Goal: Transaction & Acquisition: Purchase product/service

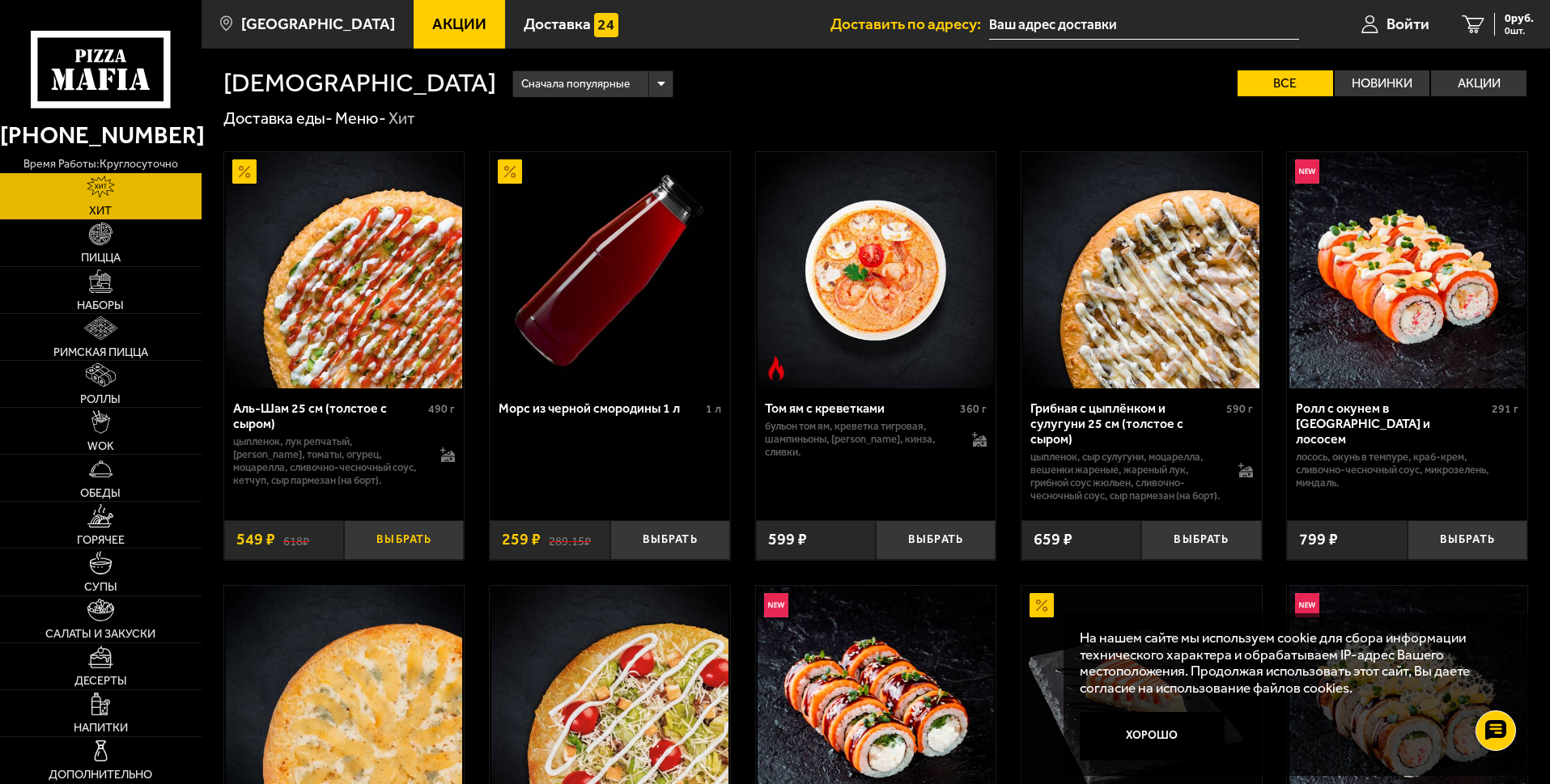
click at [414, 557] on button "Выбрать" at bounding box center [404, 540] width 120 height 39
click at [318, 407] on div "Аль-Шам 25 см (толстое с сыром)" at bounding box center [328, 415] width 192 height 30
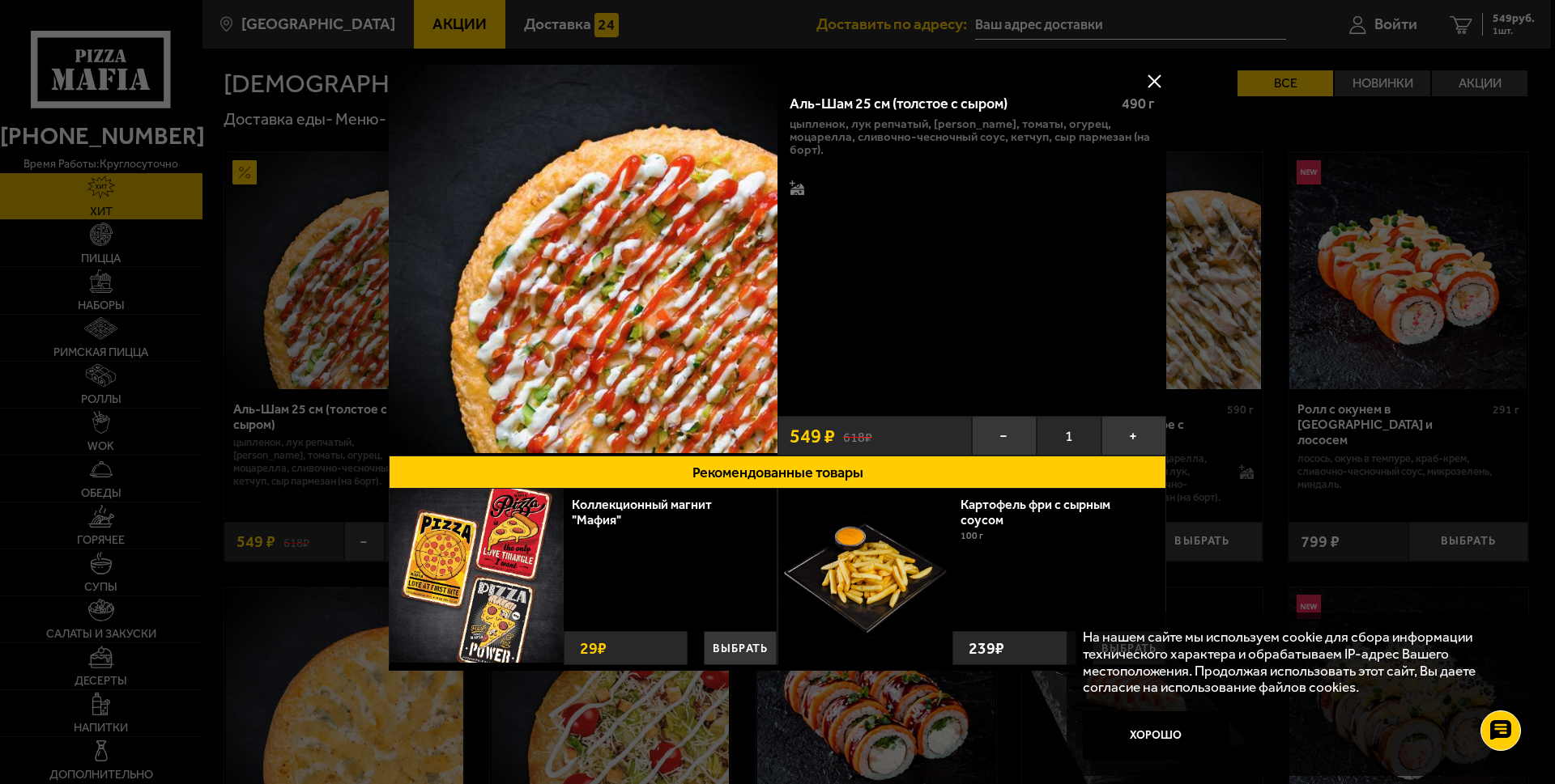
click at [1154, 86] on button at bounding box center [1154, 81] width 25 height 25
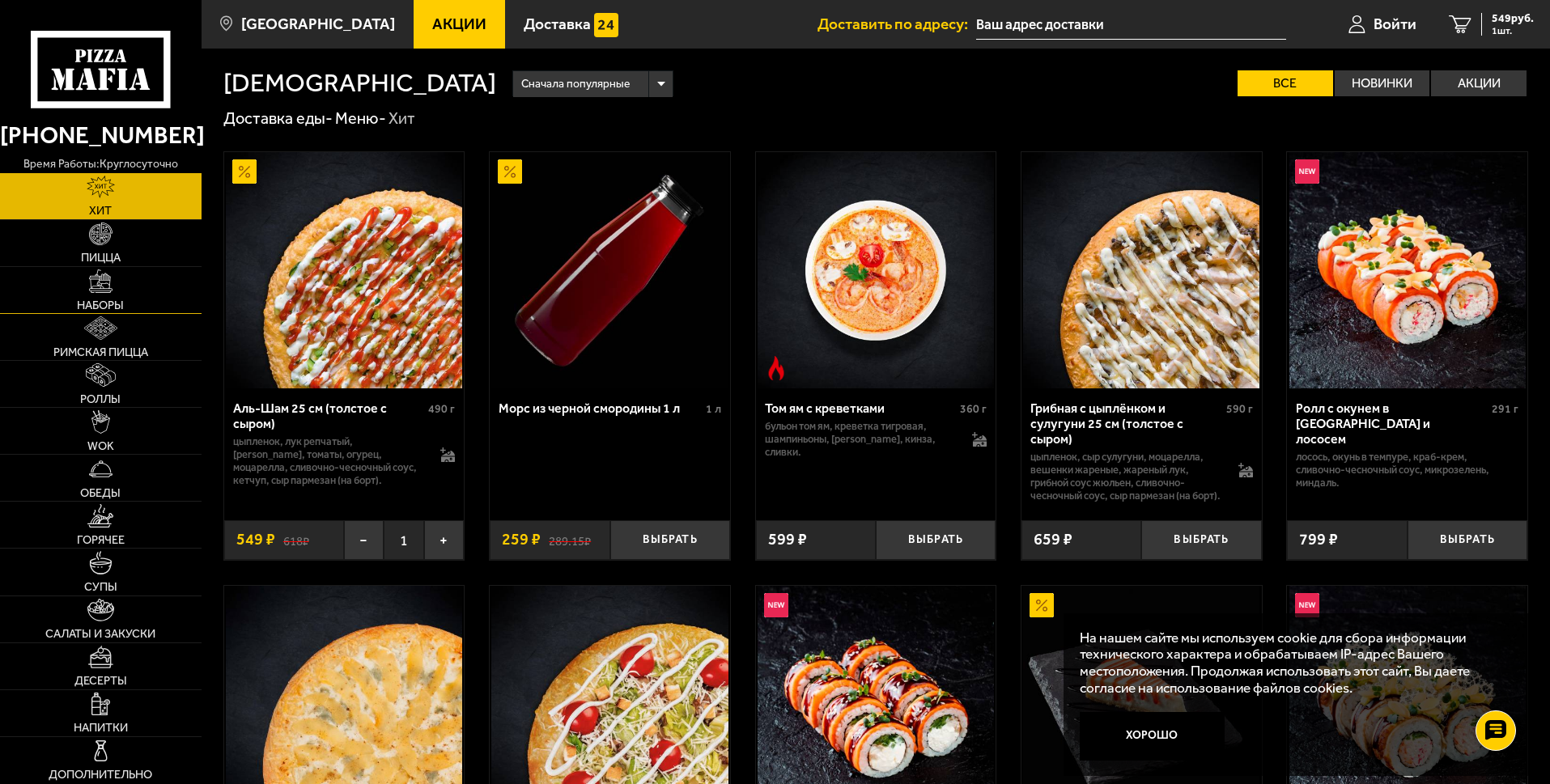
click at [103, 304] on span "Наборы" at bounding box center [100, 305] width 47 height 12
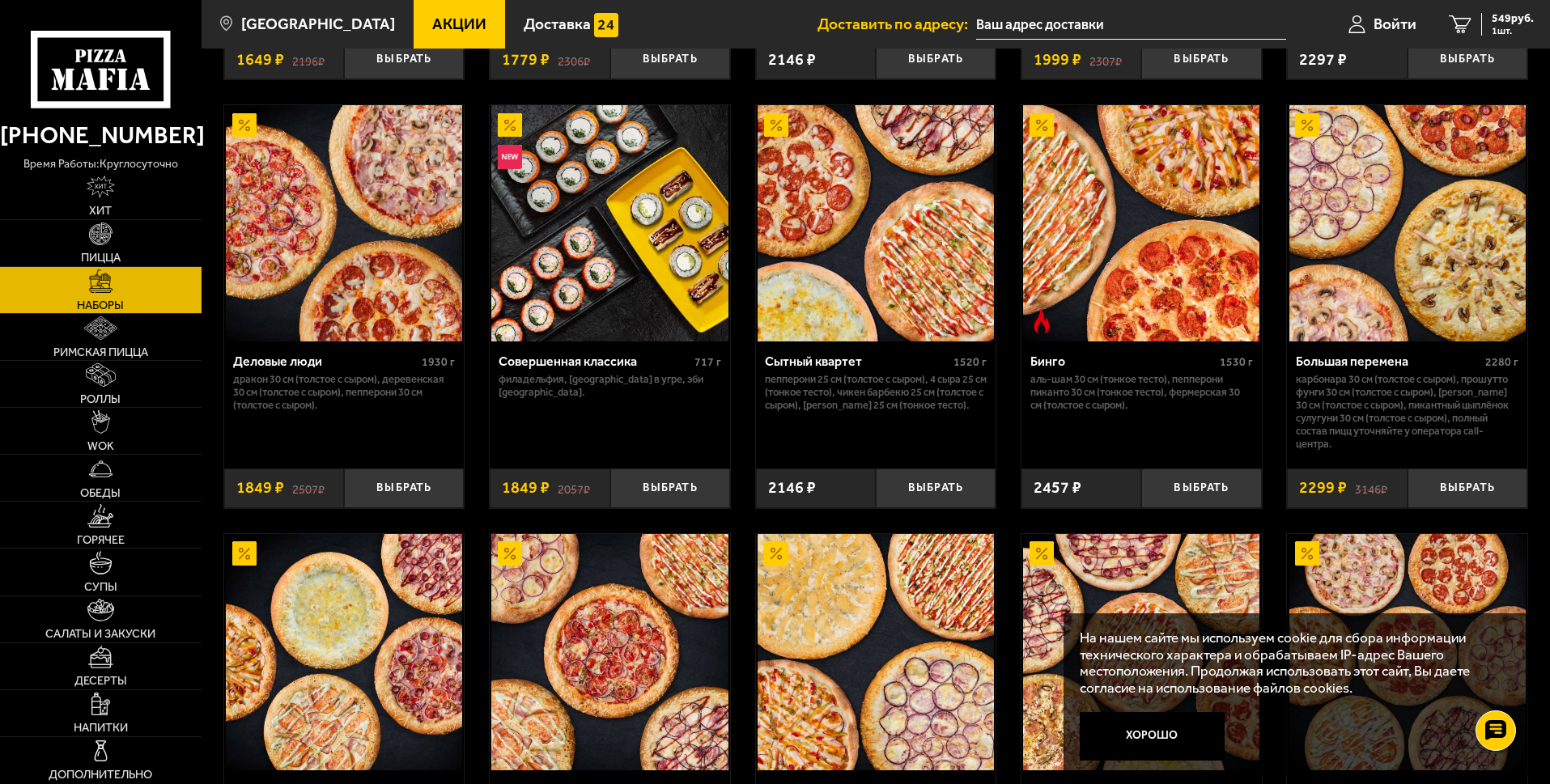
scroll to position [1700, 0]
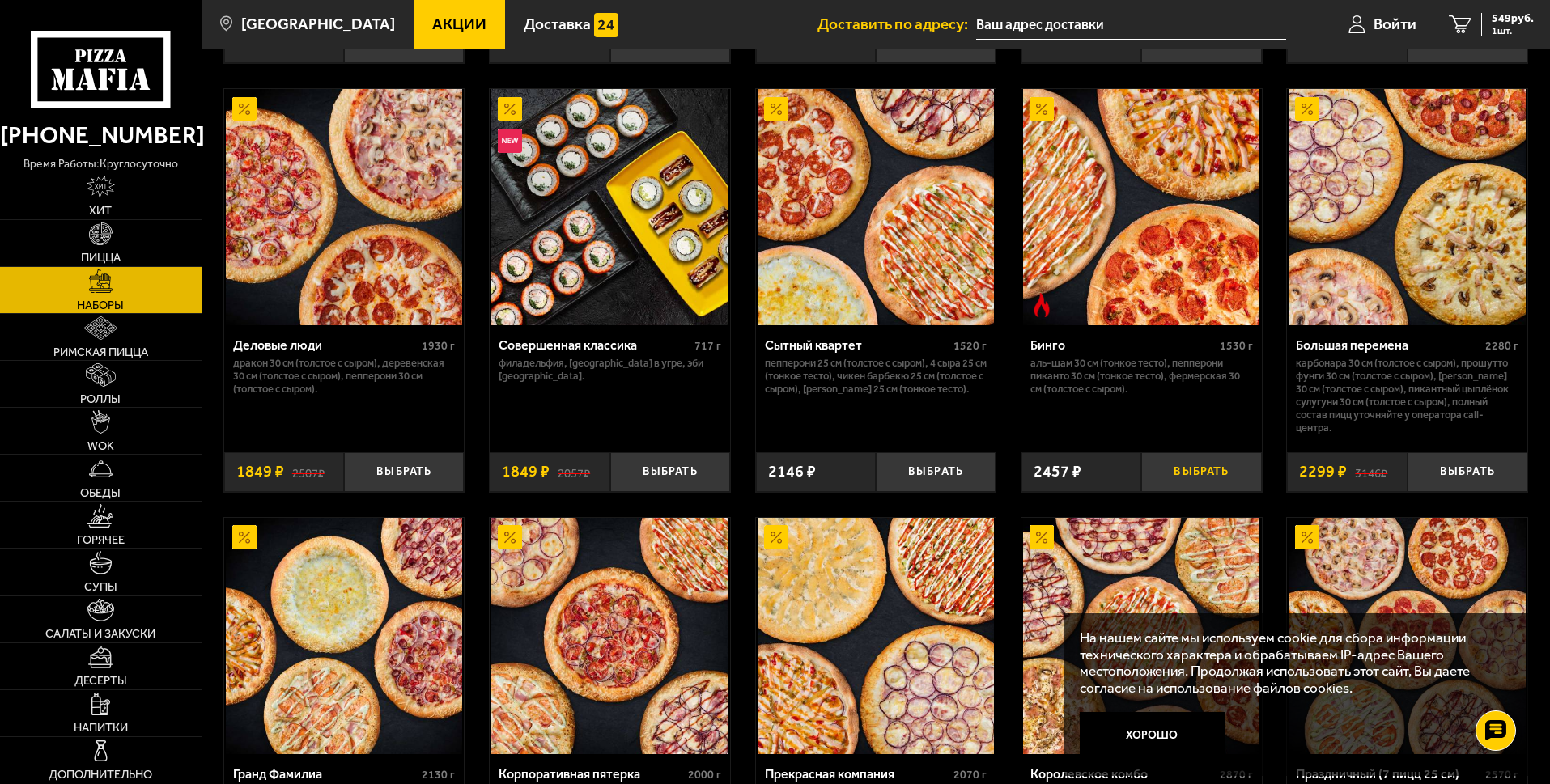
click at [1214, 492] on button "Выбрать" at bounding box center [1201, 472] width 120 height 39
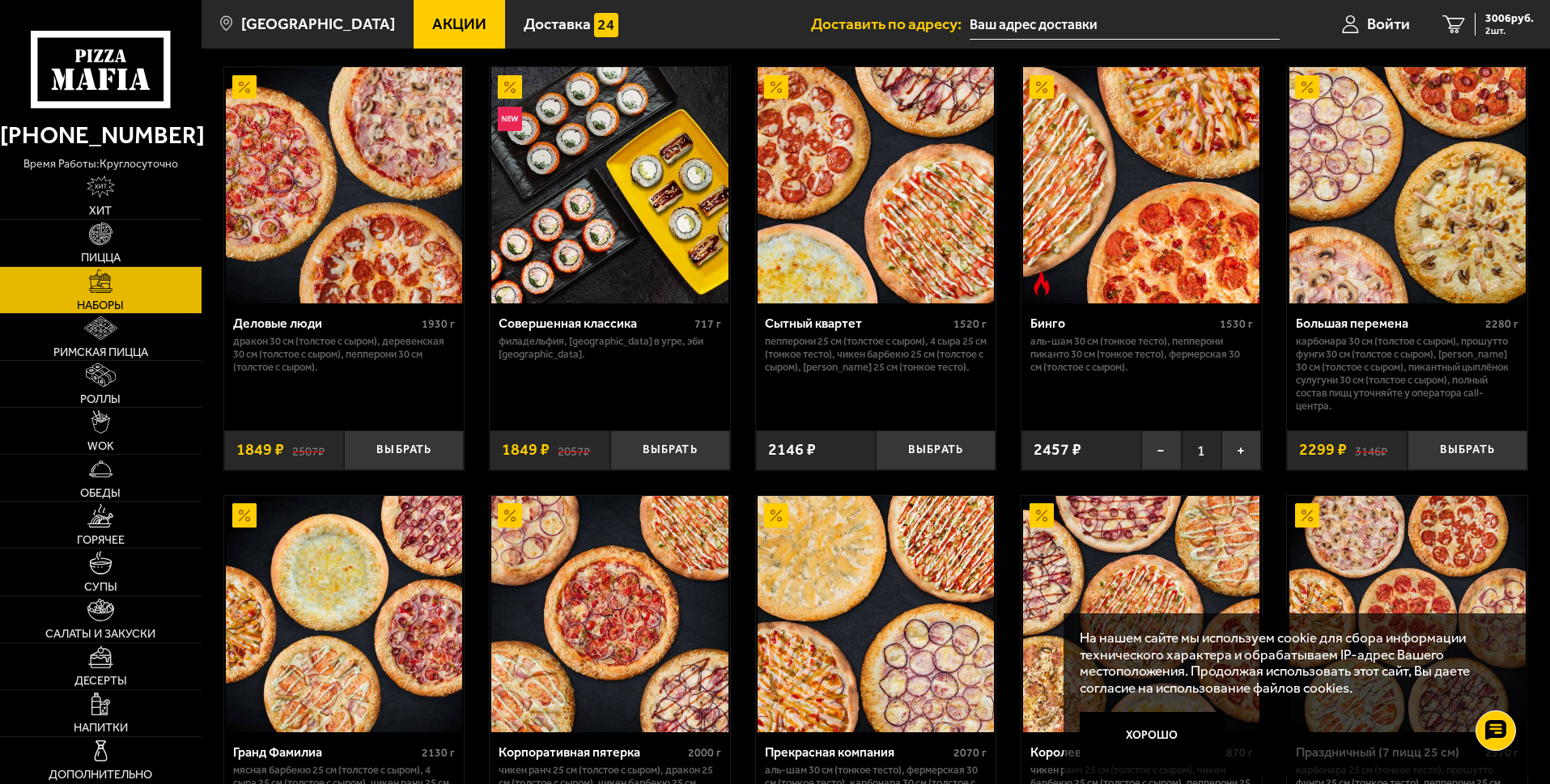
scroll to position [1538, 0]
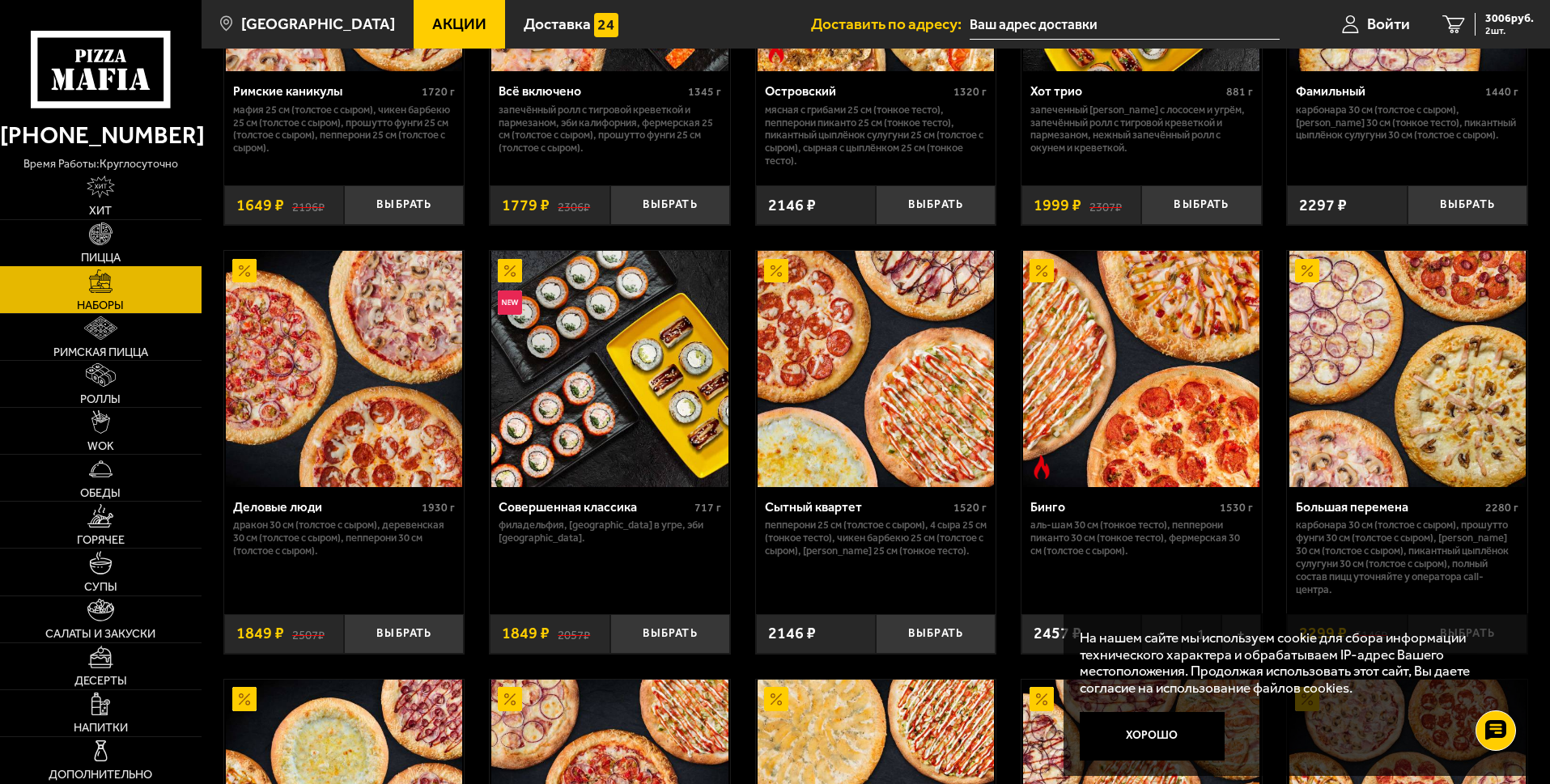
click at [109, 260] on span "Пицца" at bounding box center [100, 257] width 39 height 12
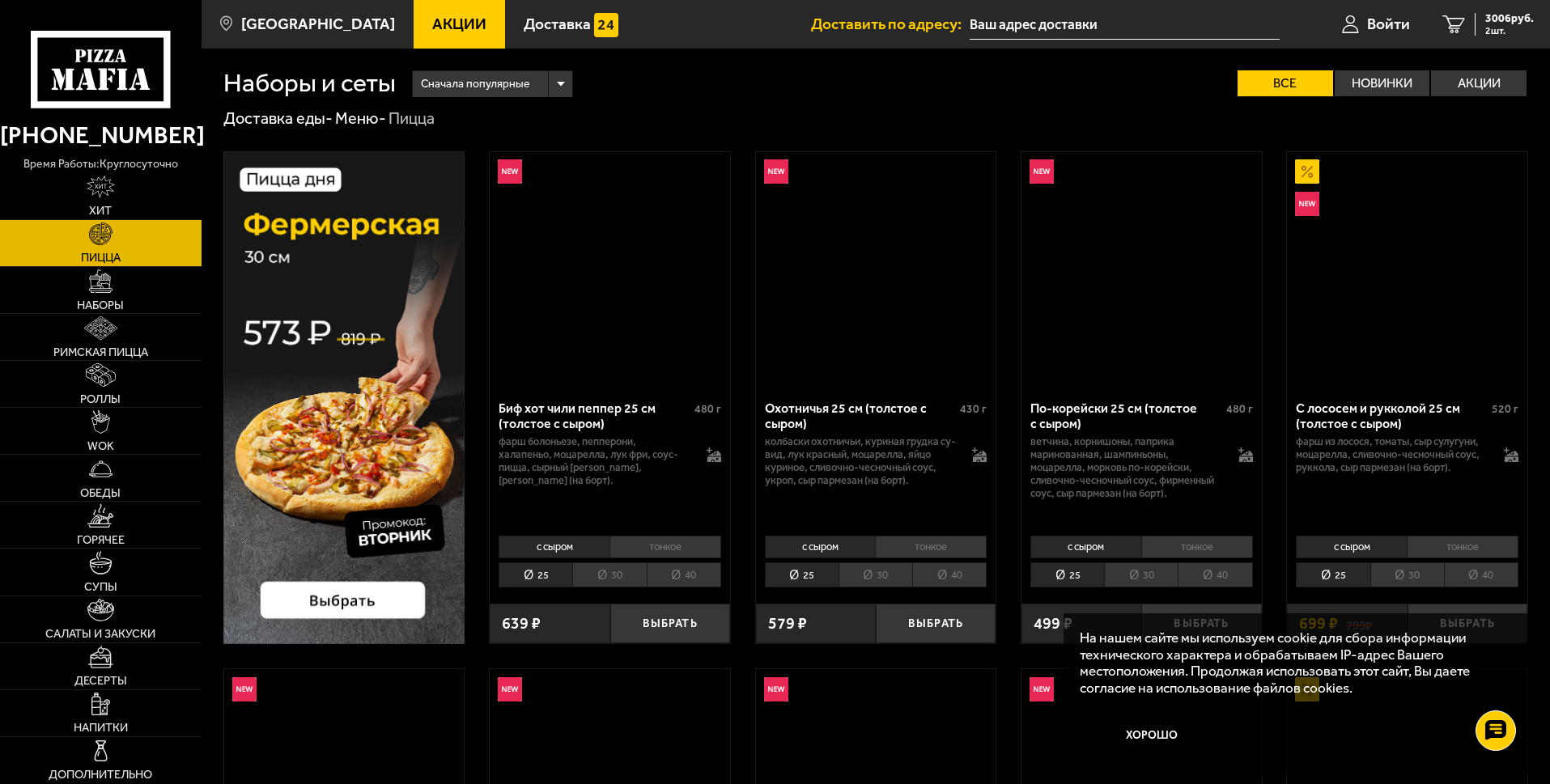
click at [114, 253] on span "Пицца" at bounding box center [100, 257] width 39 height 12
click at [121, 538] on span "Горячее" at bounding box center [100, 540] width 48 height 12
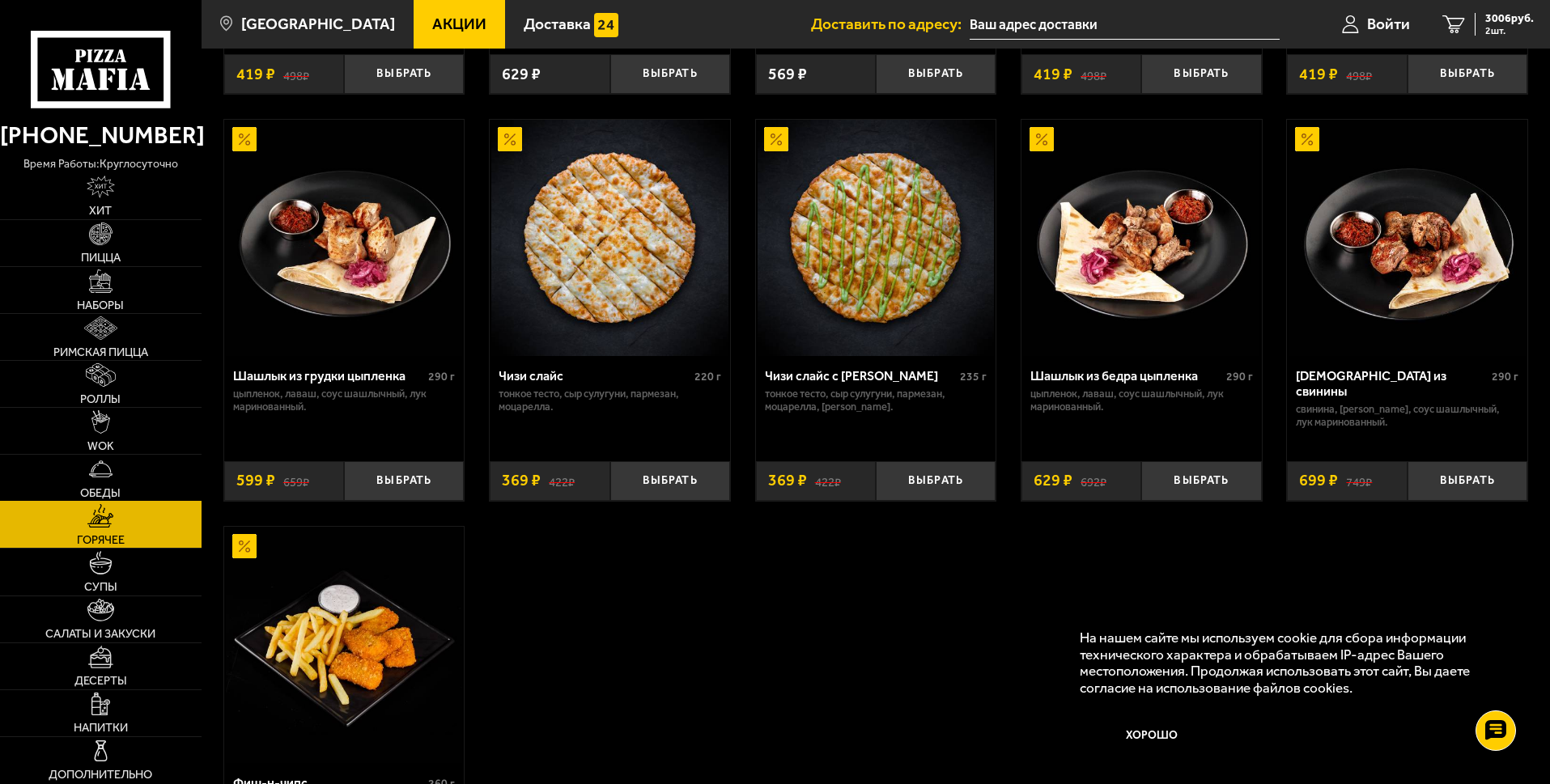
scroll to position [647, 0]
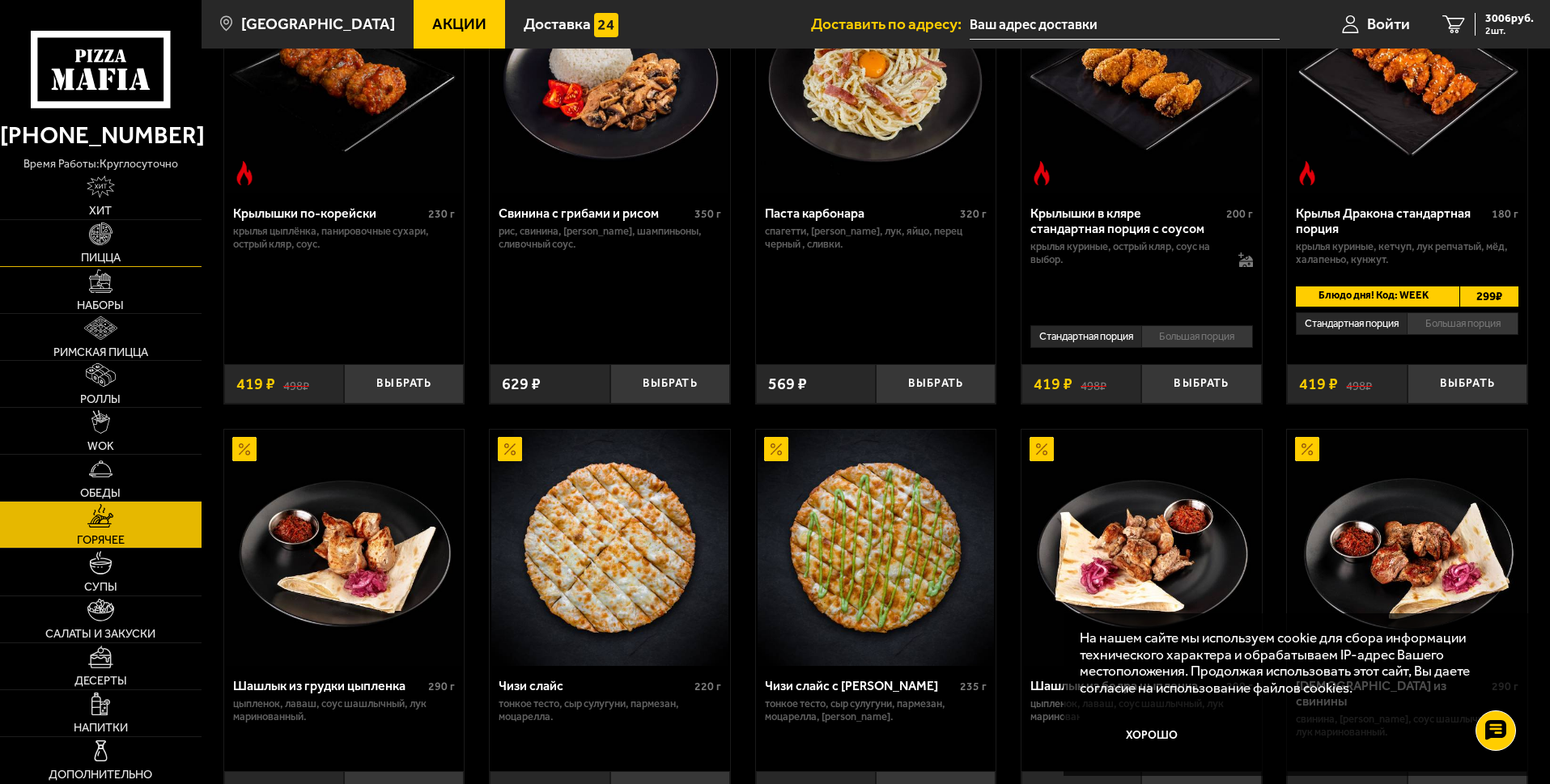
click at [103, 262] on span "Пицца" at bounding box center [100, 257] width 39 height 12
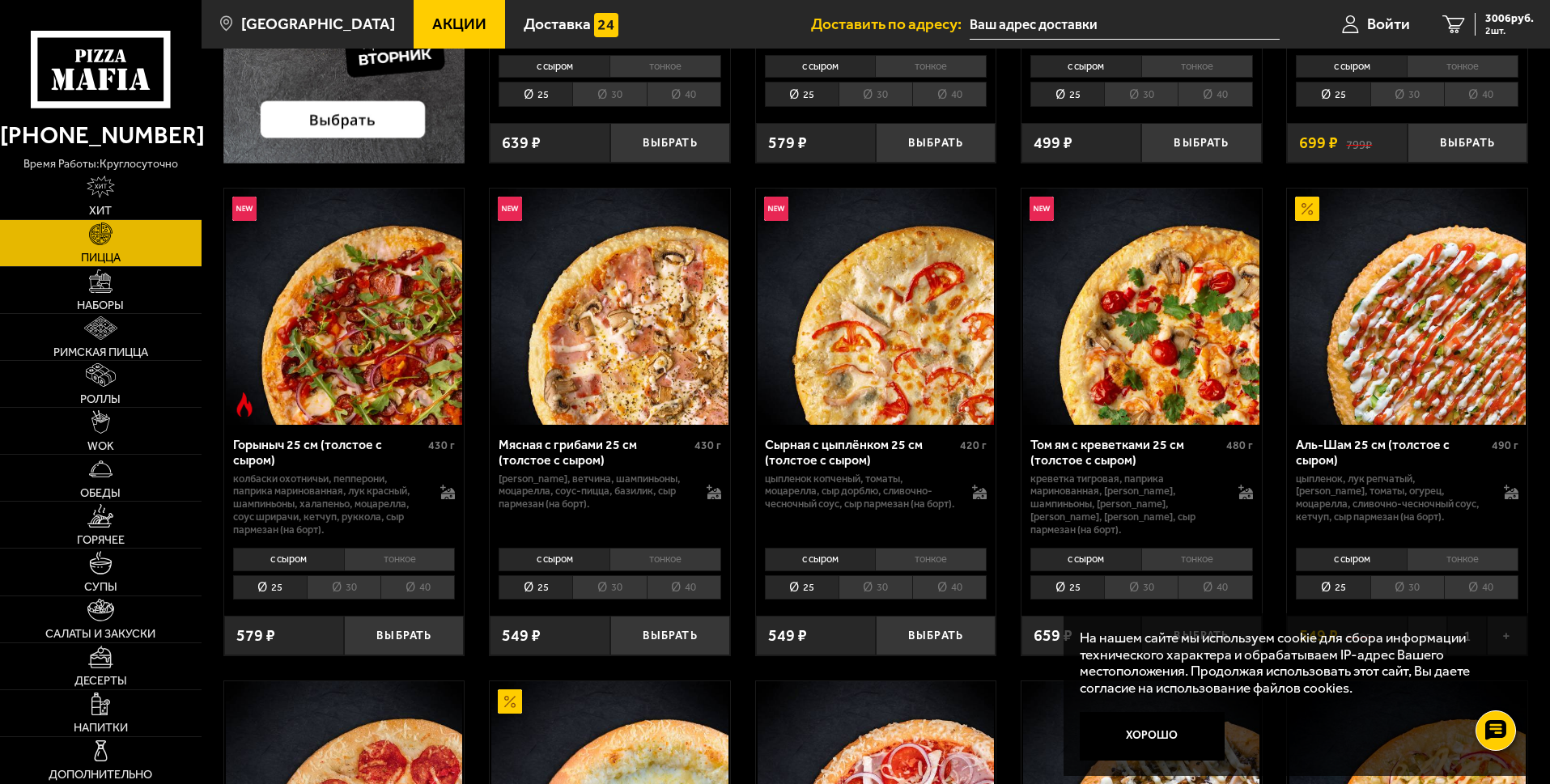
scroll to position [485, 0]
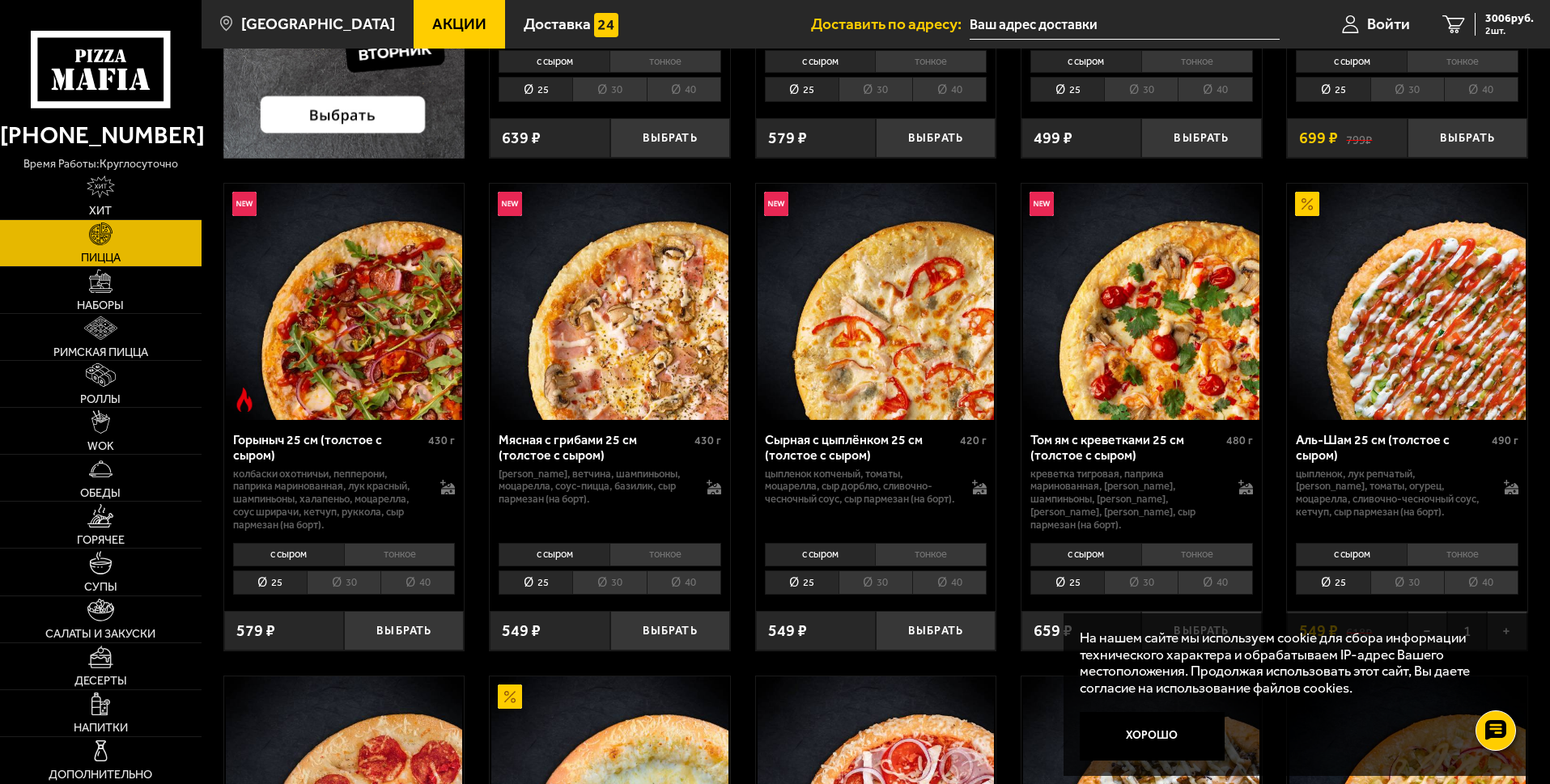
click at [1476, 562] on li "тонкое" at bounding box center [1463, 554] width 112 height 23
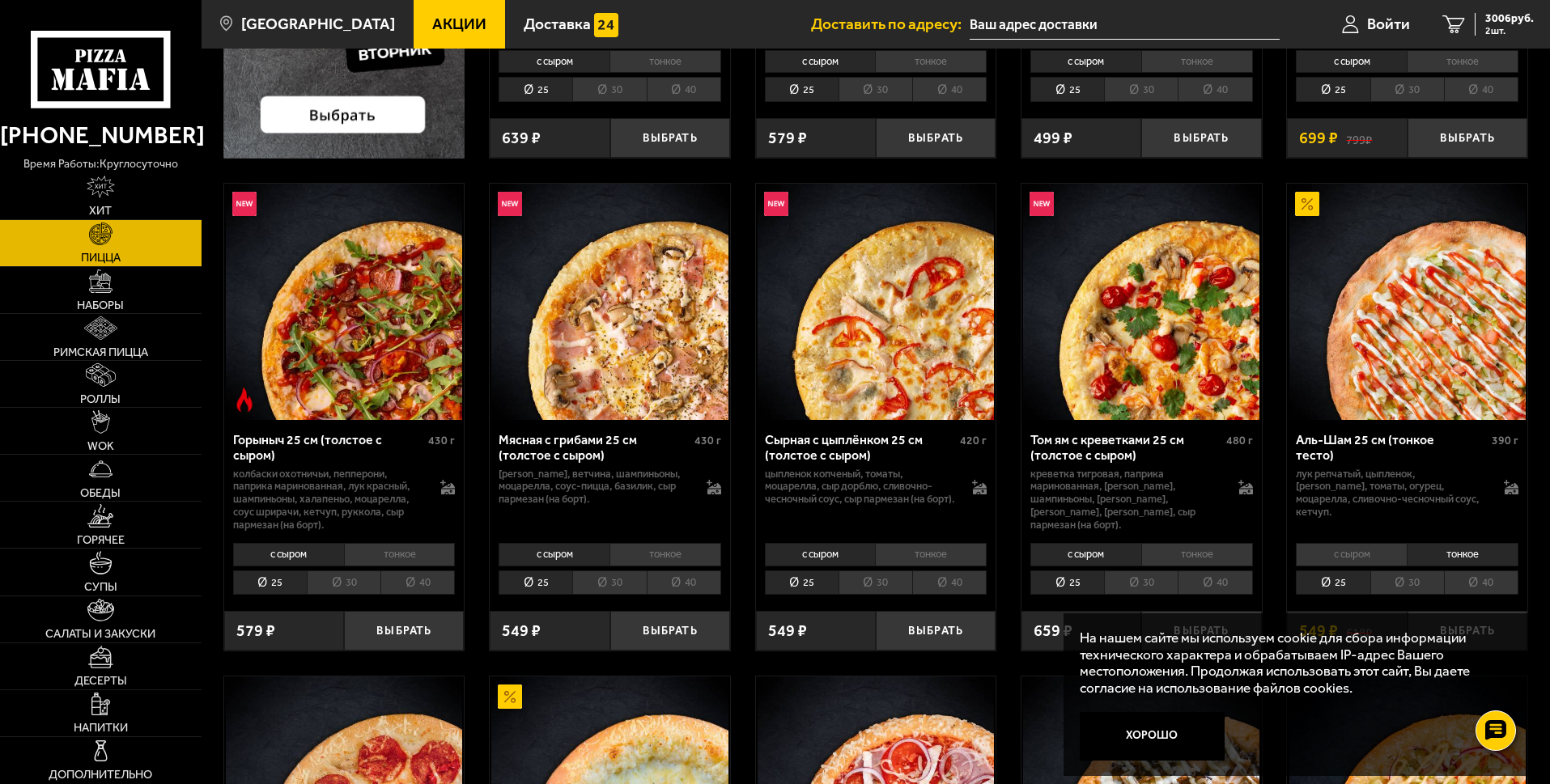
click at [1411, 587] on li "30" at bounding box center [1407, 582] width 74 height 25
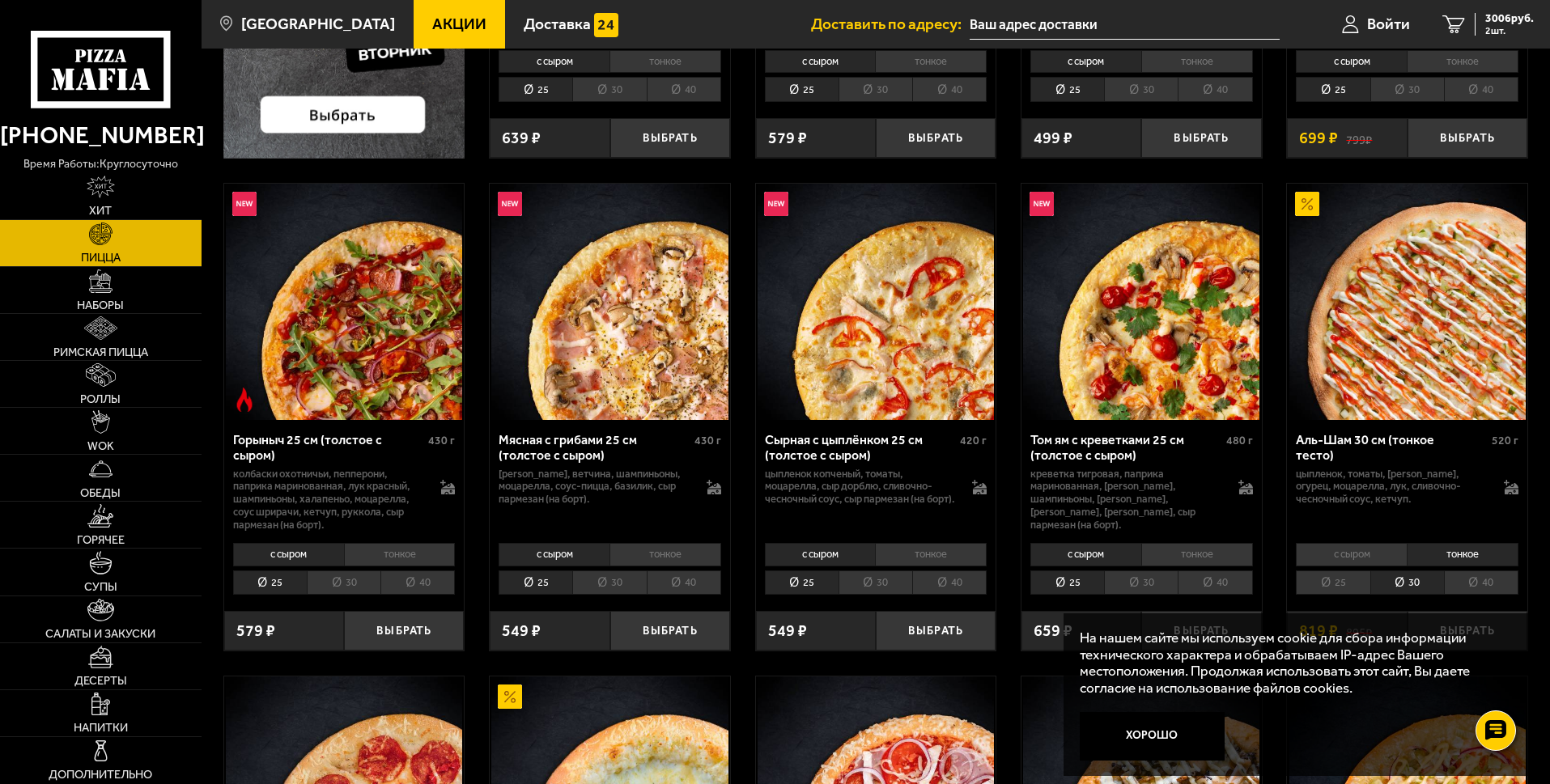
scroll to position [647, 0]
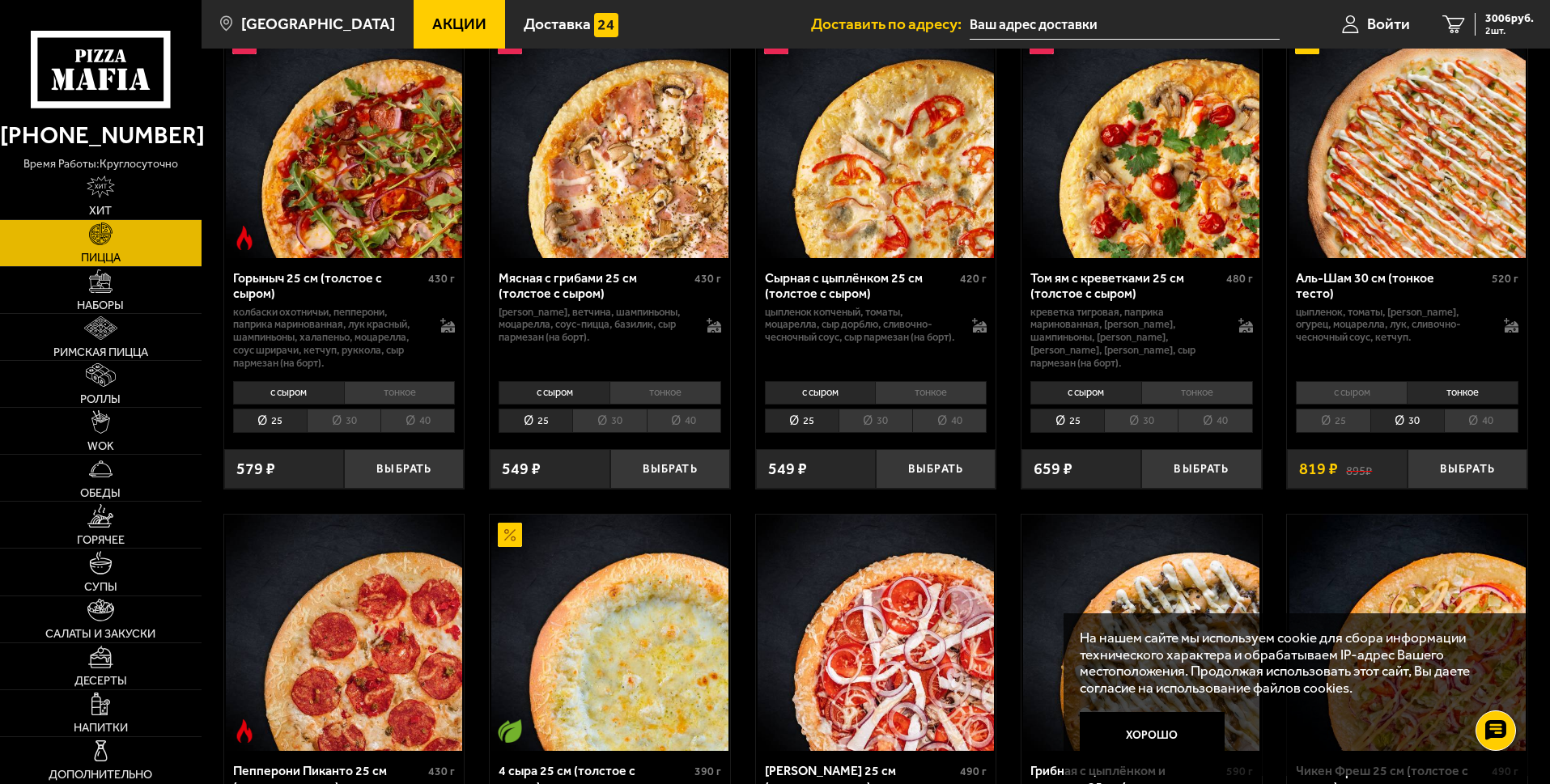
click at [1334, 421] on li "25" at bounding box center [1333, 421] width 74 height 25
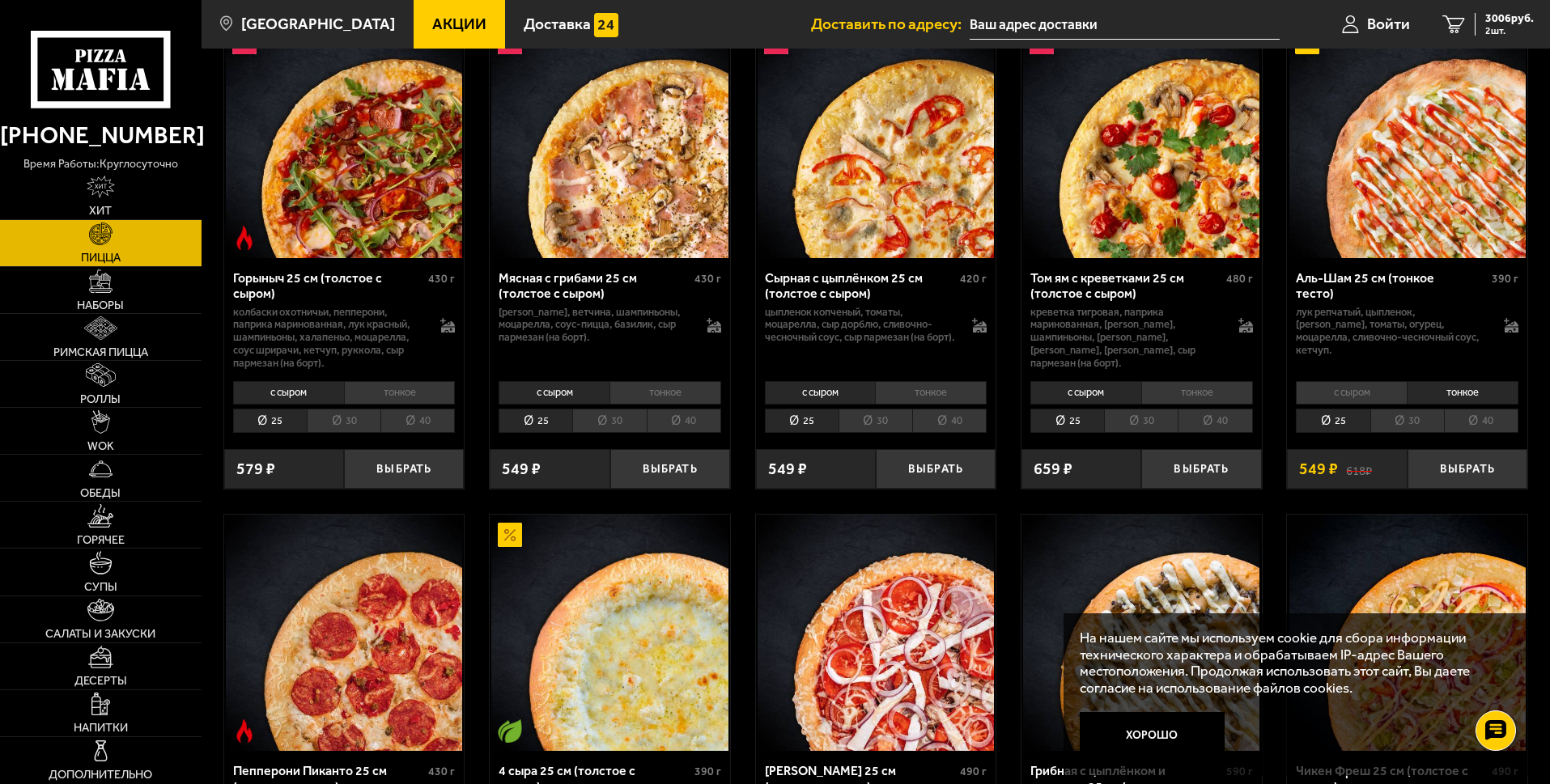
click at [1415, 420] on li "30" at bounding box center [1407, 421] width 74 height 25
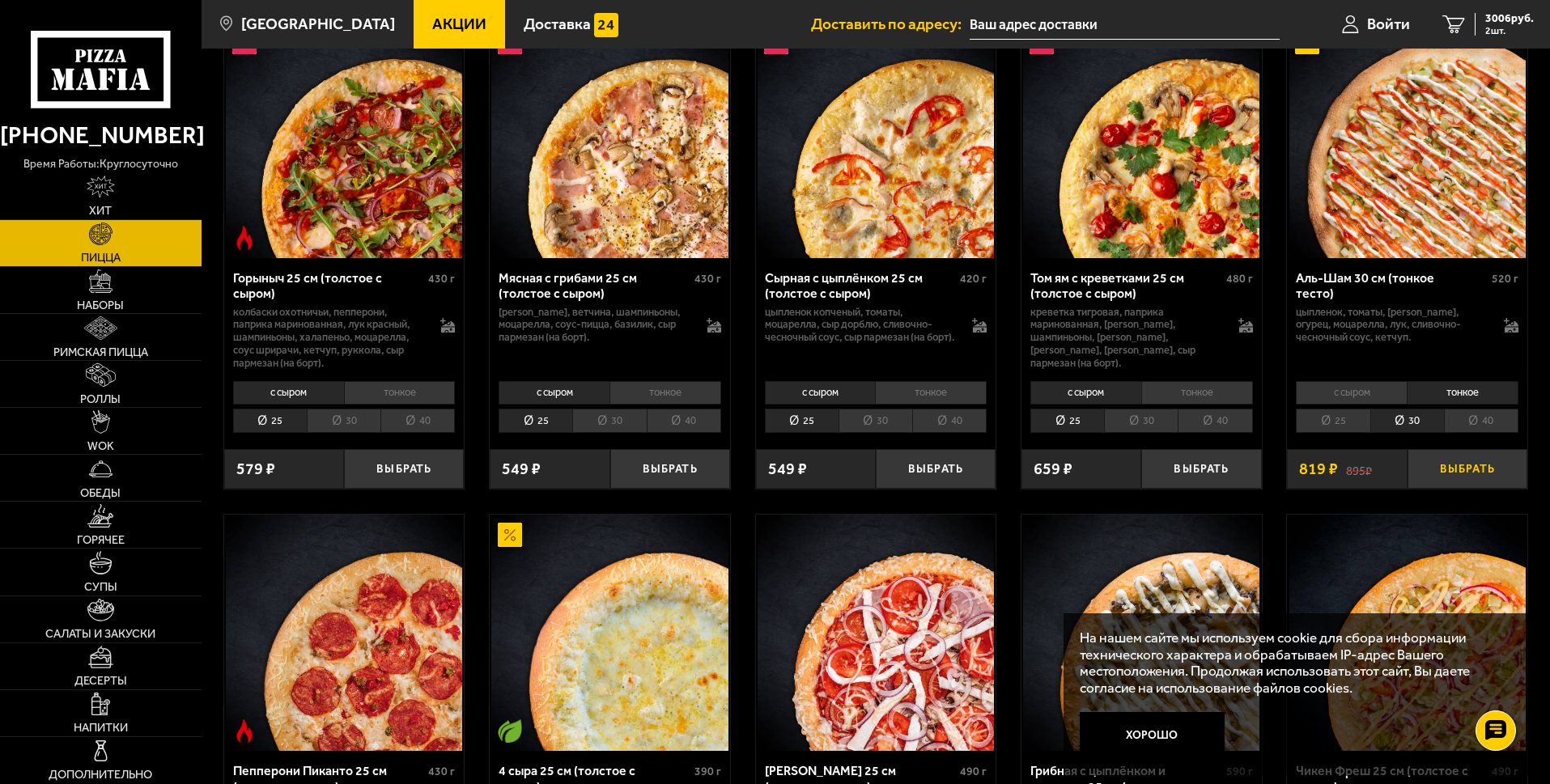
click at [1475, 469] on button "Выбрать" at bounding box center [1468, 469] width 120 height 39
click at [1341, 426] on li "25" at bounding box center [1333, 421] width 74 height 25
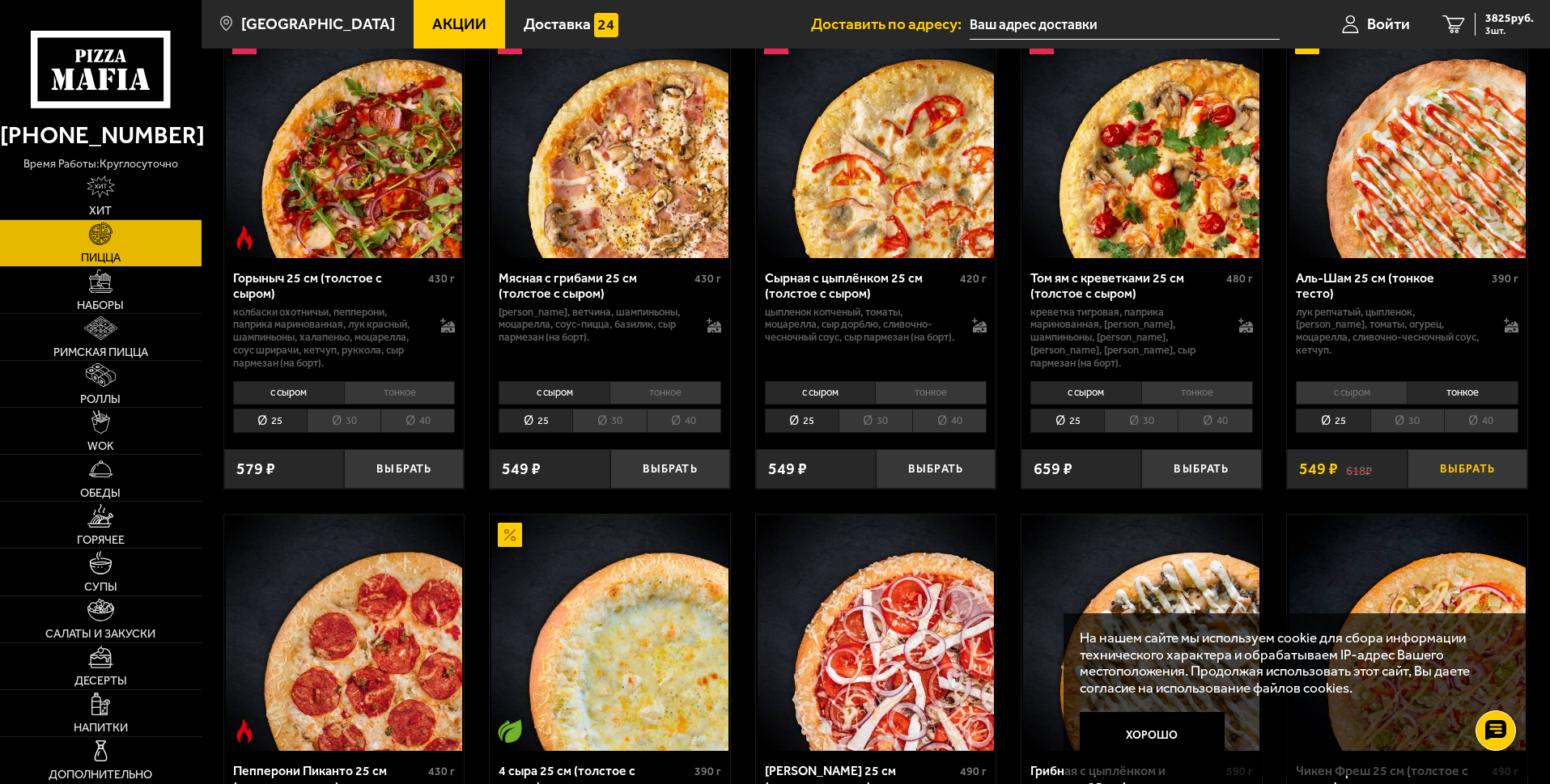
click at [1479, 468] on button "Выбрать" at bounding box center [1468, 469] width 120 height 39
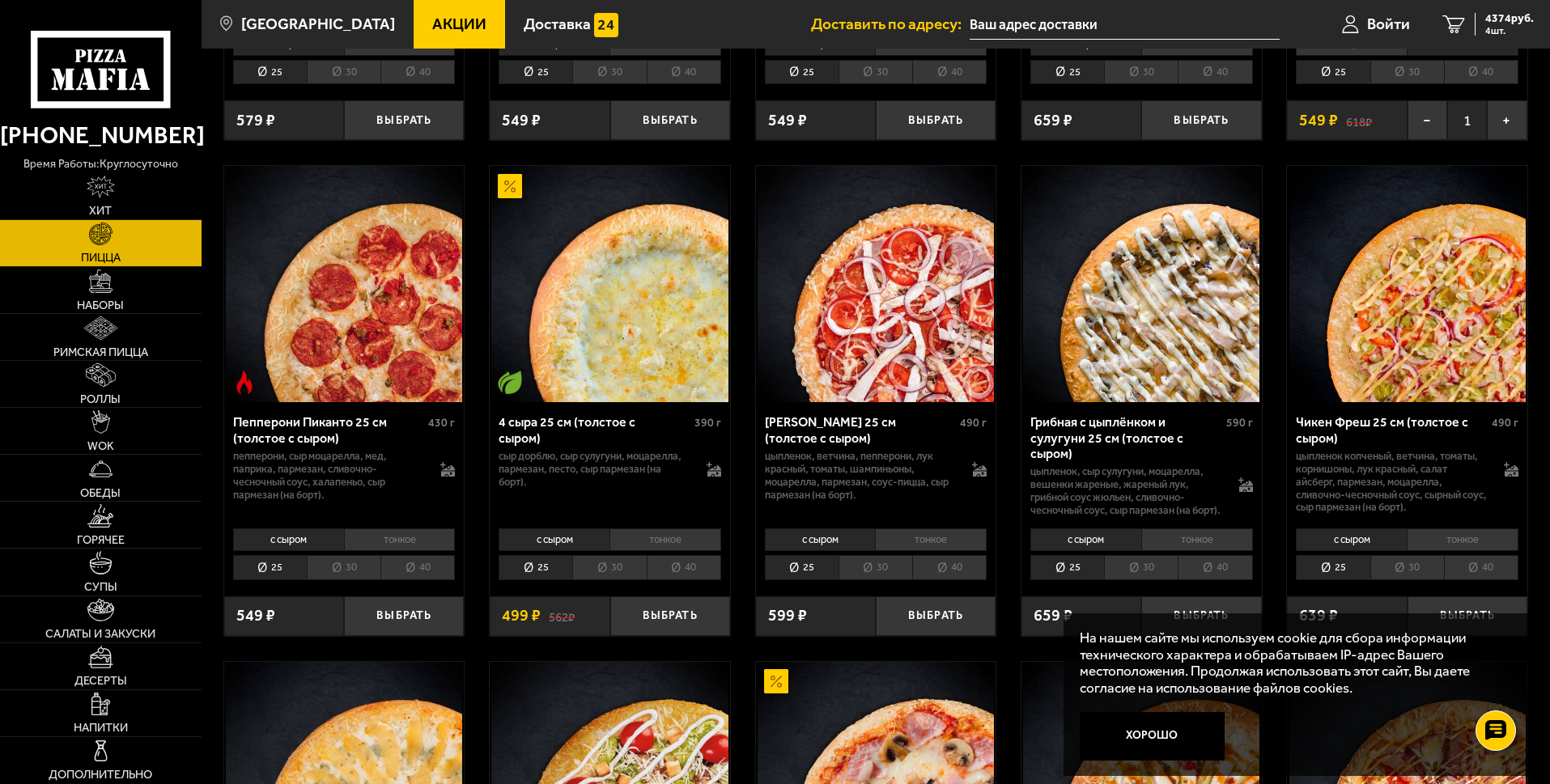
scroll to position [1052, 0]
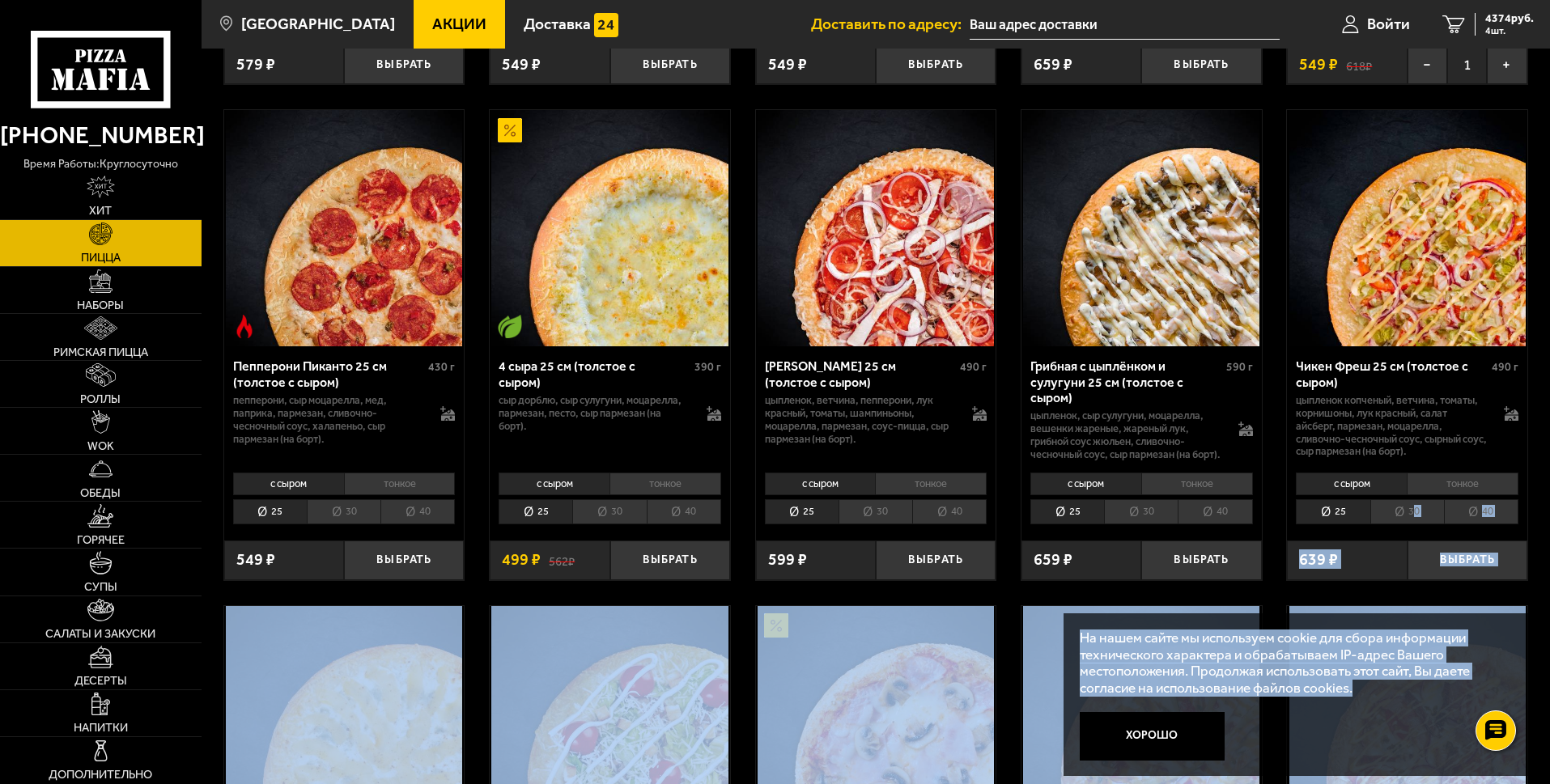
drag, startPoint x: 1413, startPoint y: 530, endPoint x: 1397, endPoint y: 697, distance: 167.8
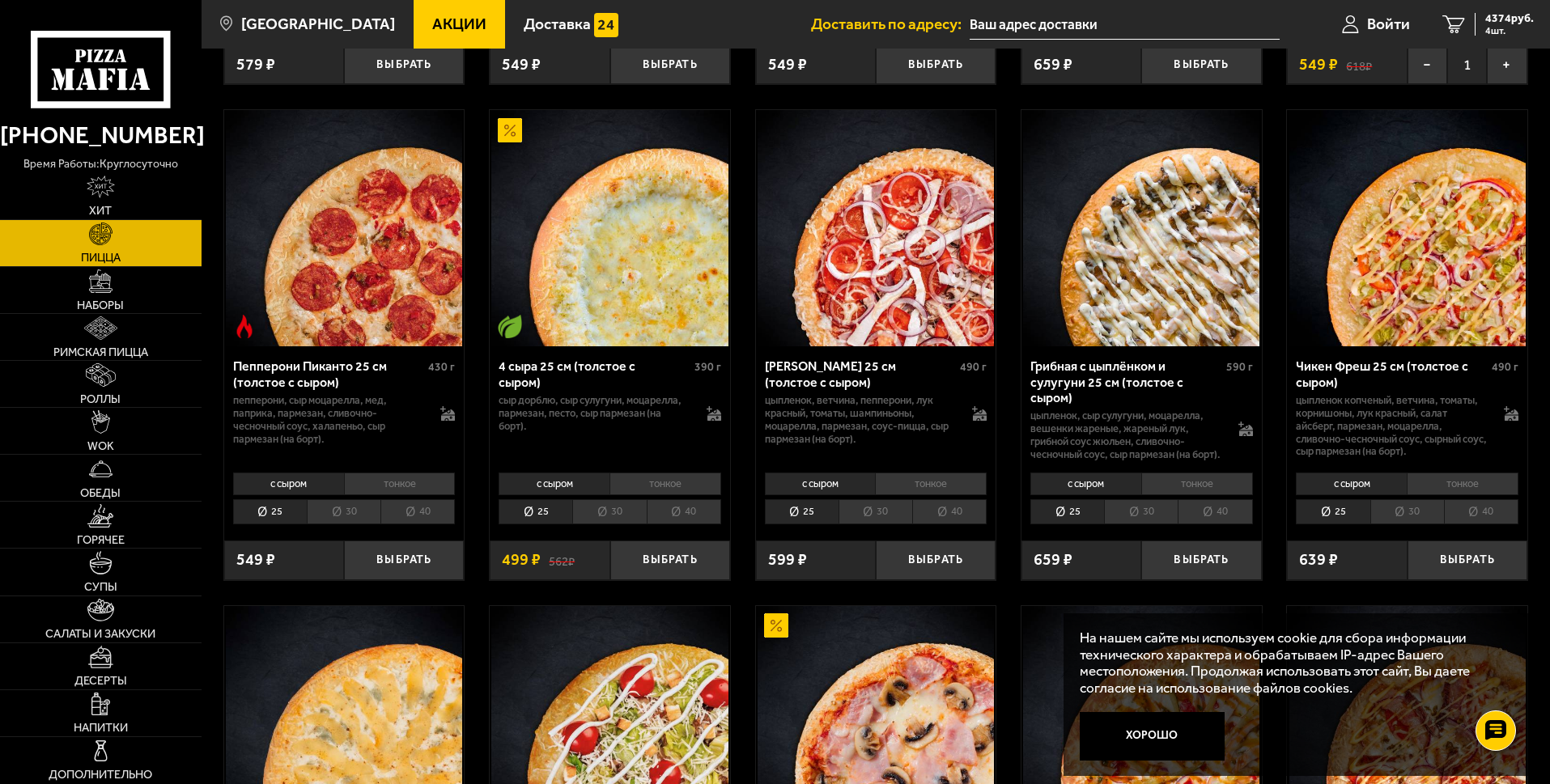
click at [1475, 495] on li "тонкое" at bounding box center [1463, 484] width 112 height 23
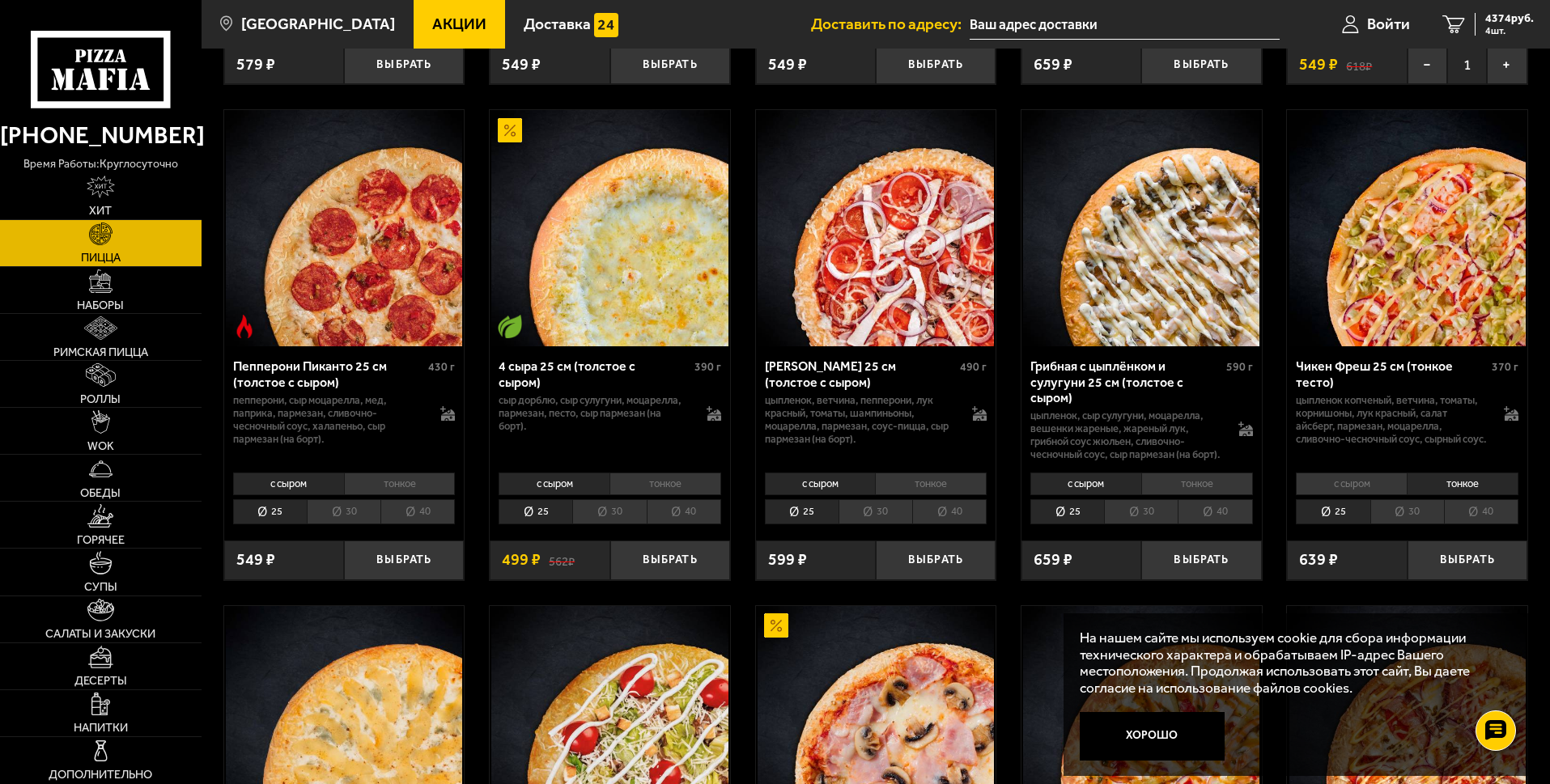
click at [1413, 524] on li "30" at bounding box center [1407, 512] width 74 height 25
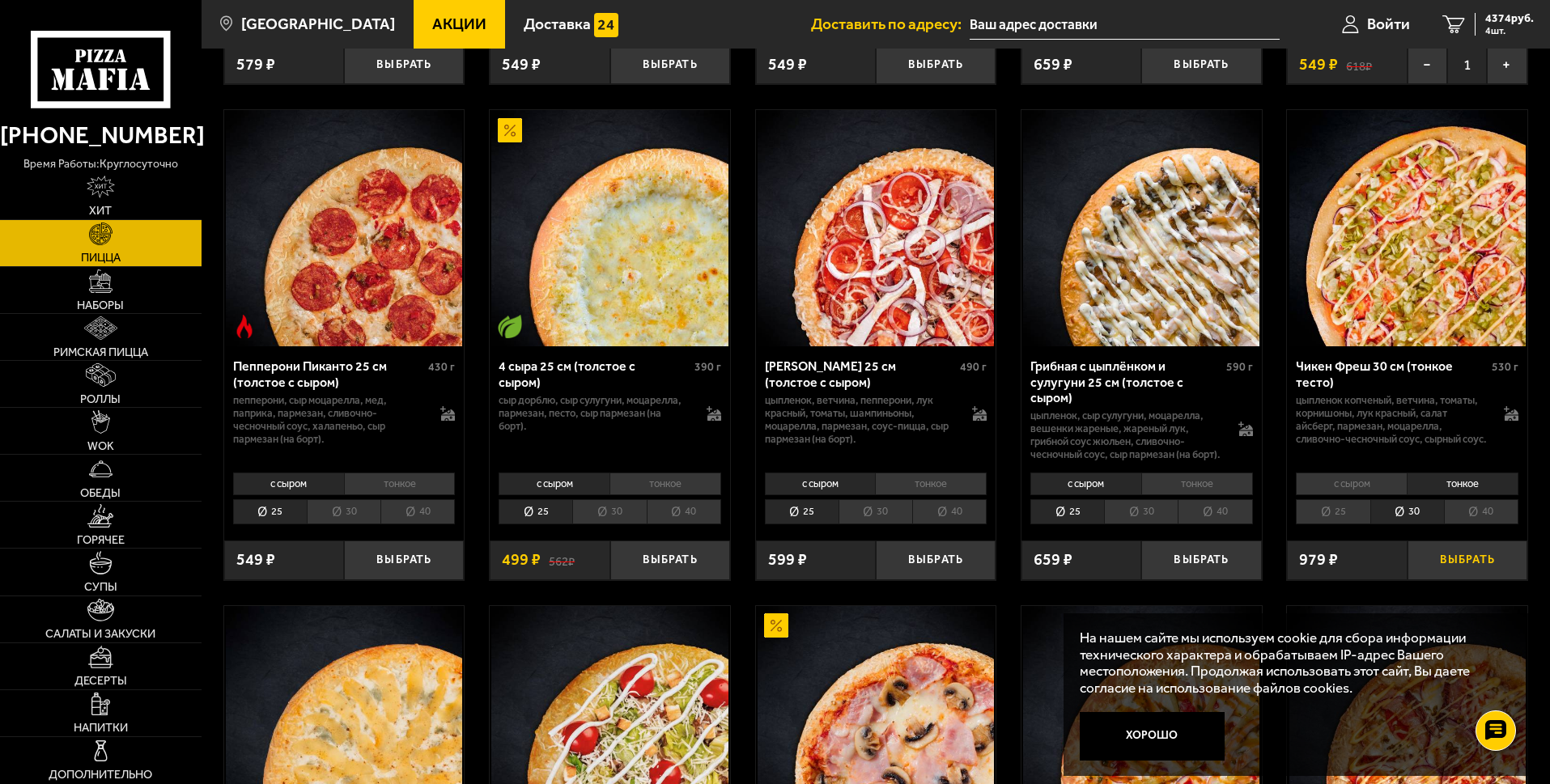
click at [1462, 572] on button "Выбрать" at bounding box center [1468, 560] width 120 height 39
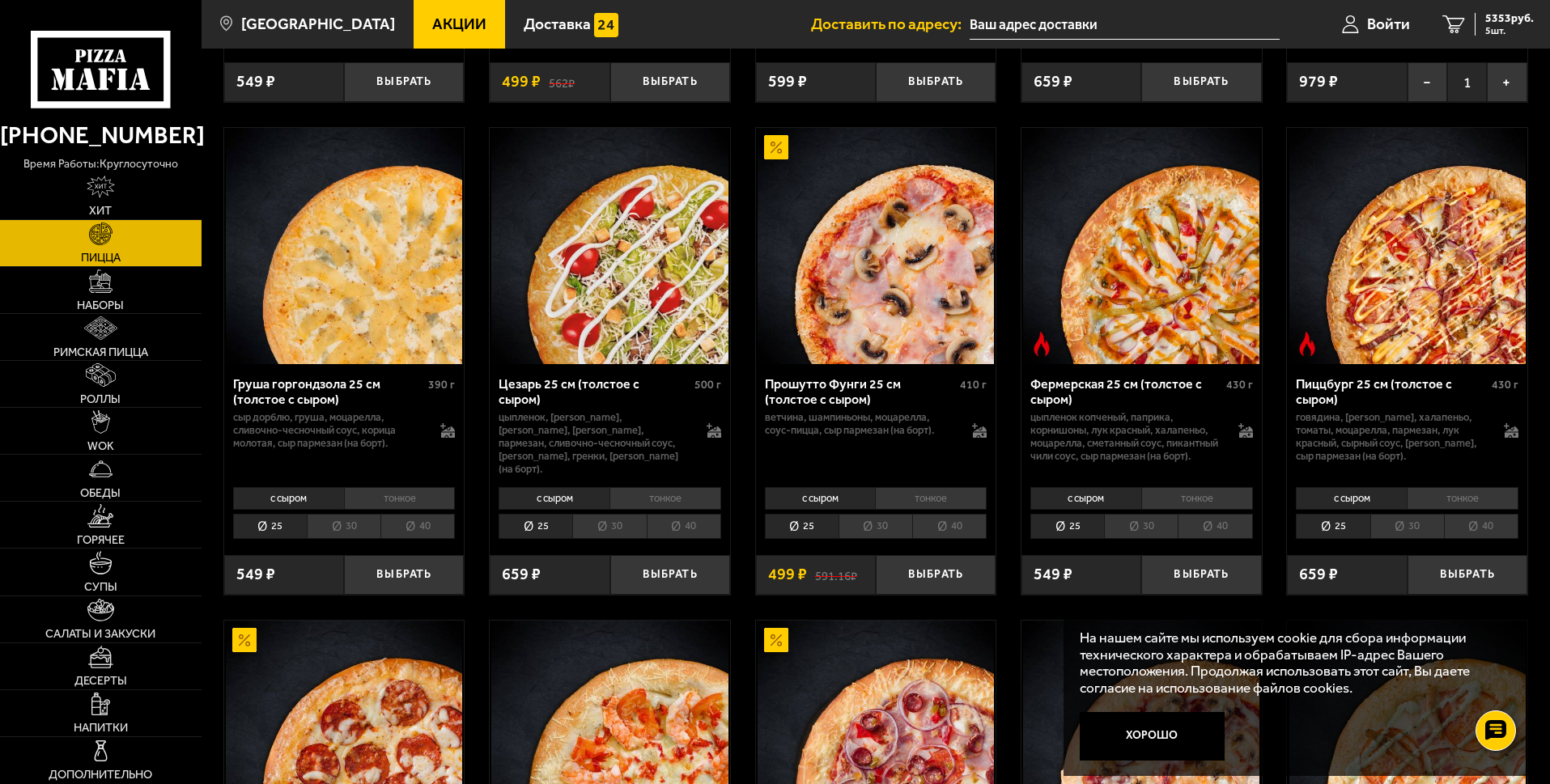
scroll to position [1538, 0]
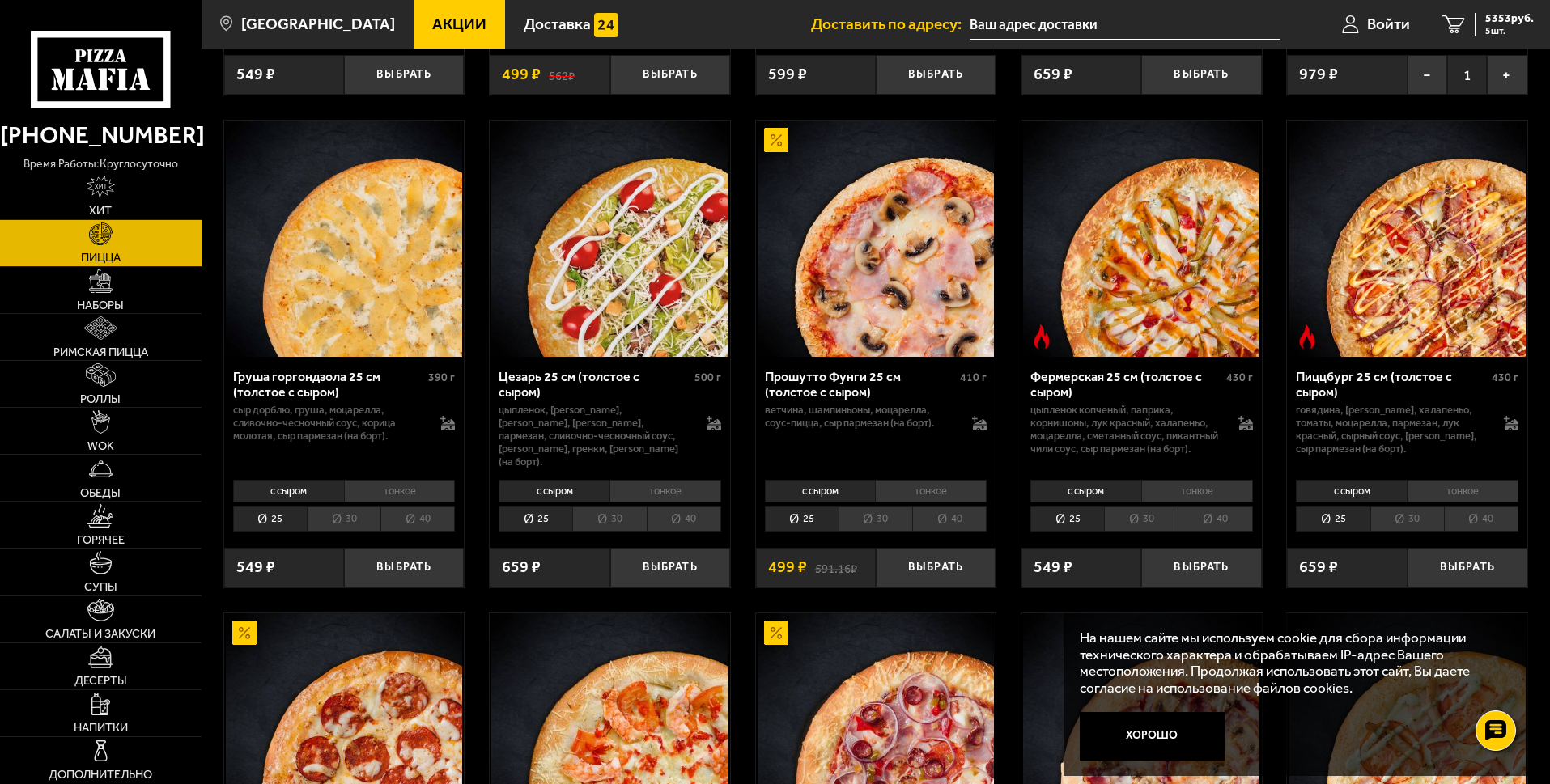
click at [1146, 531] on li "30" at bounding box center [1141, 519] width 74 height 25
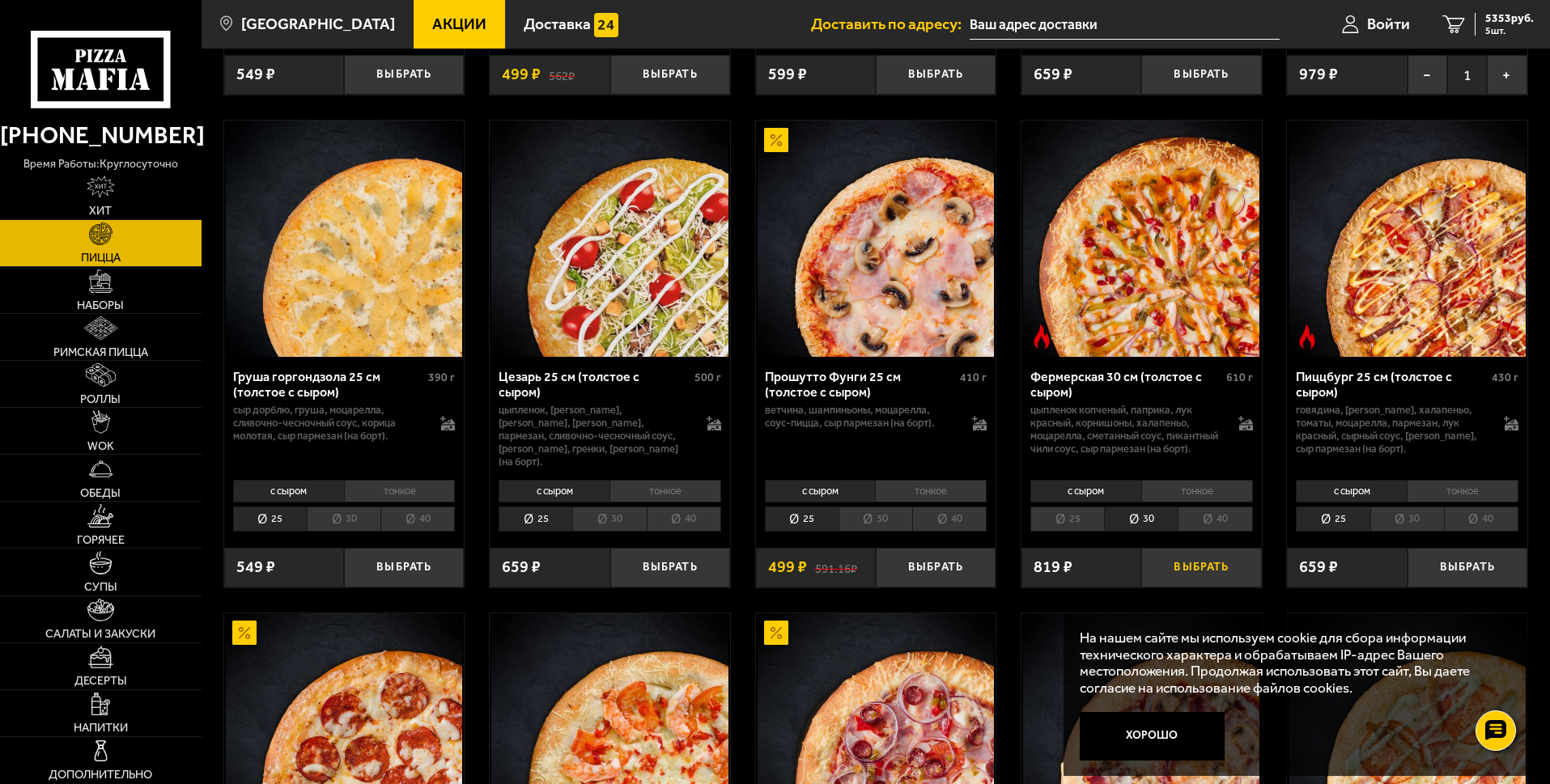
click at [1218, 580] on button "Выбрать" at bounding box center [1201, 568] width 120 height 39
click at [1202, 503] on li "тонкое" at bounding box center [1197, 491] width 112 height 23
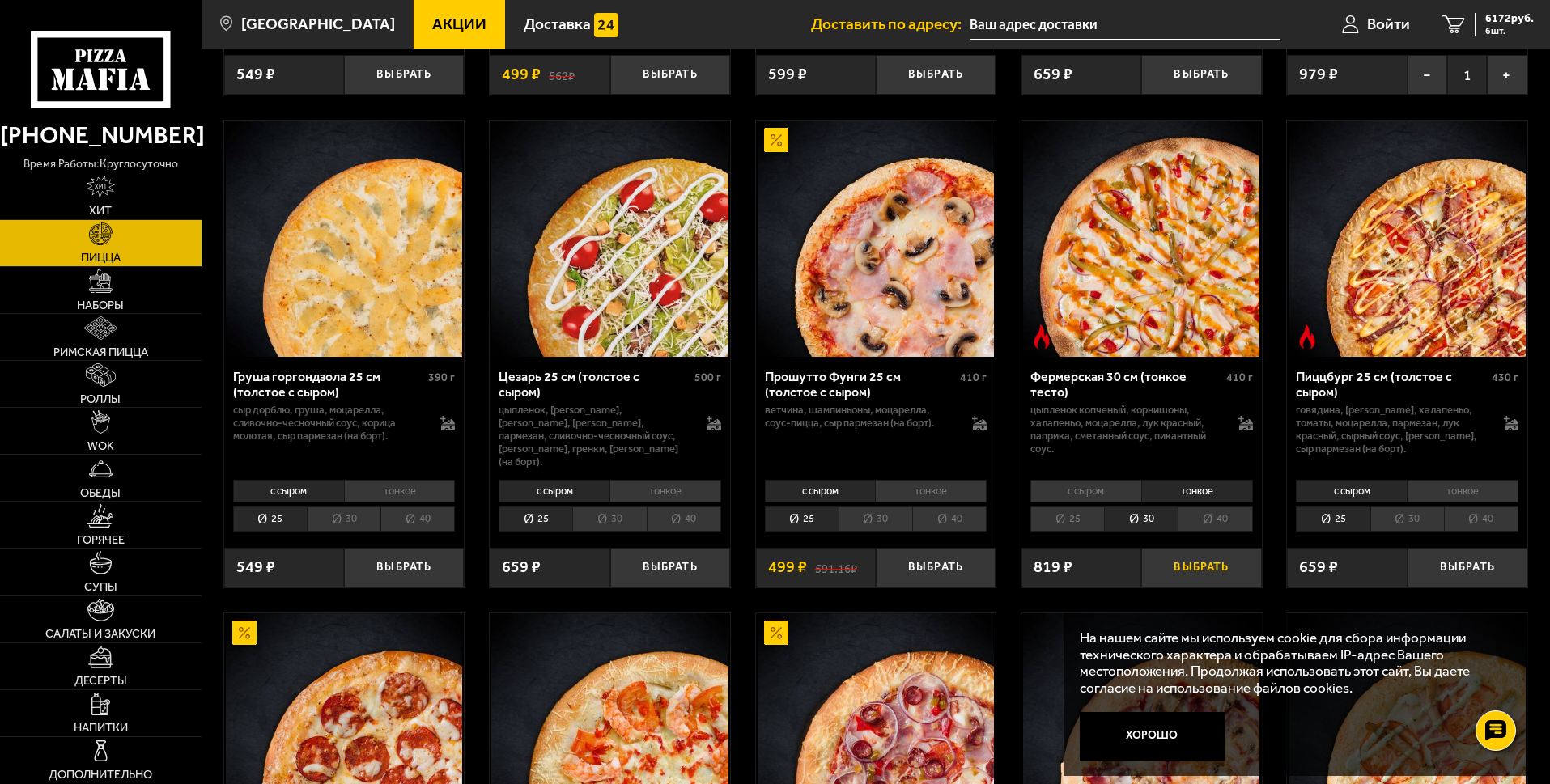
click at [1218, 586] on button "Выбрать" at bounding box center [1201, 568] width 120 height 39
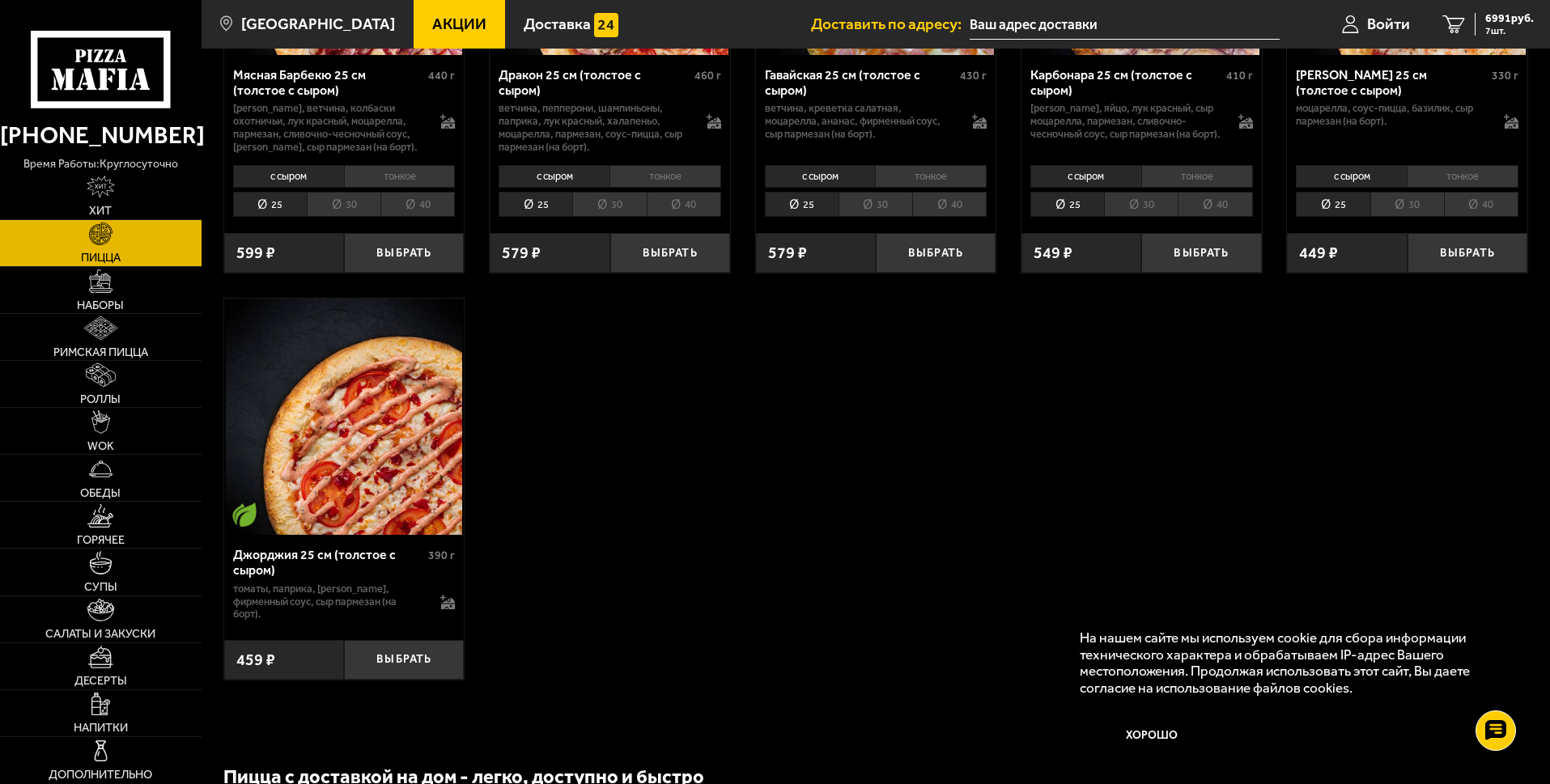
scroll to position [3075, 0]
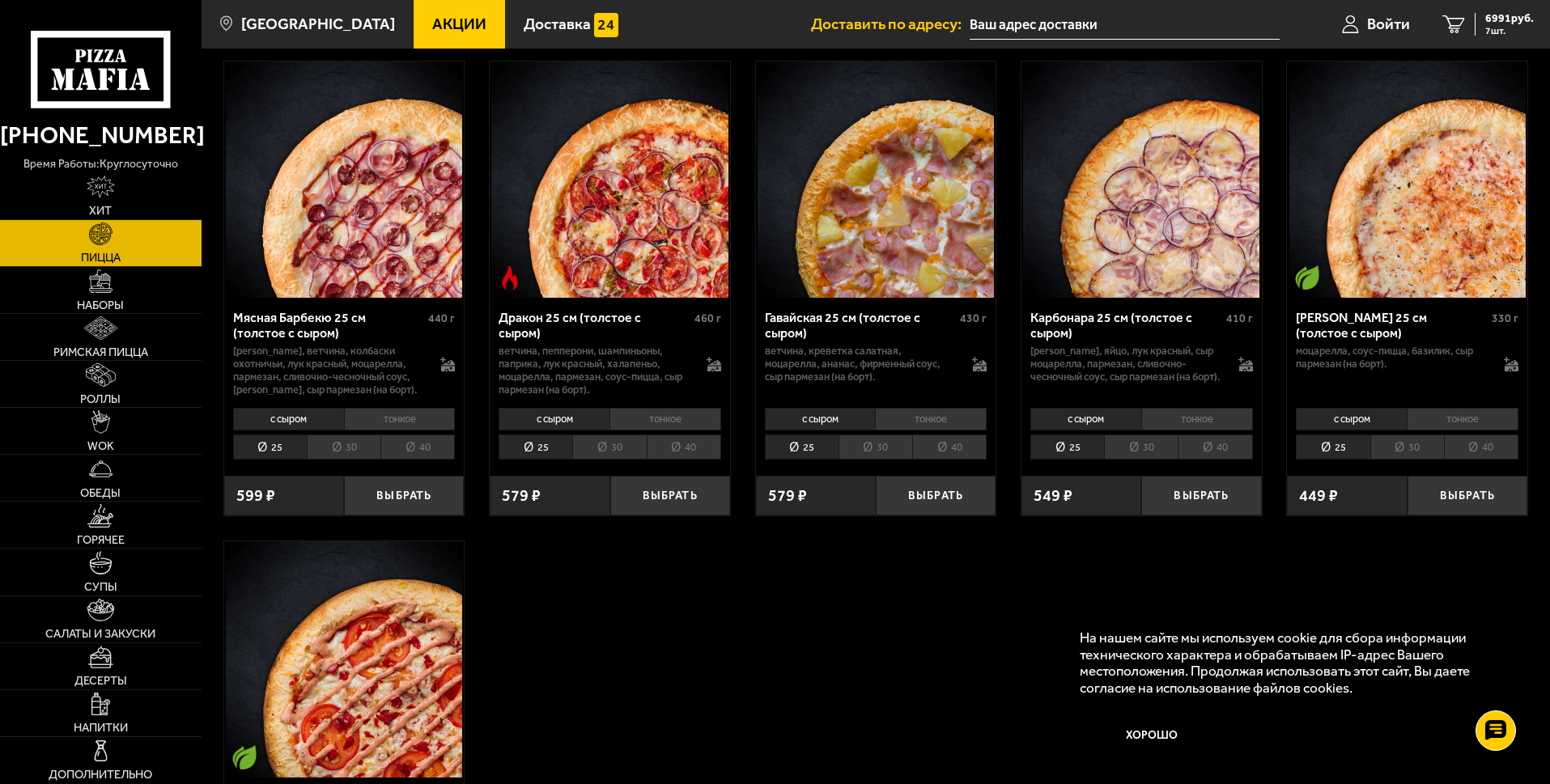
click at [682, 430] on li "тонкое" at bounding box center [666, 420] width 112 height 23
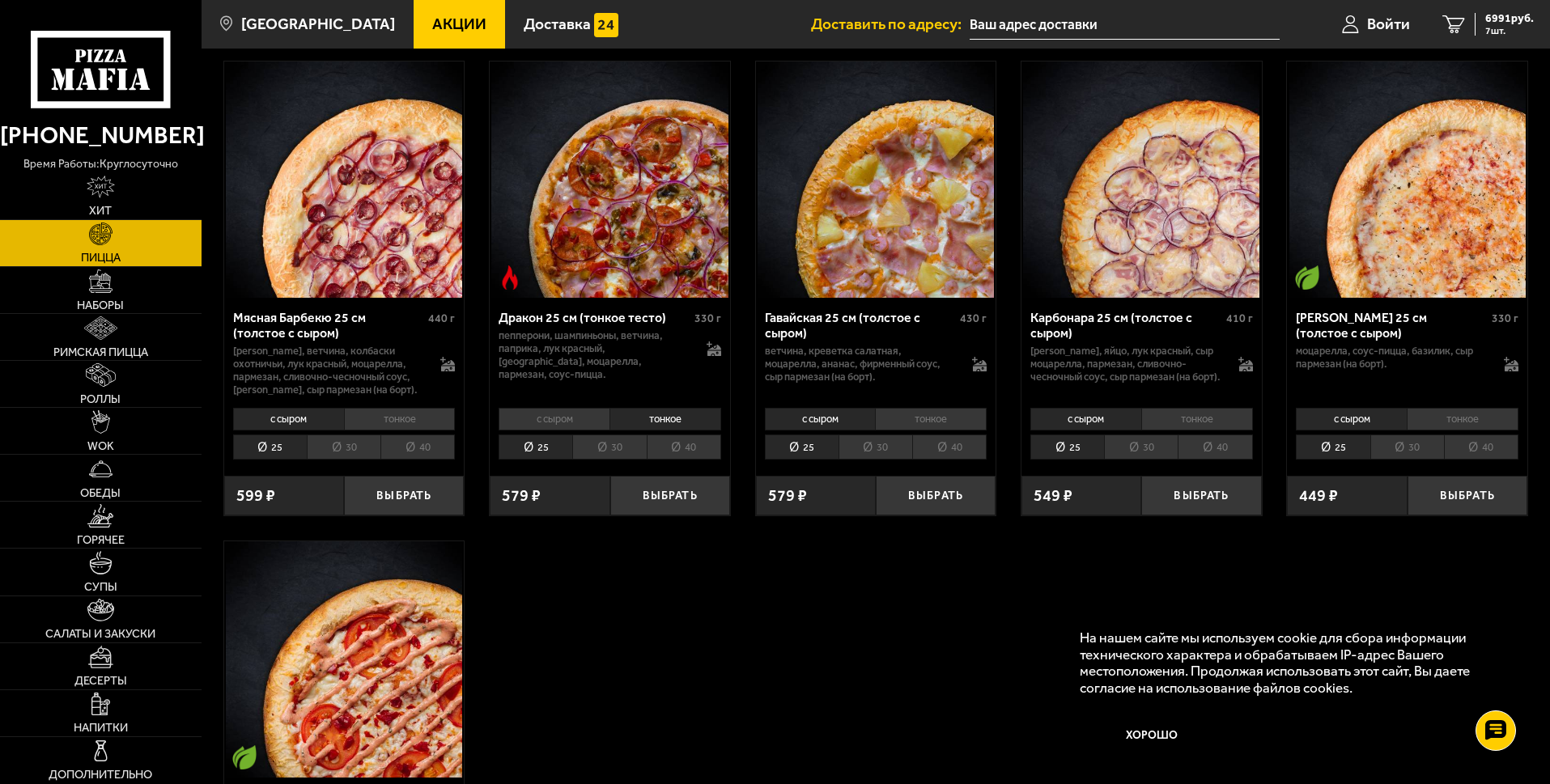
click at [609, 460] on li "30" at bounding box center [609, 447] width 74 height 25
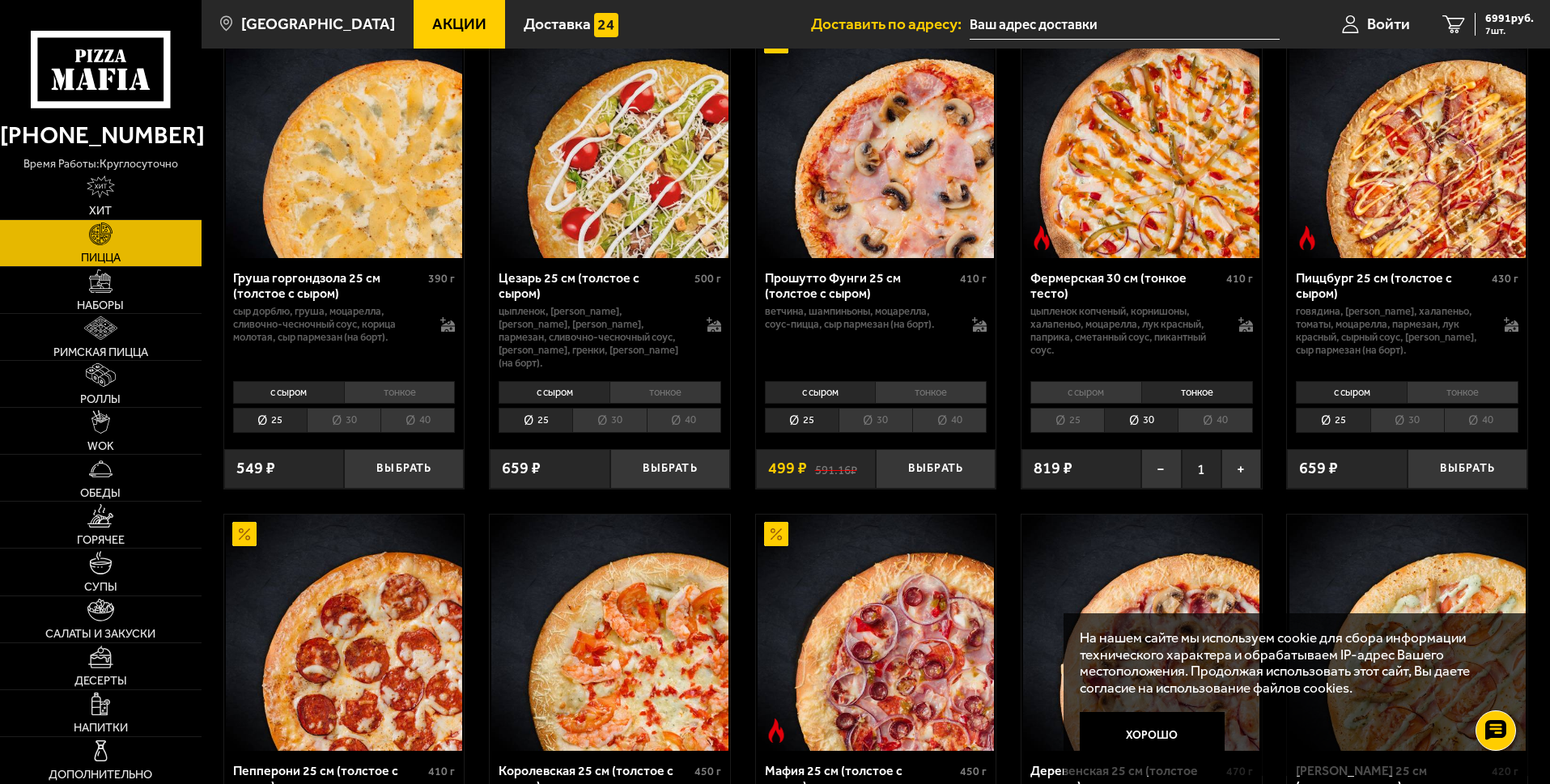
scroll to position [1538, 0]
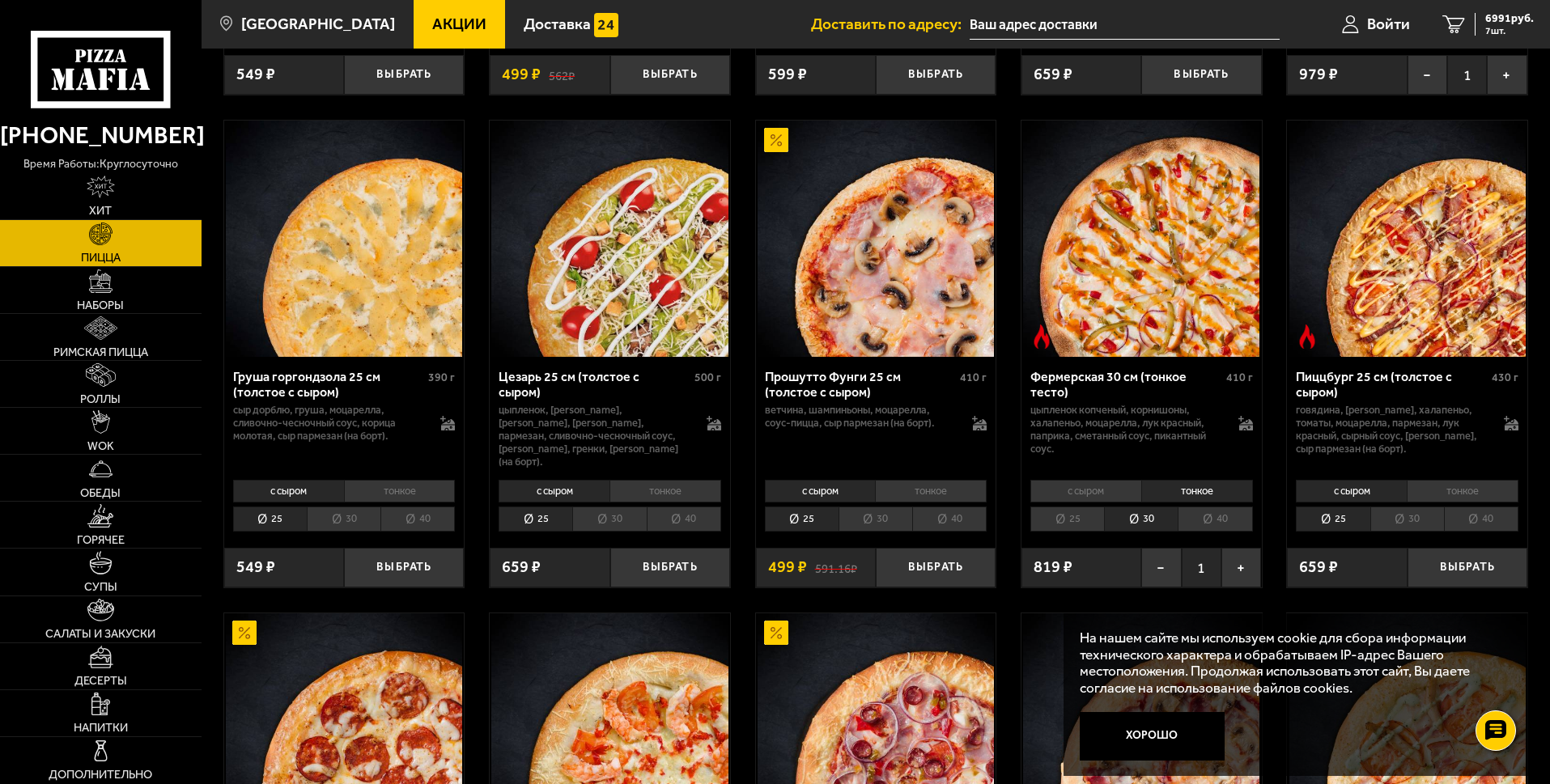
click at [599, 531] on li "30" at bounding box center [609, 519] width 74 height 25
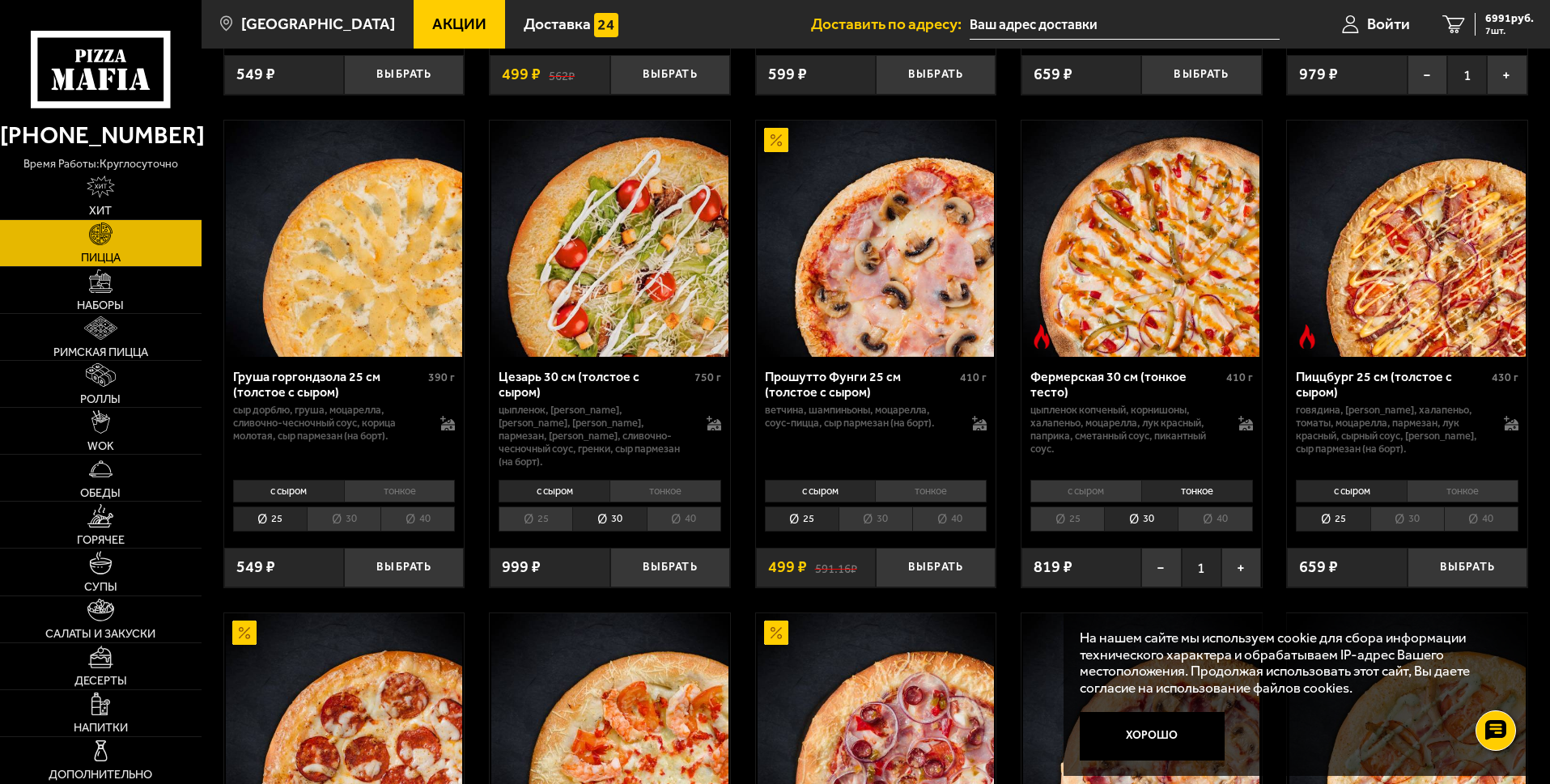
click at [1425, 531] on li "30" at bounding box center [1407, 519] width 74 height 25
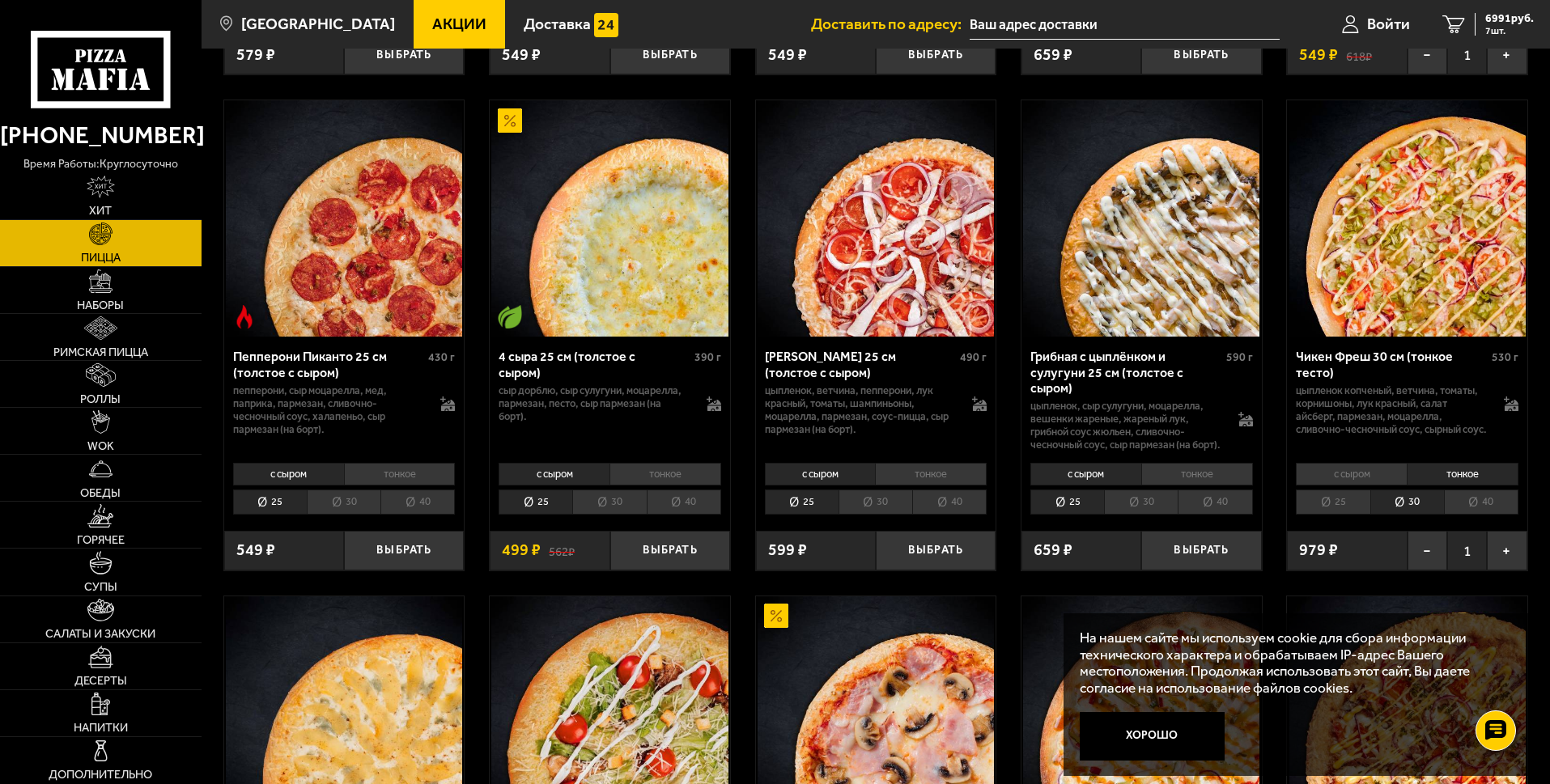
scroll to position [1052, 0]
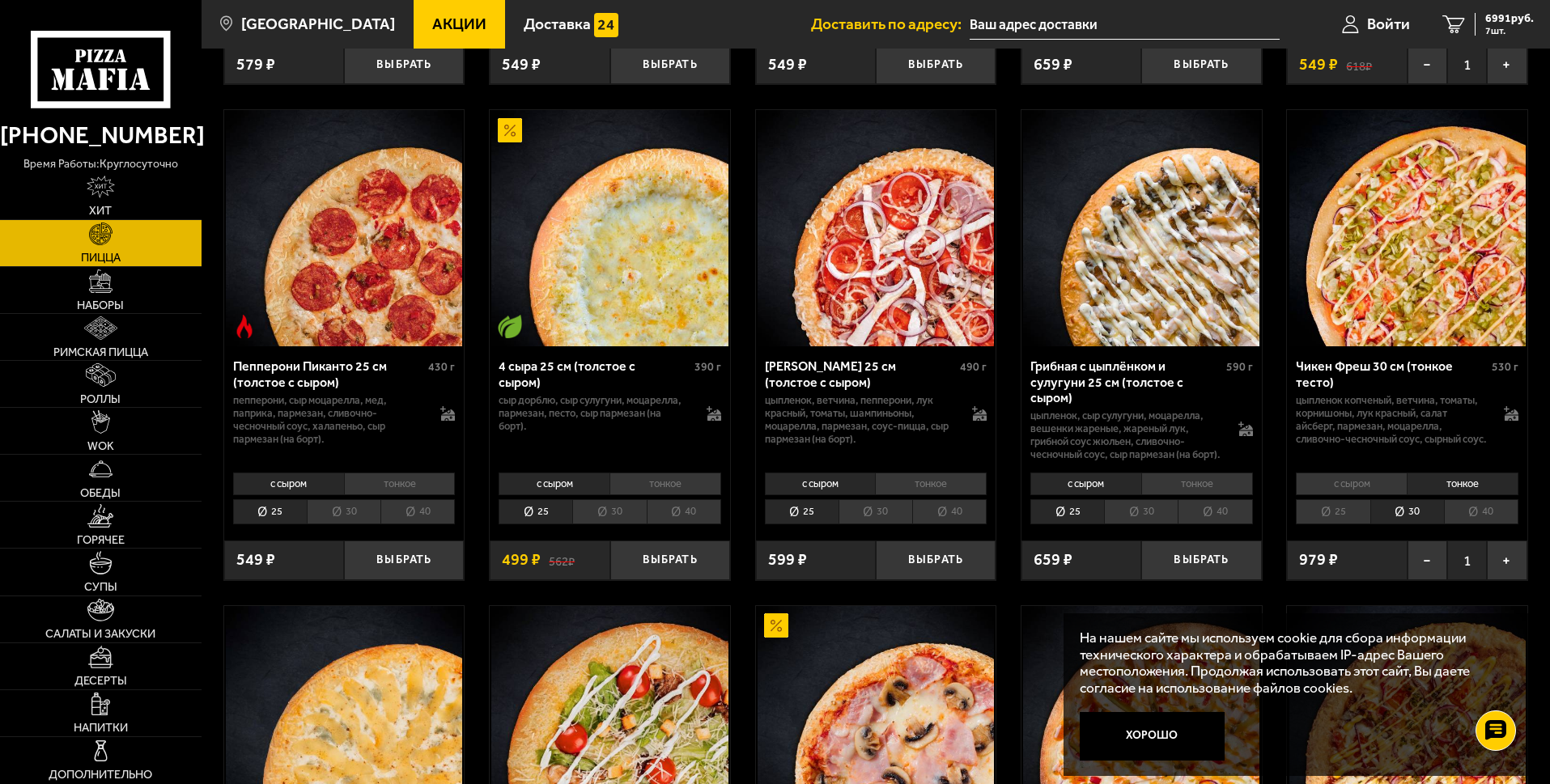
click at [668, 495] on li "тонкое" at bounding box center [666, 484] width 112 height 23
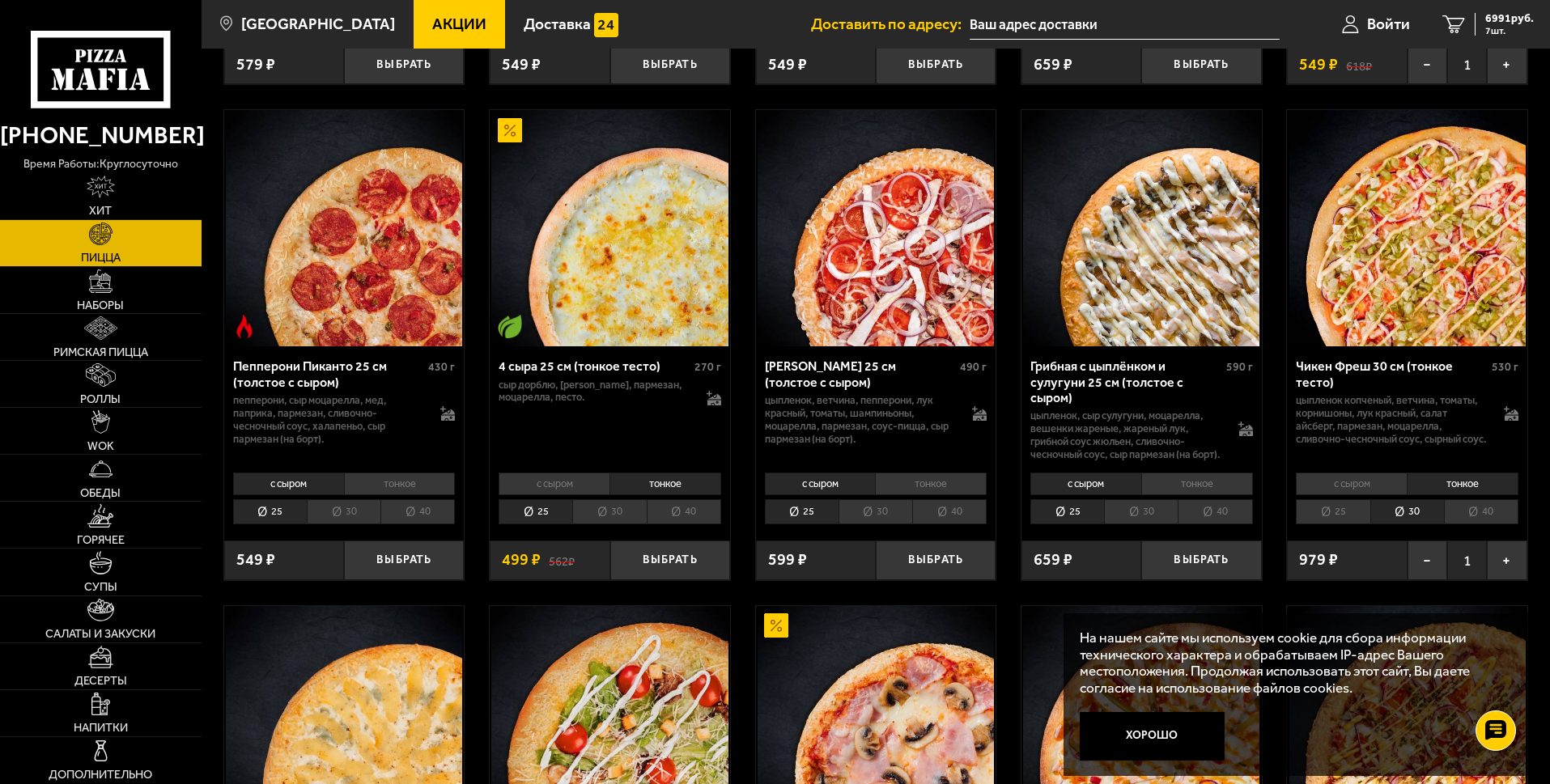
click at [631, 524] on li "30" at bounding box center [609, 512] width 74 height 25
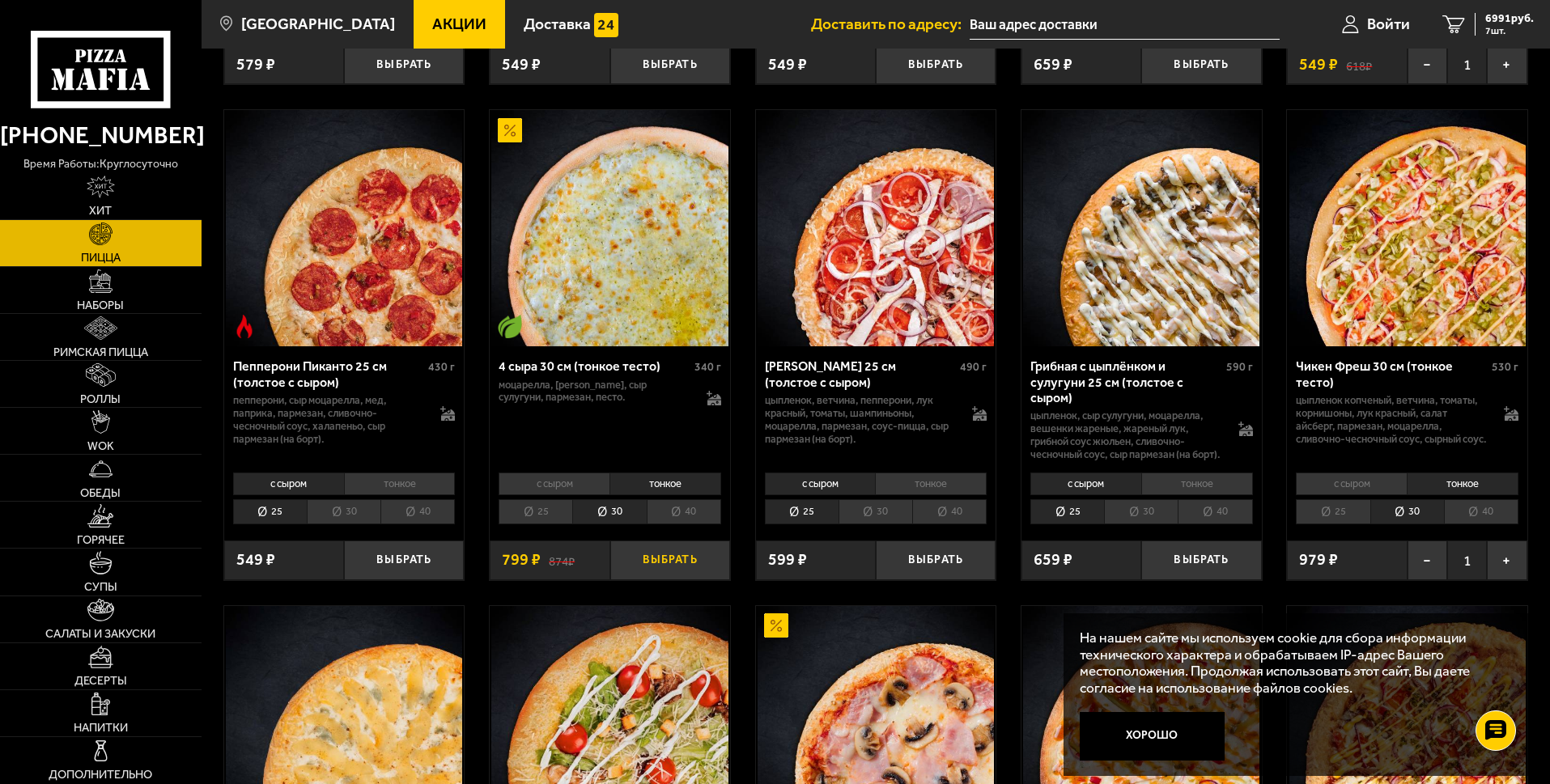
click at [676, 580] on button "Выбрать" at bounding box center [671, 560] width 120 height 39
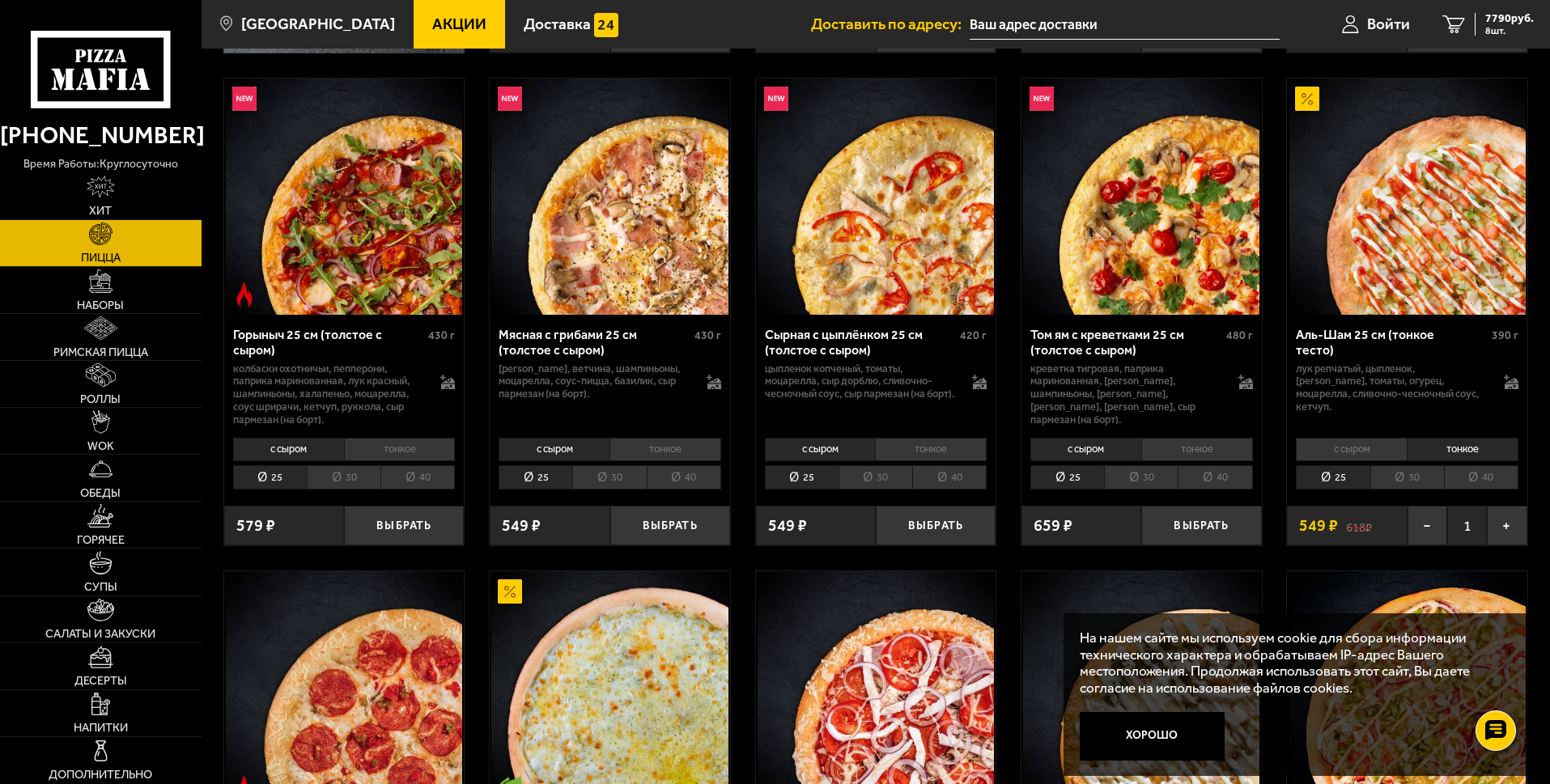
scroll to position [567, 0]
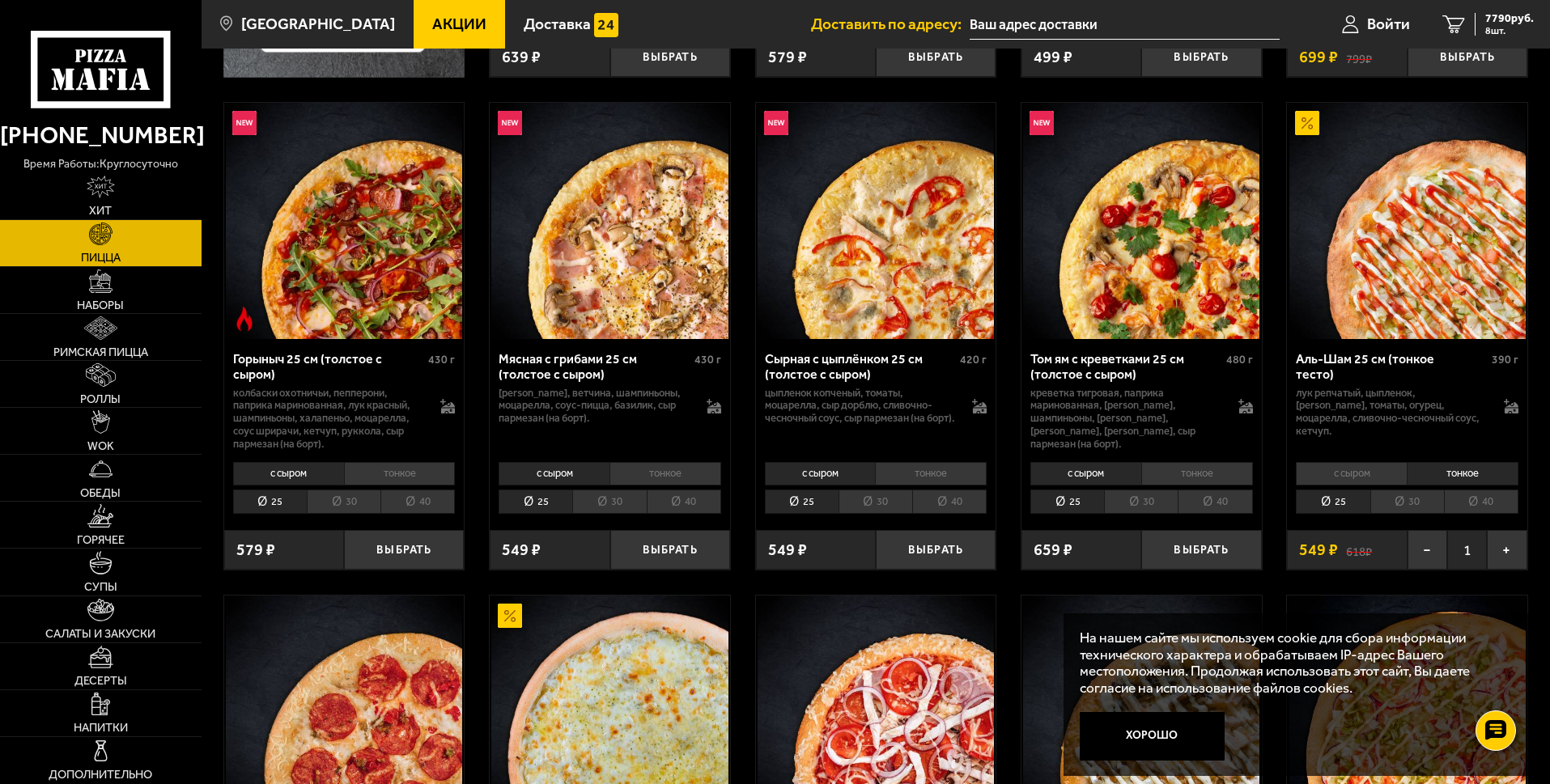
click at [1410, 508] on li "30" at bounding box center [1407, 502] width 74 height 25
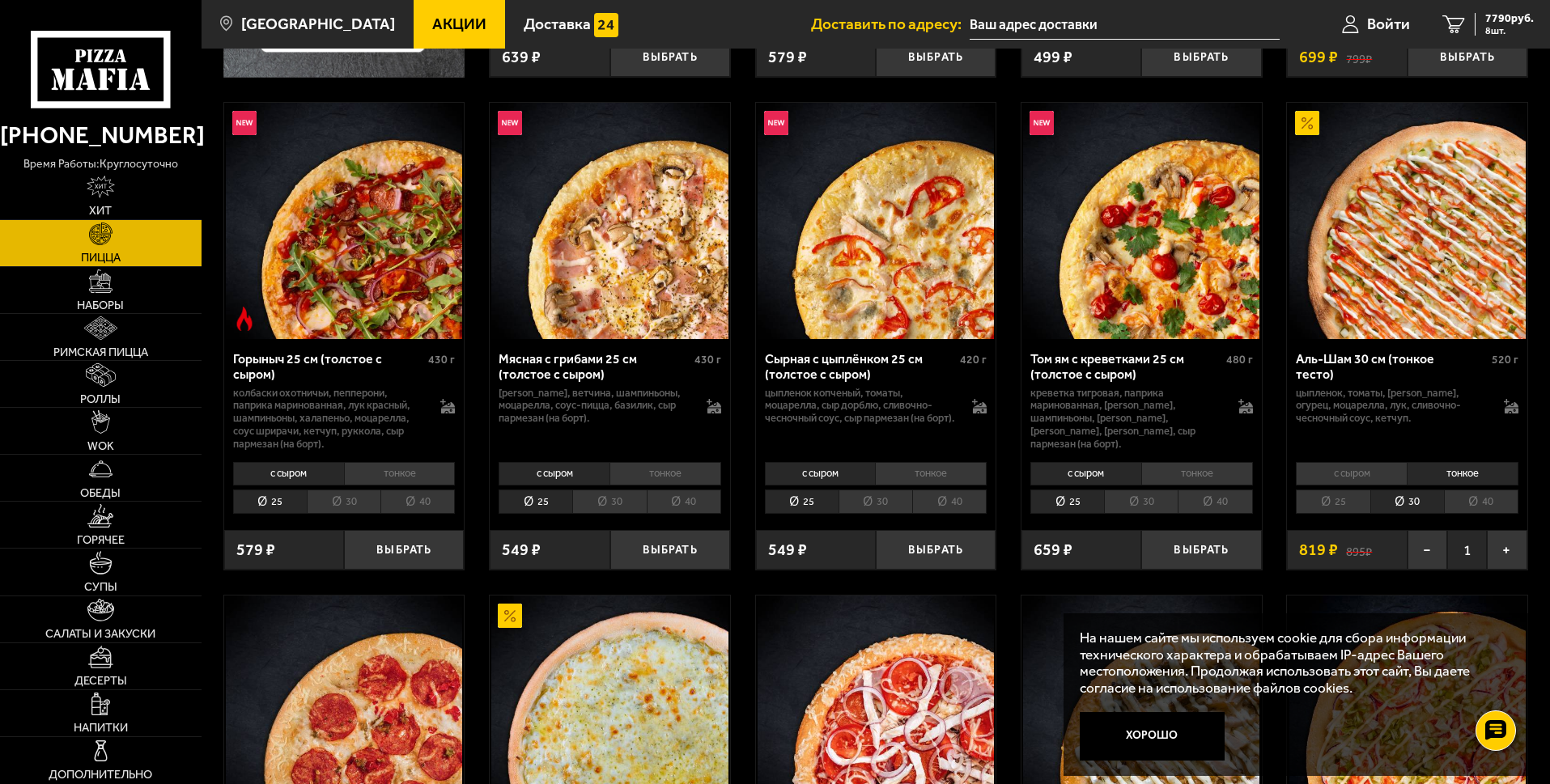
click at [661, 476] on li "тонкое" at bounding box center [666, 474] width 112 height 23
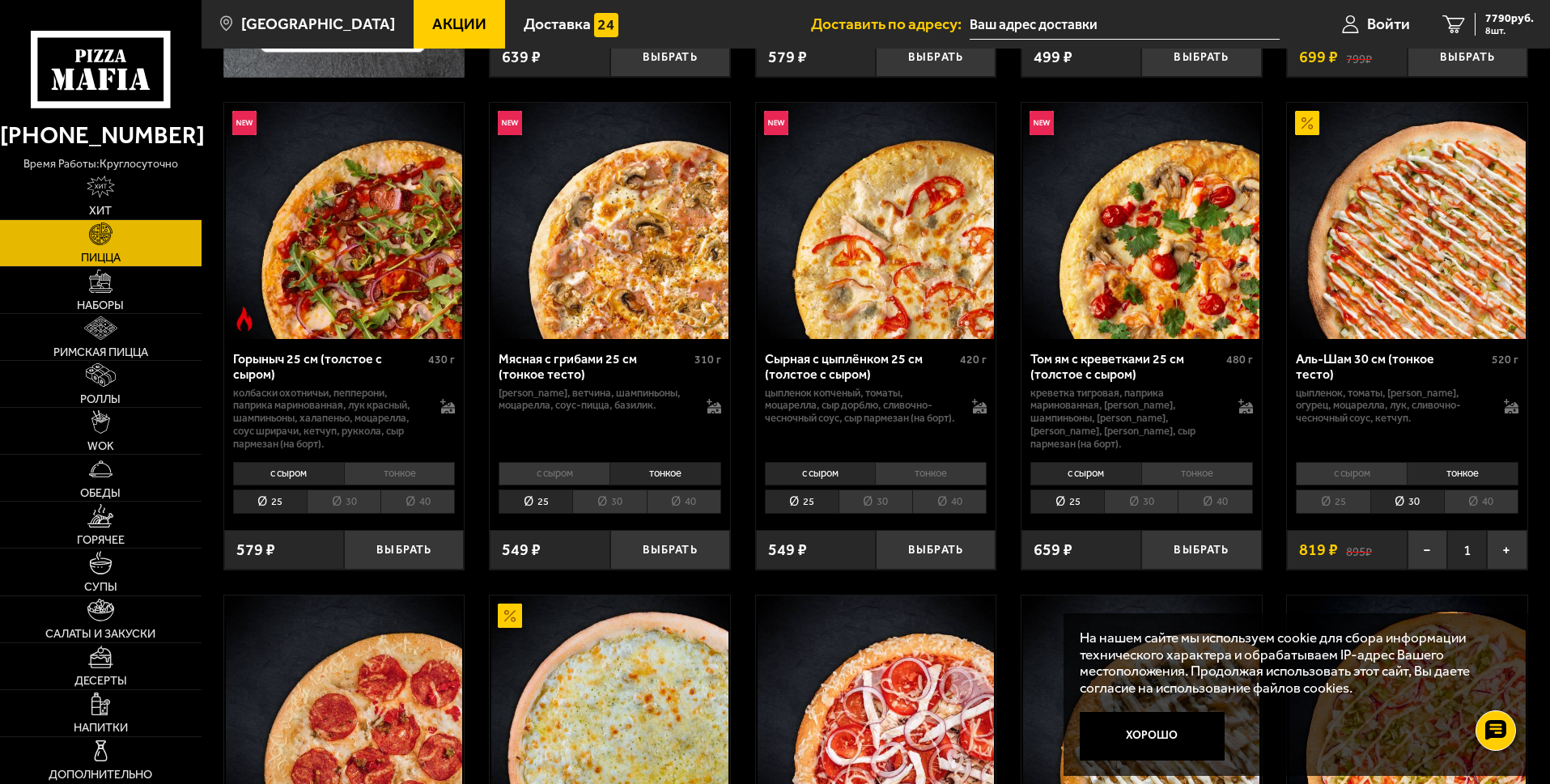
click at [623, 502] on li "30" at bounding box center [609, 502] width 74 height 25
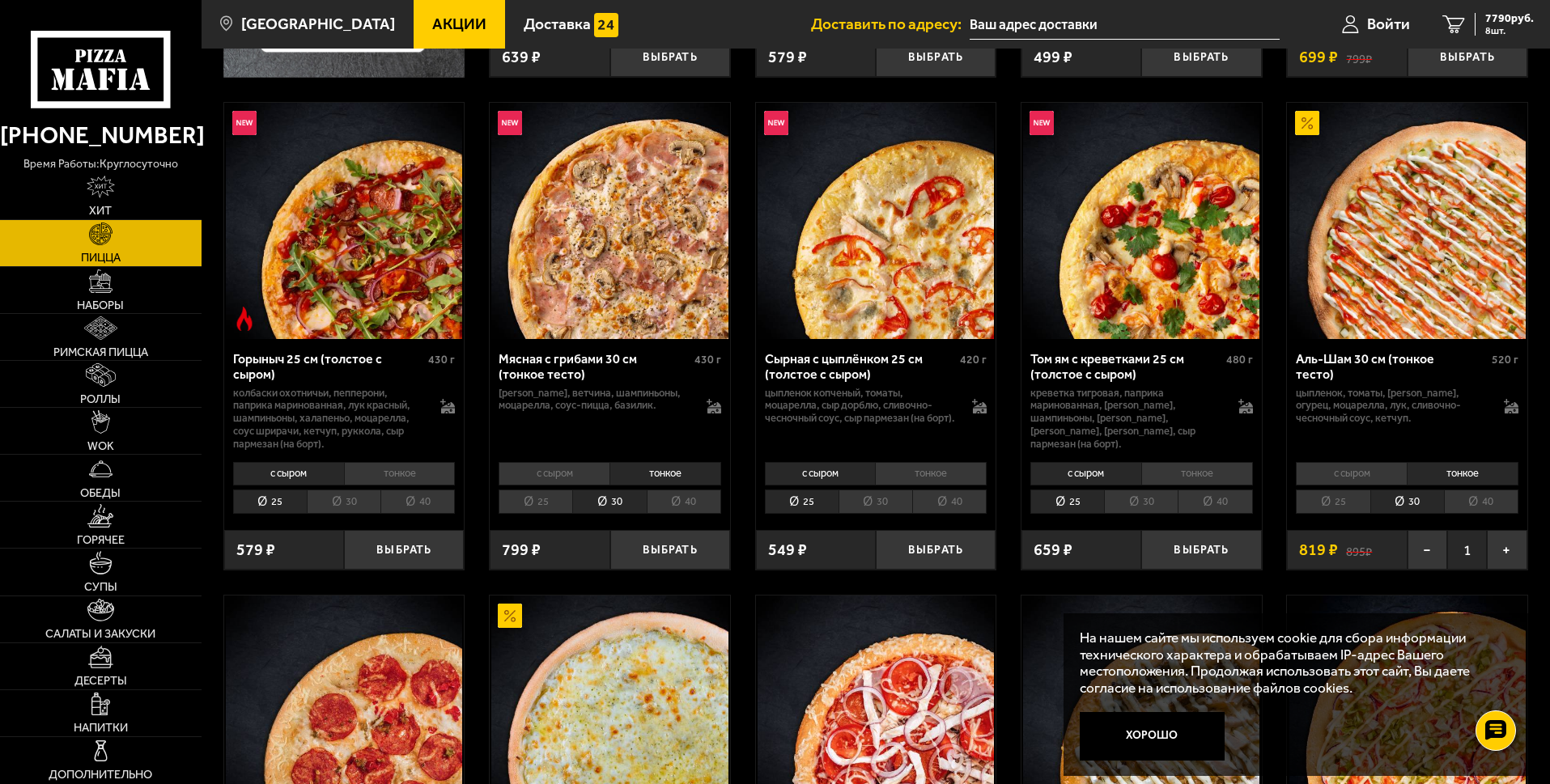
click at [680, 510] on li "40" at bounding box center [684, 502] width 74 height 25
click at [617, 507] on li "30" at bounding box center [609, 502] width 74 height 25
click at [663, 554] on button "Выбрать" at bounding box center [671, 550] width 120 height 39
click at [1442, 29] on icon "9" at bounding box center [1454, 25] width 23 height 19
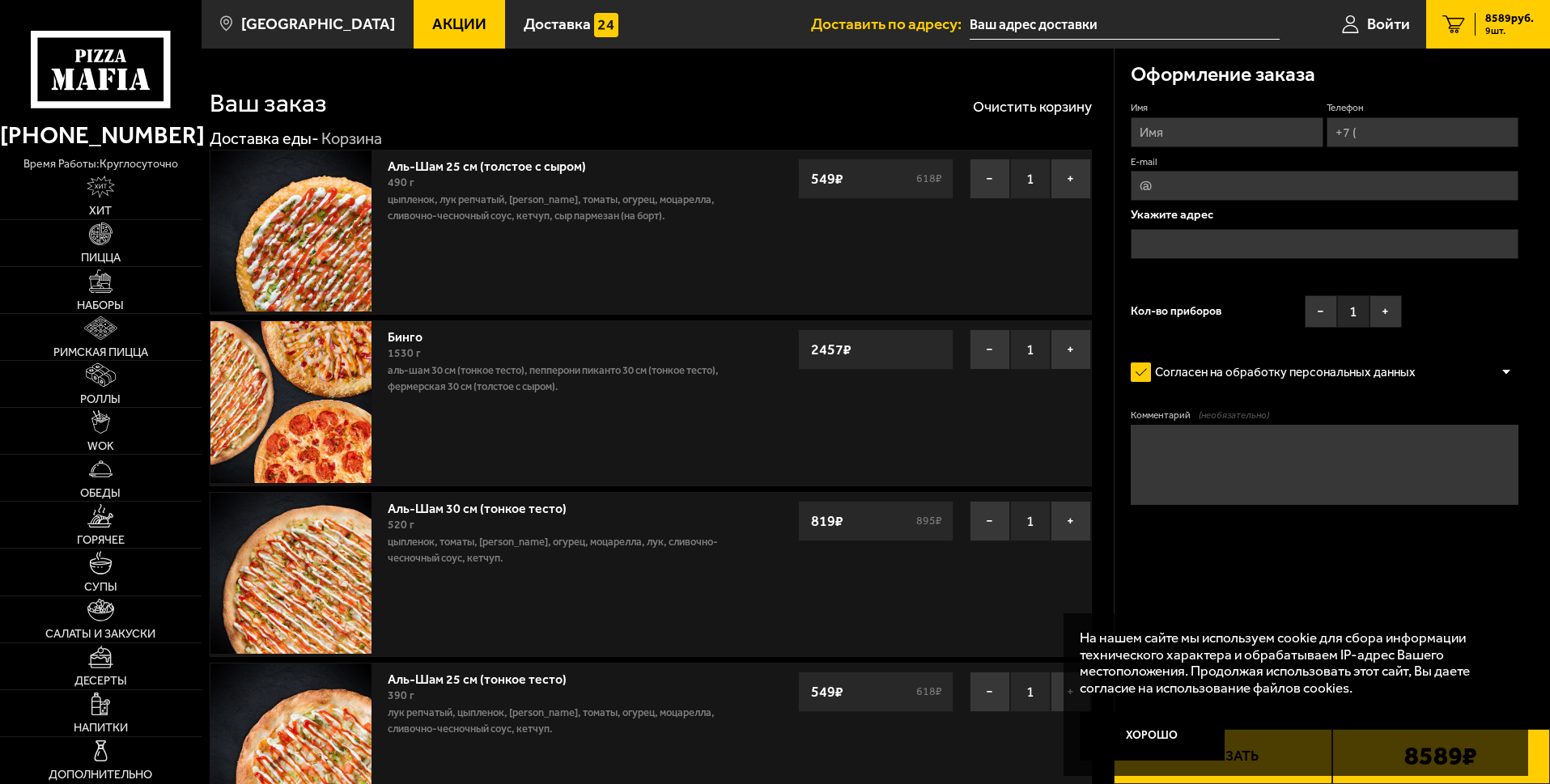
scroll to position [162, 0]
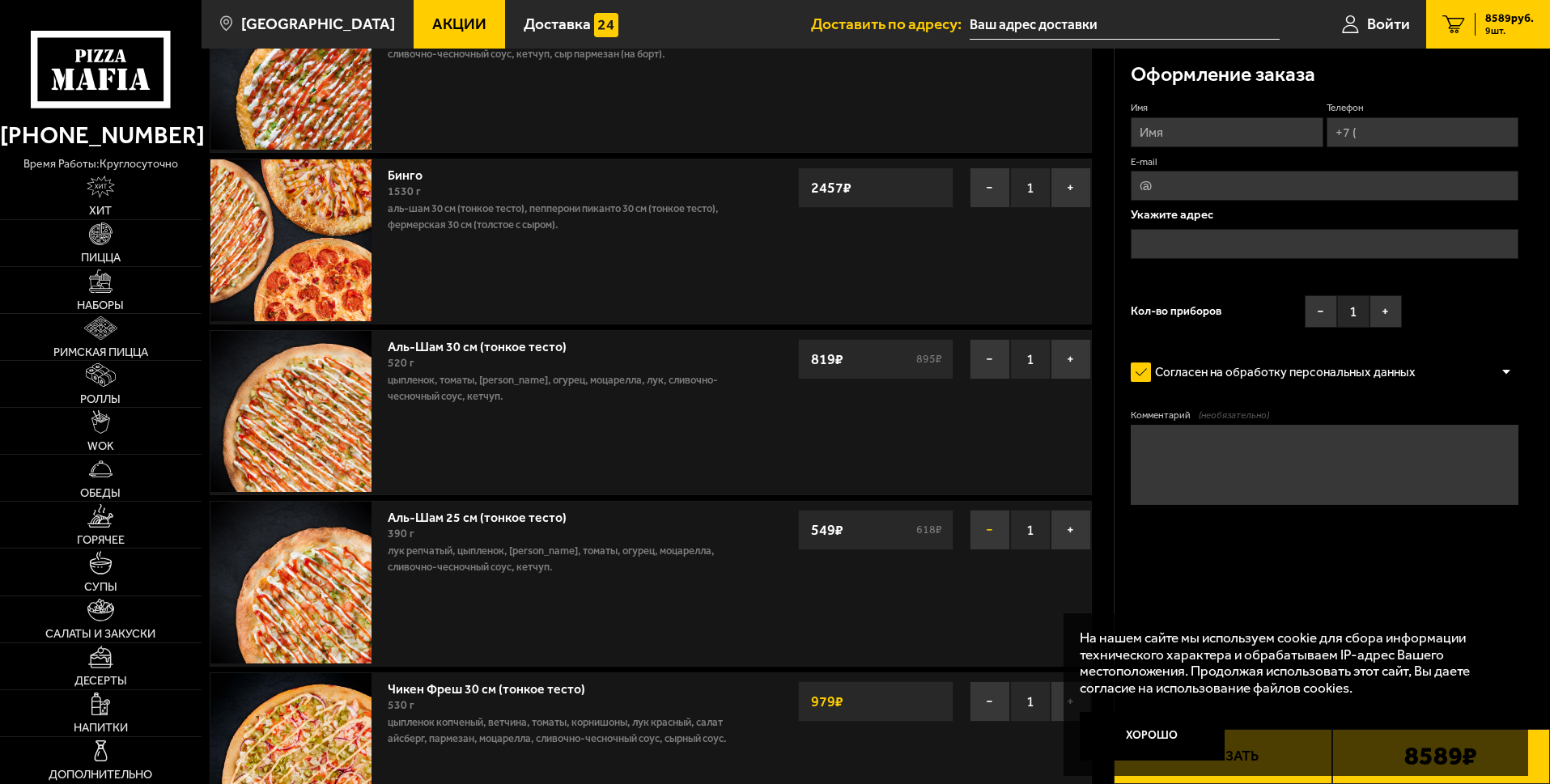
click at [986, 533] on button "−" at bounding box center [989, 530] width 40 height 40
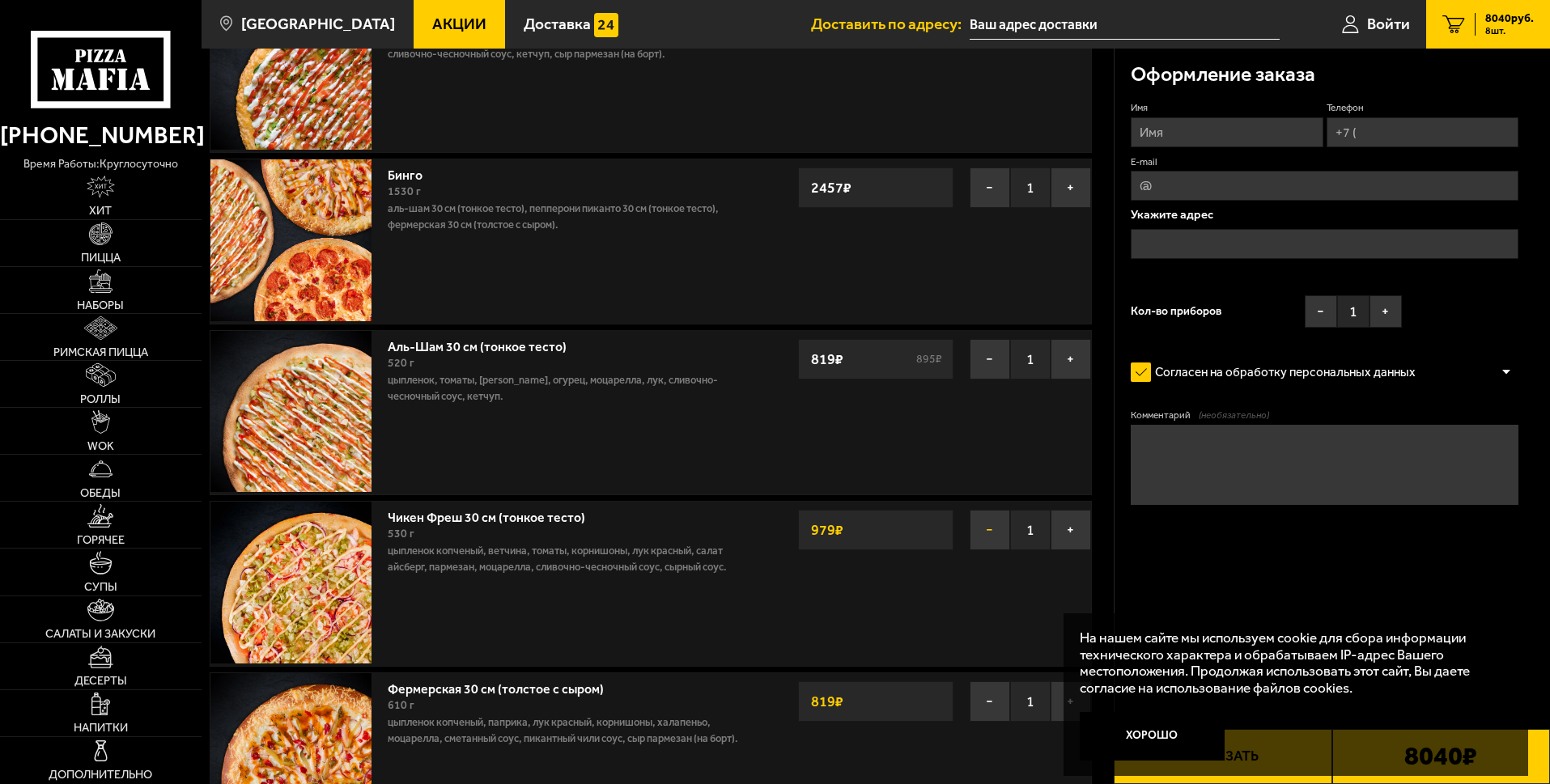
click at [989, 533] on button "−" at bounding box center [989, 530] width 40 height 40
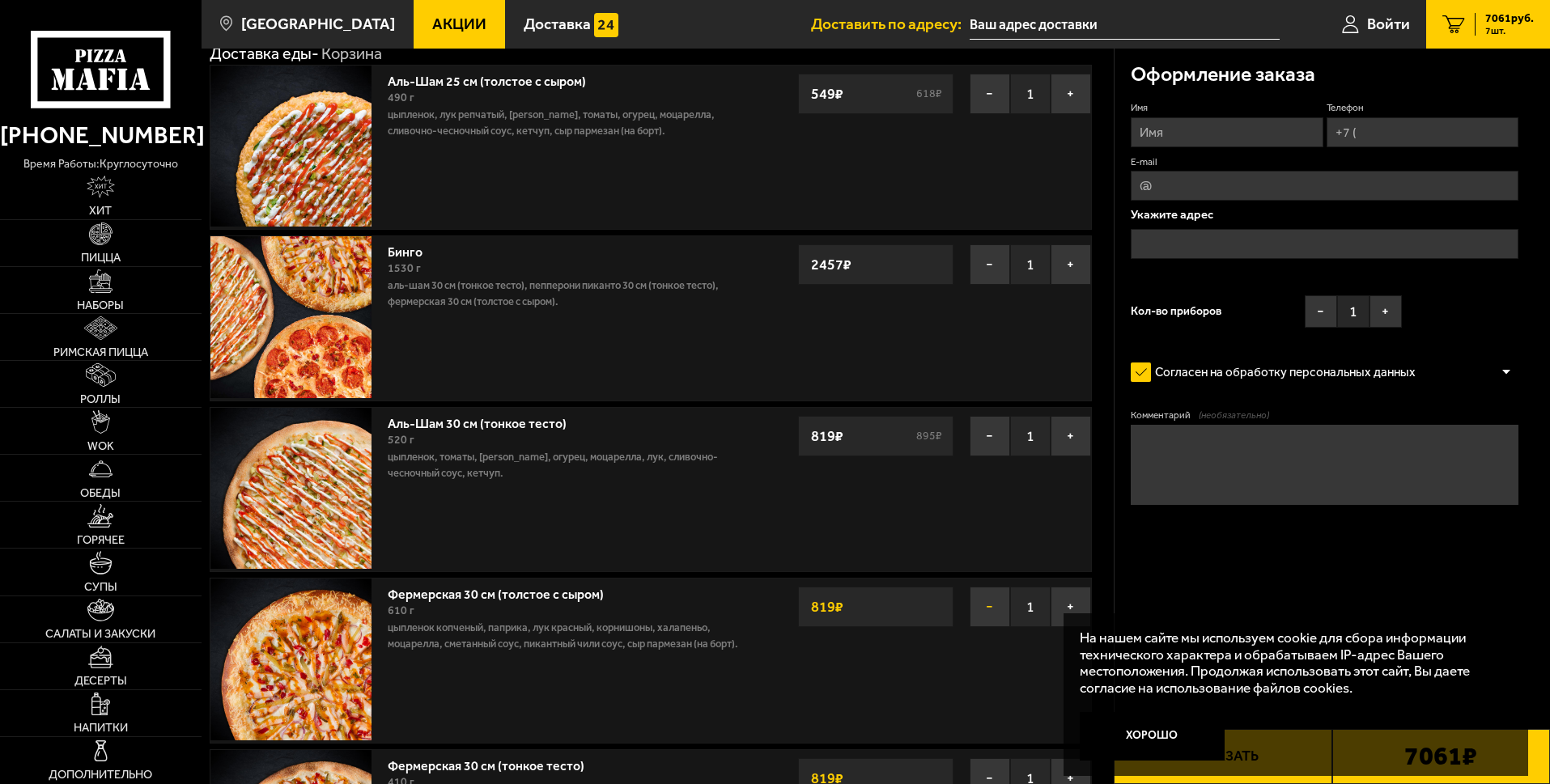
scroll to position [0, 0]
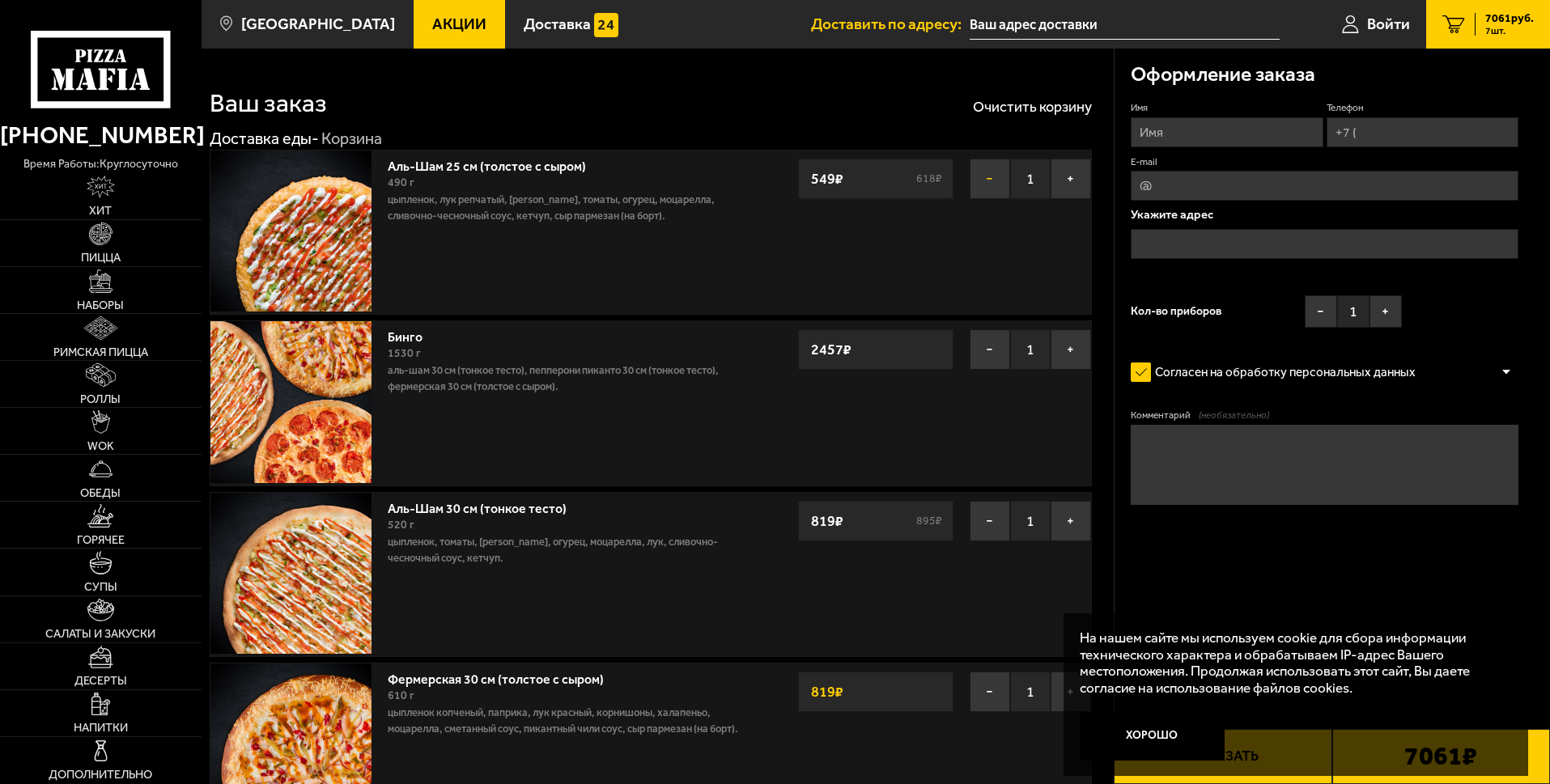
click at [986, 178] on button "−" at bounding box center [989, 179] width 40 height 40
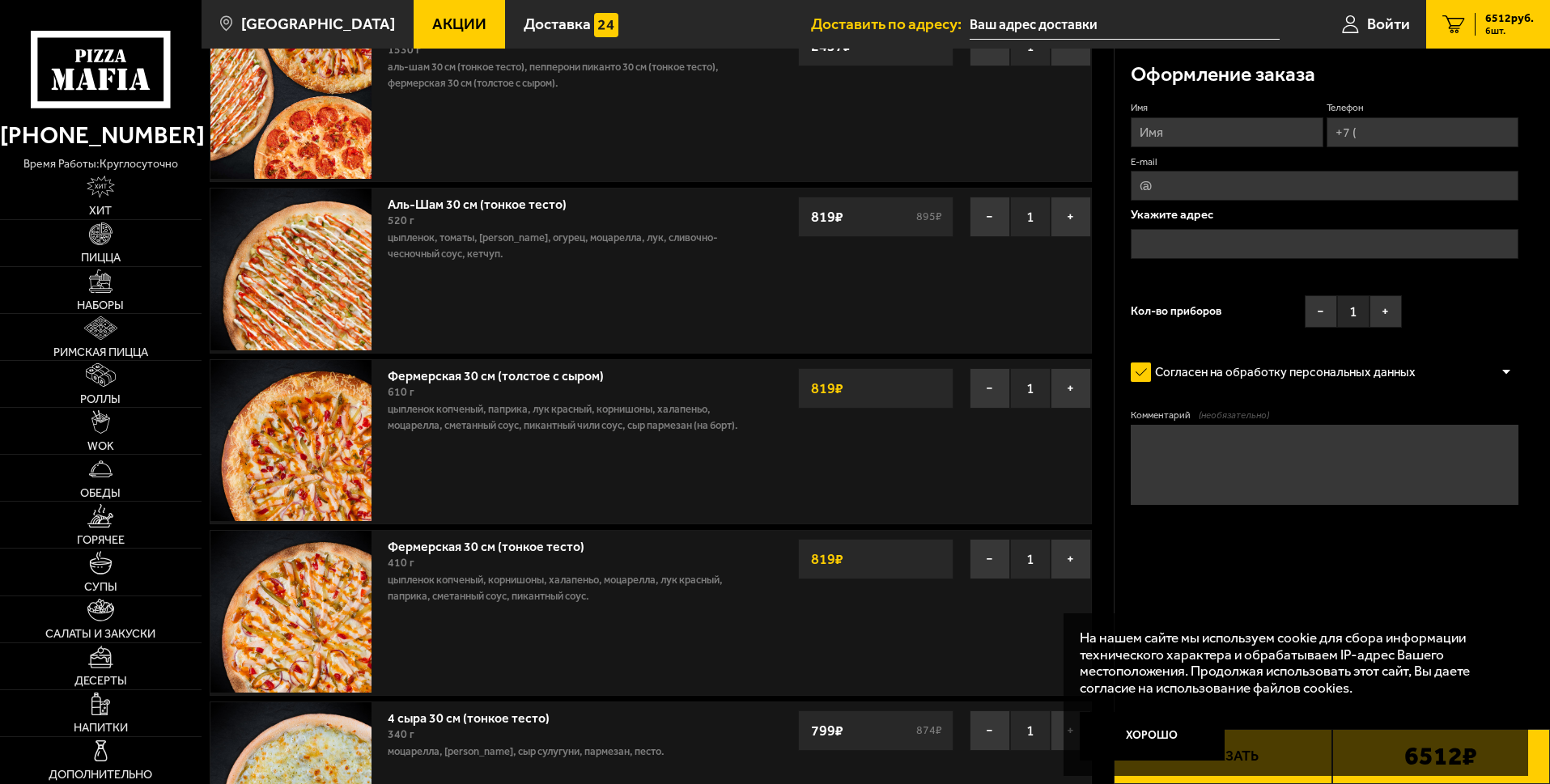
scroll to position [162, 0]
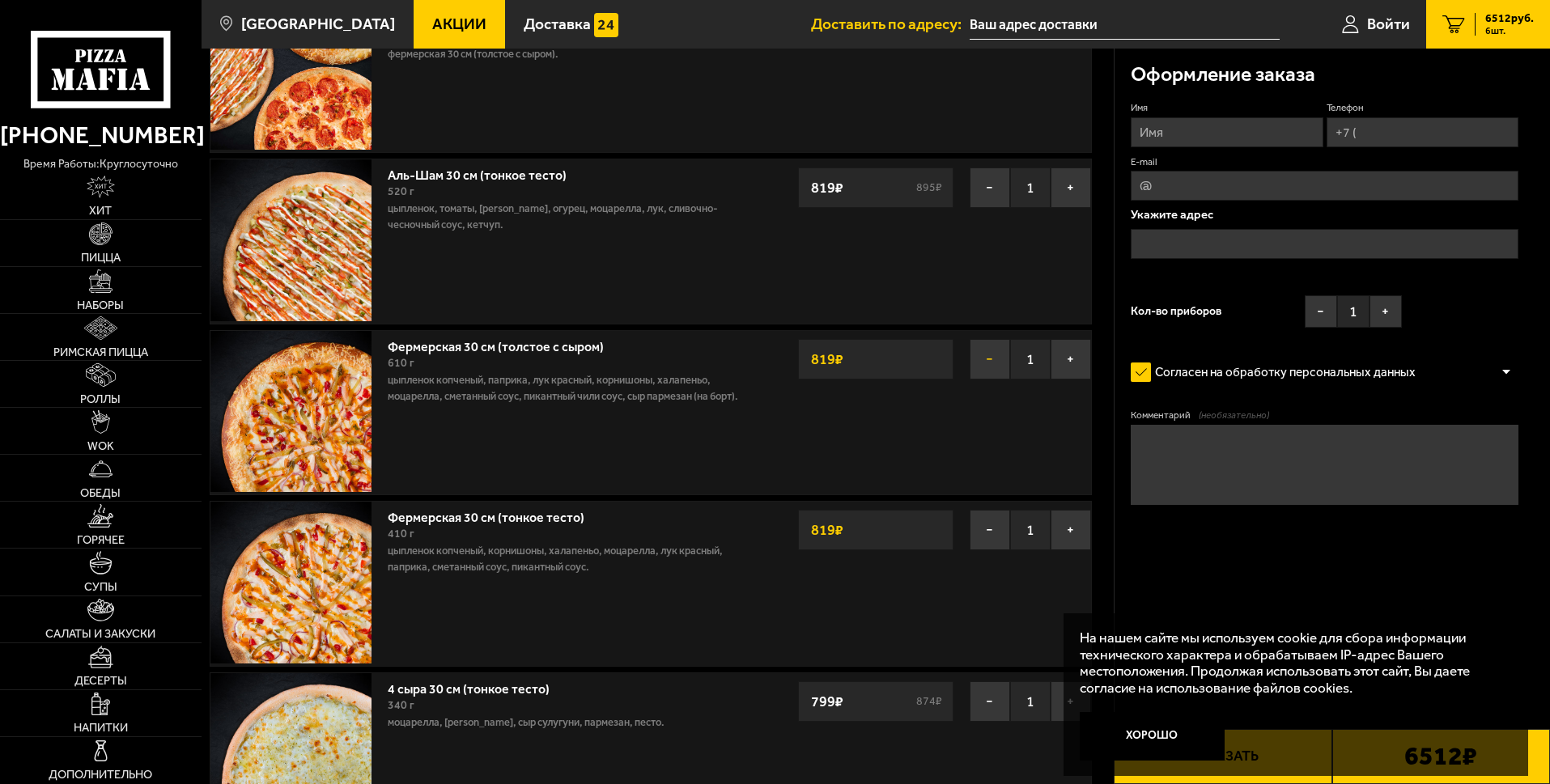
click at [991, 360] on button "−" at bounding box center [989, 359] width 40 height 40
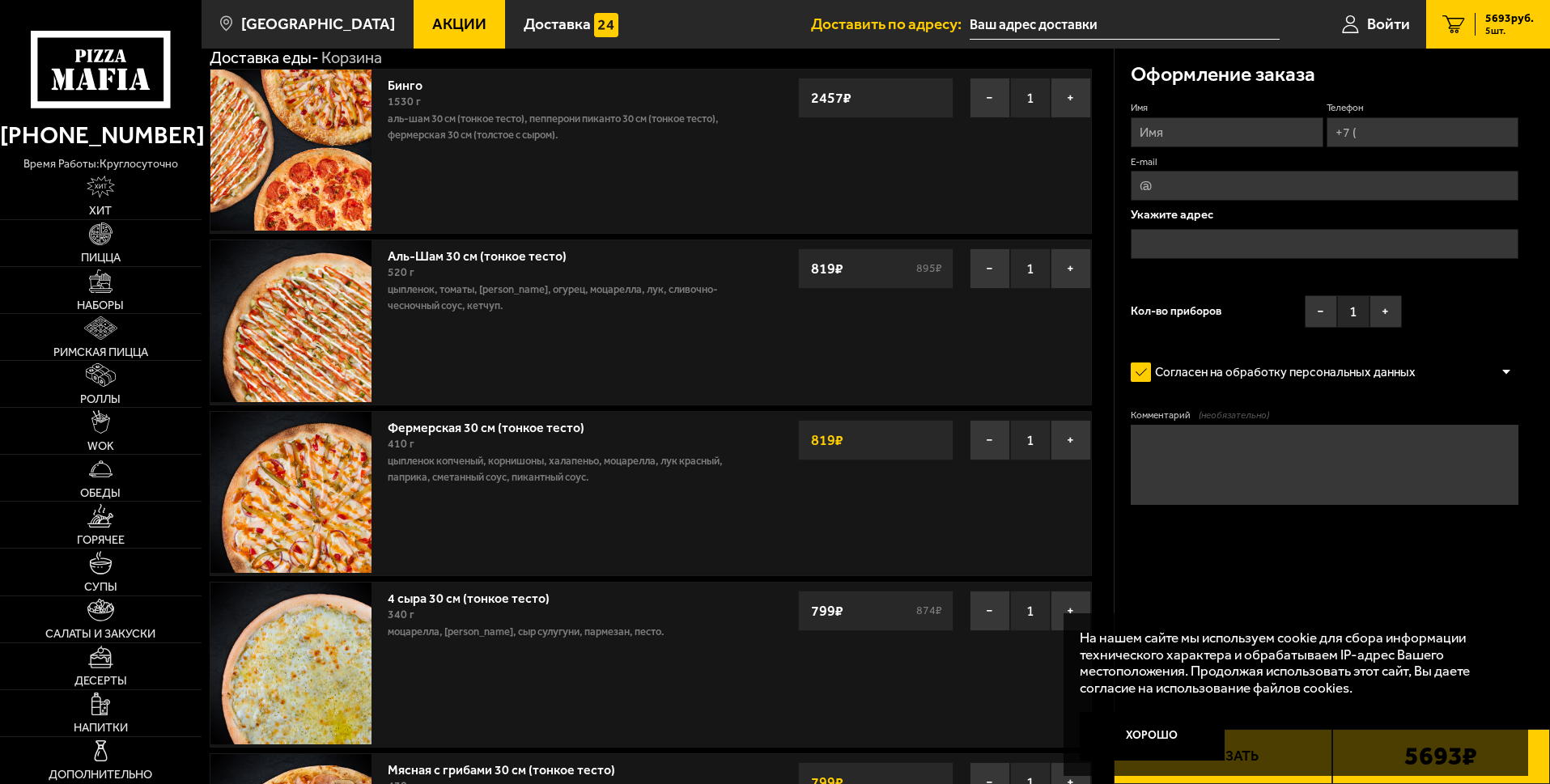
scroll to position [0, 0]
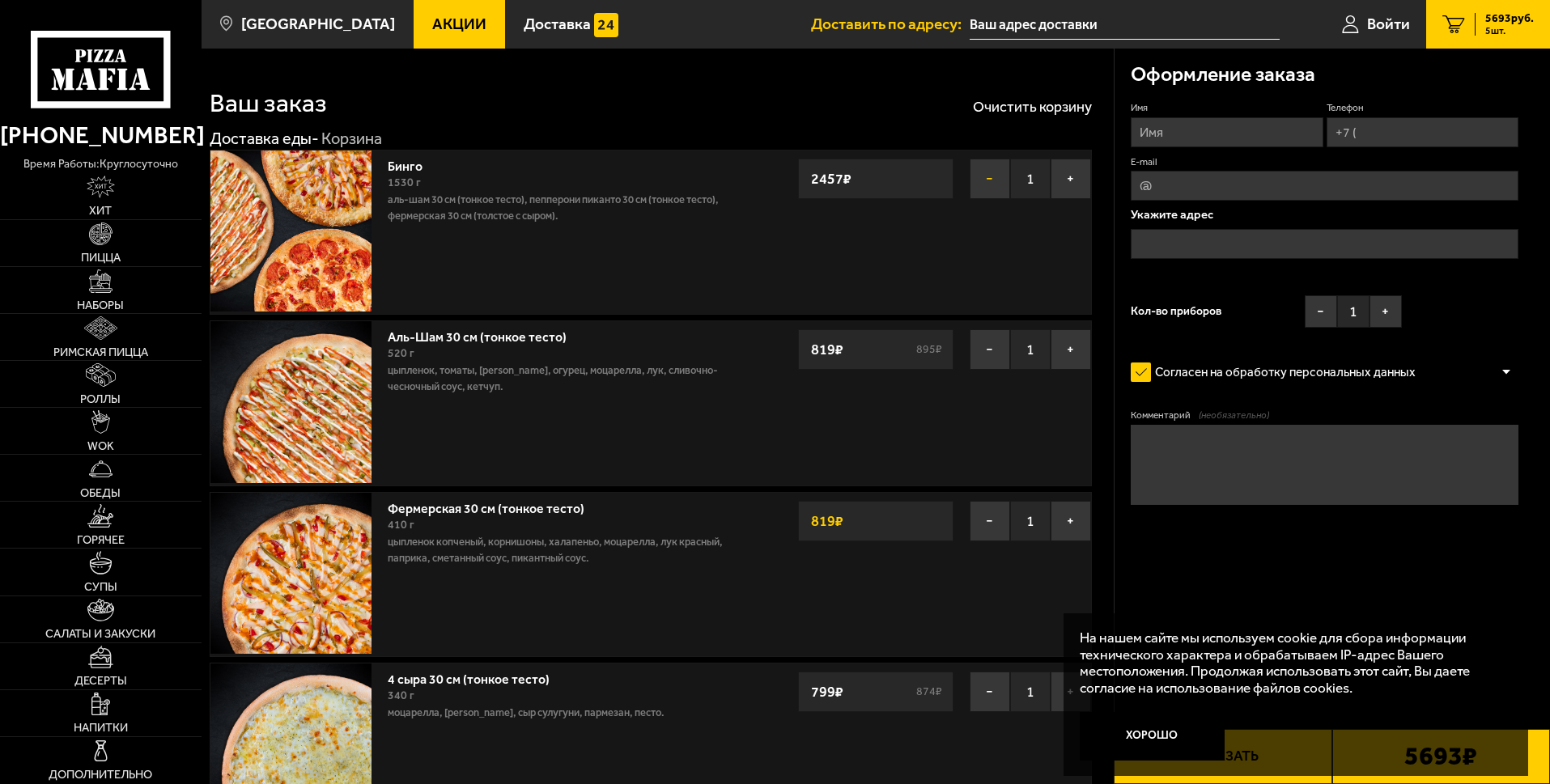
click at [987, 176] on button "−" at bounding box center [989, 179] width 40 height 40
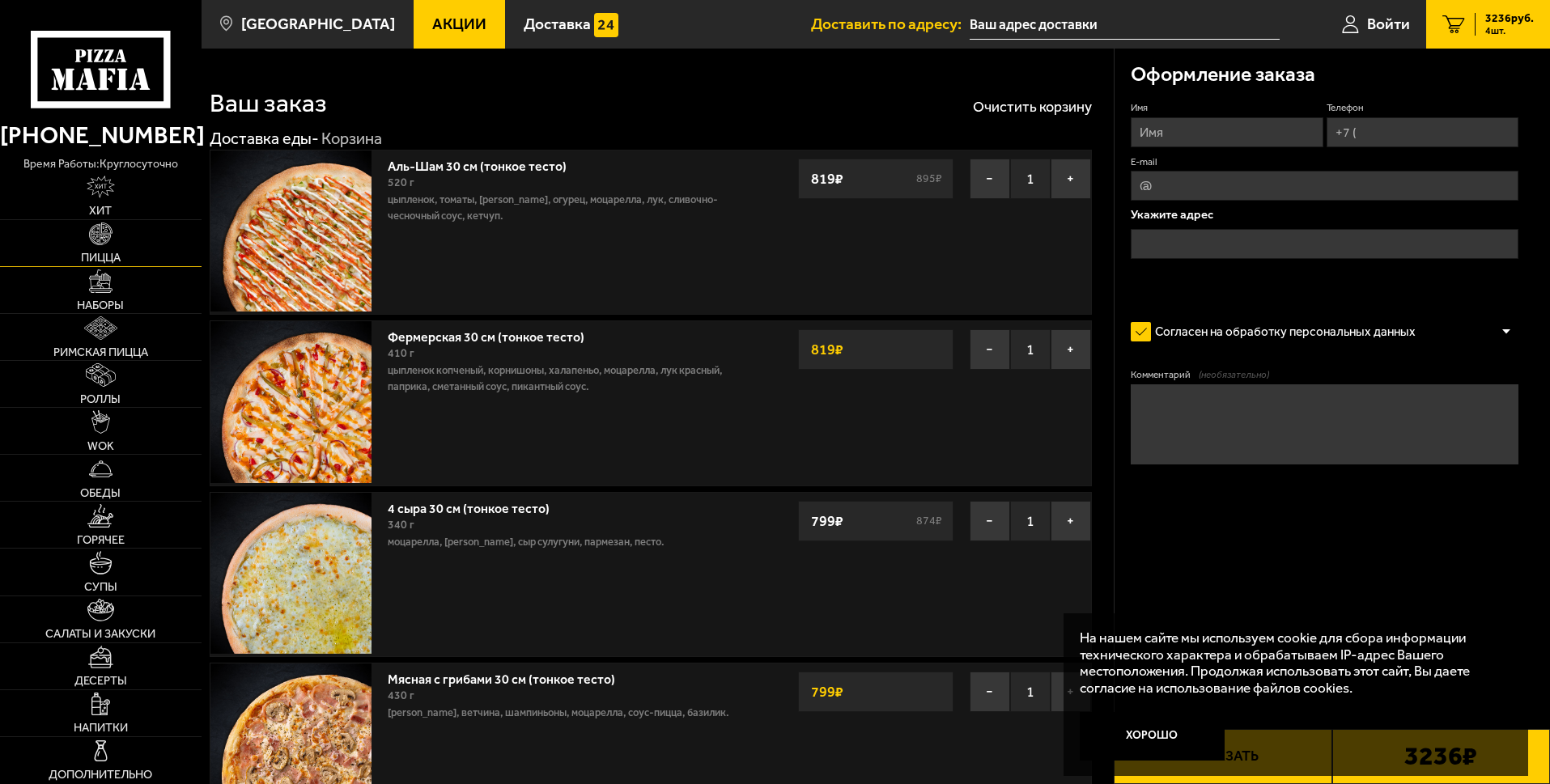
click at [114, 258] on span "Пицца" at bounding box center [100, 257] width 39 height 12
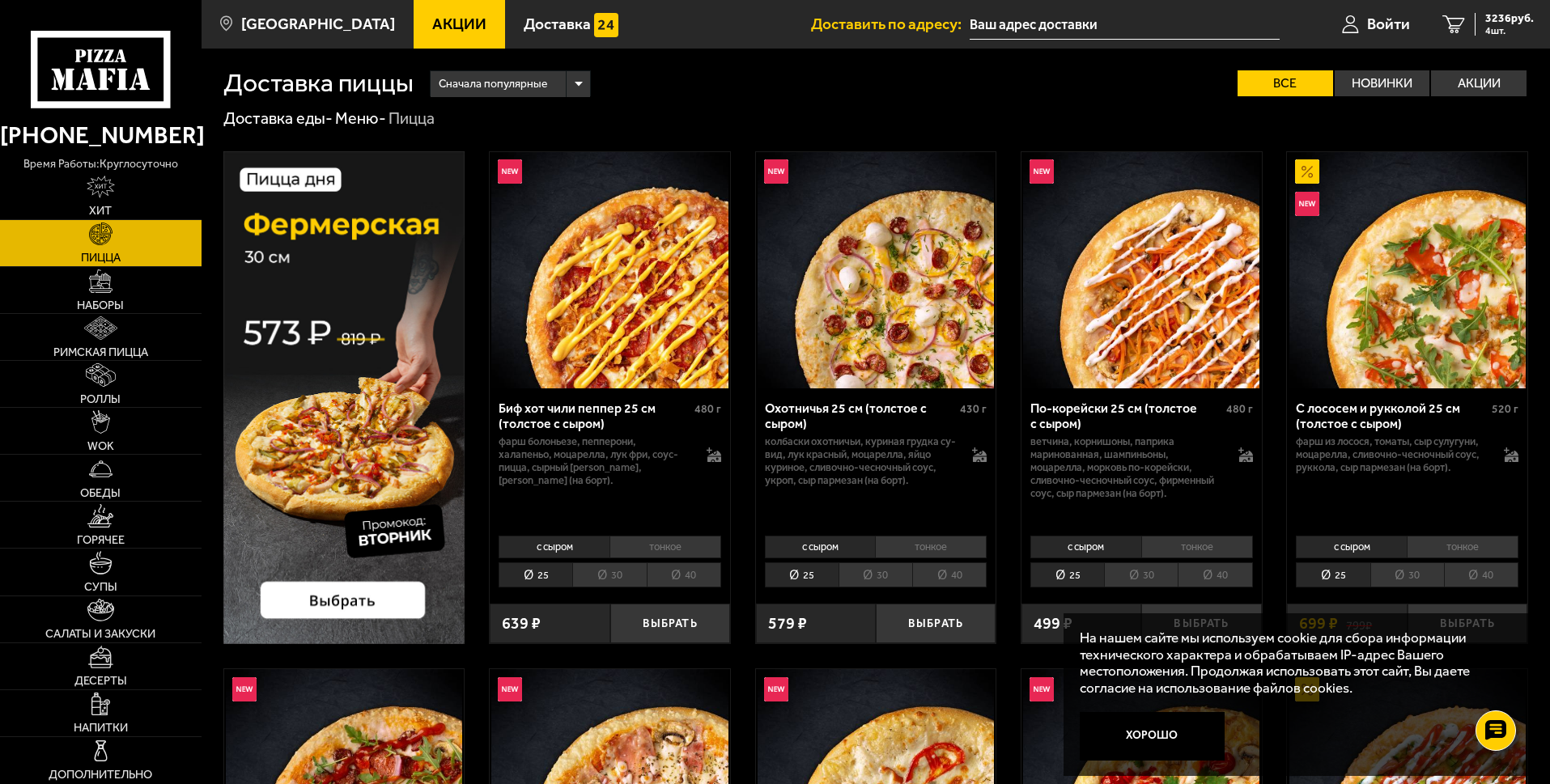
click at [624, 585] on li "30" at bounding box center [609, 575] width 74 height 25
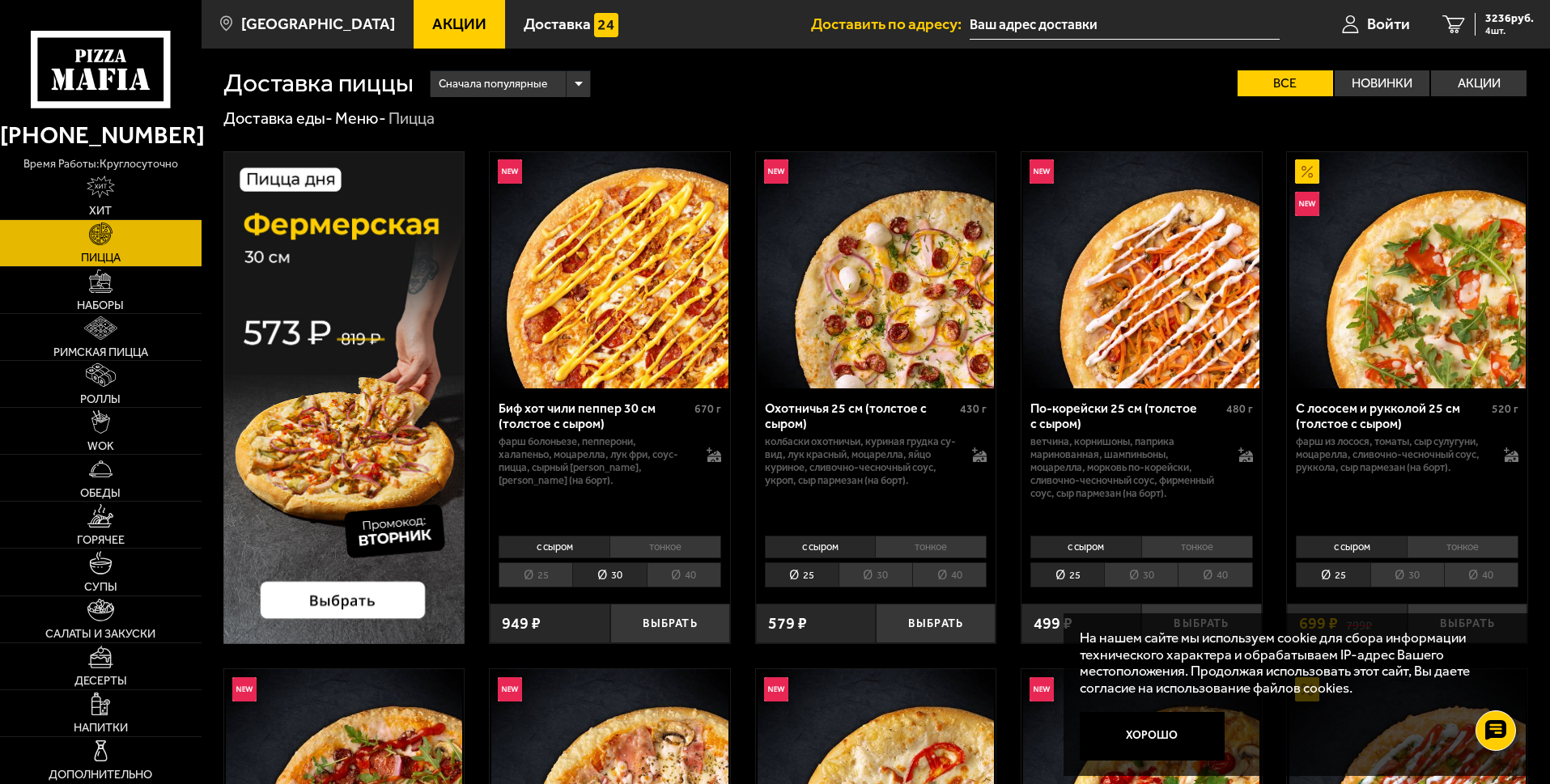
click at [661, 550] on li "тонкое" at bounding box center [666, 547] width 112 height 23
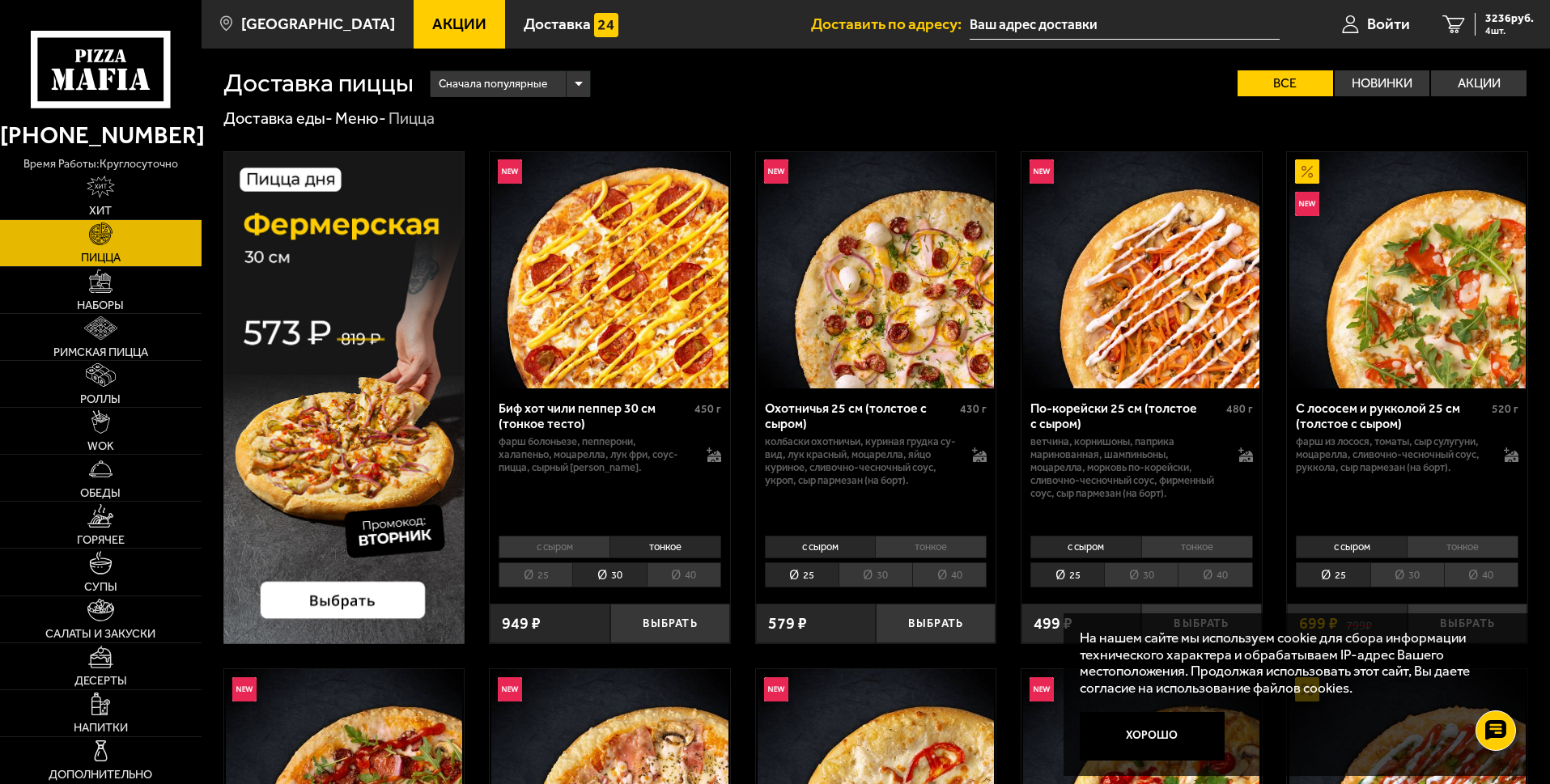
click at [947, 555] on li "тонкое" at bounding box center [930, 547] width 112 height 23
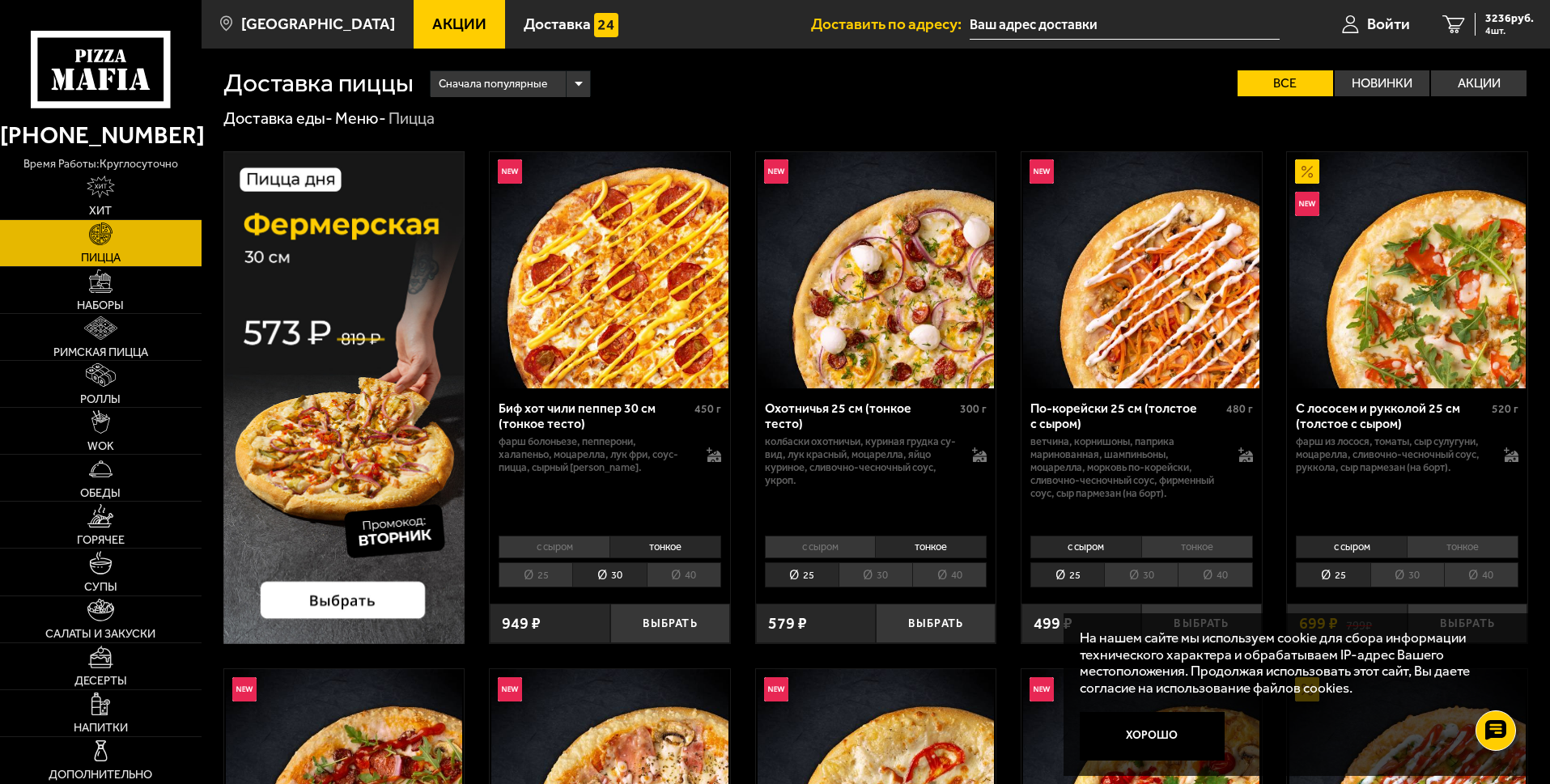
click at [890, 582] on li "30" at bounding box center [875, 575] width 74 height 25
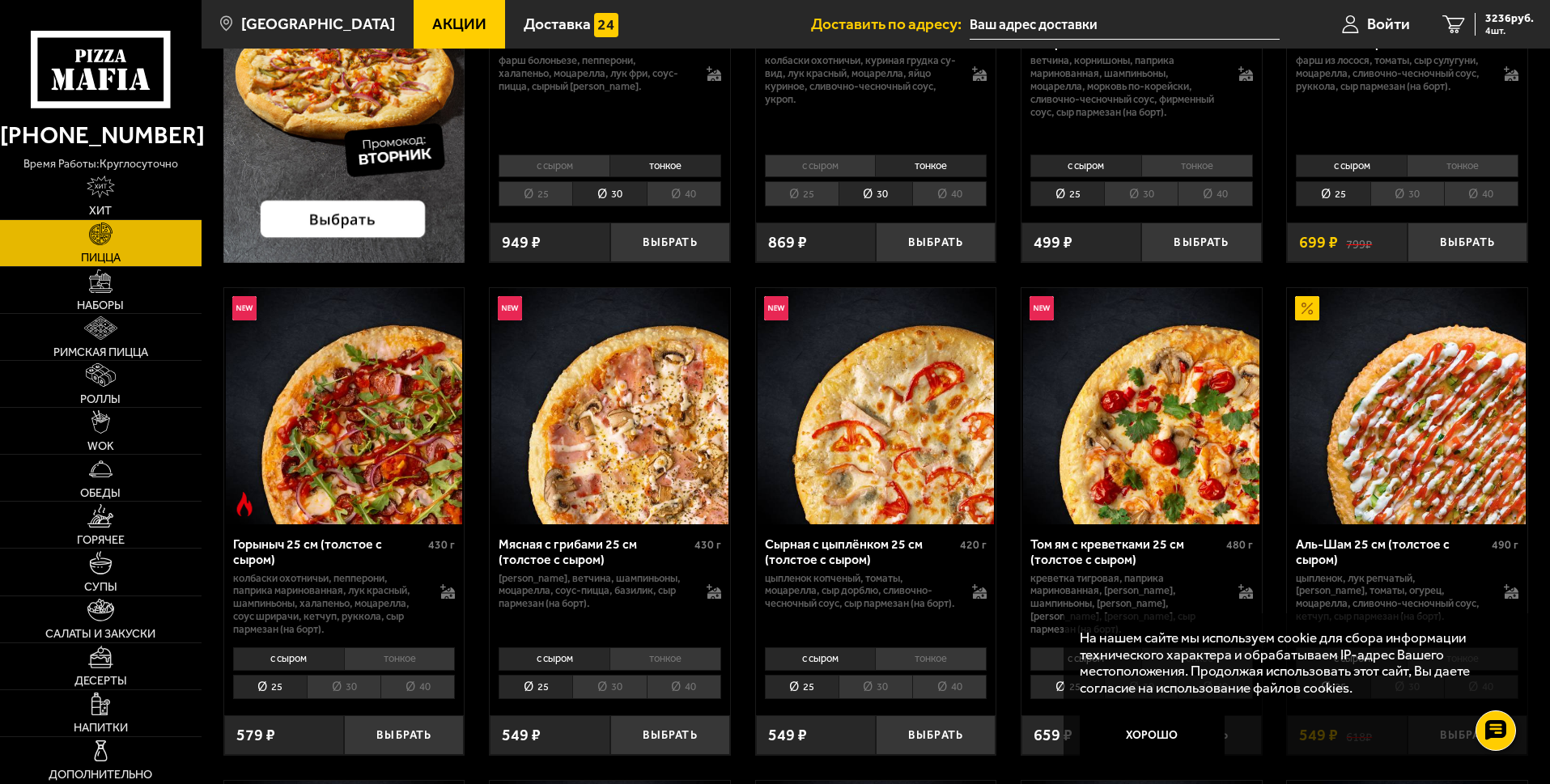
scroll to position [405, 0]
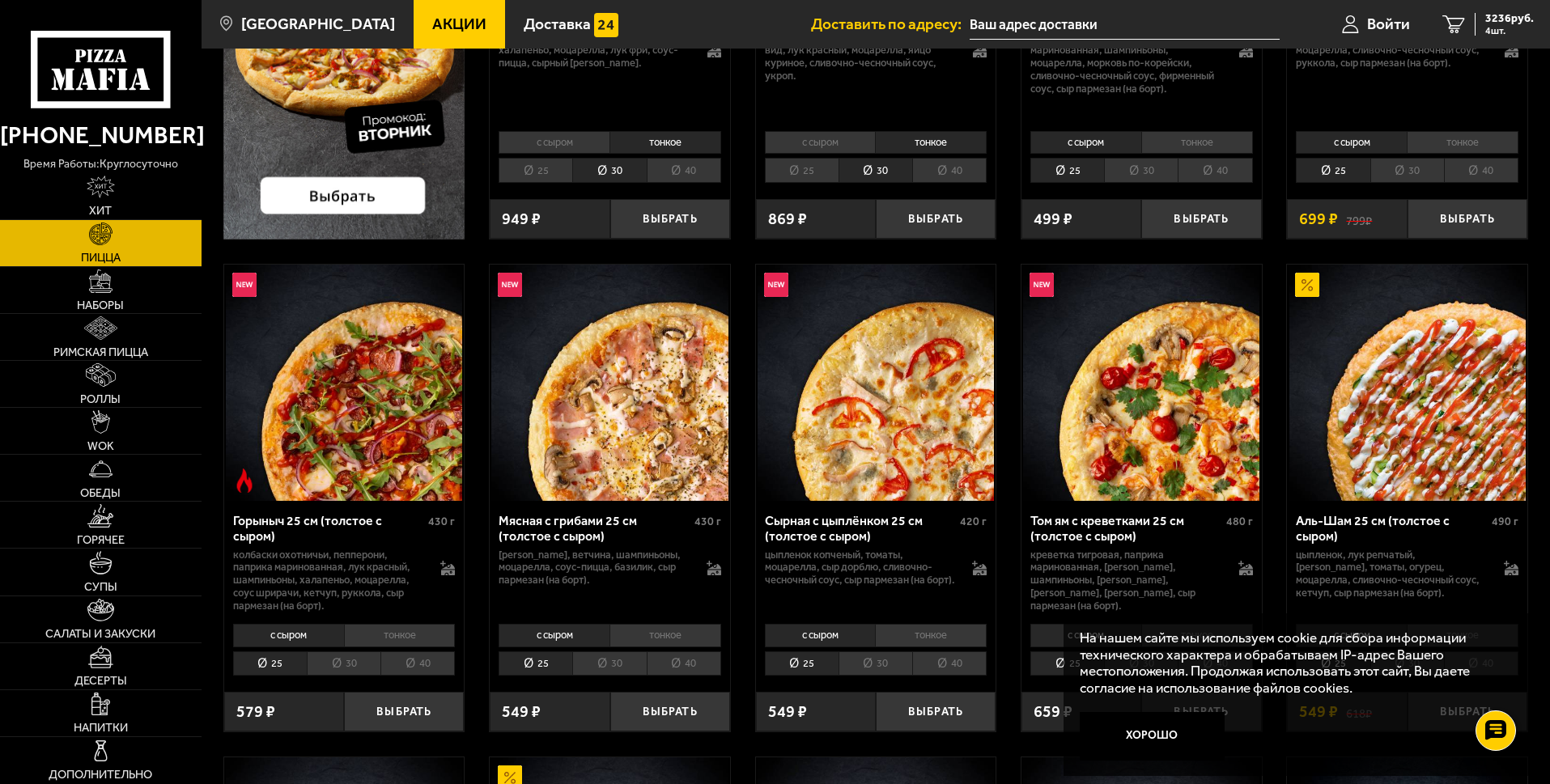
click at [936, 633] on li "тонкое" at bounding box center [930, 635] width 112 height 23
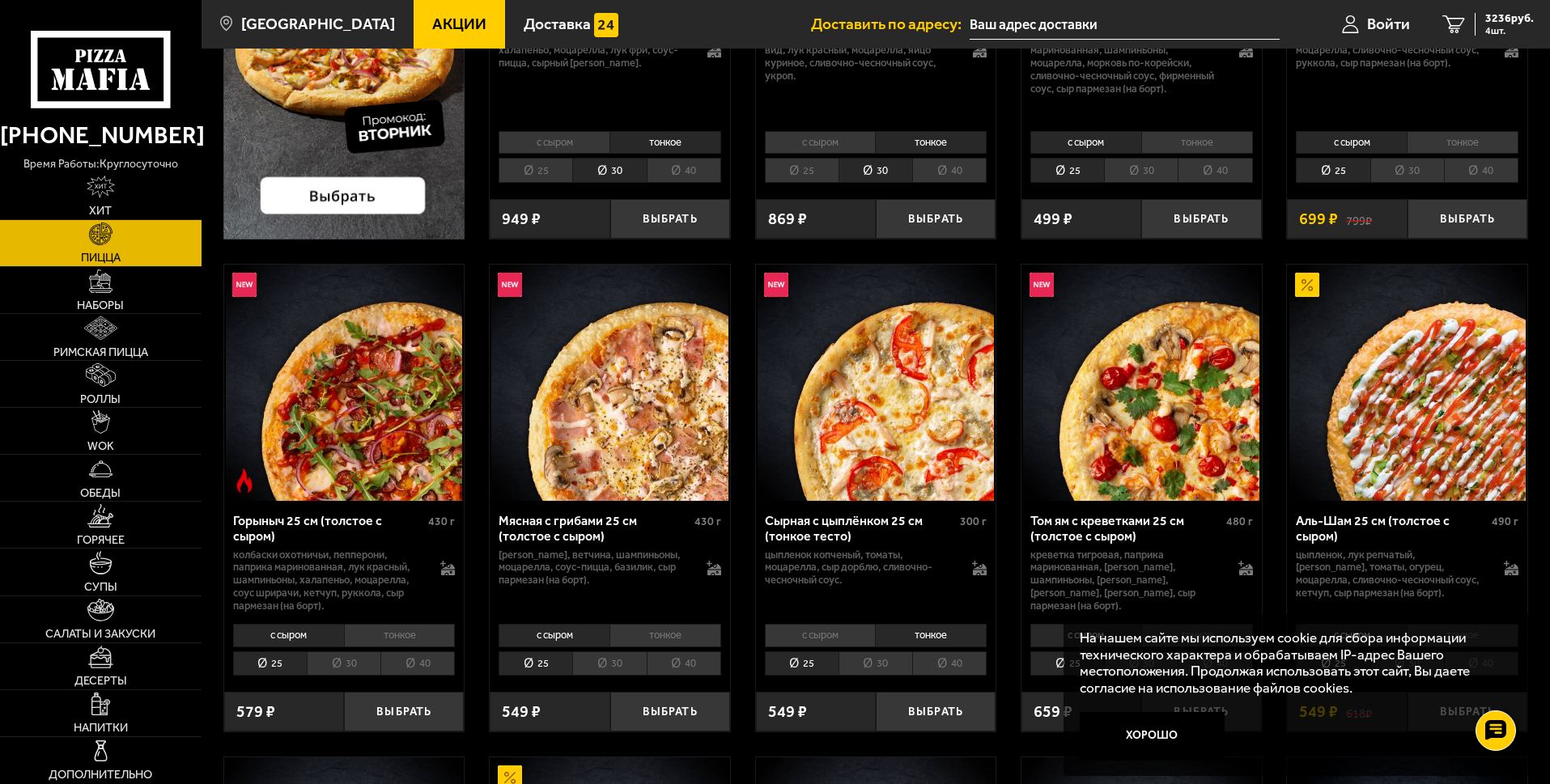
click at [879, 670] on li "30" at bounding box center [875, 664] width 74 height 25
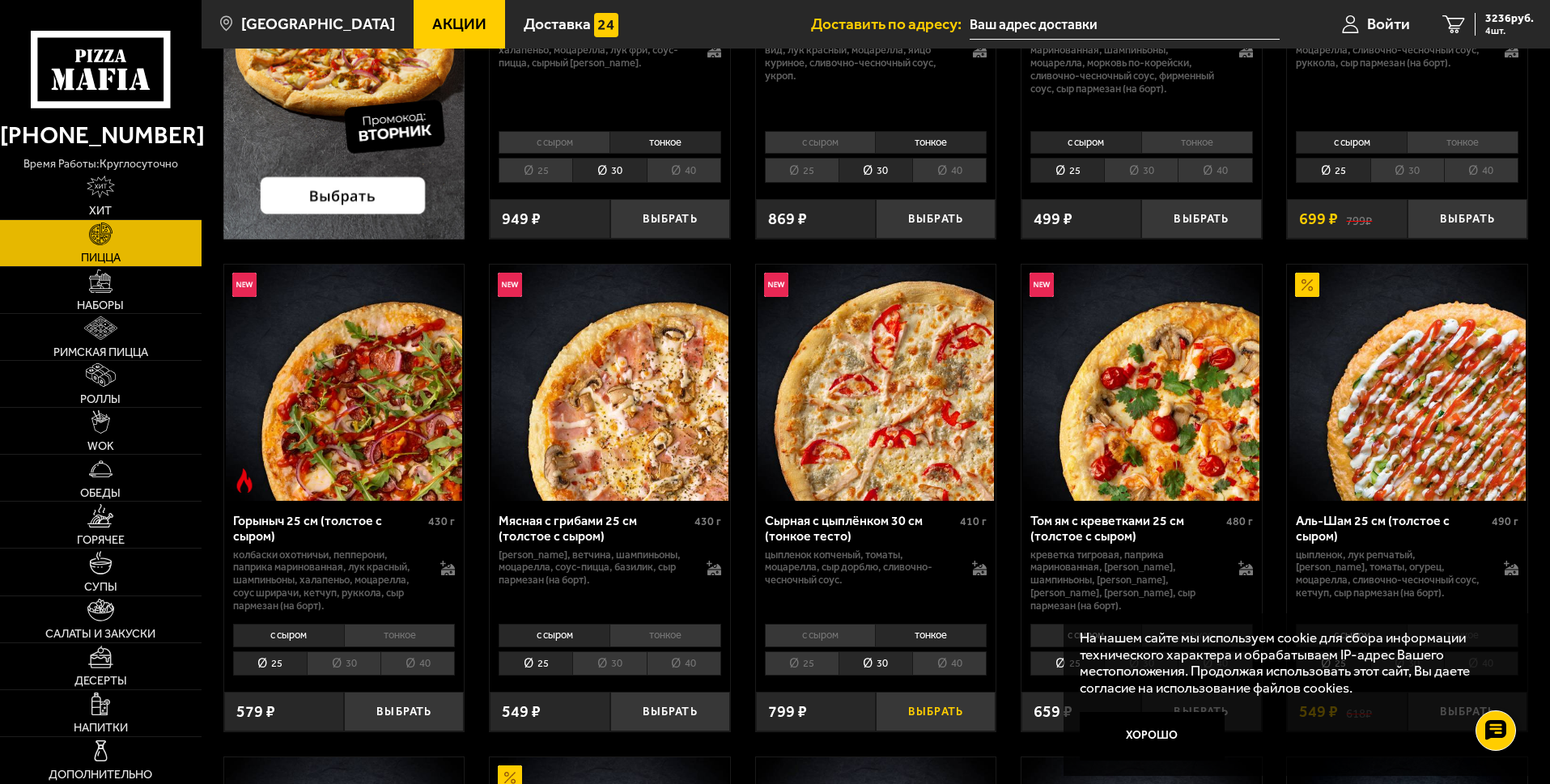
click at [953, 709] on button "Выбрать" at bounding box center [935, 712] width 120 height 39
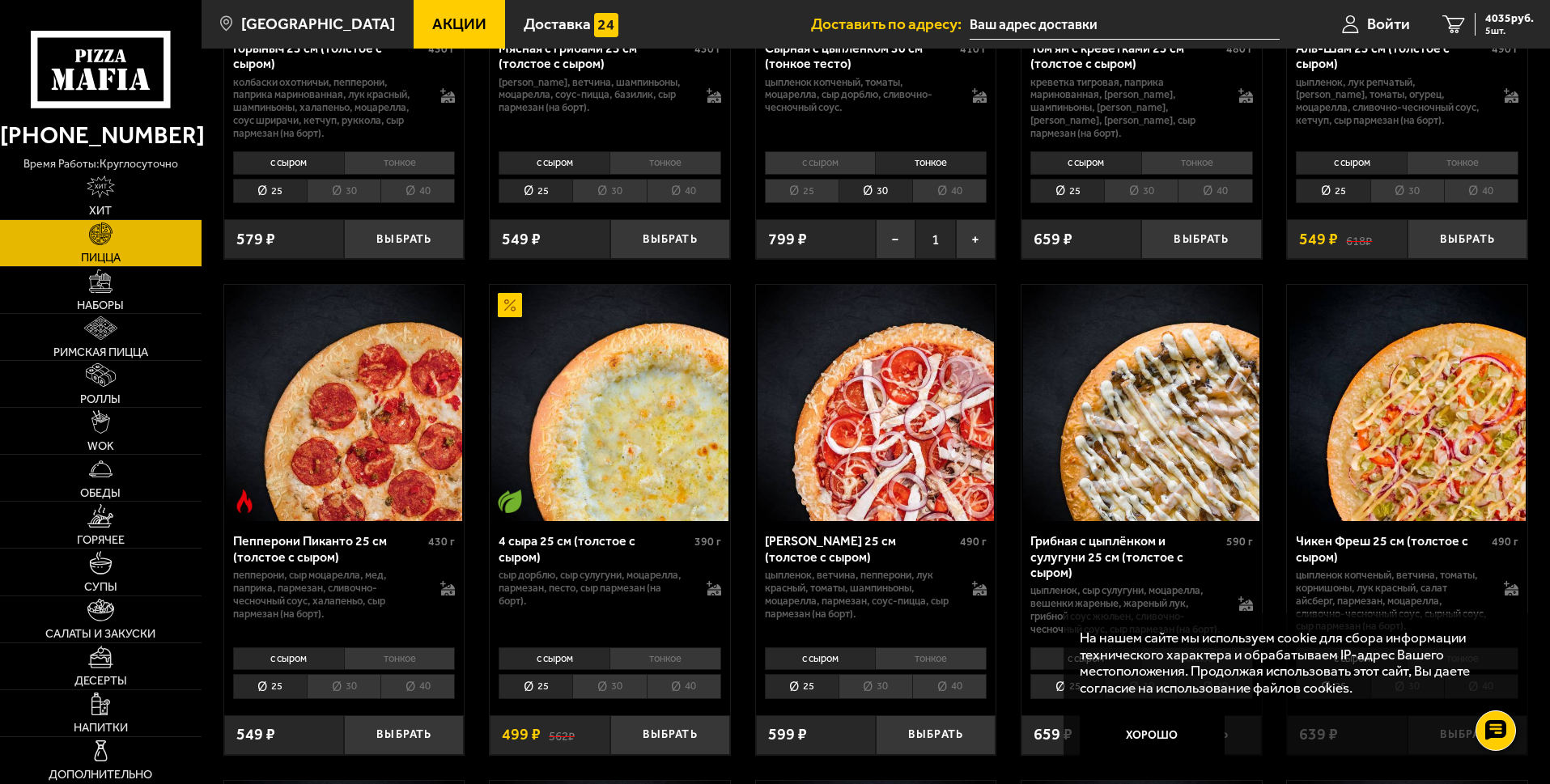
scroll to position [890, 0]
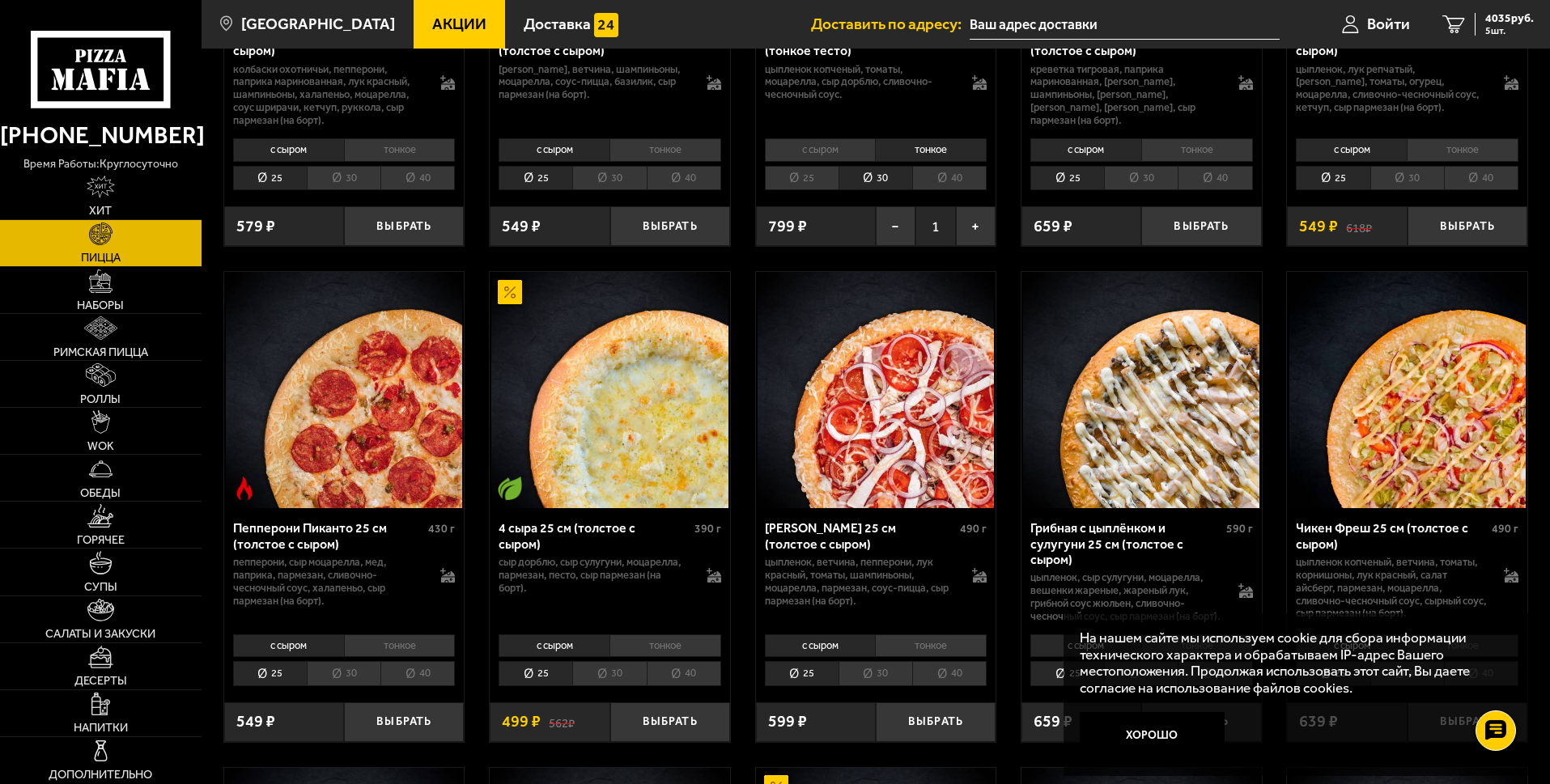
click at [940, 657] on li "тонкое" at bounding box center [930, 646] width 112 height 23
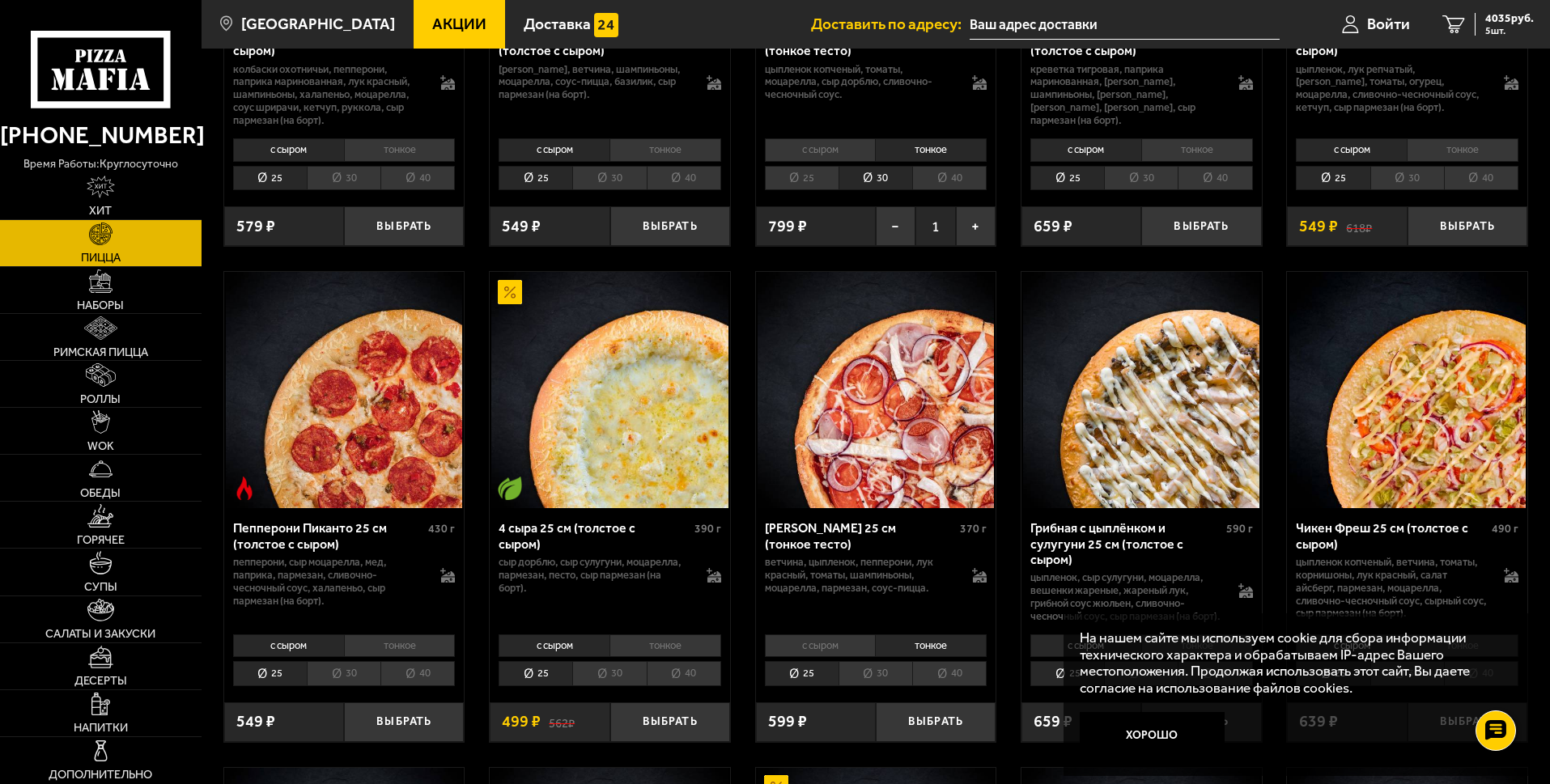
click at [878, 686] on li "30" at bounding box center [875, 674] width 74 height 25
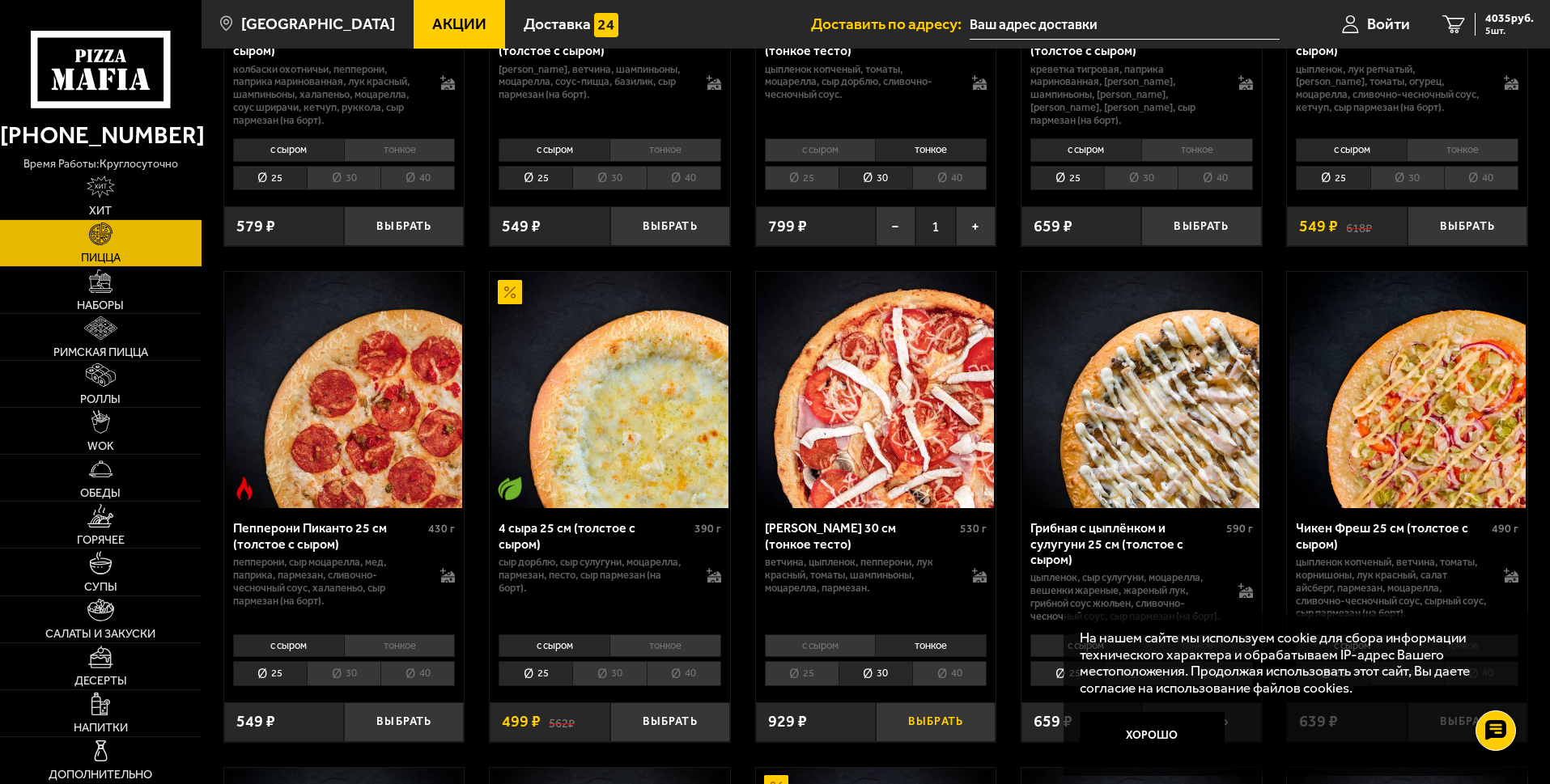
click at [941, 740] on button "Выбрать" at bounding box center [935, 722] width 120 height 39
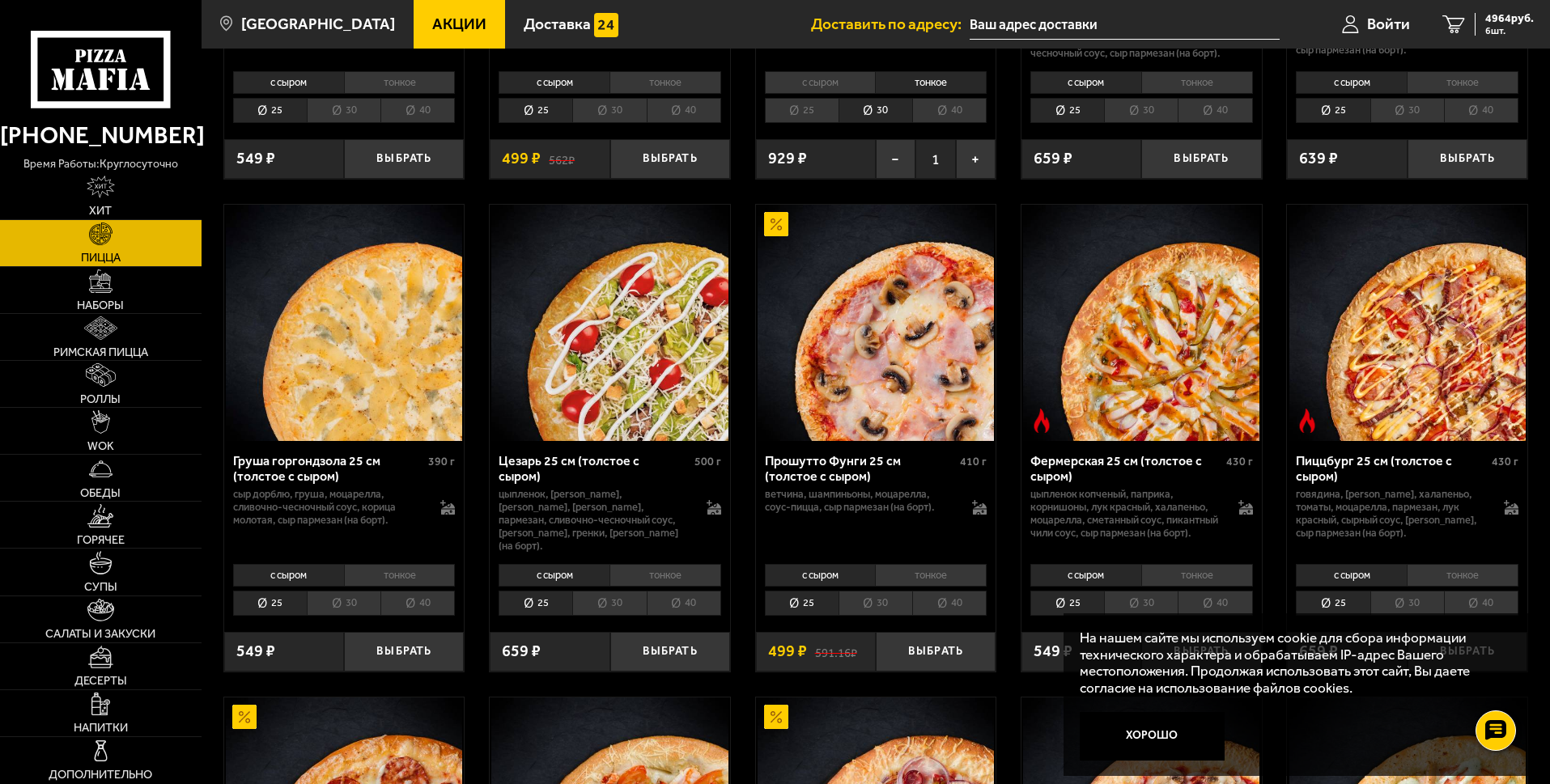
scroll to position [1618, 0]
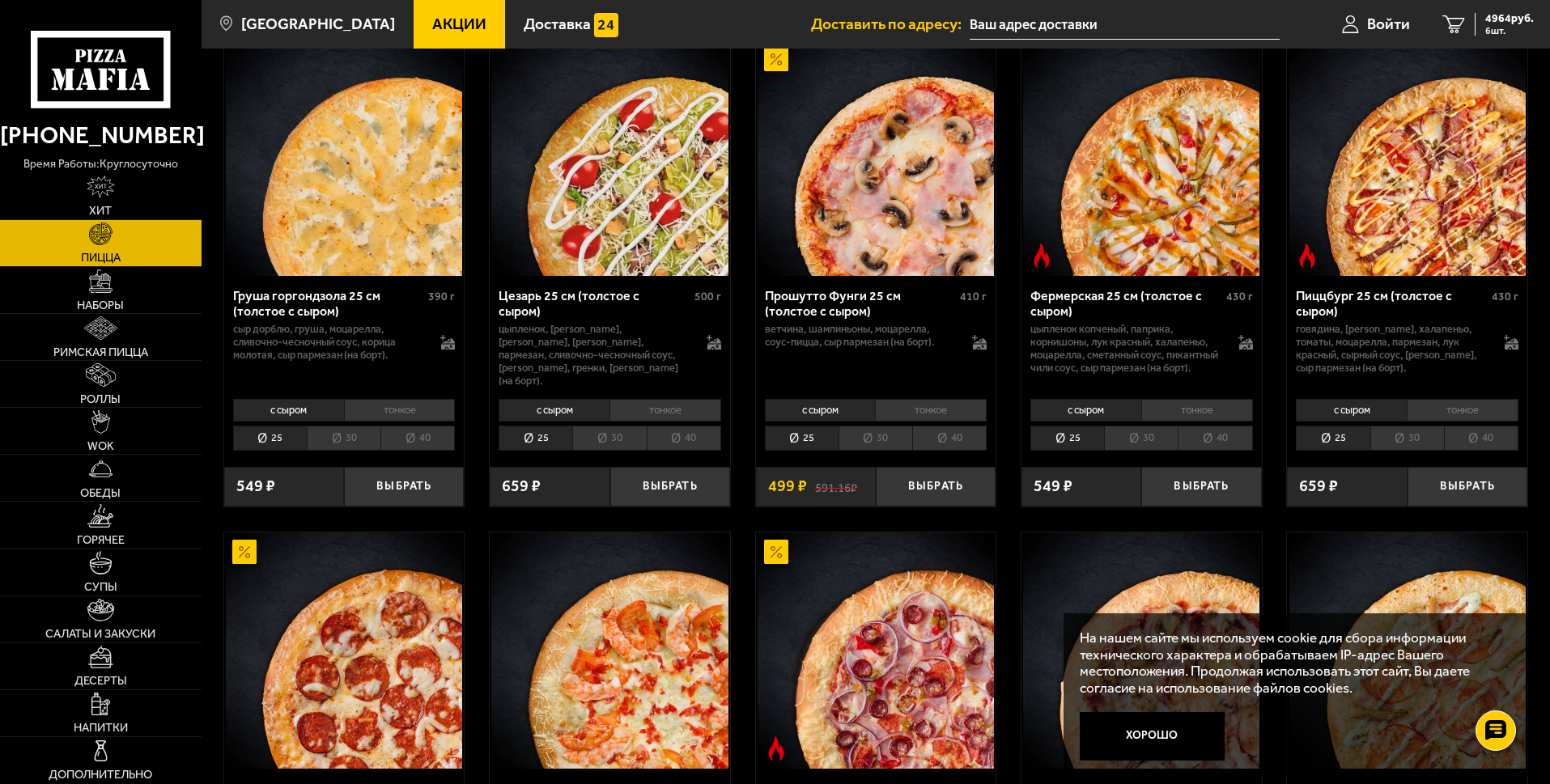
click at [1144, 451] on li "30" at bounding box center [1141, 438] width 74 height 25
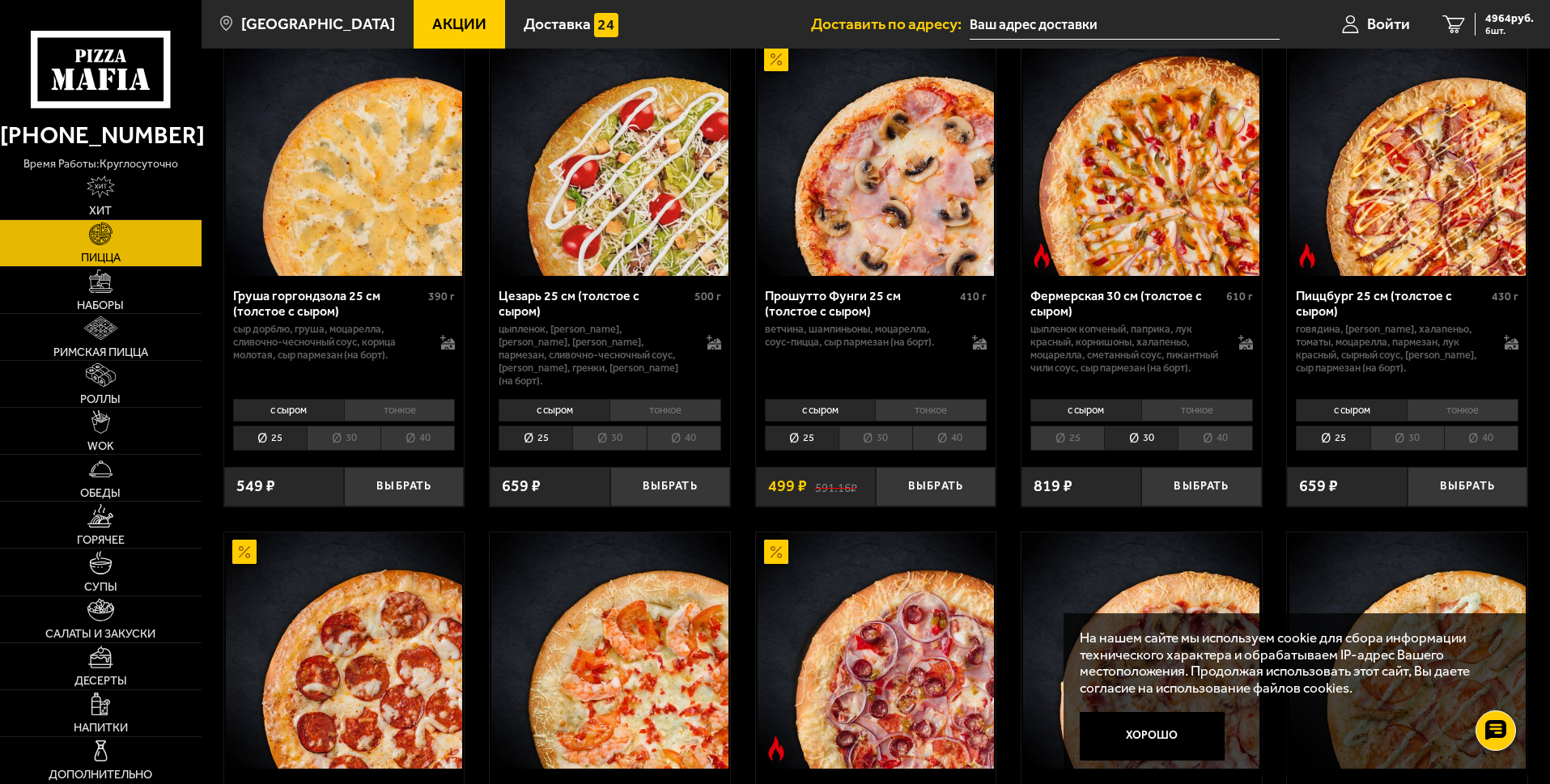
click at [1196, 421] on li "тонкое" at bounding box center [1197, 411] width 112 height 23
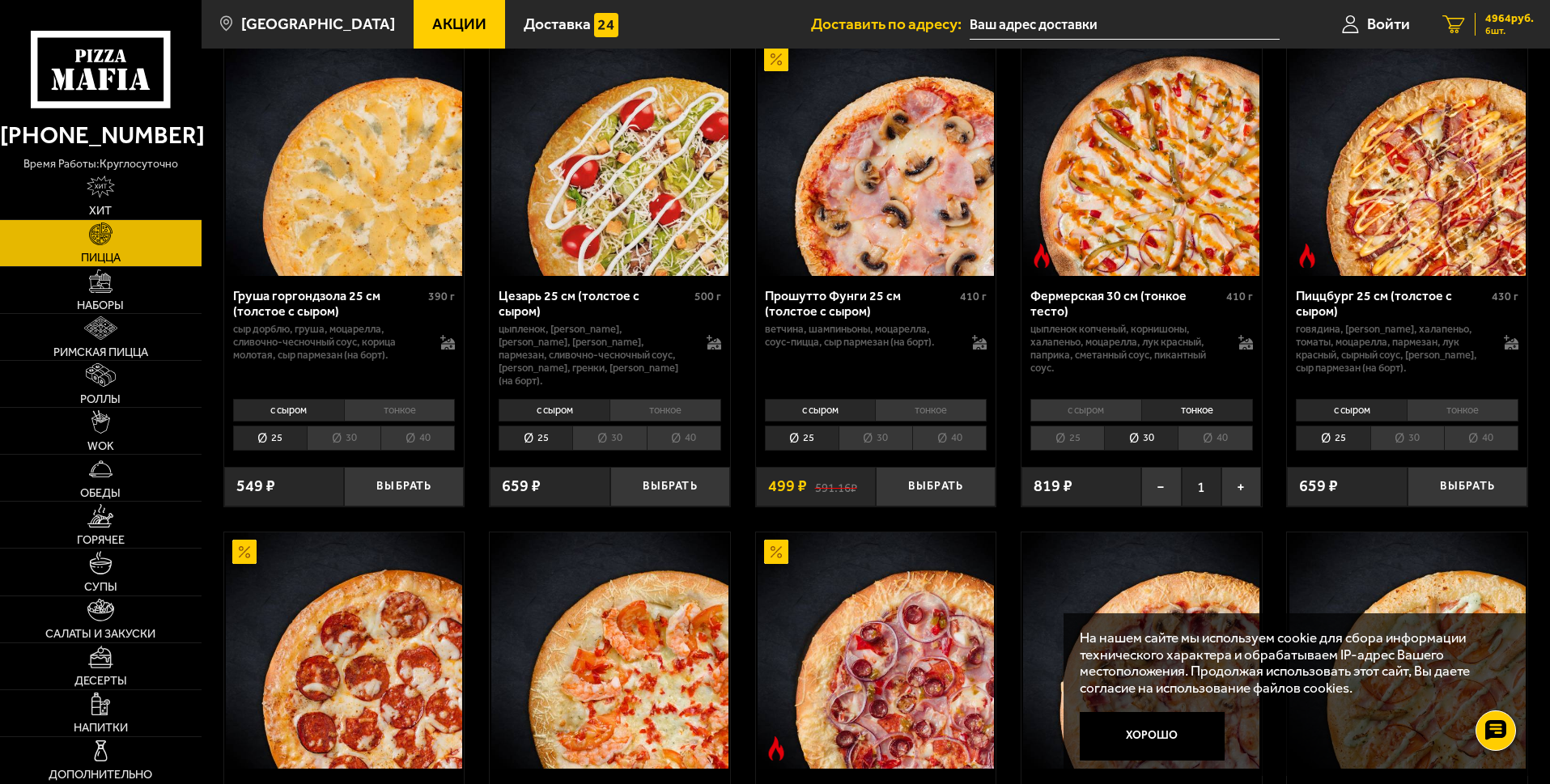
click at [1453, 24] on icon "6" at bounding box center [1454, 25] width 23 height 19
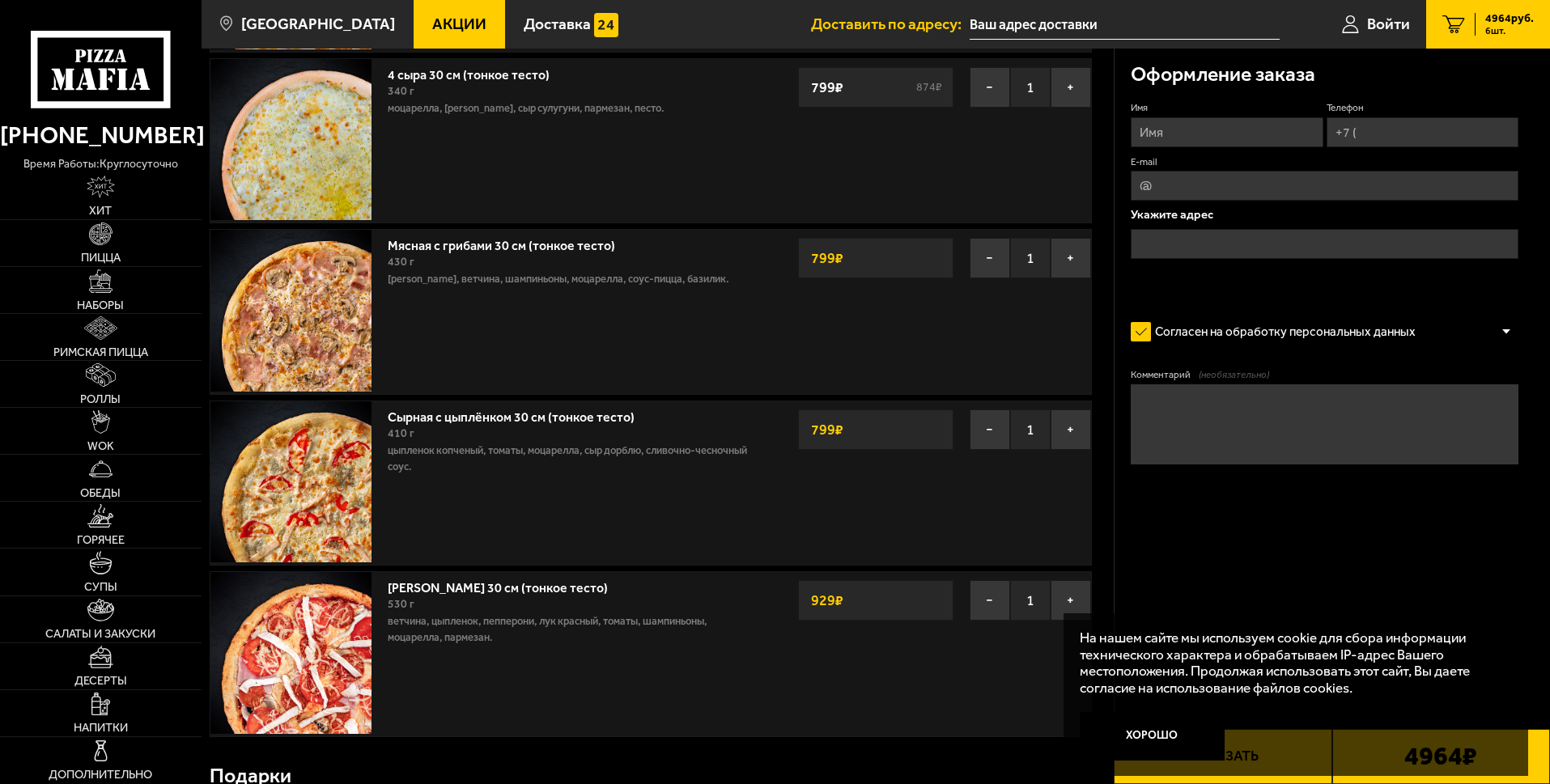
scroll to position [405, 0]
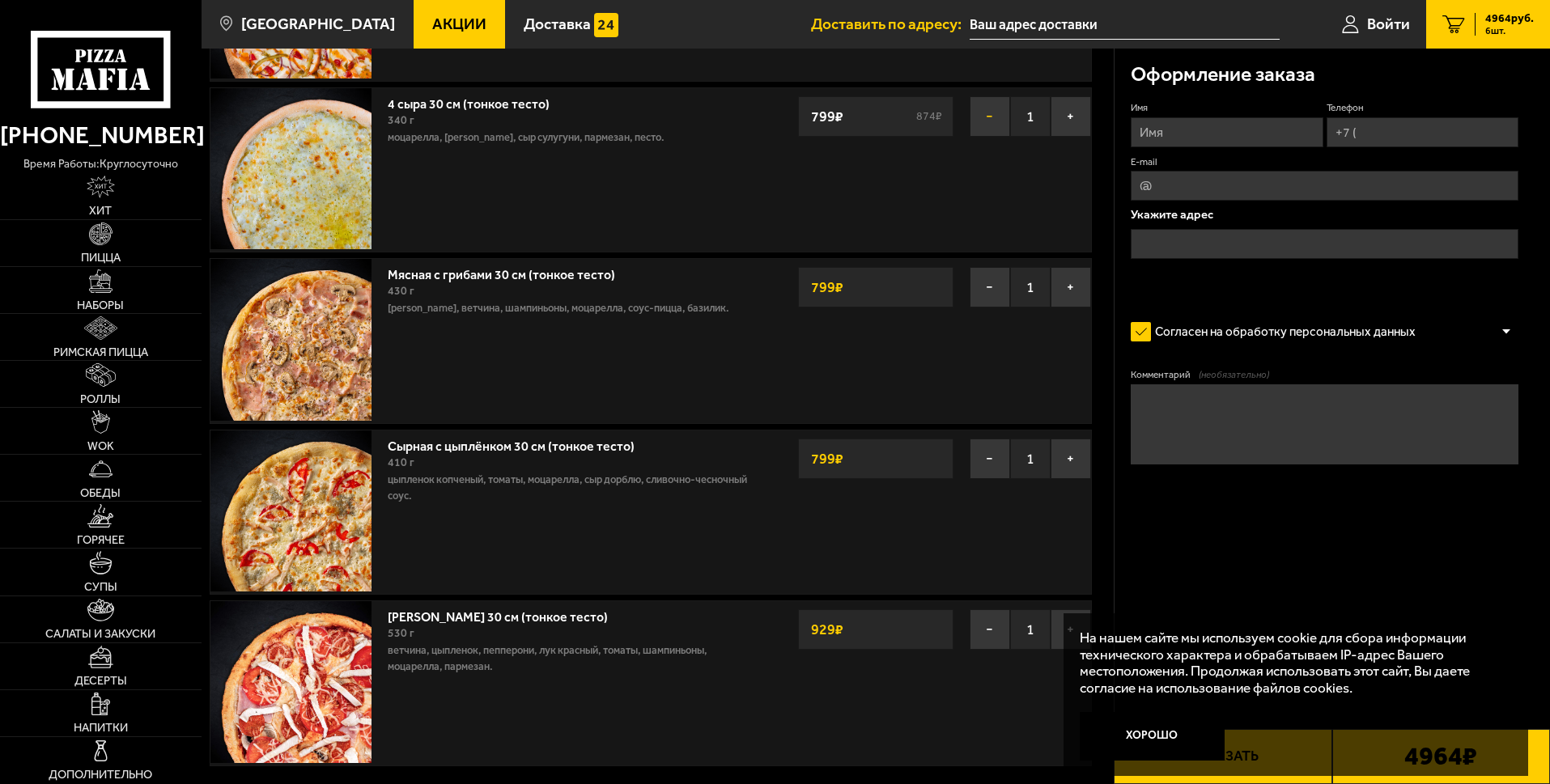
click at [990, 116] on button "−" at bounding box center [989, 116] width 40 height 40
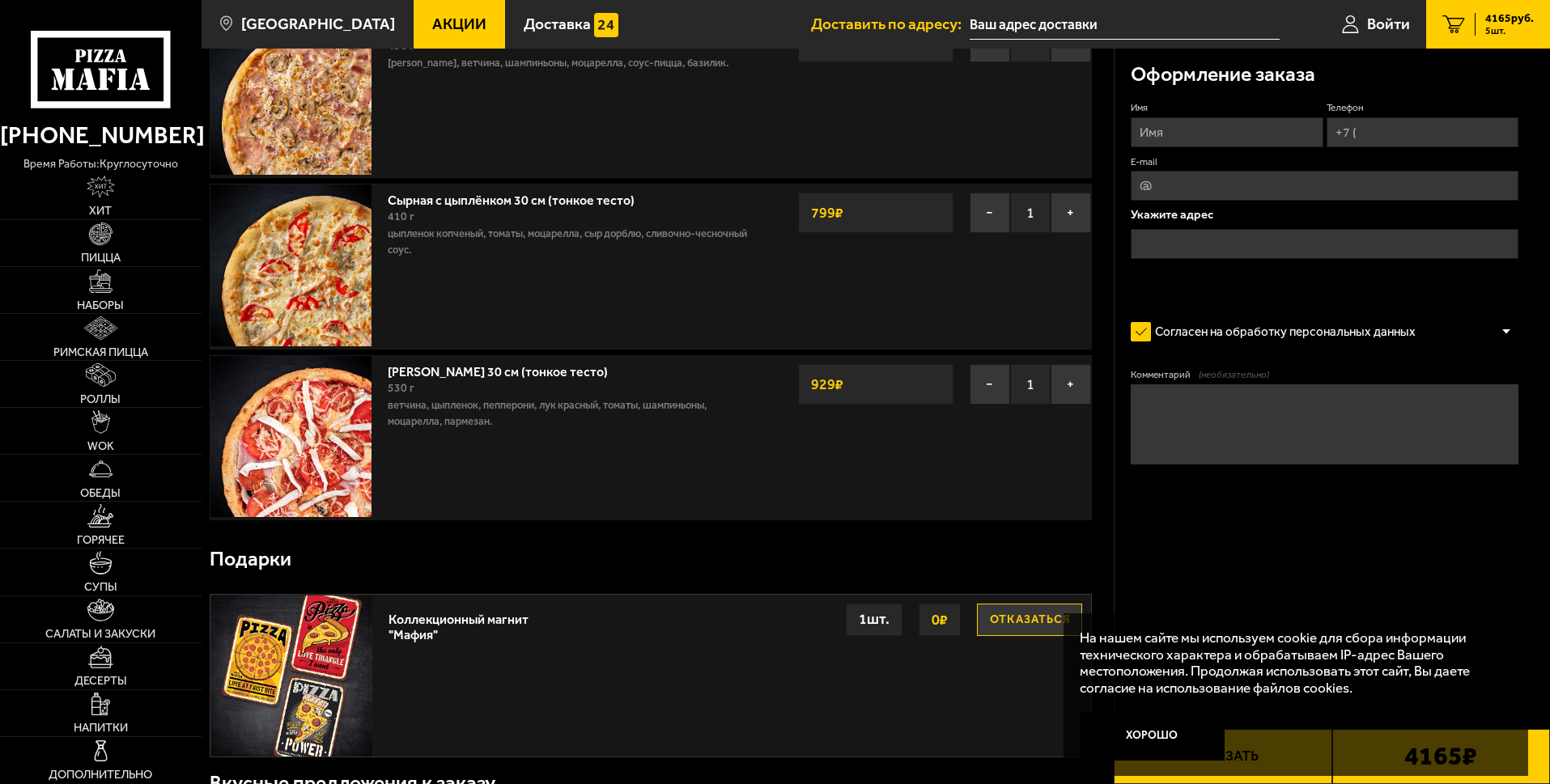
scroll to position [485, 0]
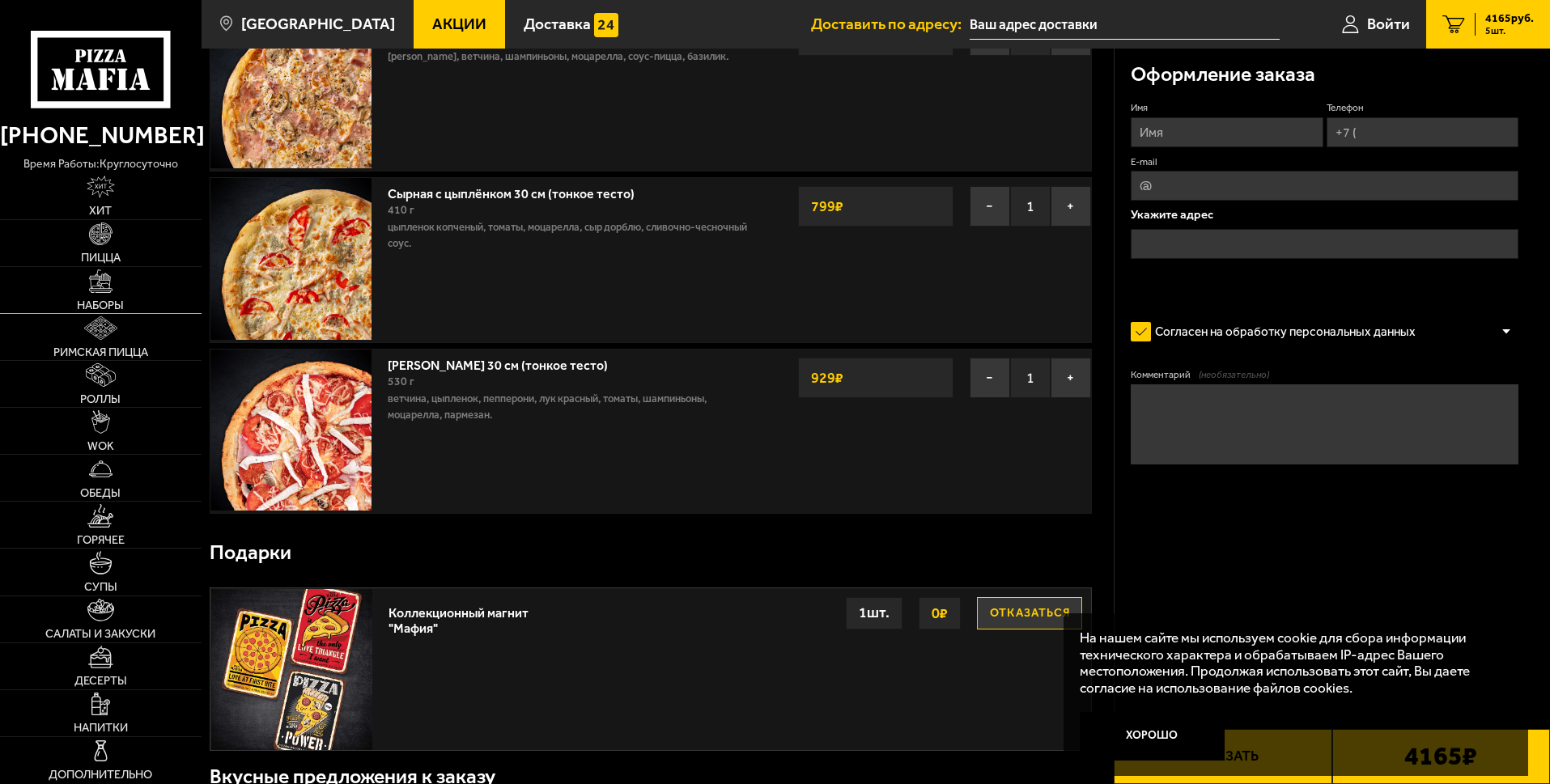
click at [121, 302] on span "Наборы" at bounding box center [100, 305] width 47 height 12
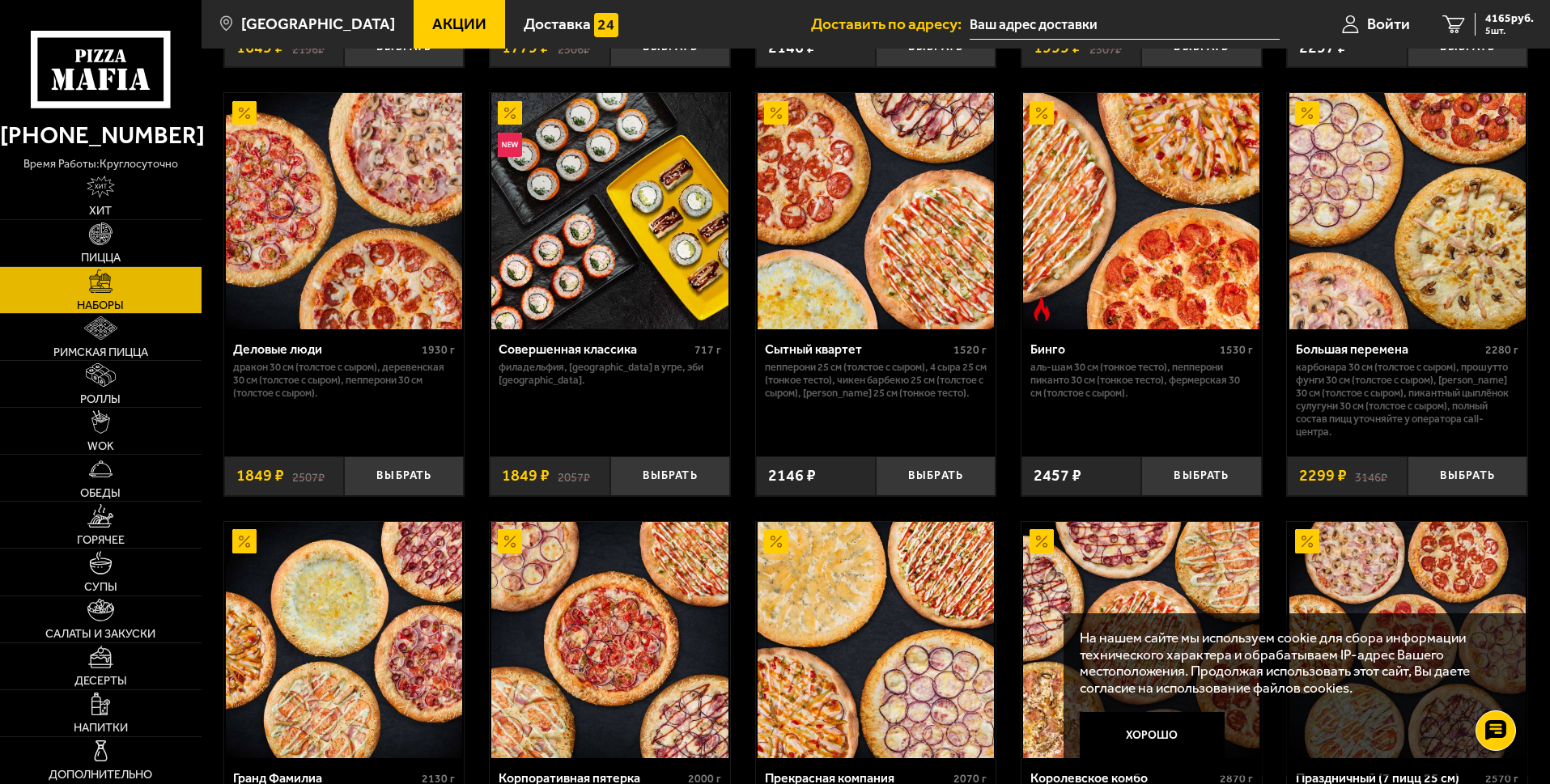
scroll to position [1700, 0]
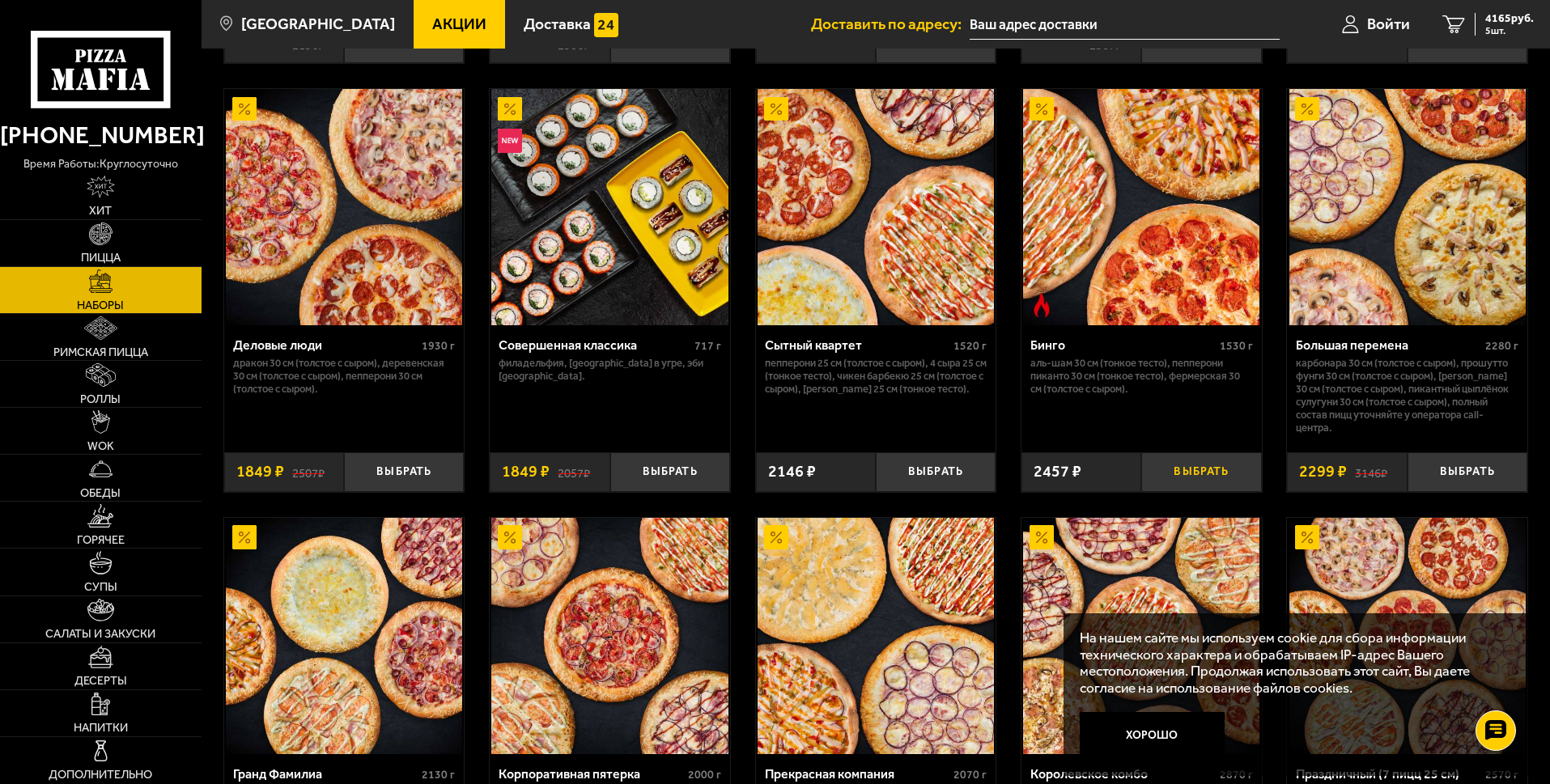
click at [1205, 485] on button "Выбрать" at bounding box center [1201, 472] width 120 height 39
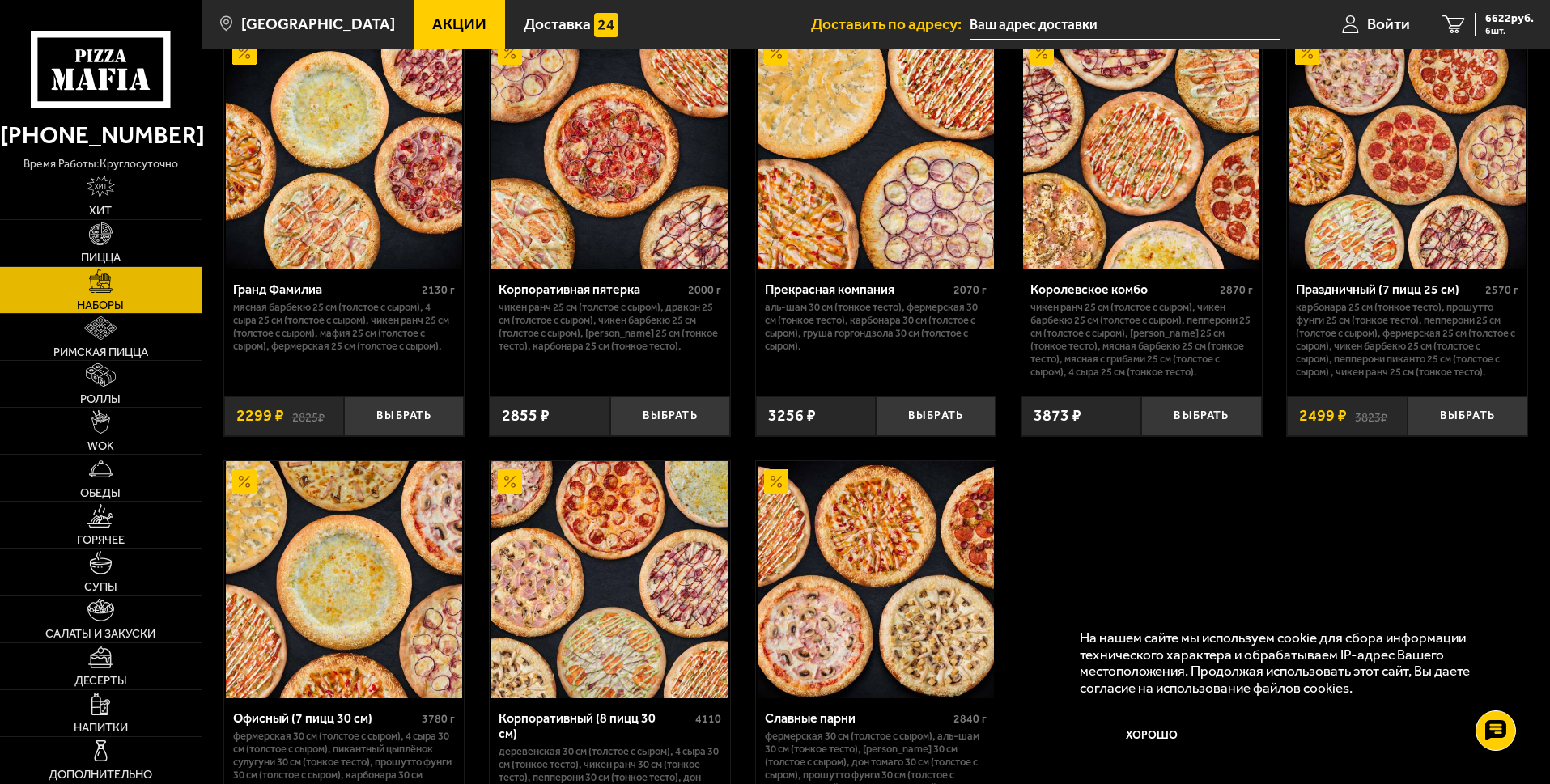
scroll to position [2185, 0]
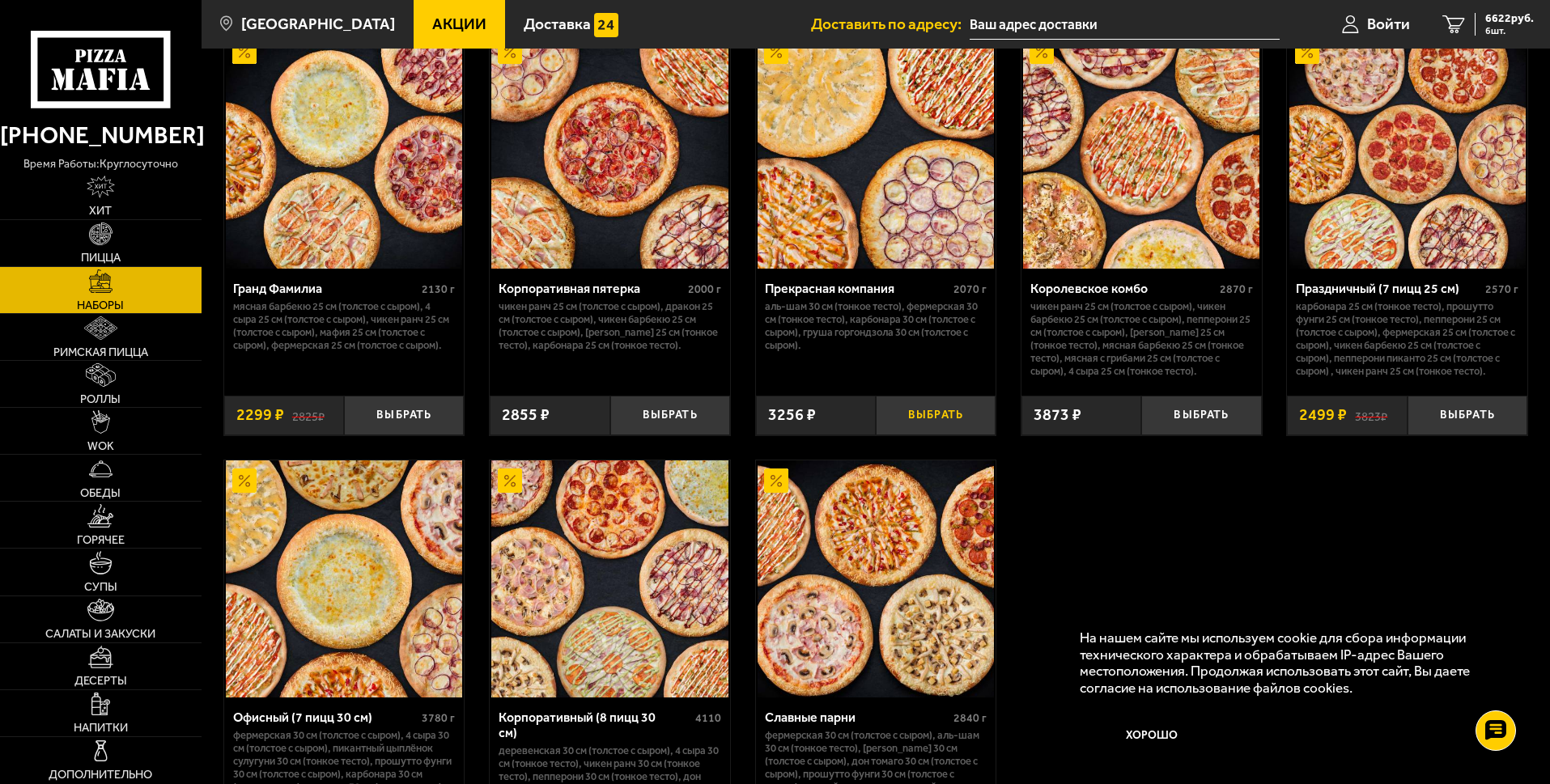
click at [921, 435] on button "Выбрать" at bounding box center [935, 415] width 120 height 39
click at [1224, 435] on button "Выбрать" at bounding box center [1201, 415] width 120 height 39
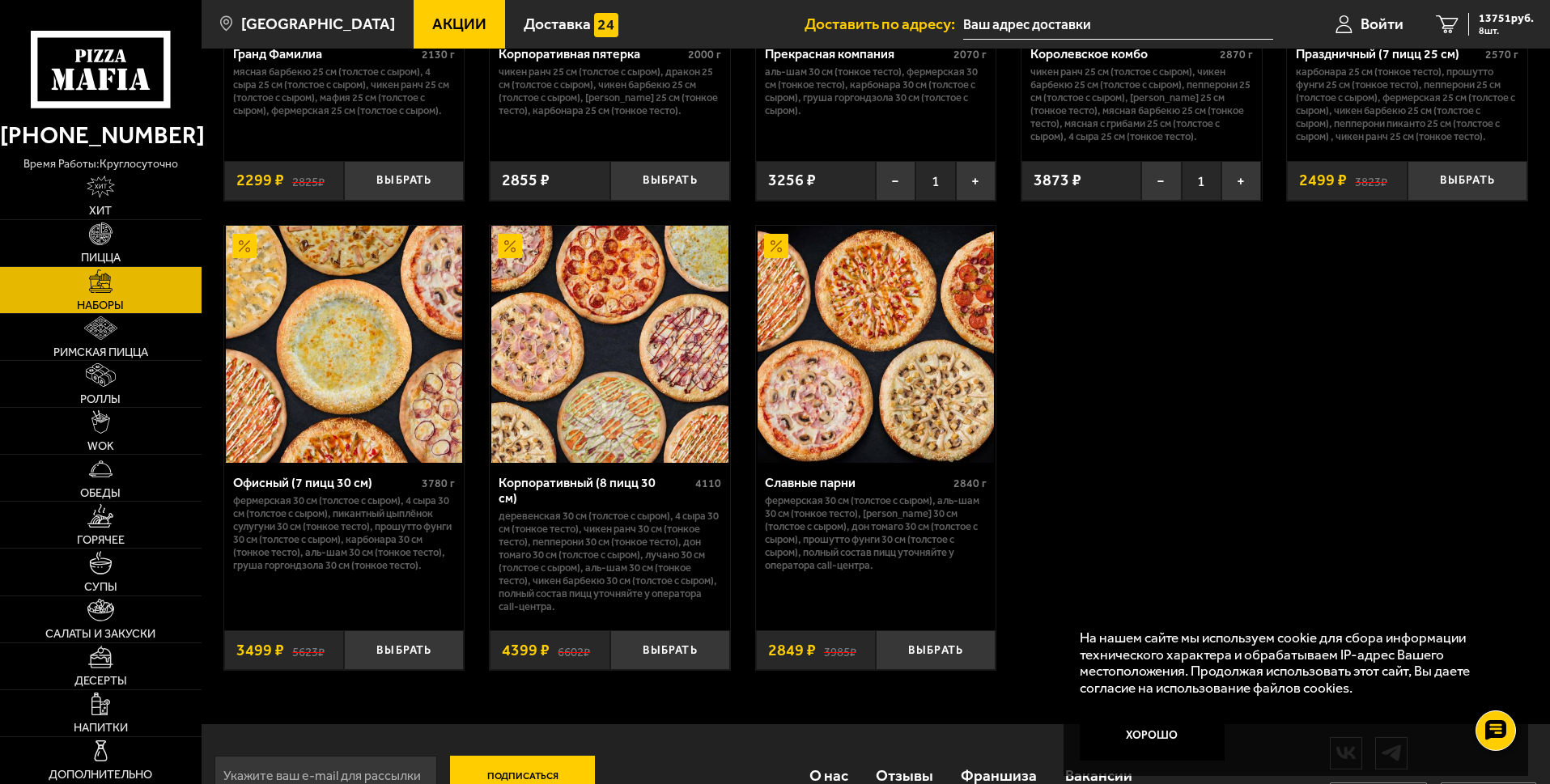
scroll to position [2508, 0]
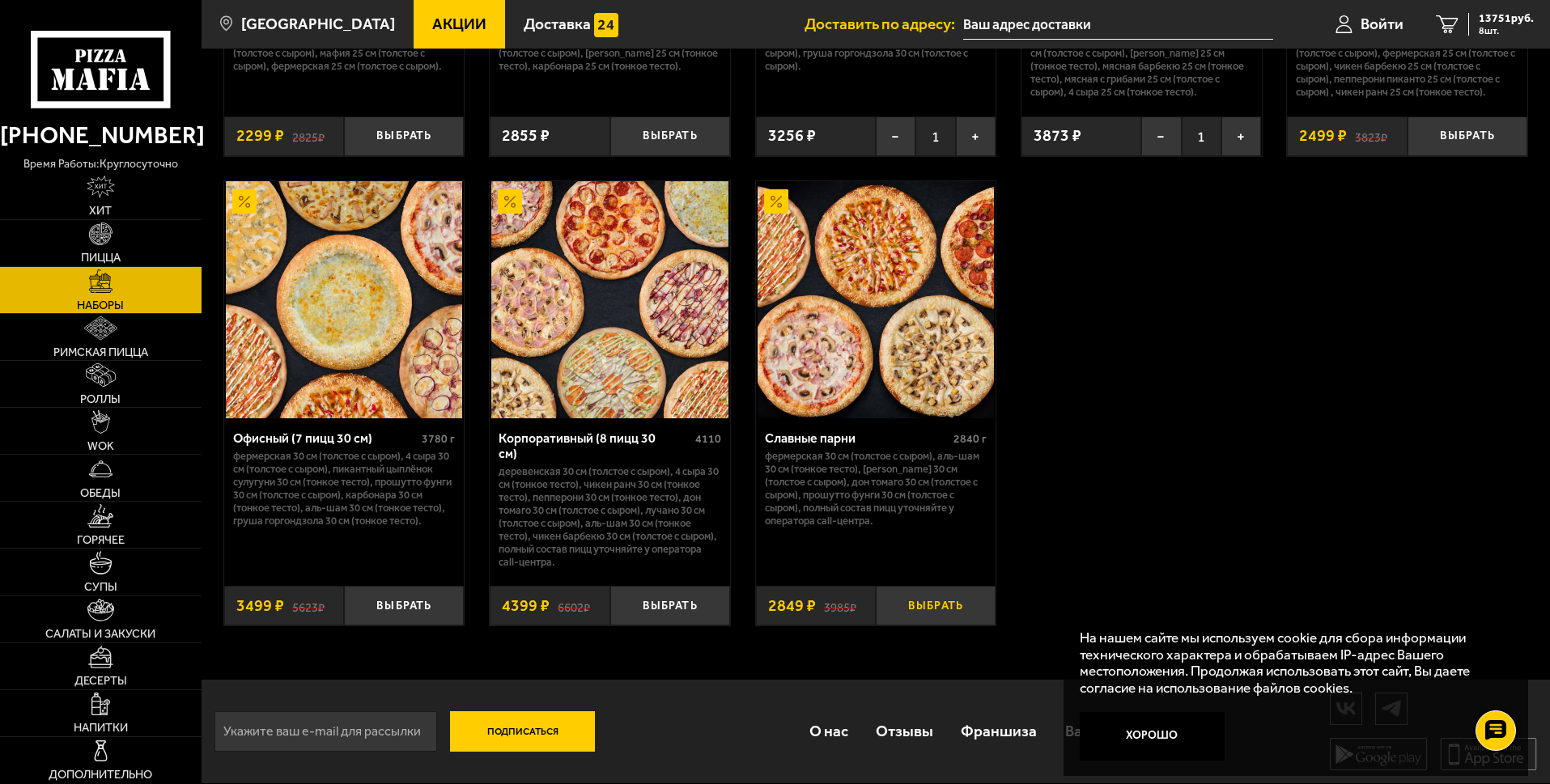
click at [941, 620] on button "Выбрать" at bounding box center [935, 605] width 120 height 39
click at [688, 620] on button "Выбрать" at bounding box center [671, 605] width 120 height 39
click at [415, 620] on button "Выбрать" at bounding box center [404, 605] width 120 height 39
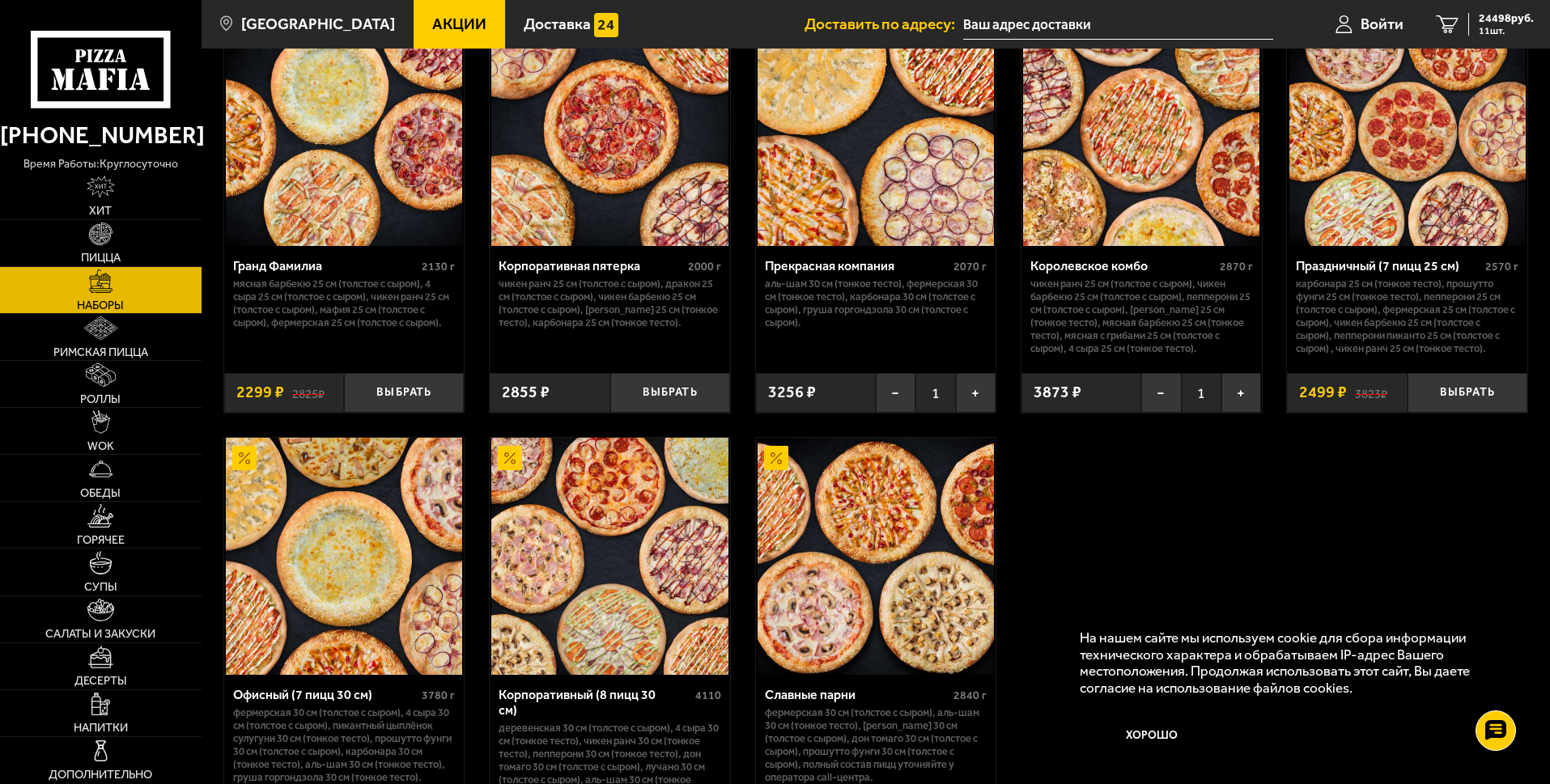
scroll to position [2185, 0]
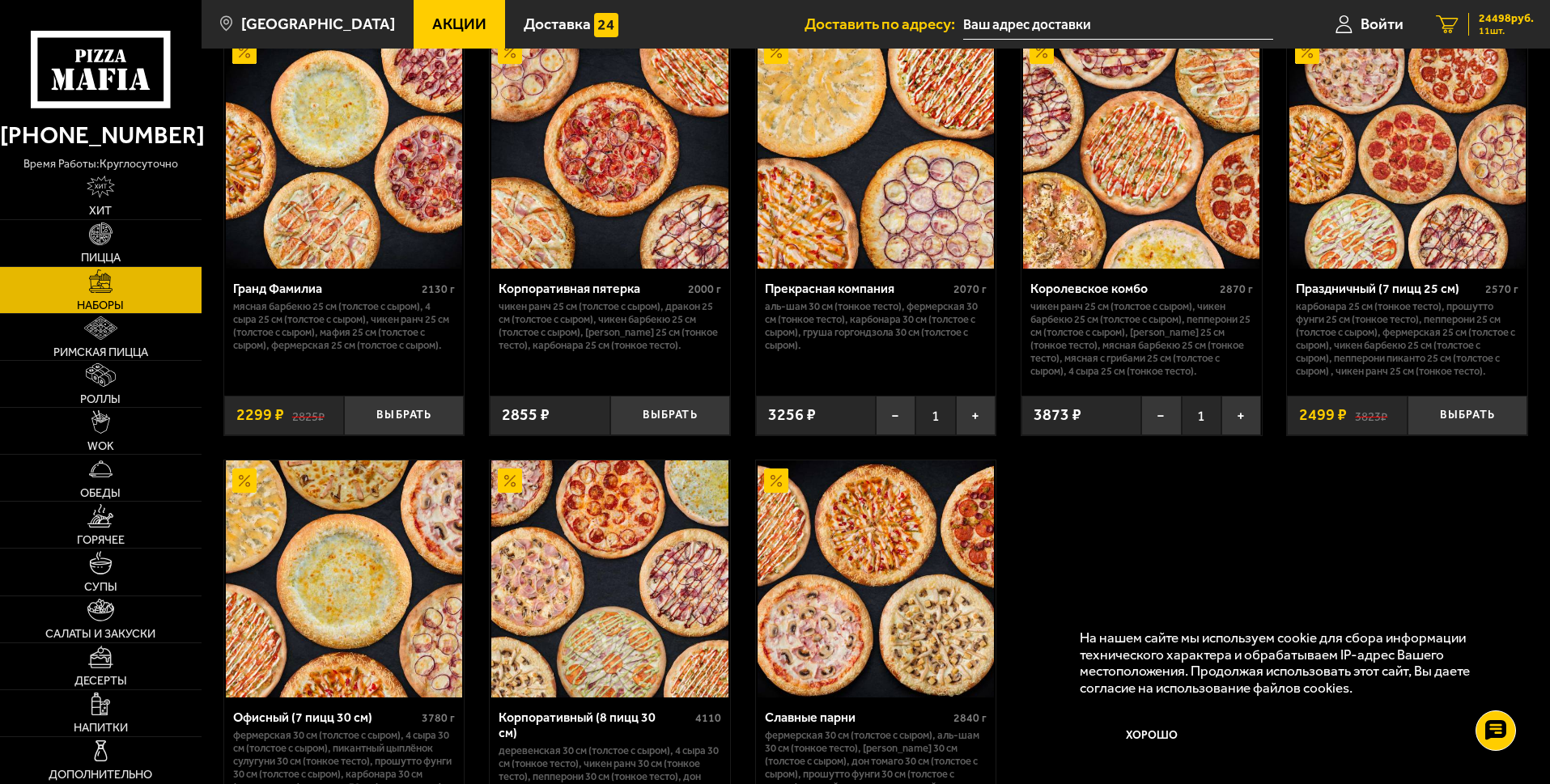
click at [1441, 27] on icon "11" at bounding box center [1447, 25] width 23 height 19
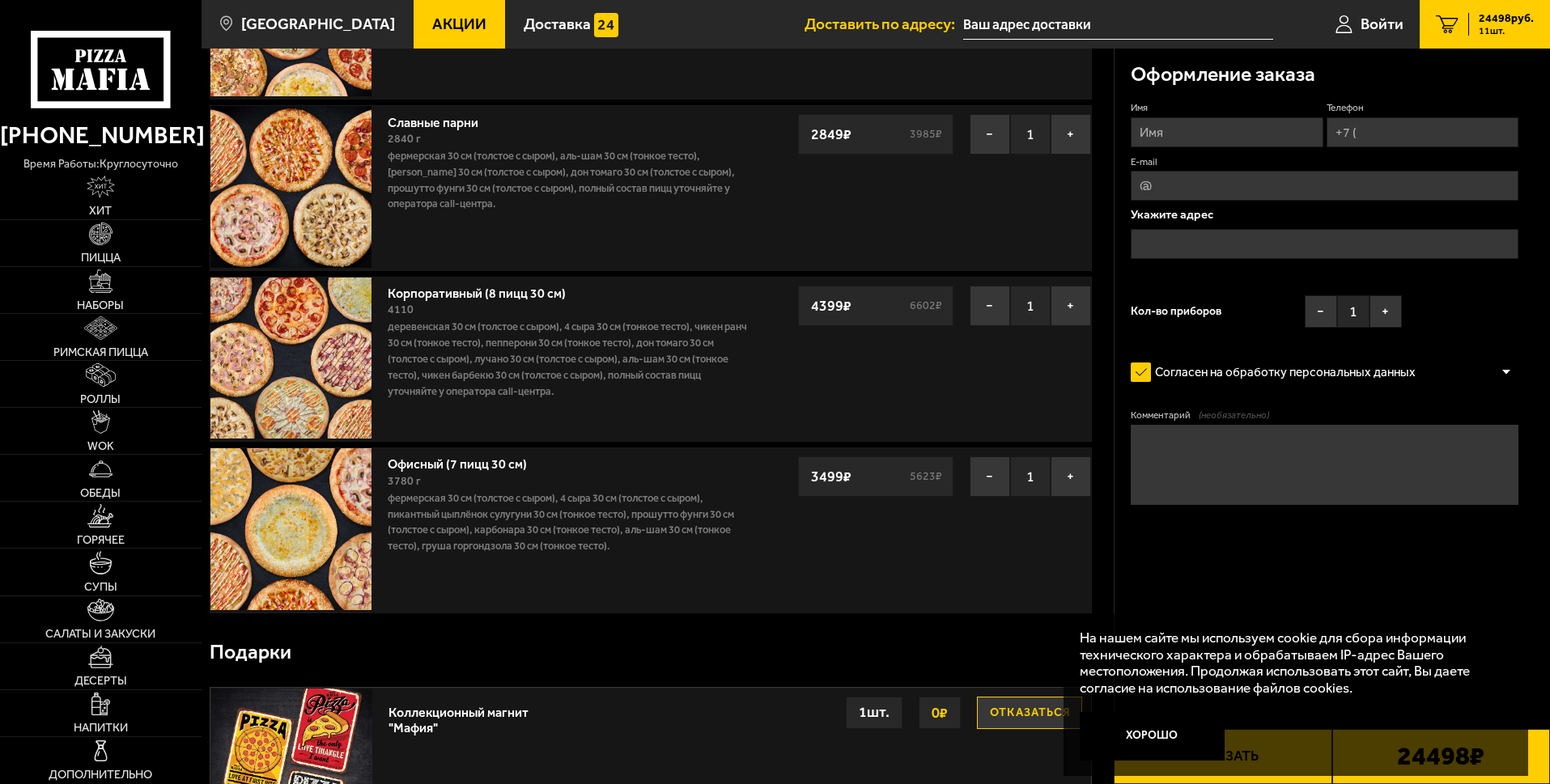
scroll to position [1457, 0]
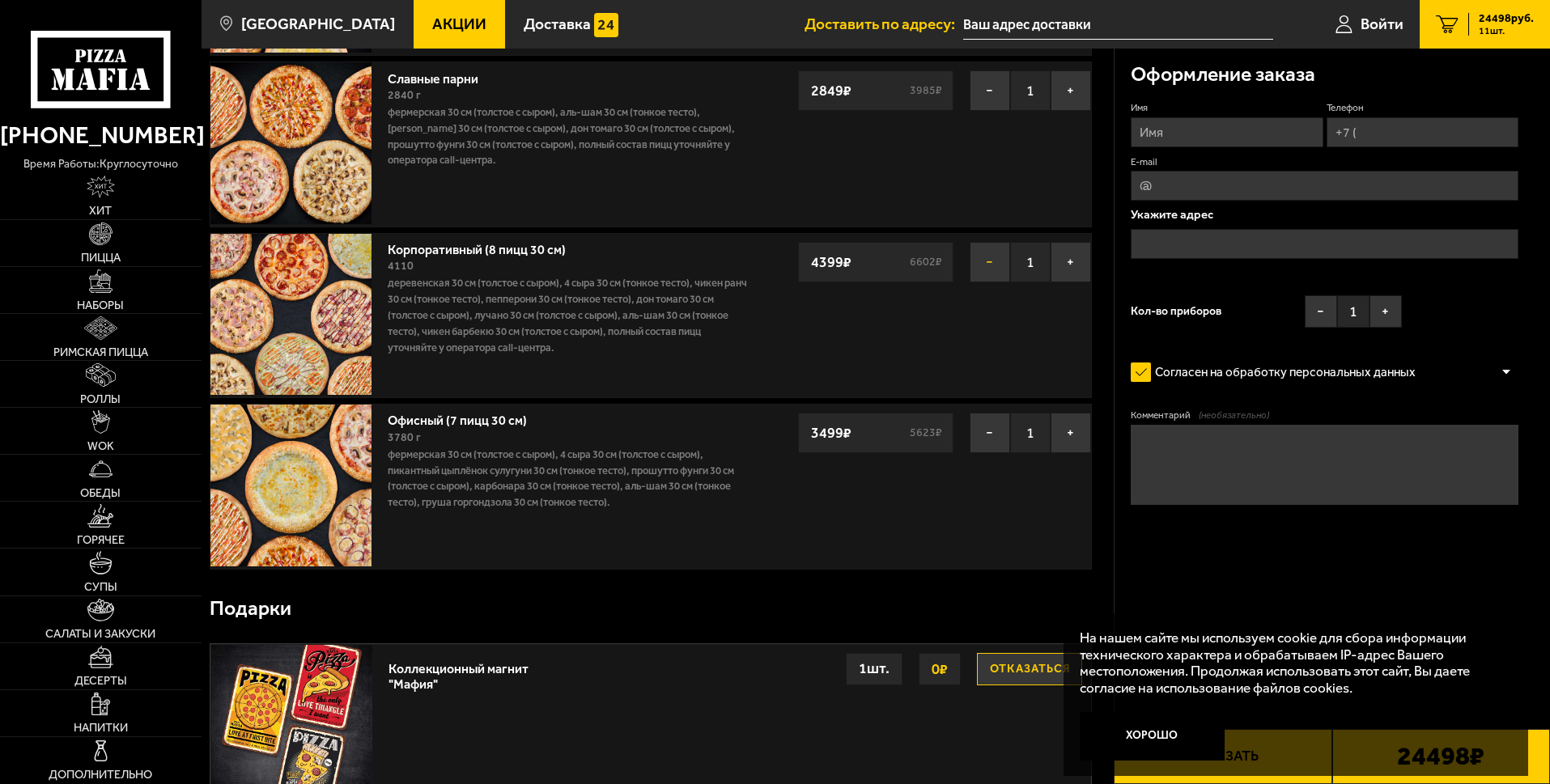
click at [992, 265] on button "−" at bounding box center [989, 262] width 40 height 40
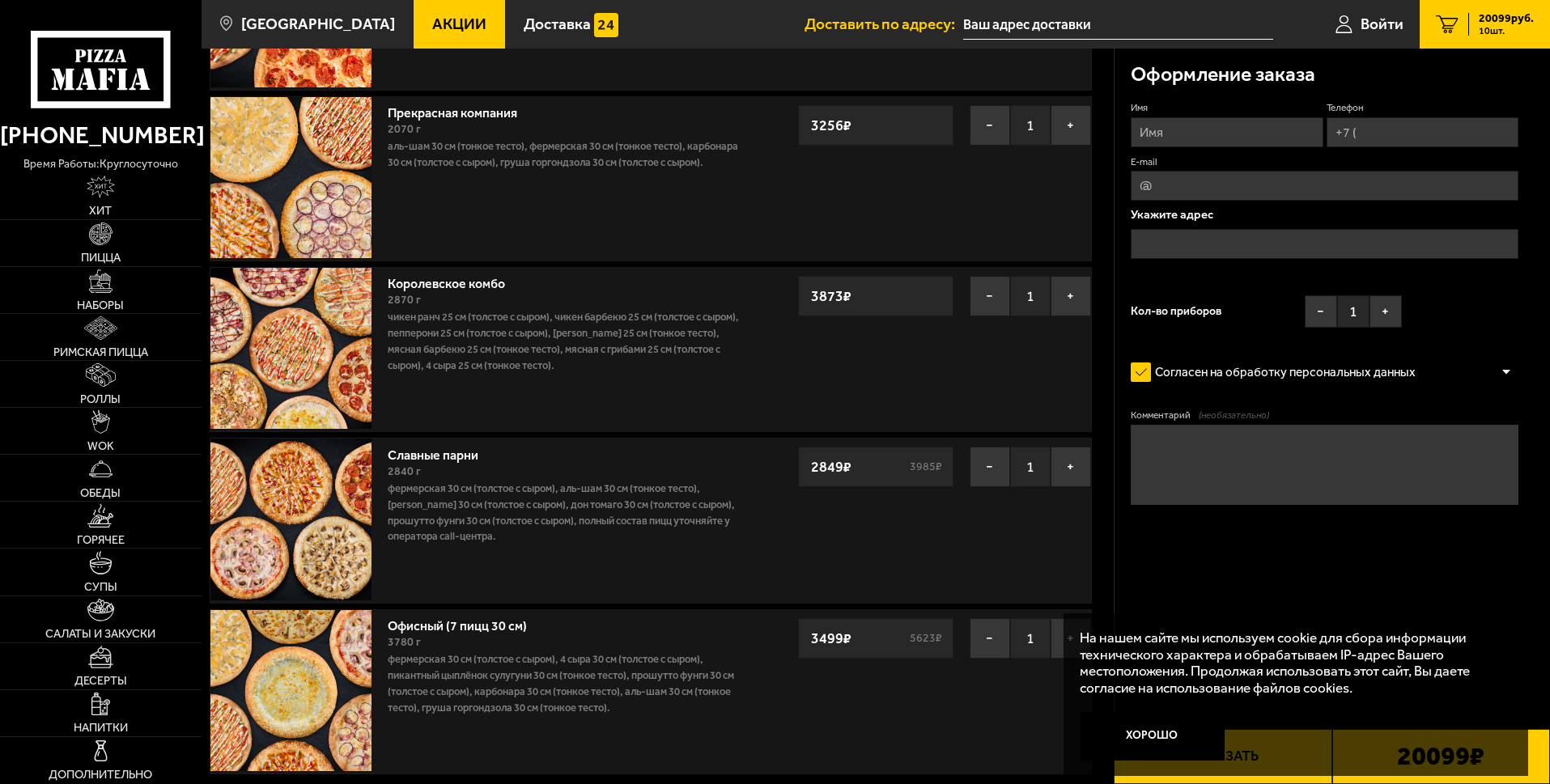
scroll to position [1052, 0]
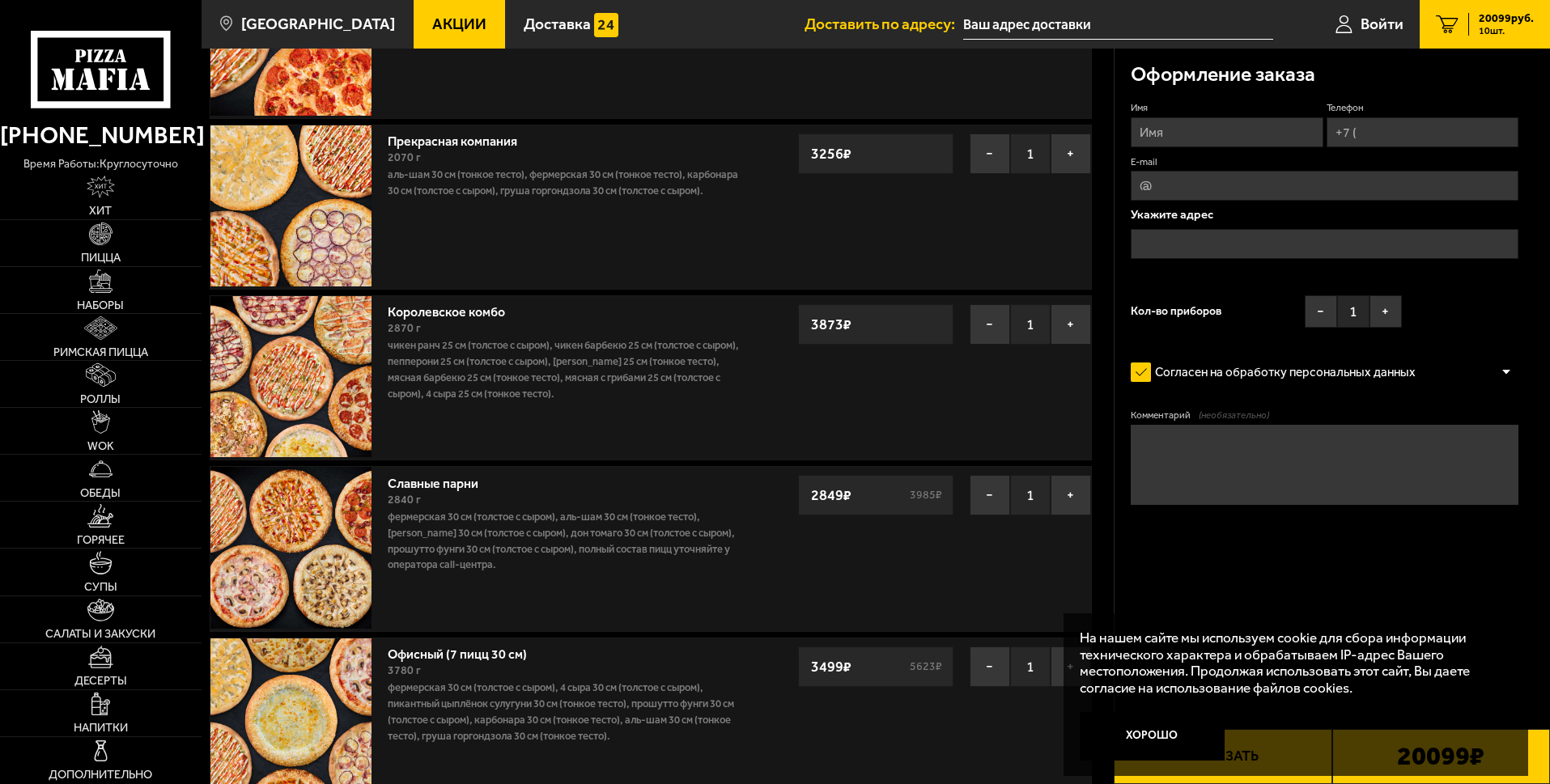
drag, startPoint x: 995, startPoint y: 329, endPoint x: 1018, endPoint y: 311, distance: 29.2
click at [1018, 311] on div "− 1 +" at bounding box center [1030, 324] width 122 height 40
click at [987, 328] on button "−" at bounding box center [989, 324] width 40 height 40
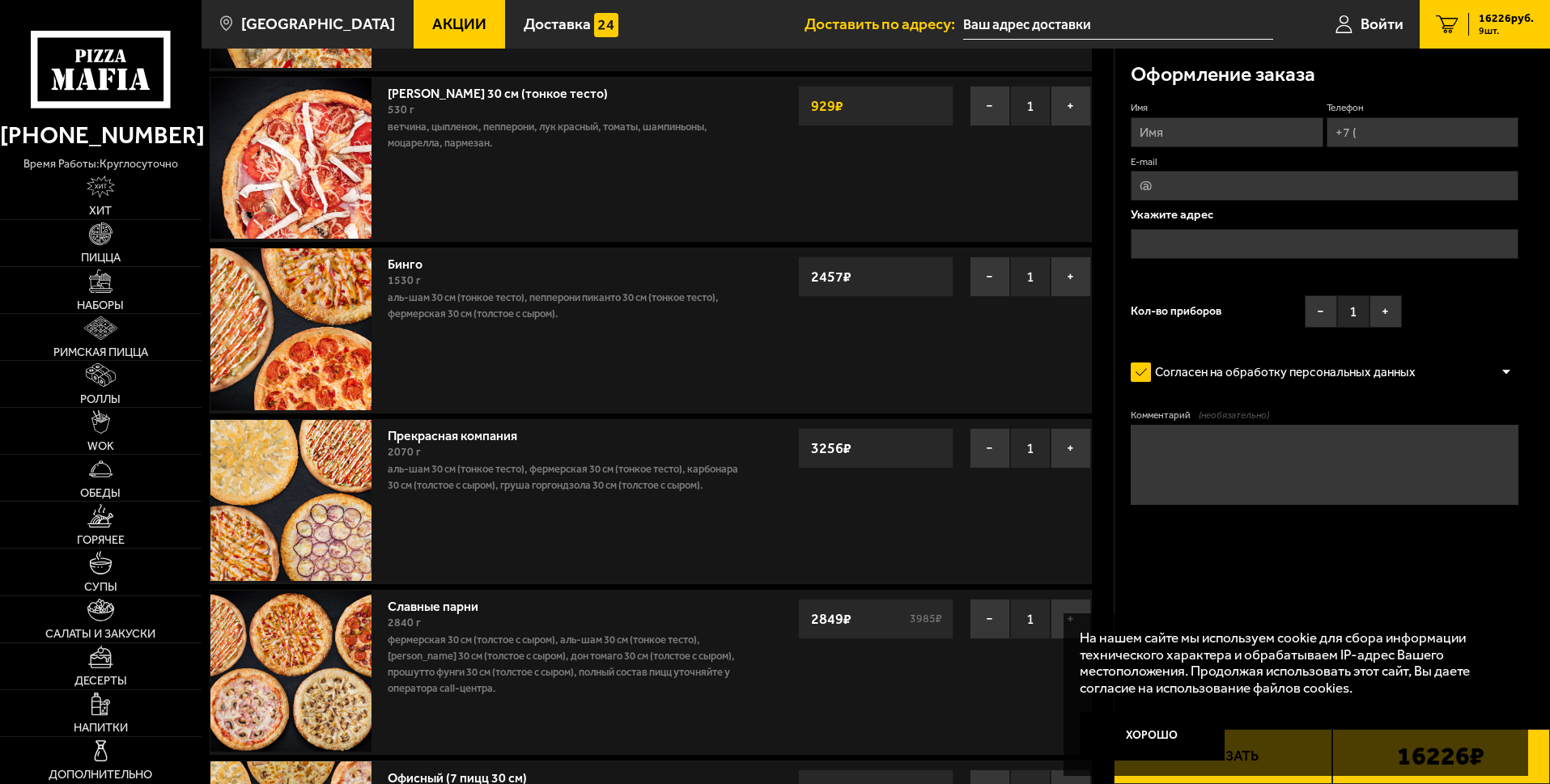
scroll to position [728, 0]
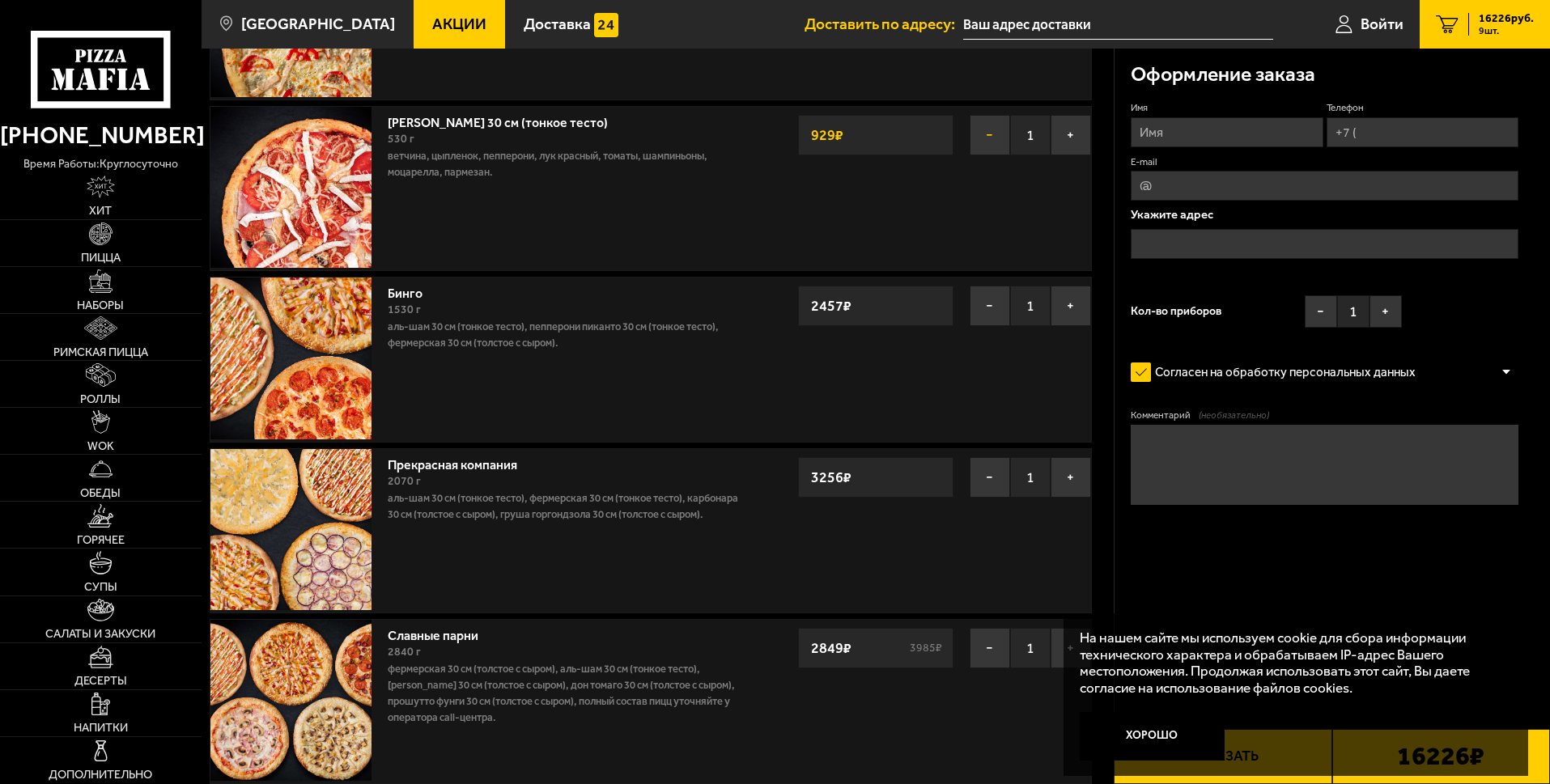
click at [982, 137] on button "−" at bounding box center [989, 135] width 40 height 40
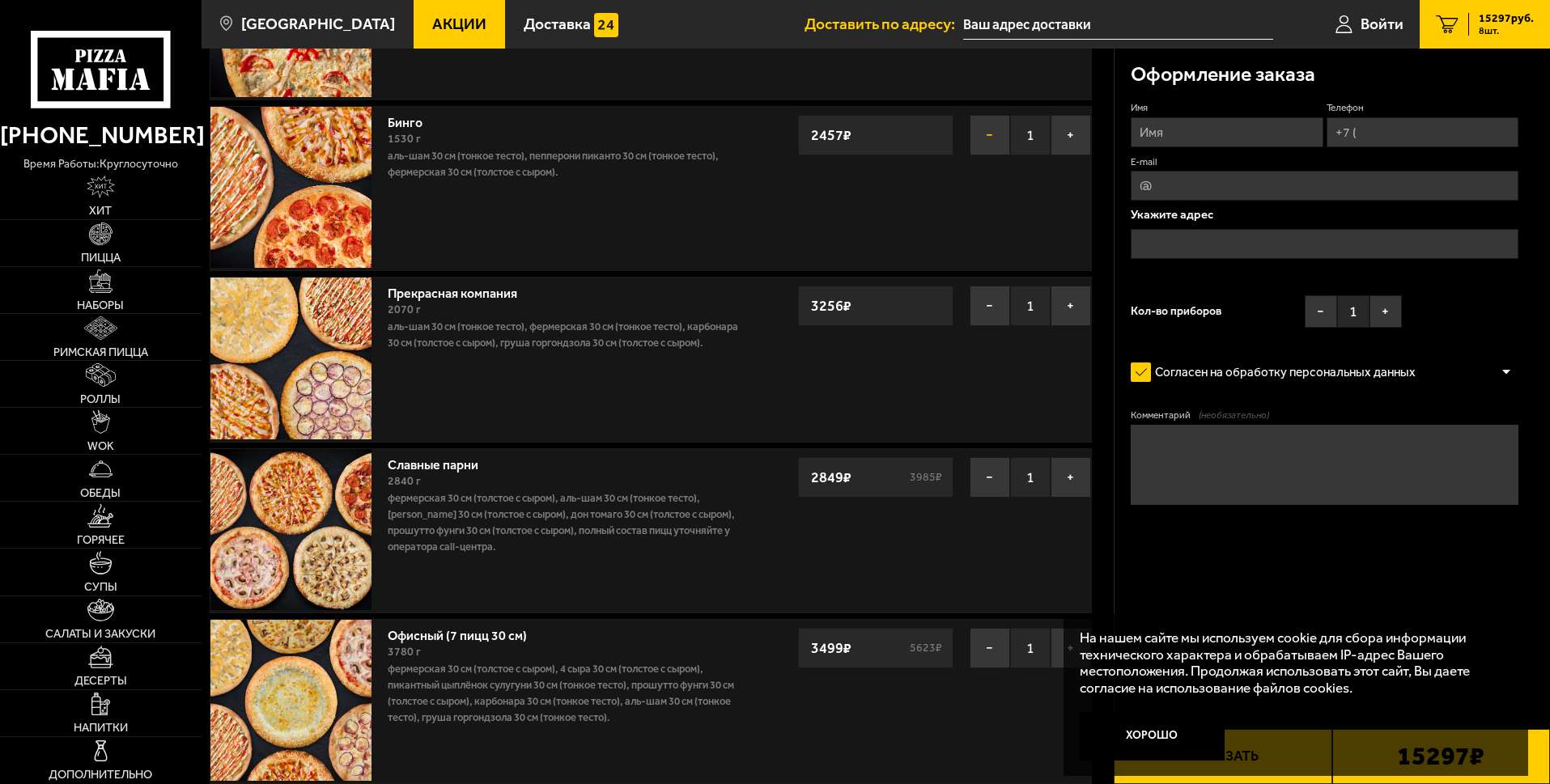
click at [986, 143] on button "−" at bounding box center [989, 135] width 40 height 40
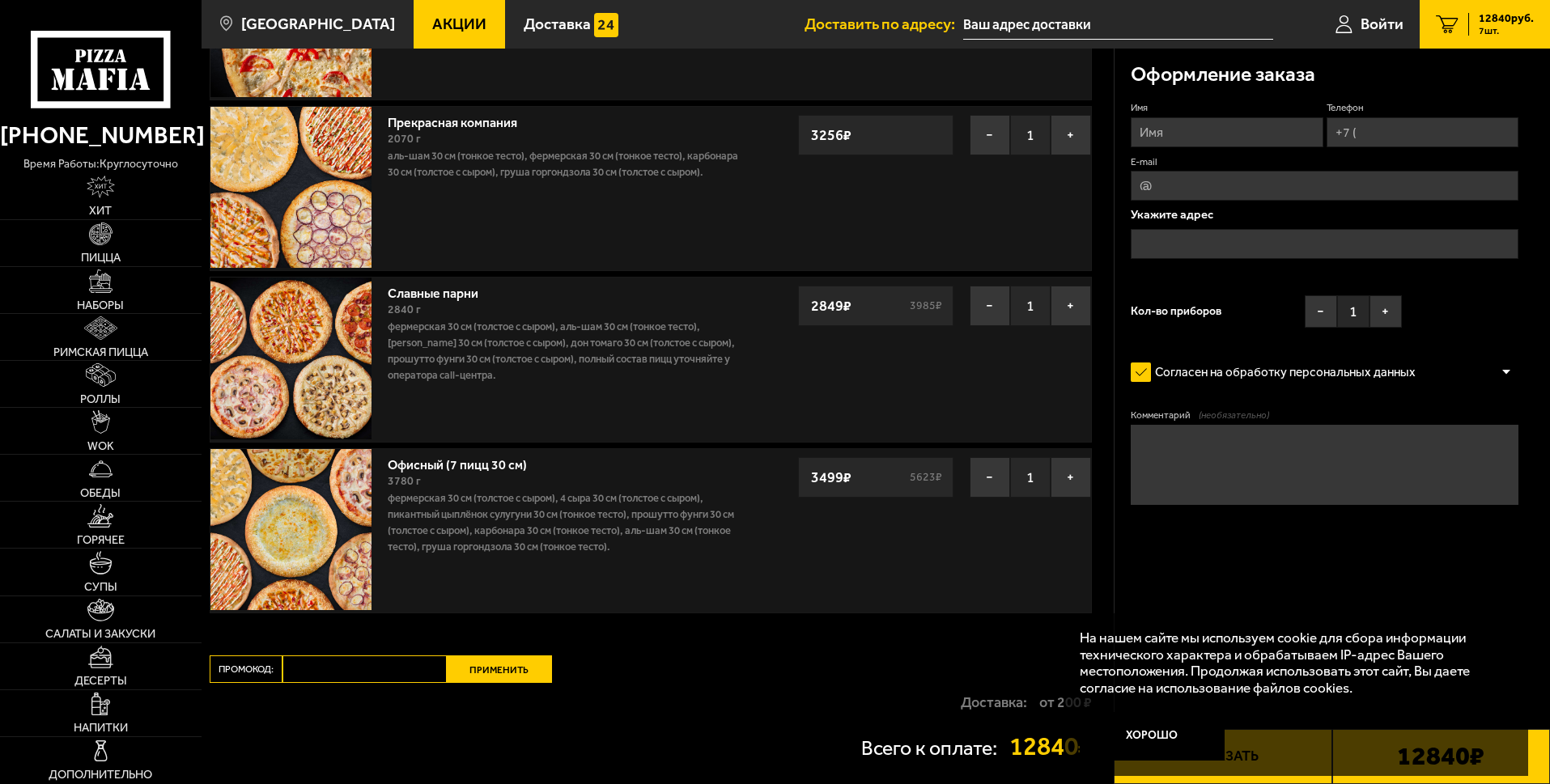
click at [991, 137] on button "−" at bounding box center [989, 135] width 40 height 40
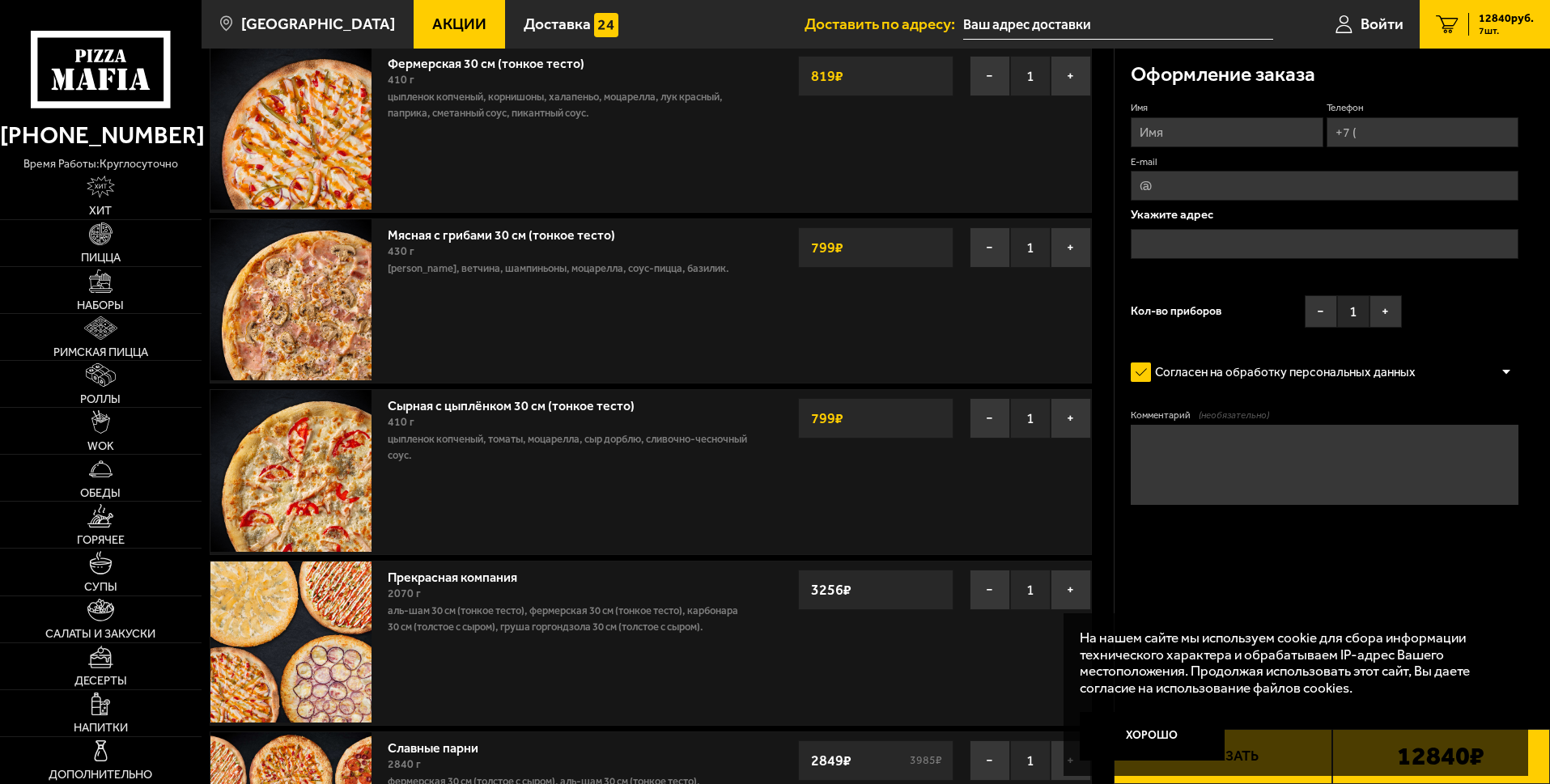
scroll to position [81, 0]
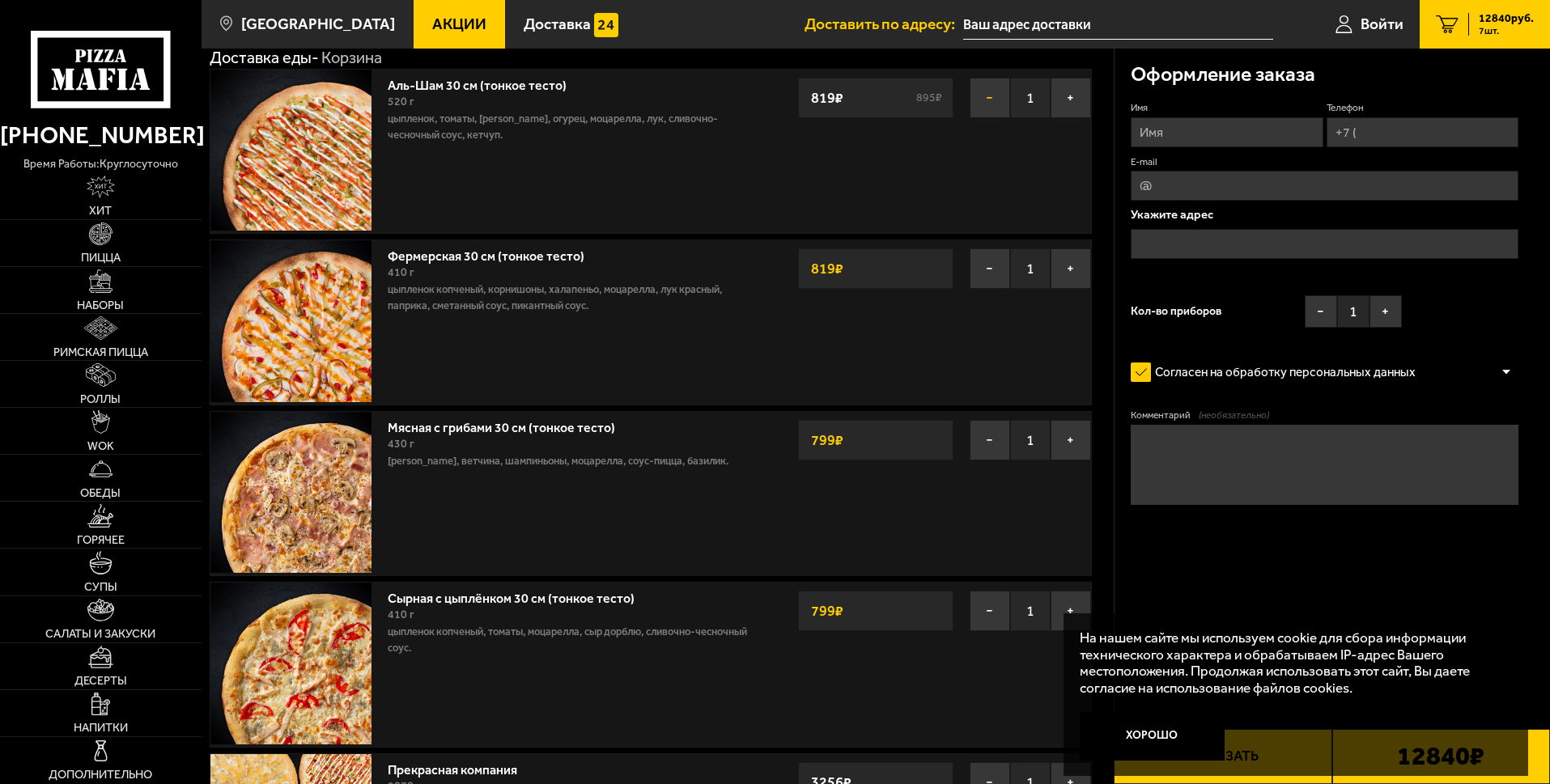
click at [993, 105] on button "−" at bounding box center [989, 97] width 40 height 40
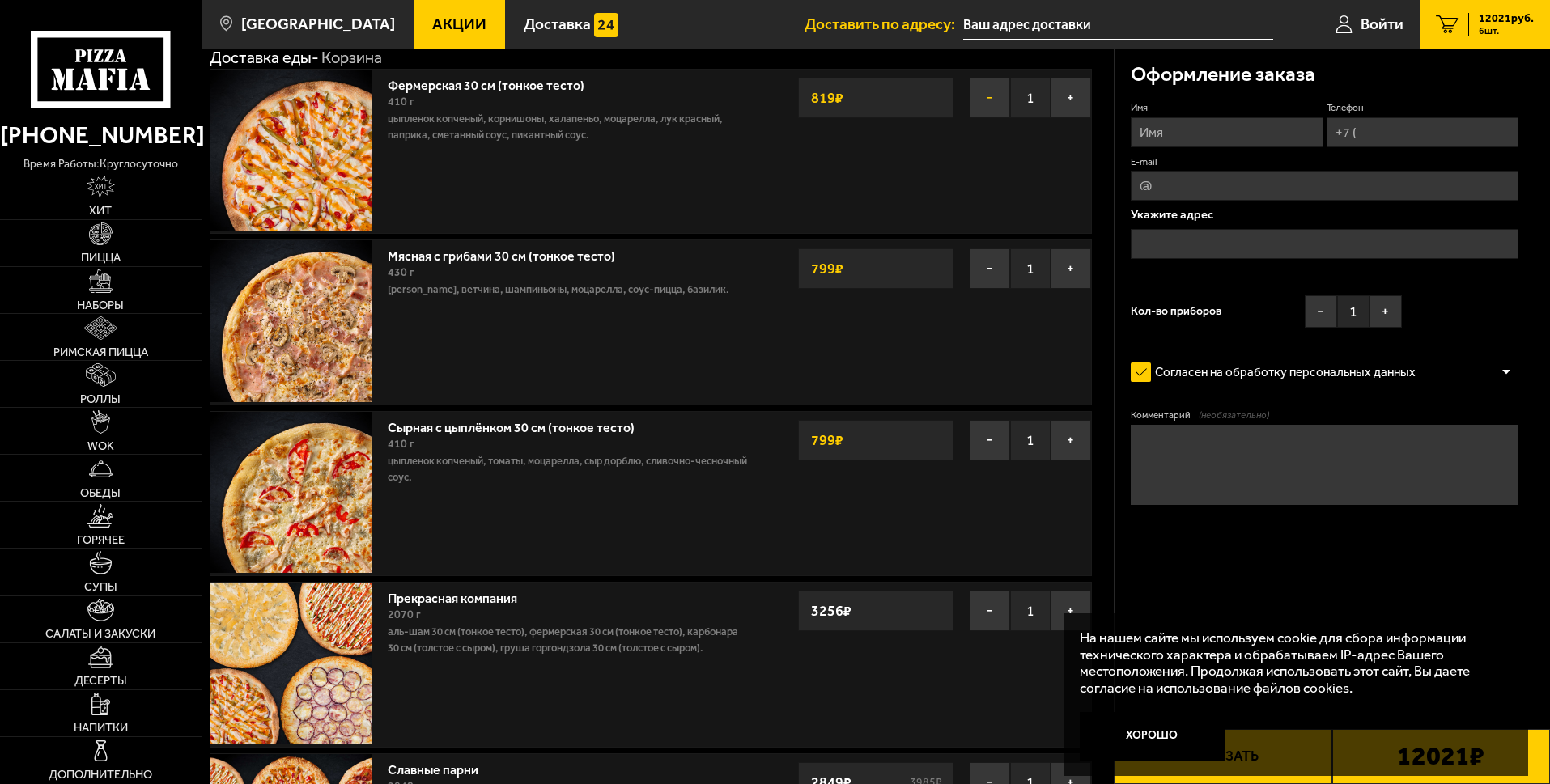
click at [983, 100] on button "−" at bounding box center [989, 97] width 40 height 40
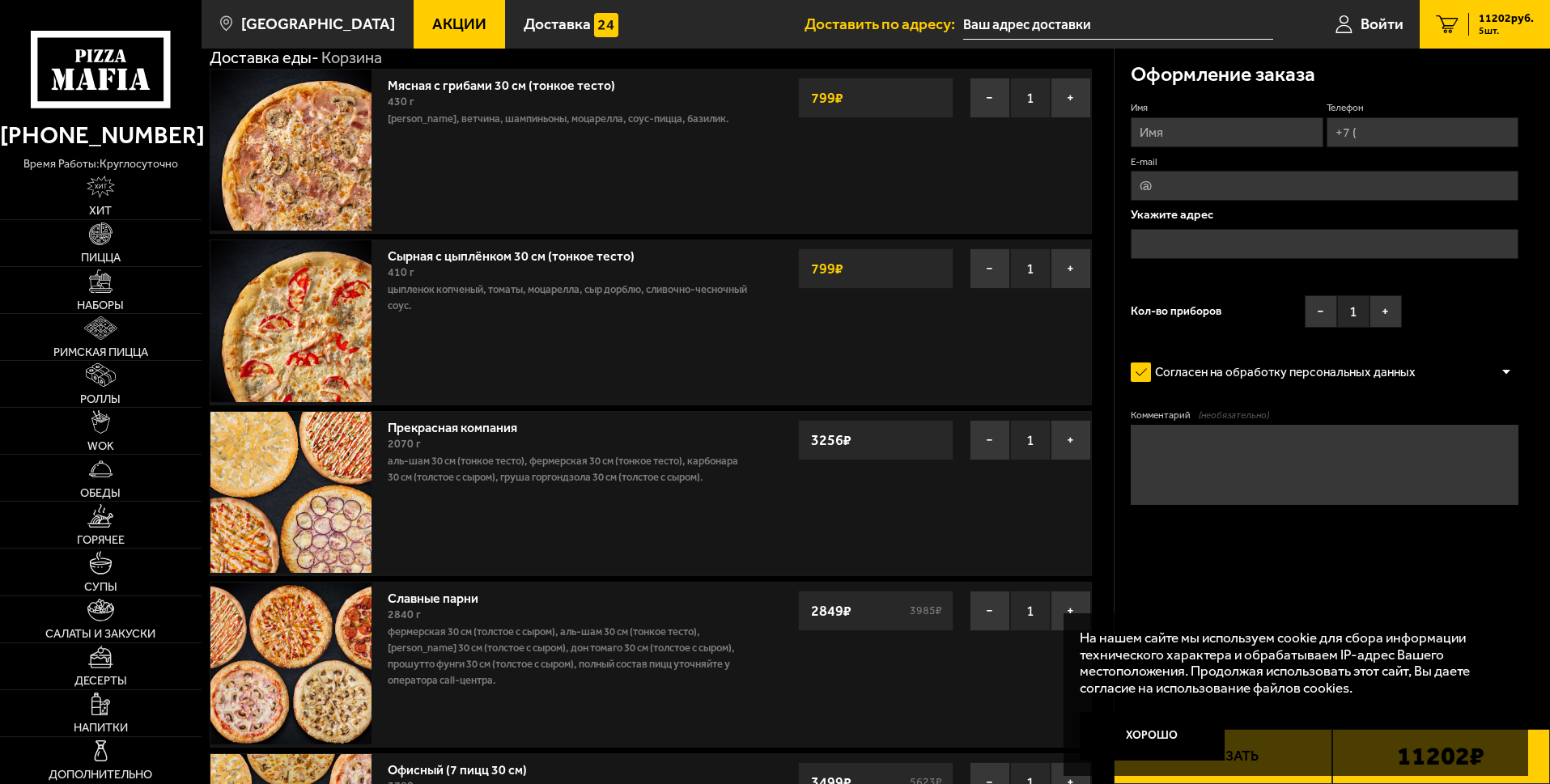
click at [983, 100] on button "−" at bounding box center [989, 97] width 40 height 40
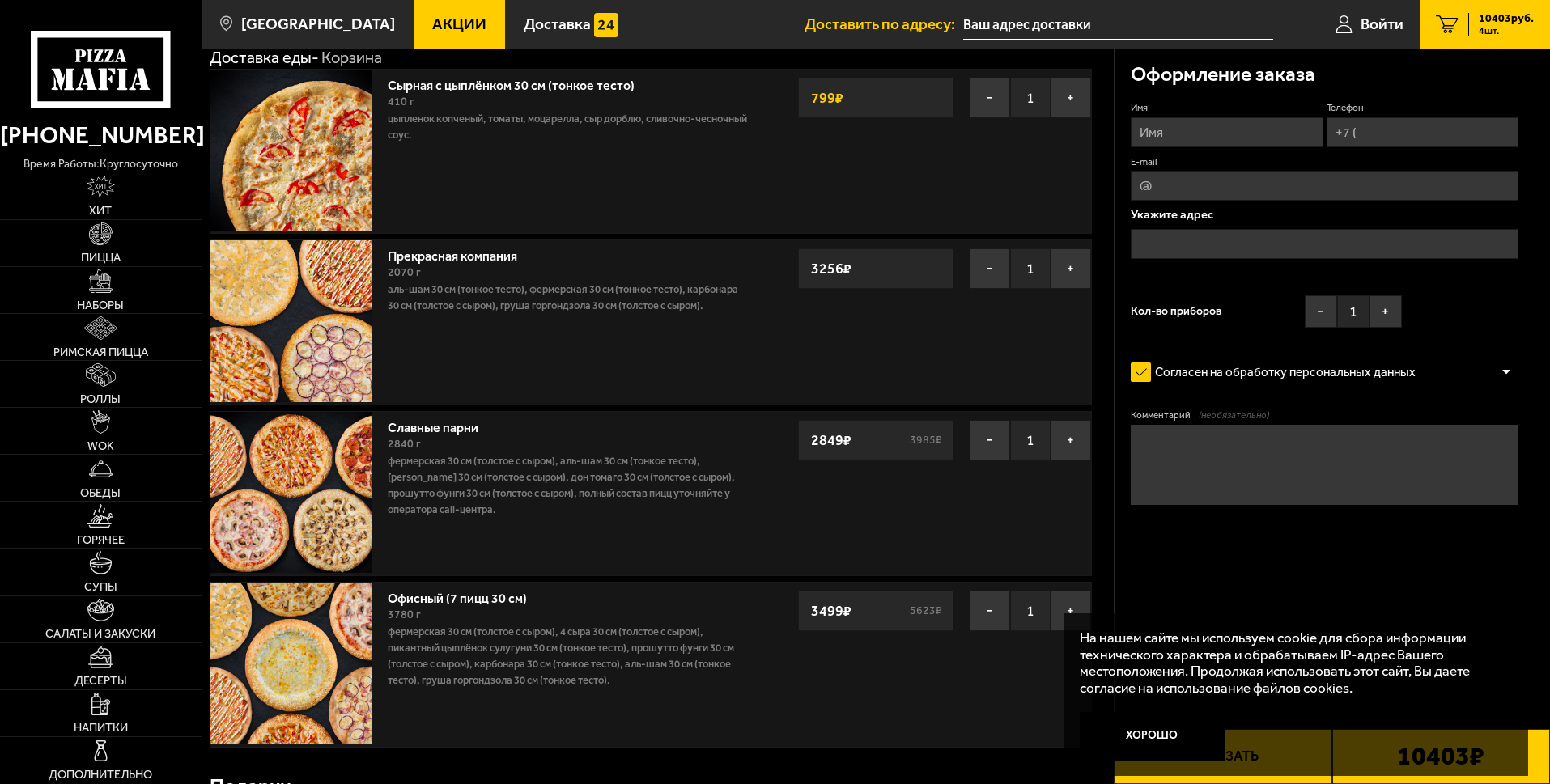
click at [983, 100] on button "−" at bounding box center [989, 97] width 40 height 40
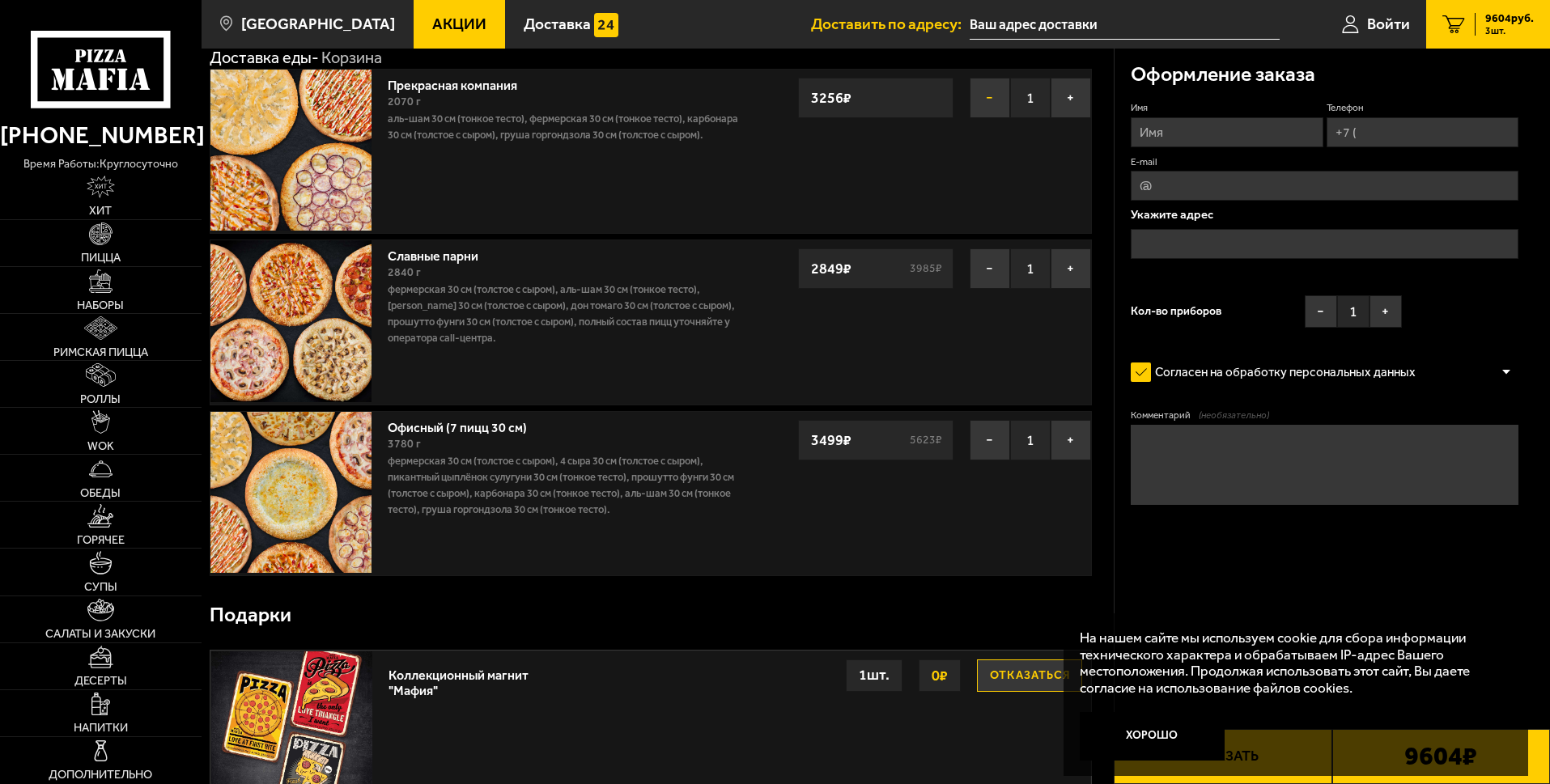
click at [984, 95] on button "−" at bounding box center [989, 97] width 40 height 40
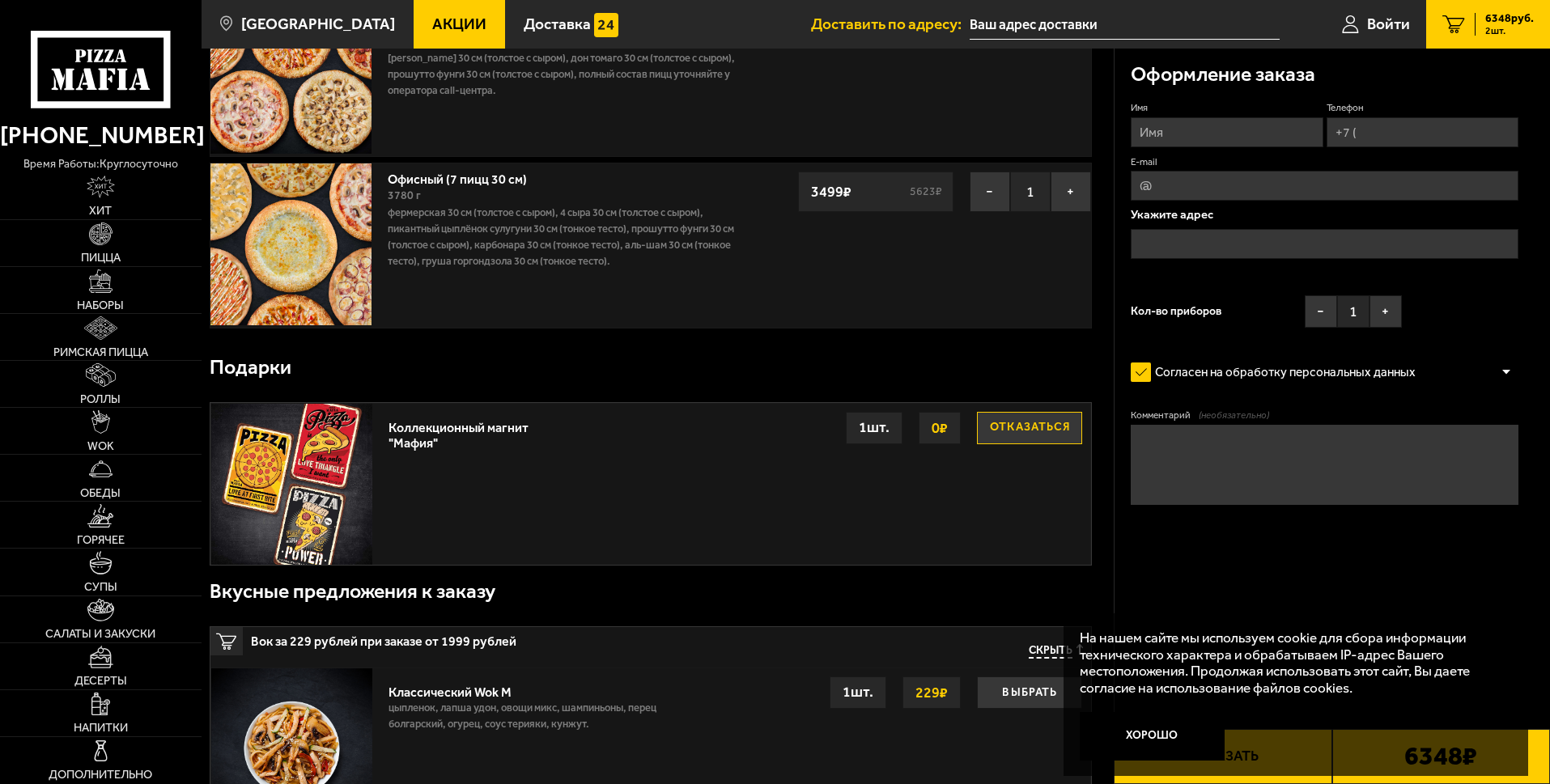
scroll to position [162, 0]
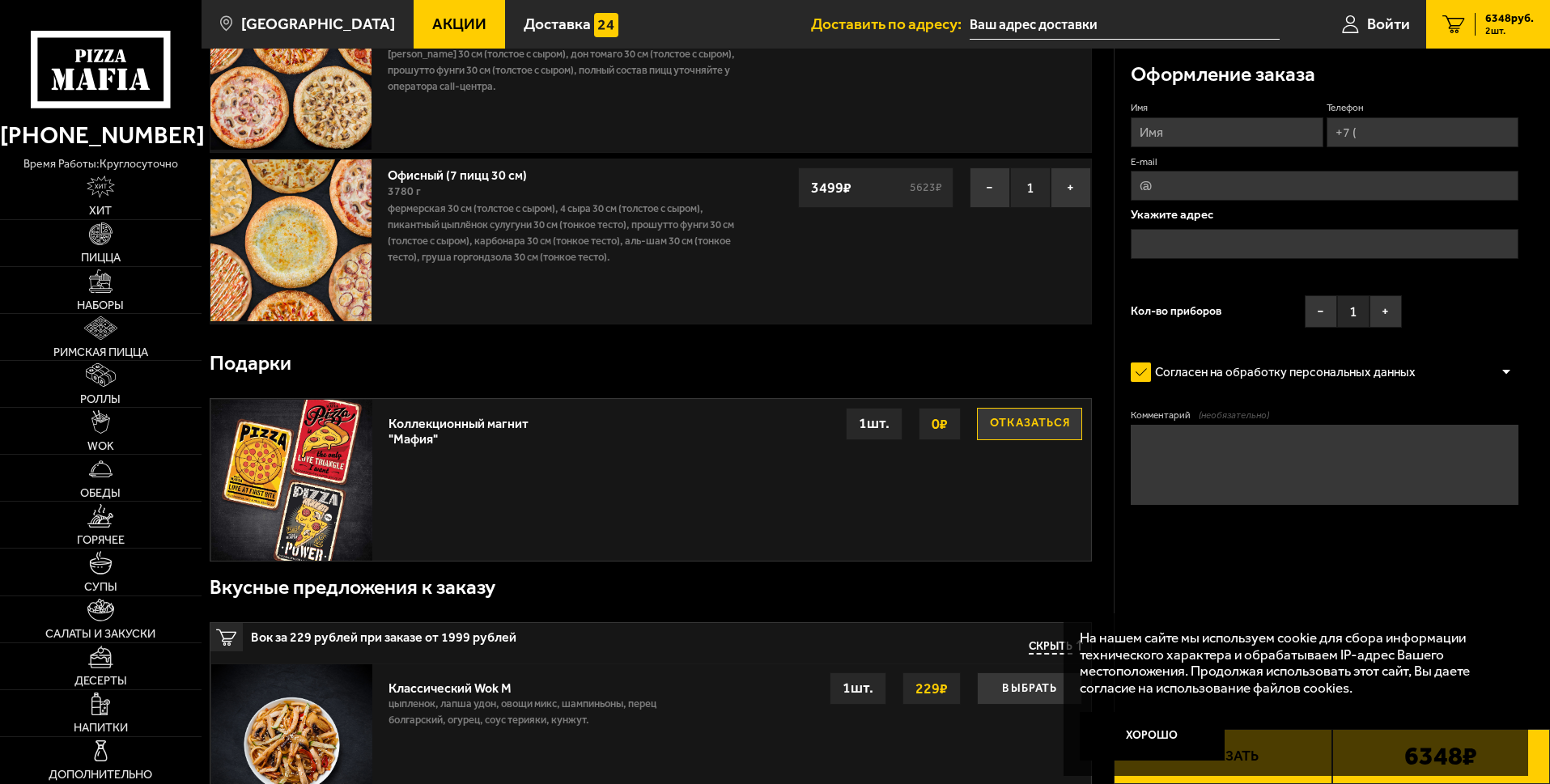
drag, startPoint x: 1548, startPoint y: 278, endPoint x: 872, endPoint y: 565, distance: 734.4
click at [1526, 386] on div "Оформление заказа Имя Телефон E-mail Укажите адрес Кол-во приборов − 1 + Соглас…" at bounding box center [1333, 324] width 436 height 552
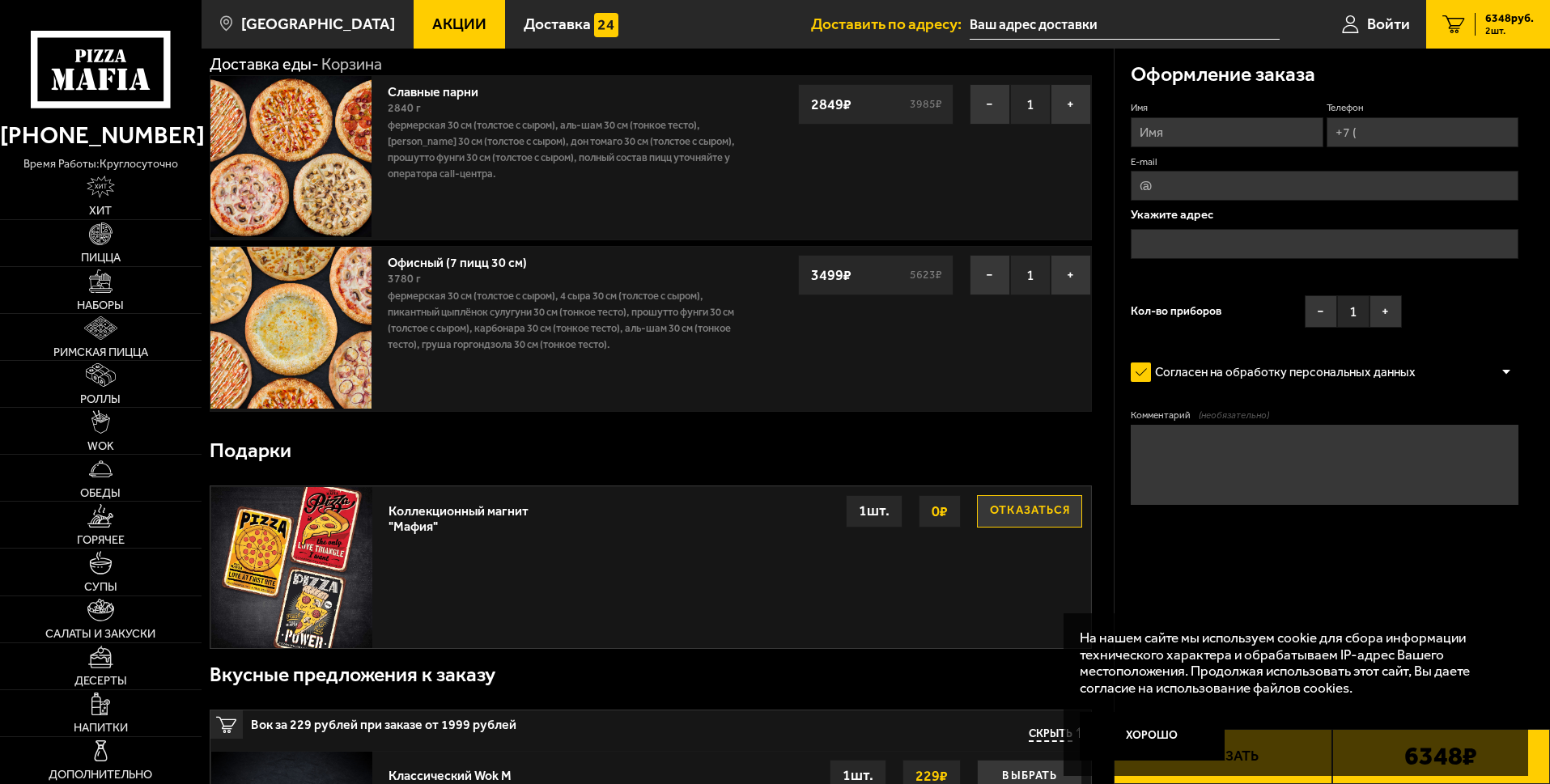
scroll to position [0, 0]
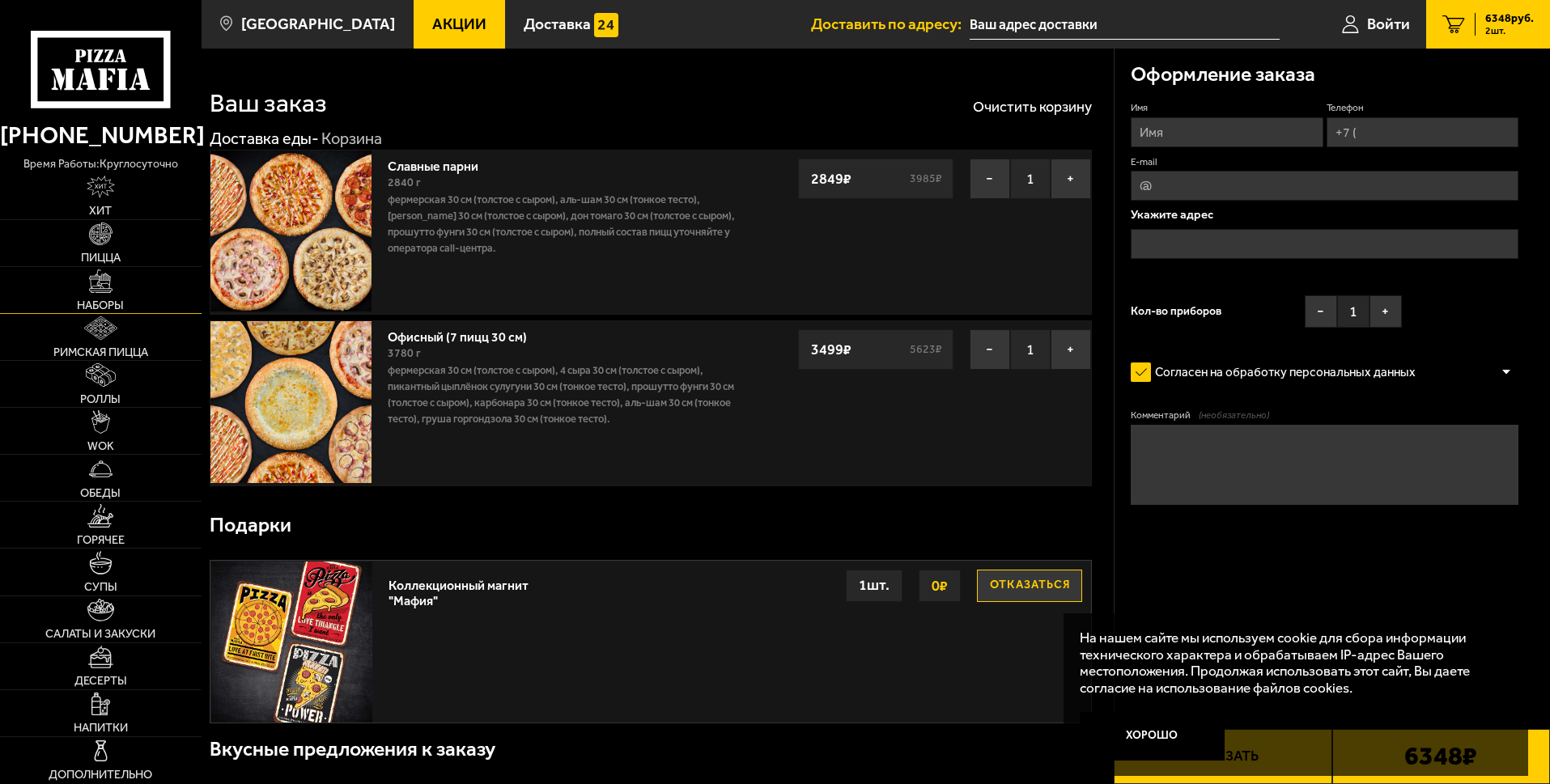
click at [103, 304] on span "Наборы" at bounding box center [100, 305] width 47 height 12
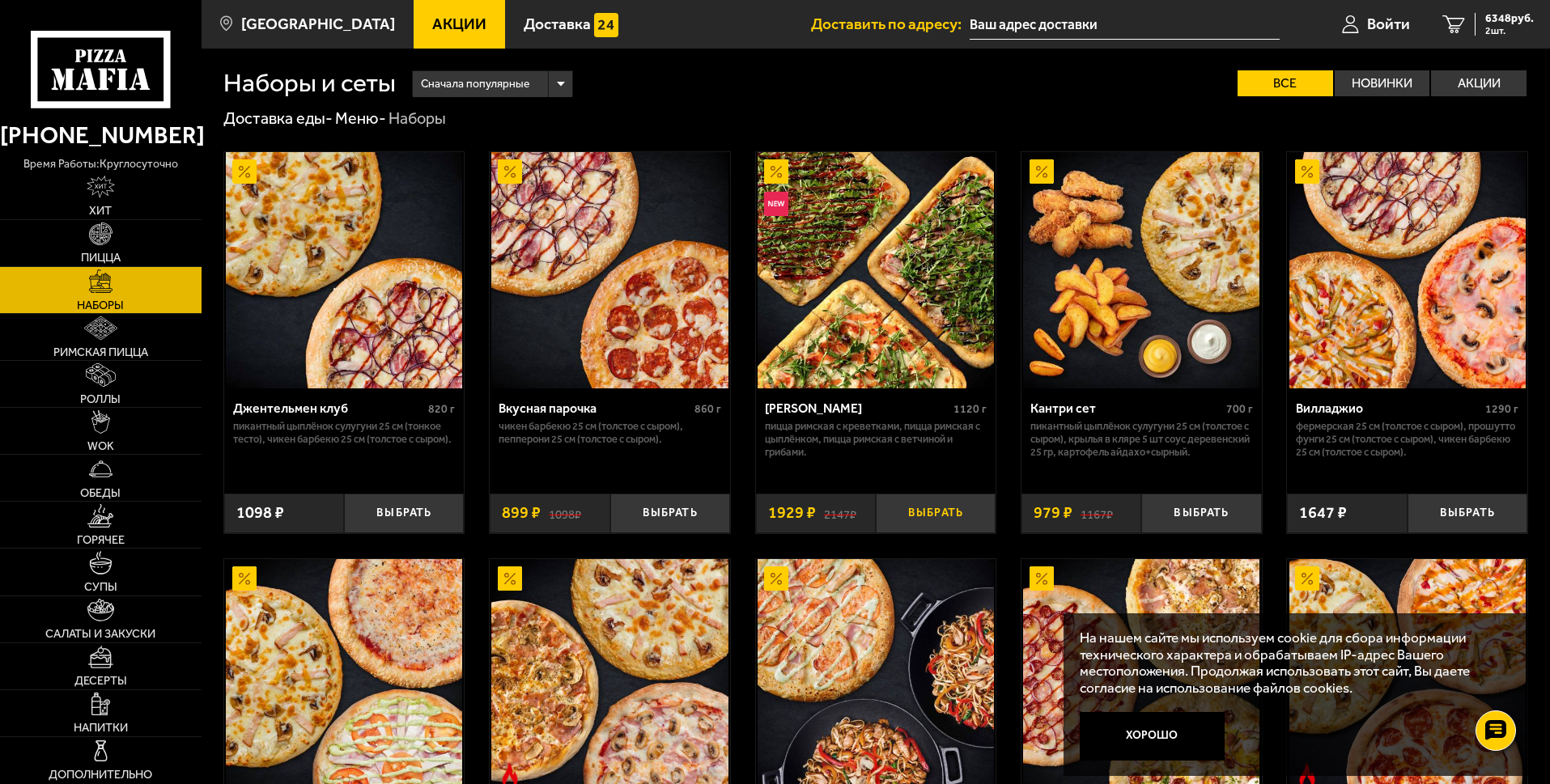
click at [939, 512] on button "Выбрать" at bounding box center [935, 513] width 120 height 39
click at [898, 515] on button "−" at bounding box center [895, 513] width 39 height 39
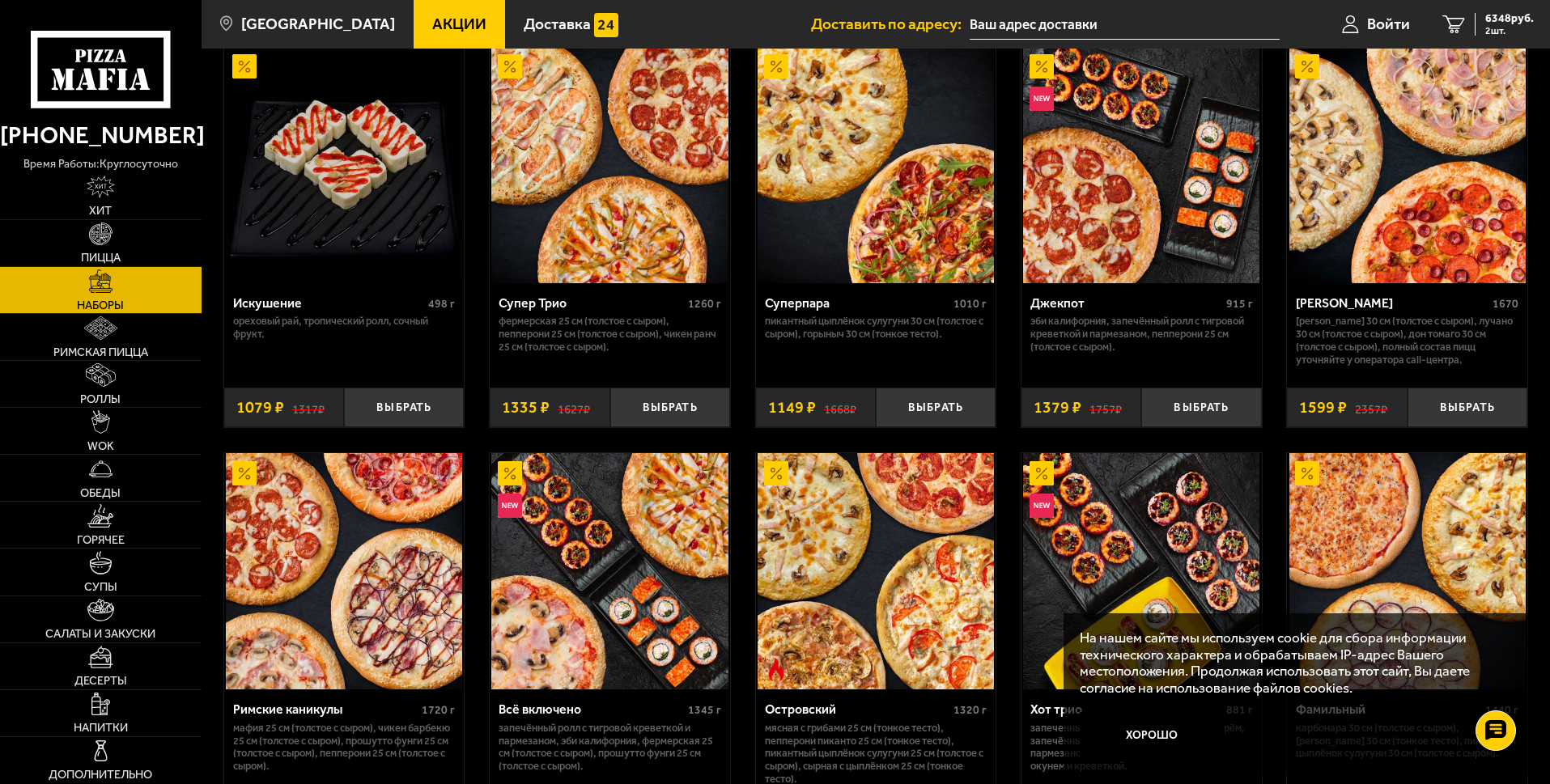
scroll to position [890, 0]
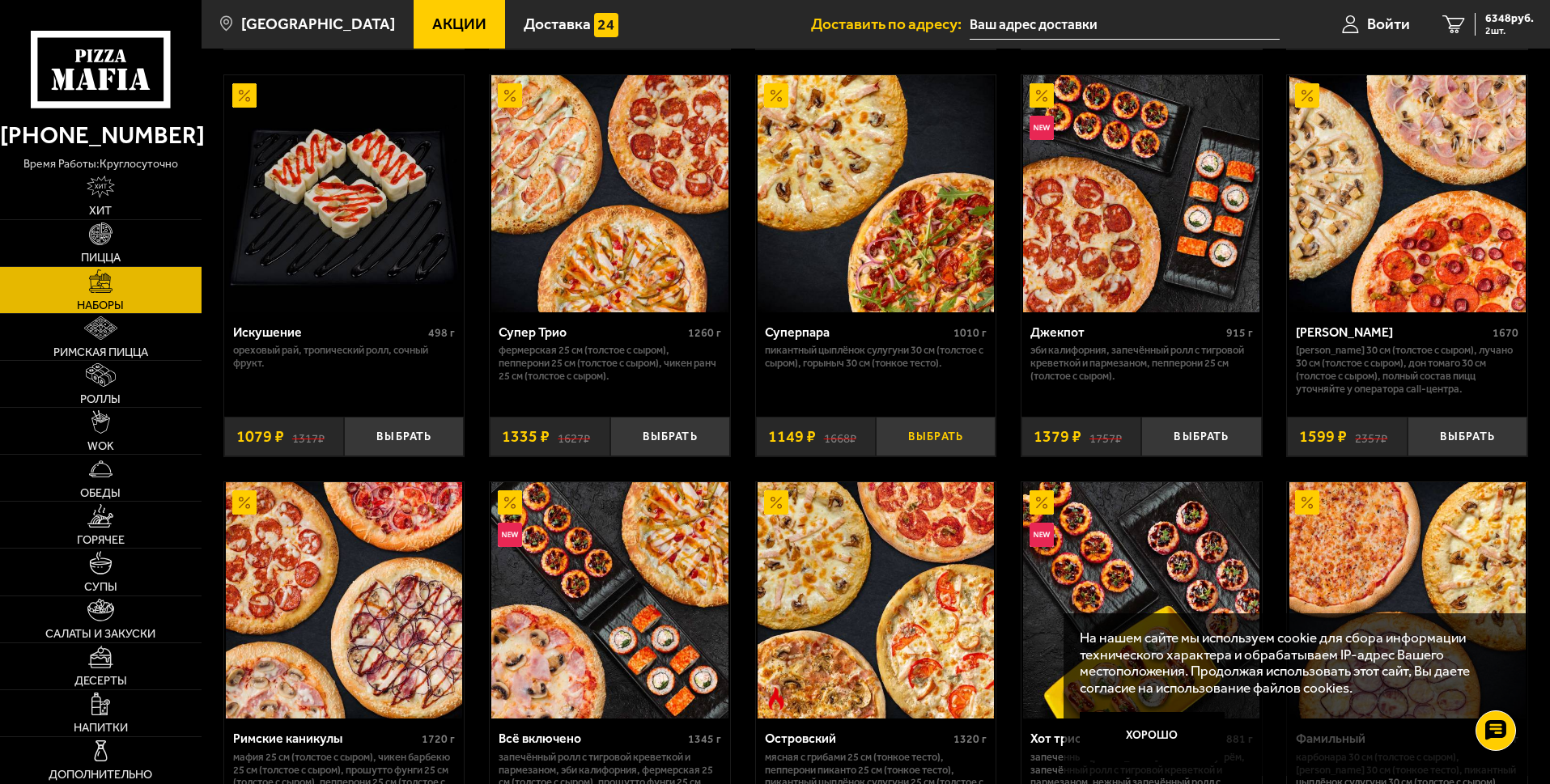
click at [932, 448] on button "Выбрать" at bounding box center [935, 437] width 120 height 39
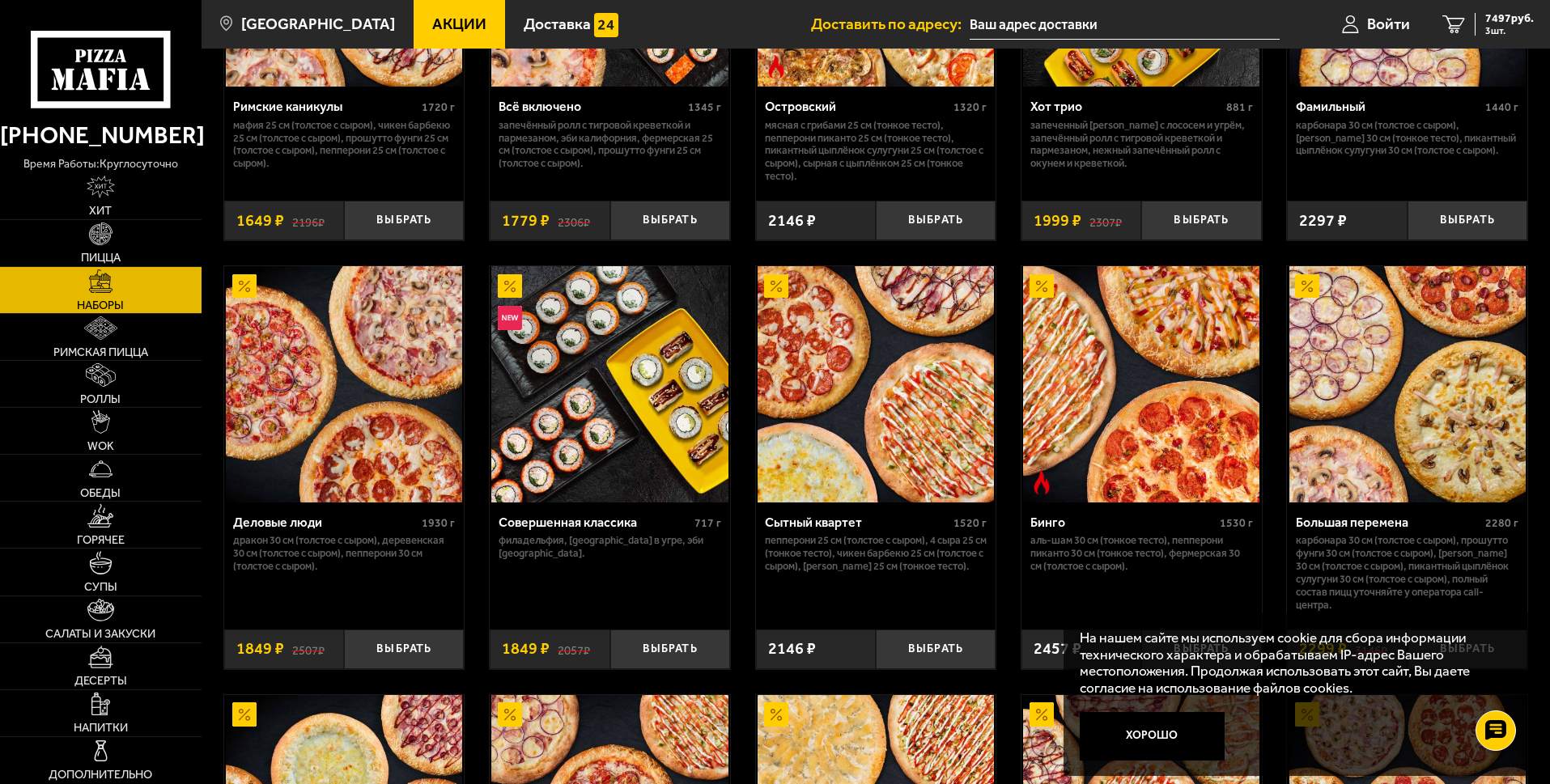
scroll to position [1618, 0]
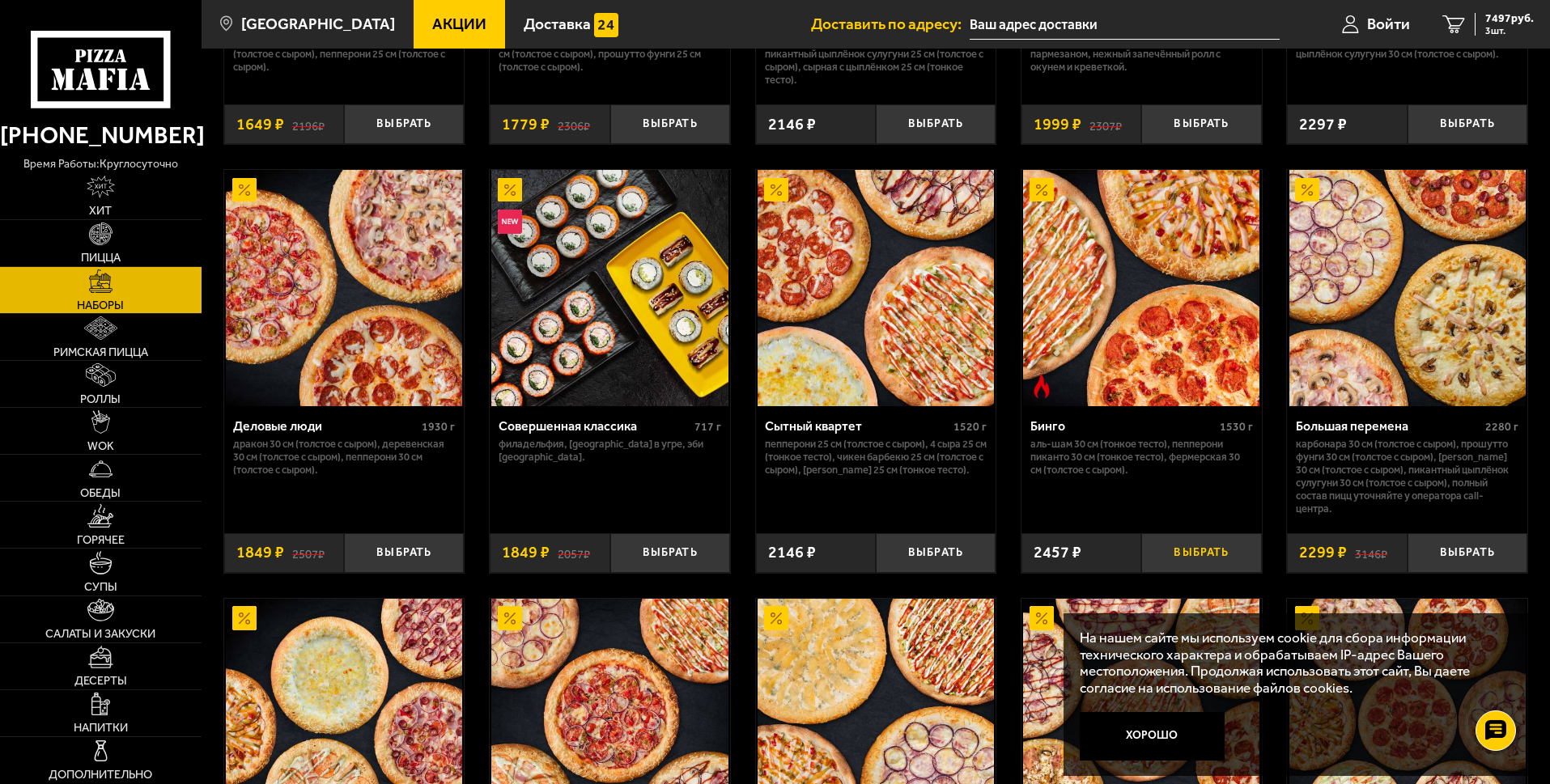
click at [1200, 571] on button "Выбрать" at bounding box center [1201, 553] width 120 height 39
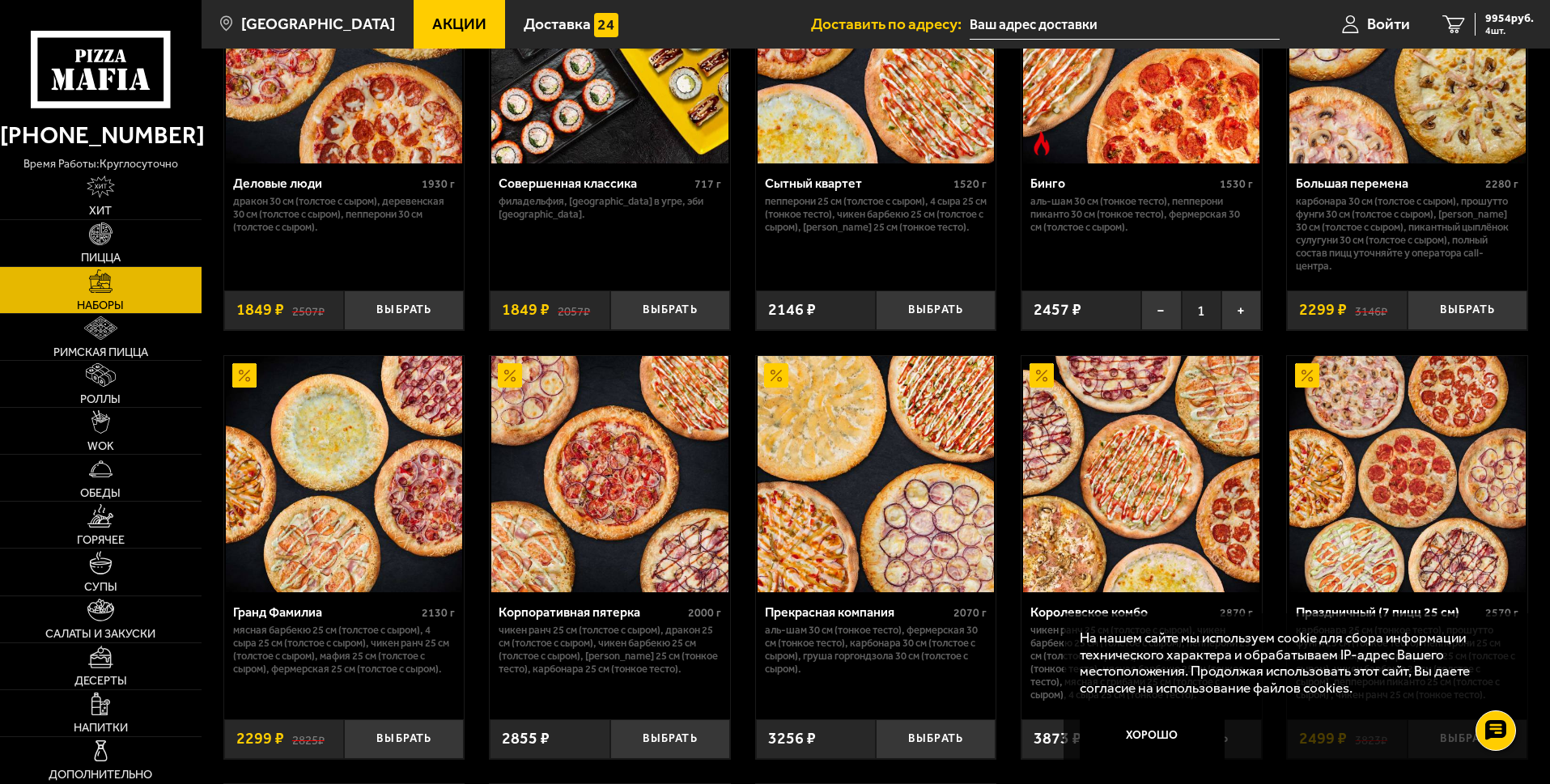
scroll to position [2023, 0]
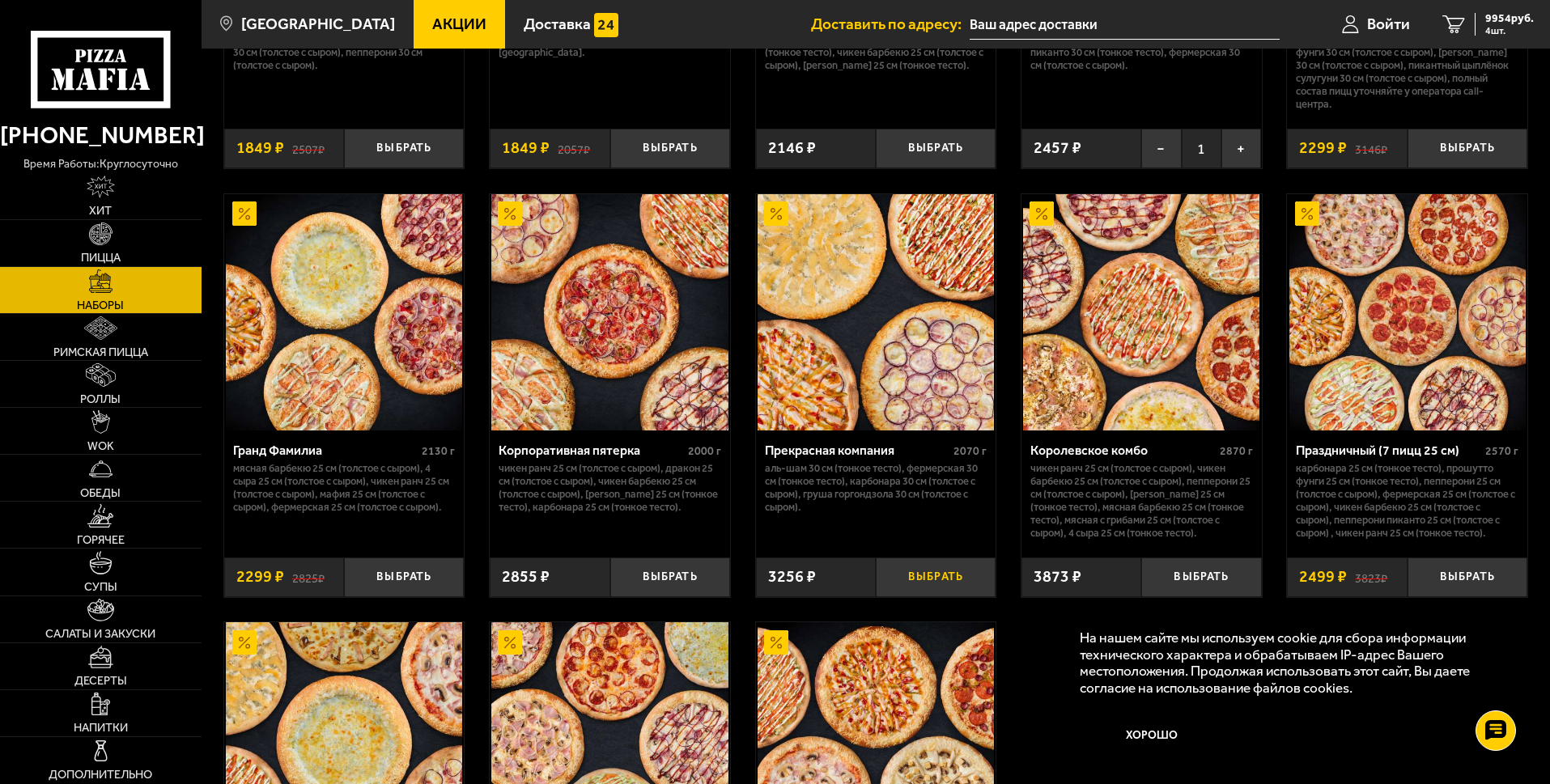
click at [935, 597] on button "Выбрать" at bounding box center [935, 578] width 120 height 39
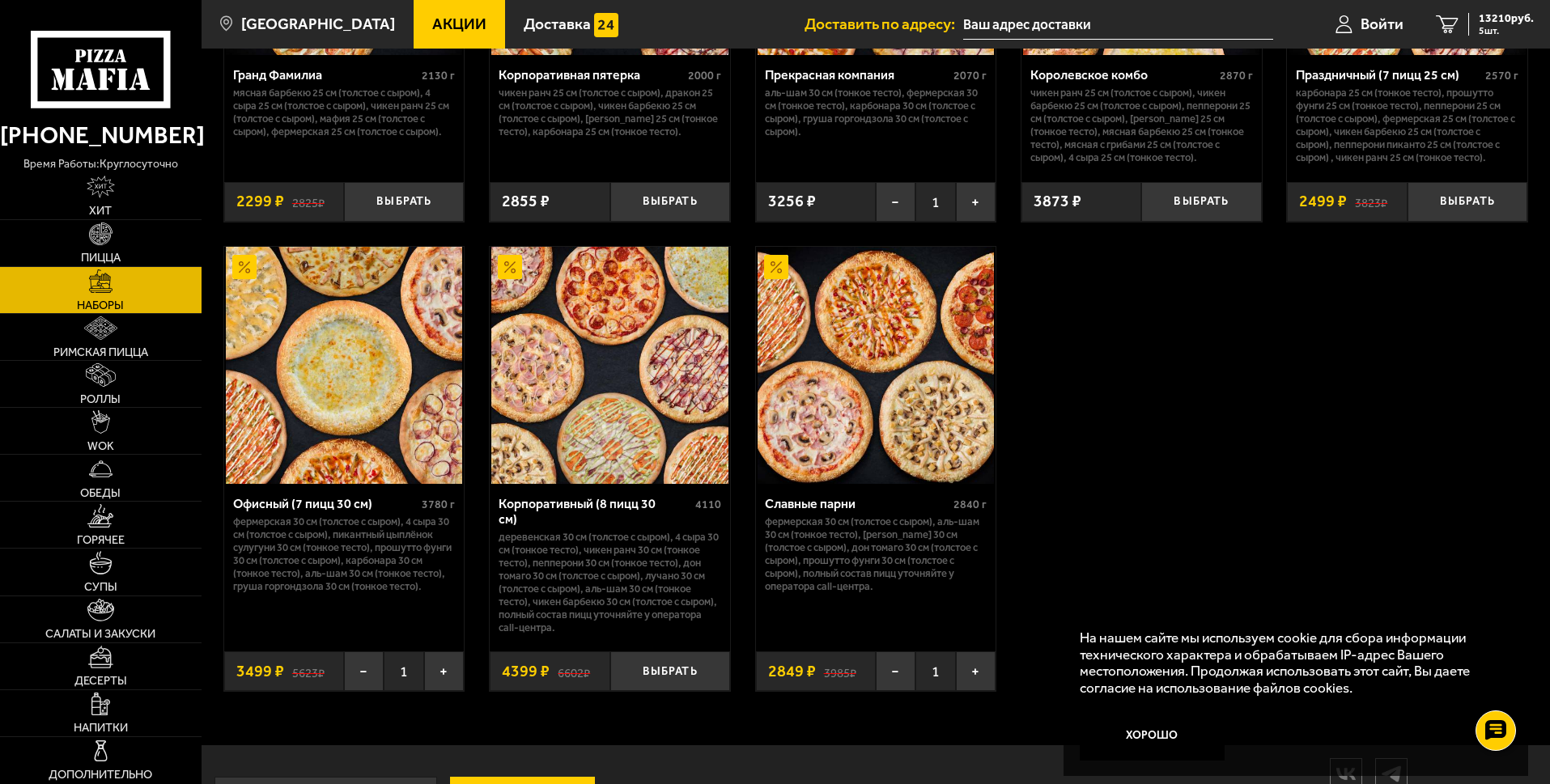
scroll to position [2428, 0]
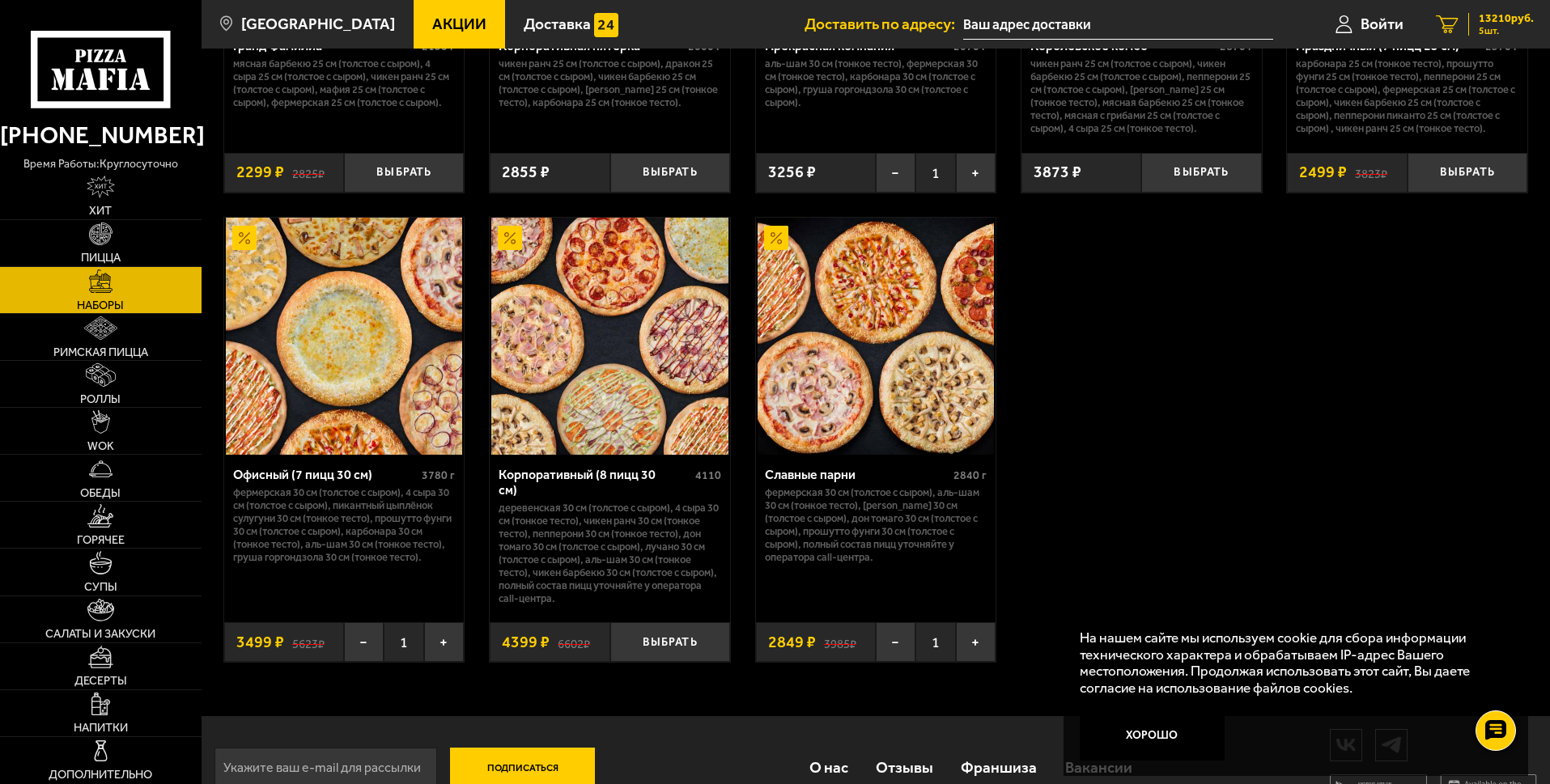
click at [1439, 23] on icon "5" at bounding box center [1447, 25] width 23 height 19
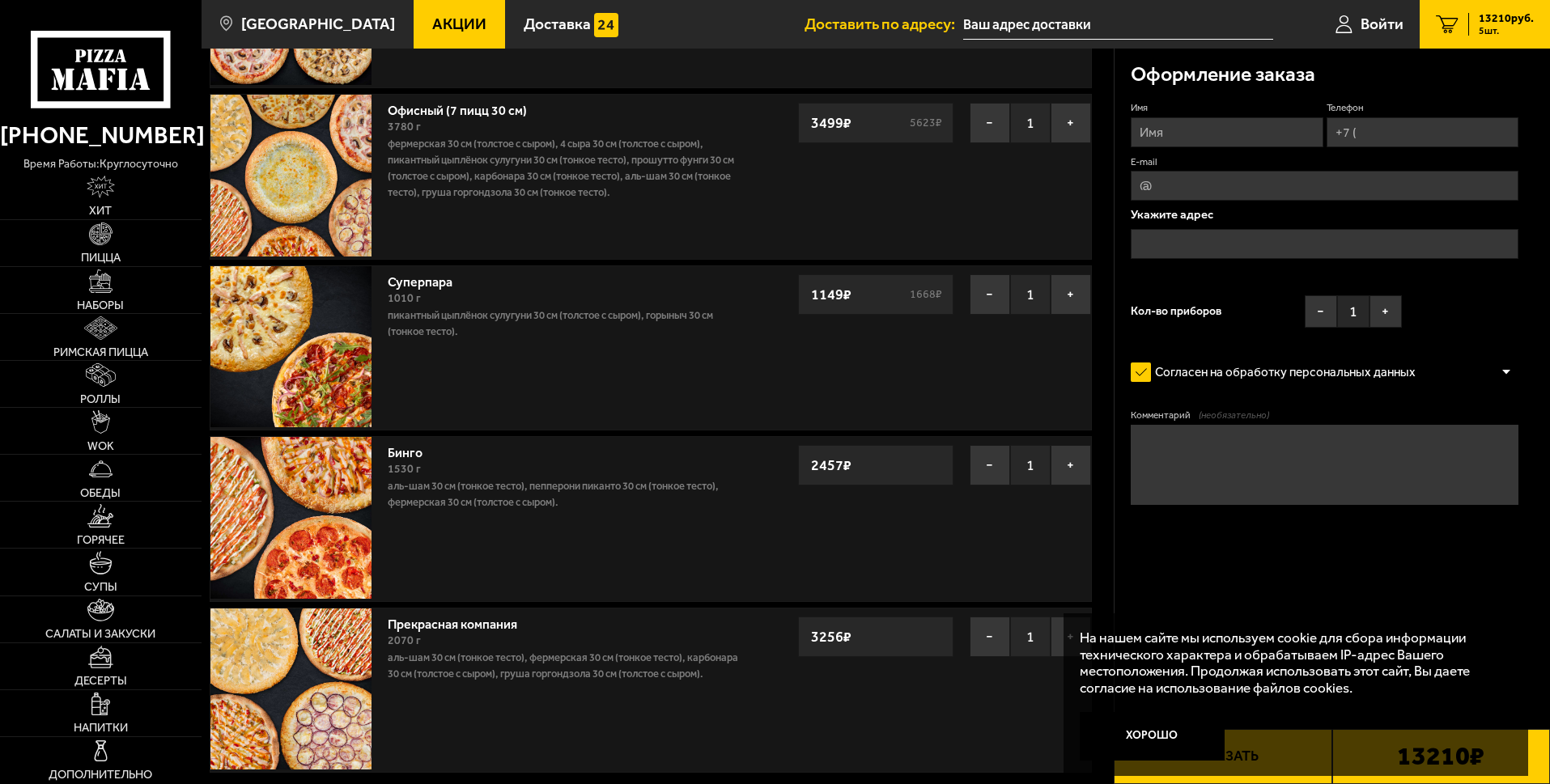
scroll to position [323, 0]
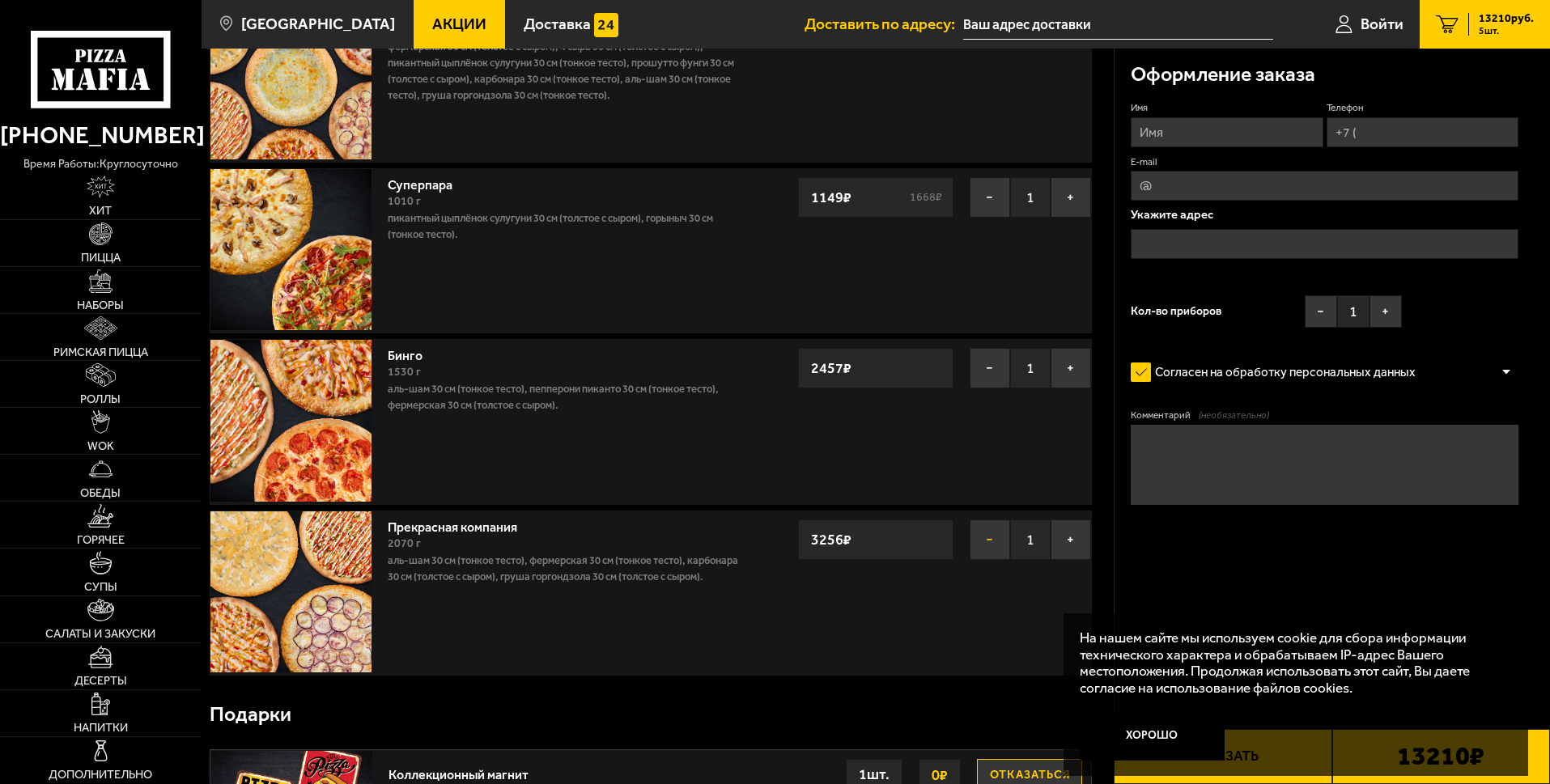
click at [995, 544] on button "−" at bounding box center [989, 540] width 40 height 40
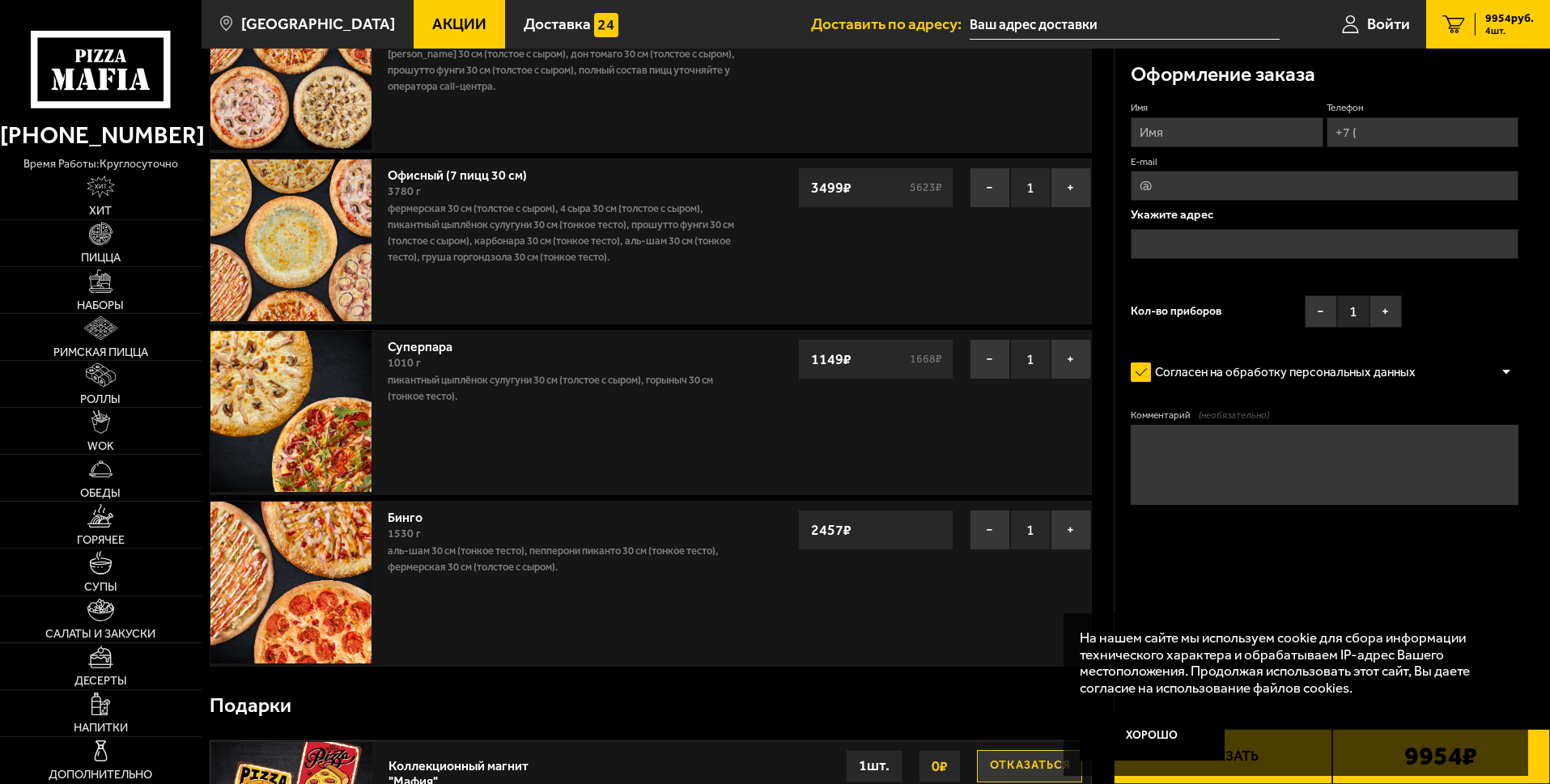
scroll to position [81, 0]
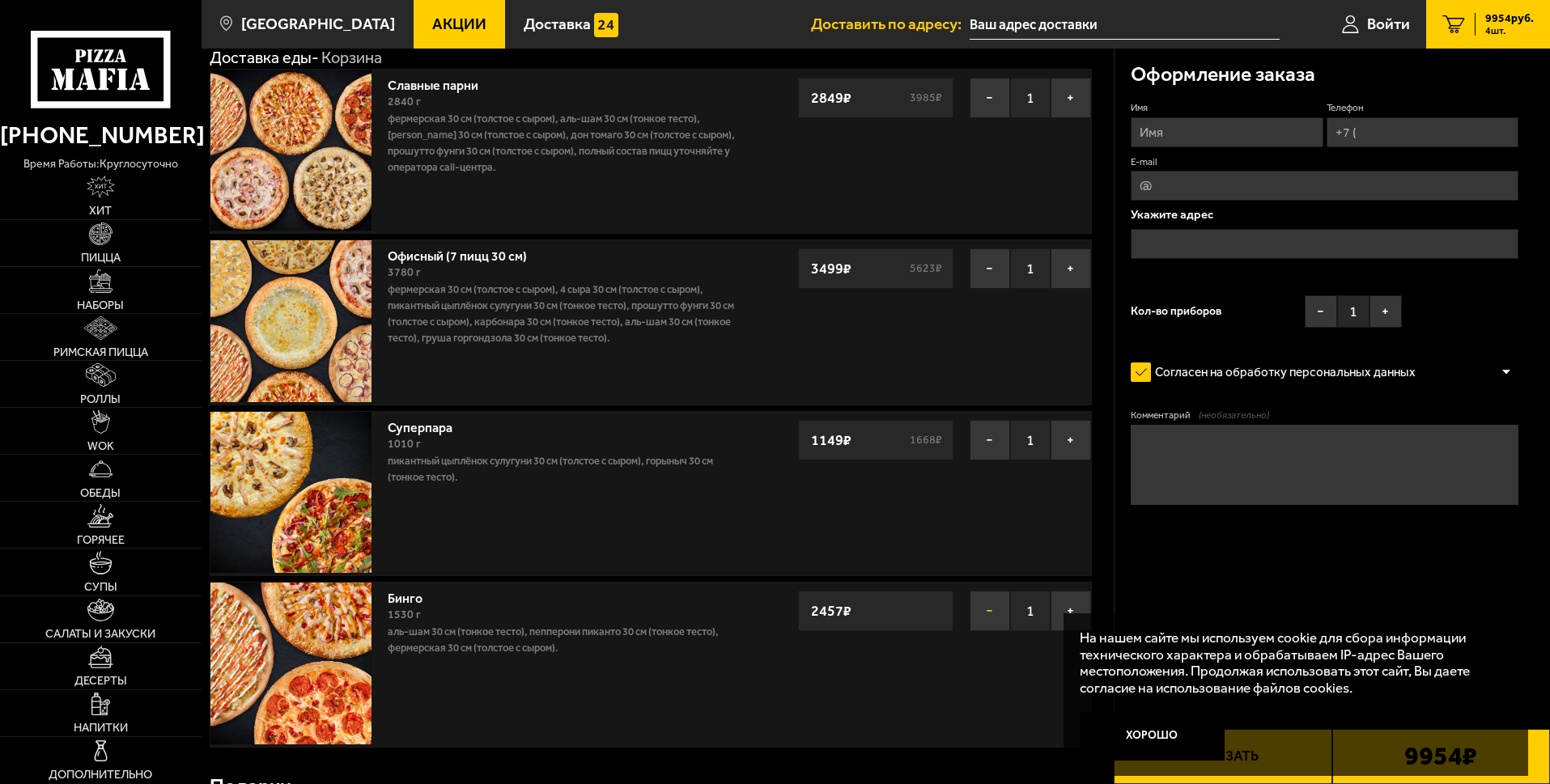
click at [978, 614] on button "−" at bounding box center [989, 610] width 40 height 40
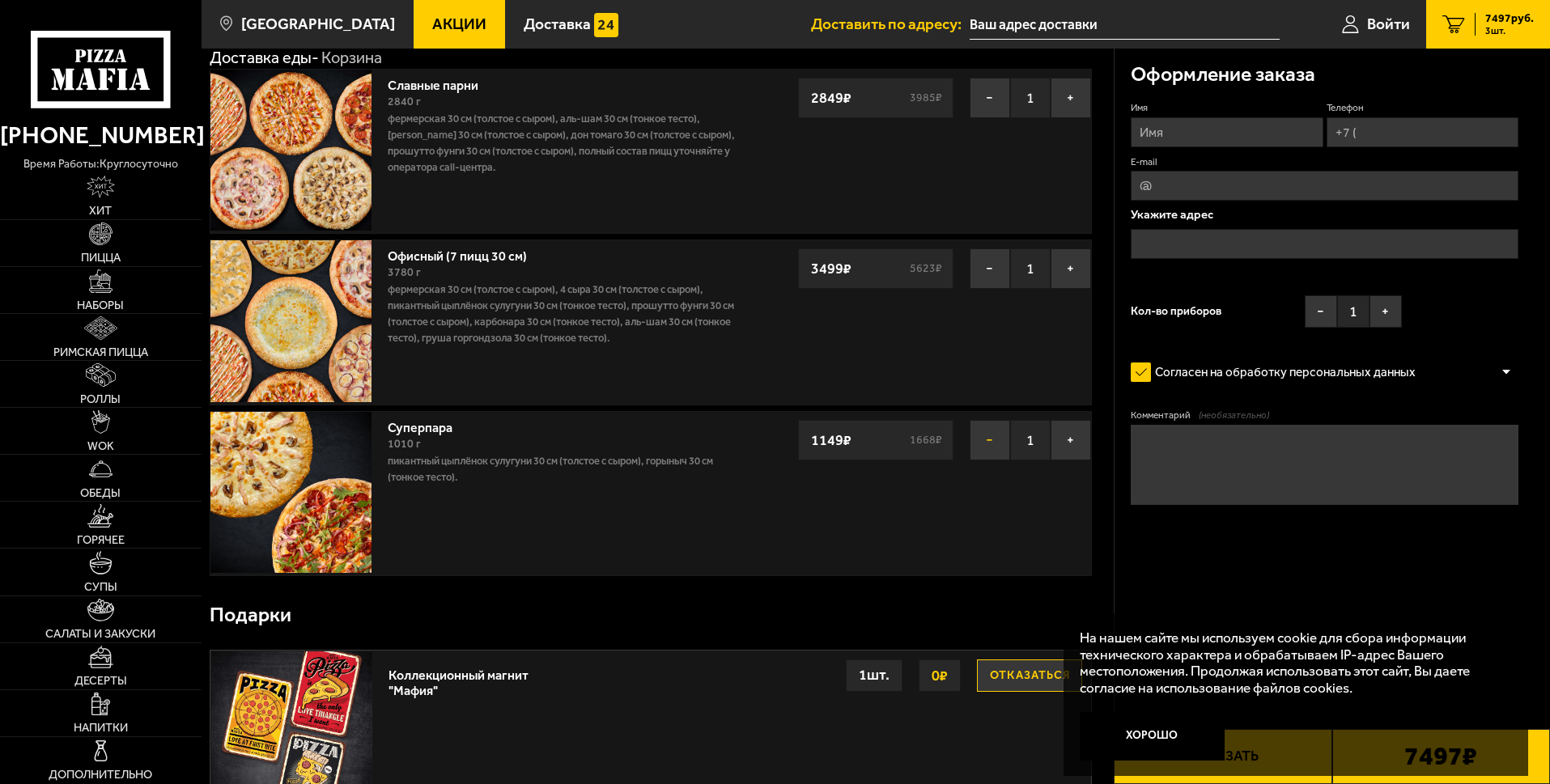
click at [984, 438] on button "−" at bounding box center [989, 440] width 40 height 40
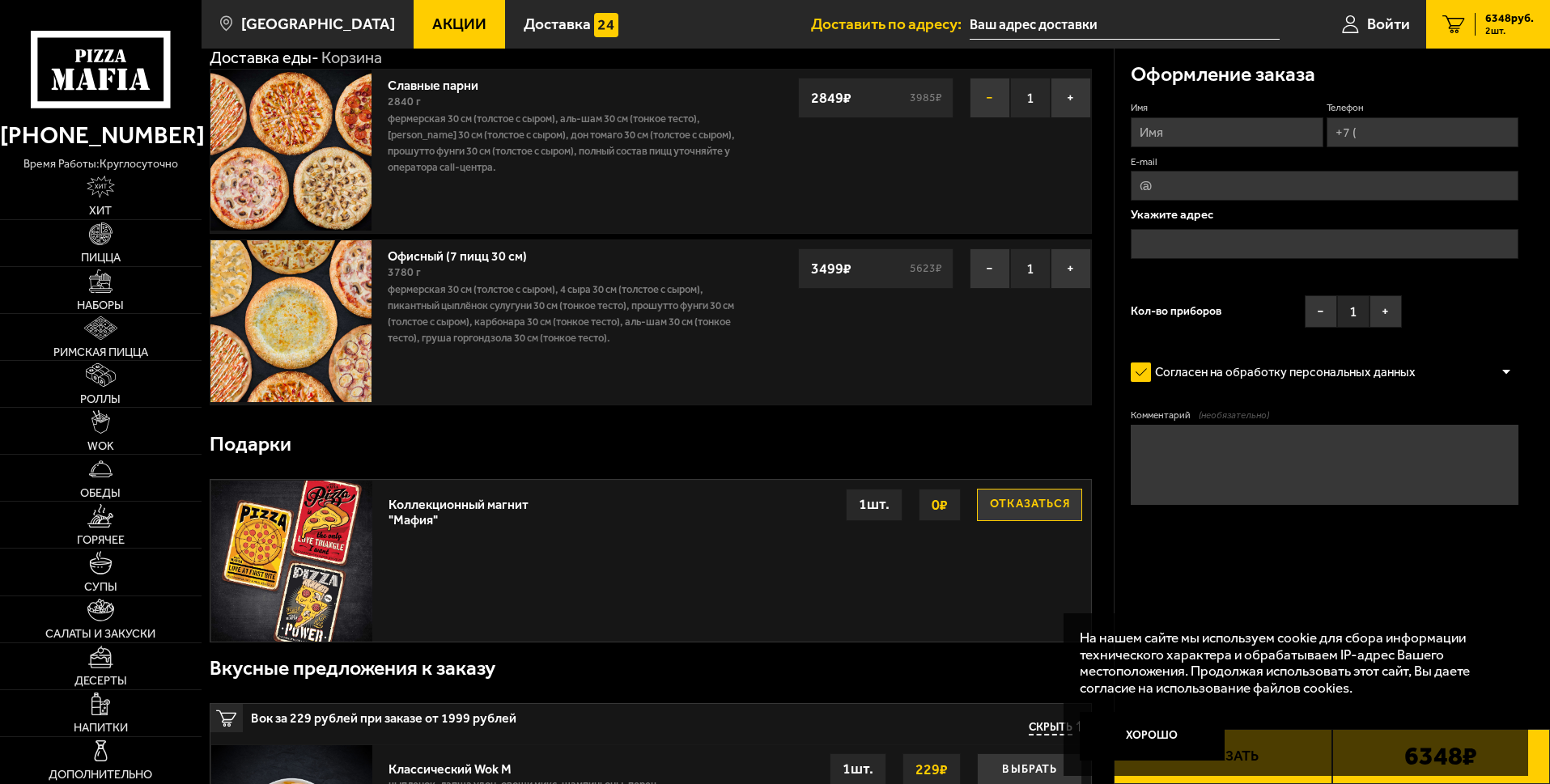
click at [993, 102] on button "−" at bounding box center [989, 97] width 40 height 40
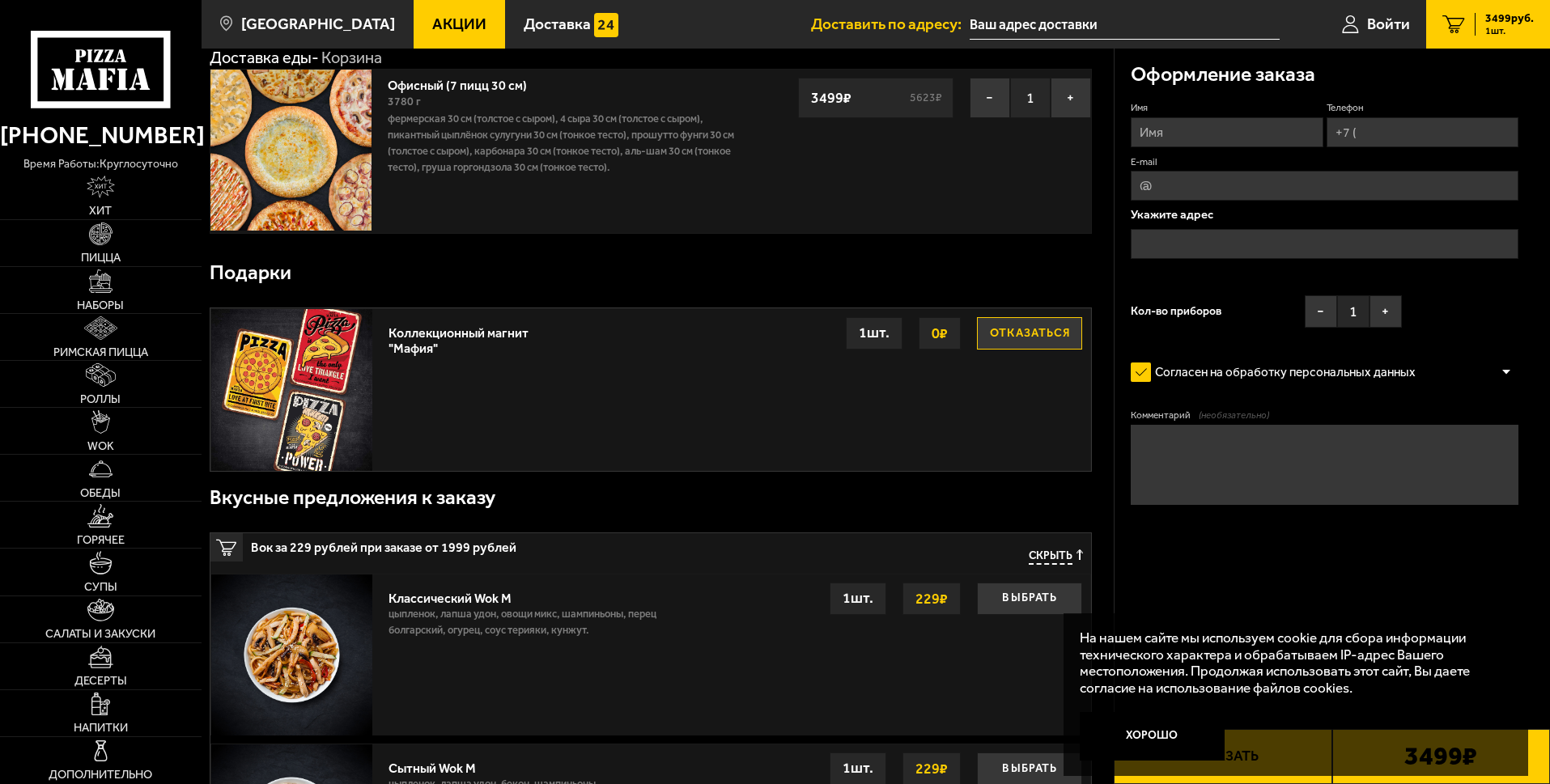
scroll to position [0, 0]
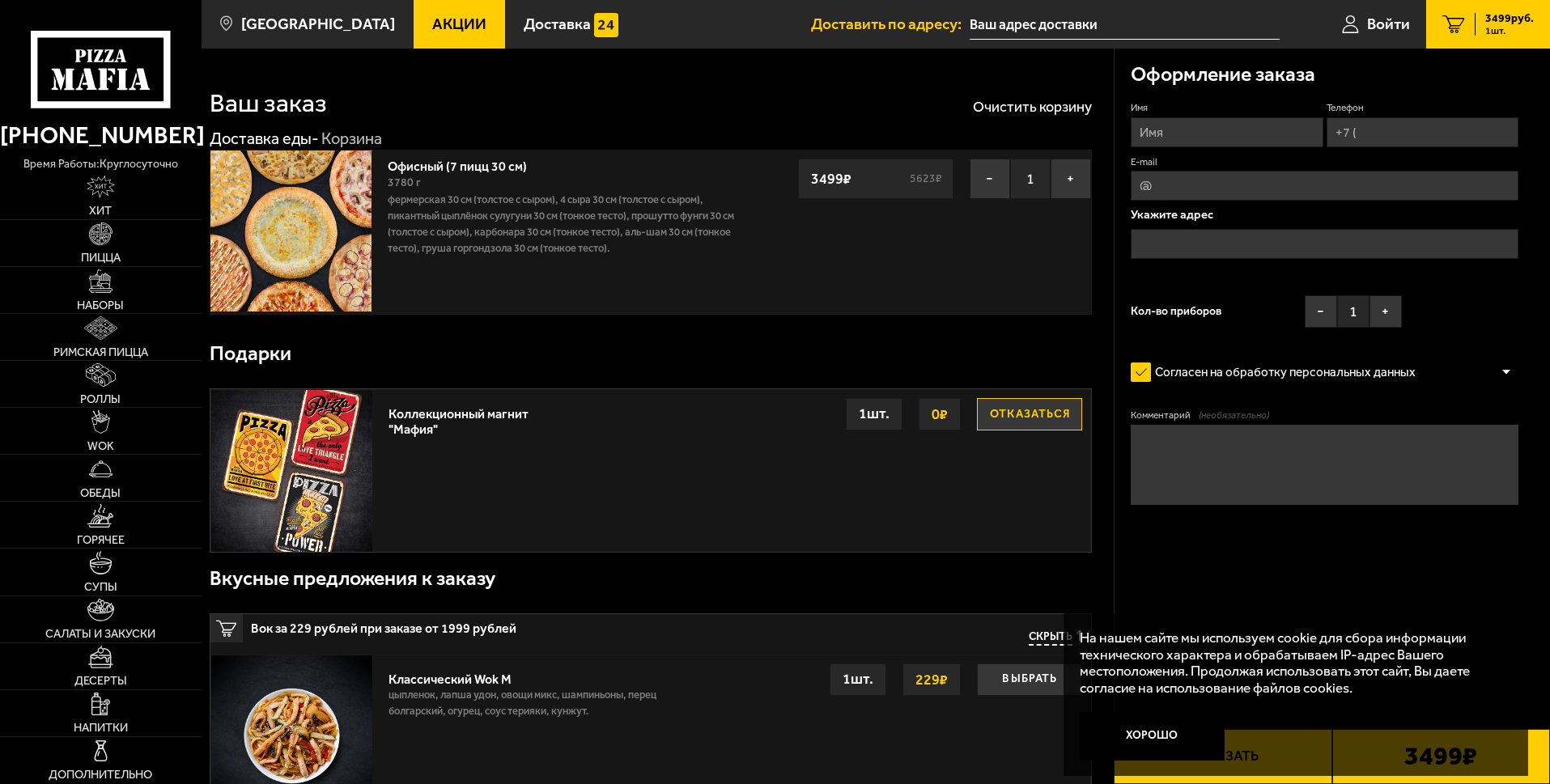
click at [342, 223] on img at bounding box center [291, 231] width 161 height 161
click at [123, 355] on span "Римская пицца" at bounding box center [100, 352] width 95 height 12
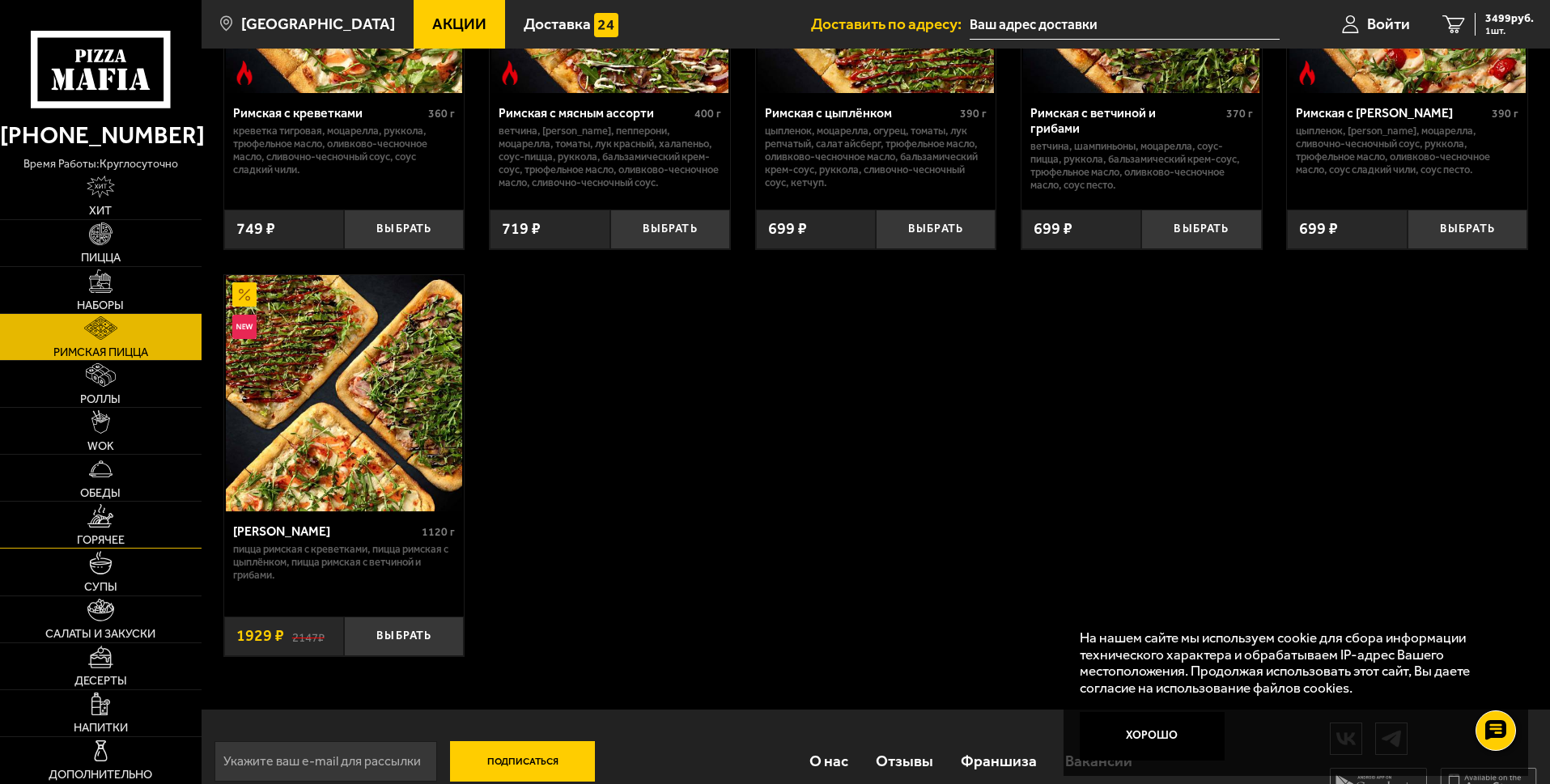
scroll to position [323, 0]
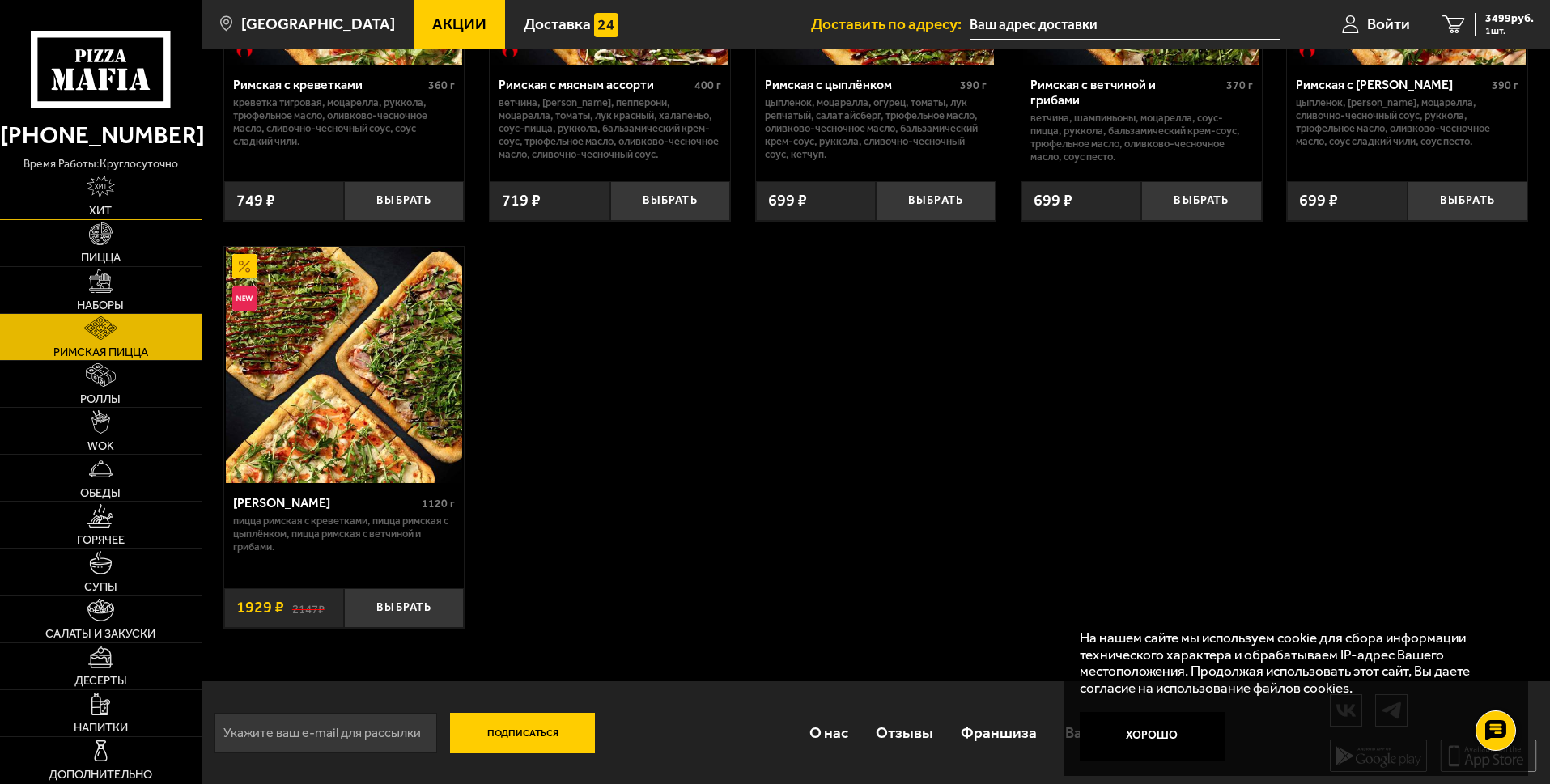
click at [106, 188] on img at bounding box center [100, 187] width 27 height 24
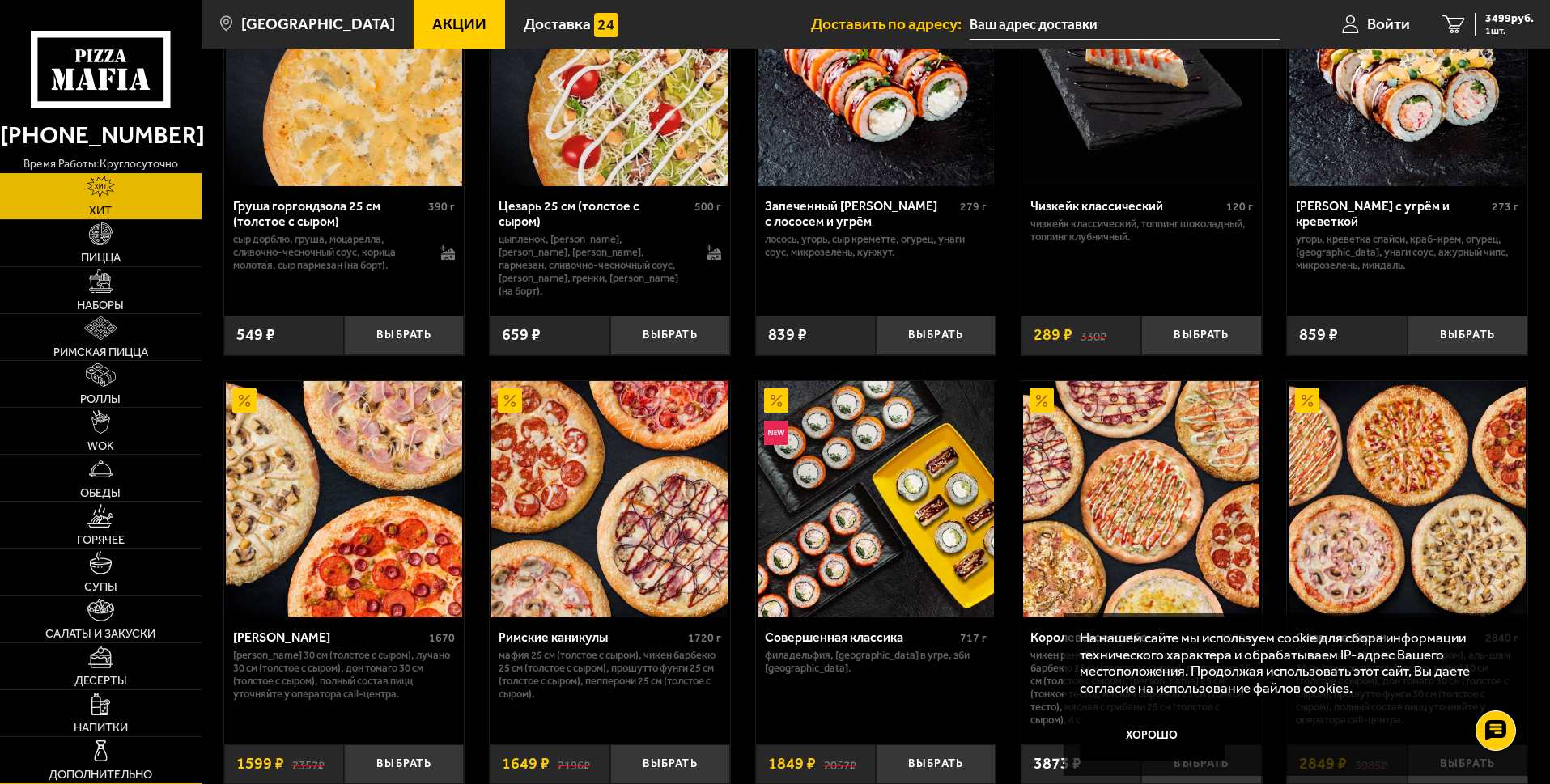
scroll to position [728, 0]
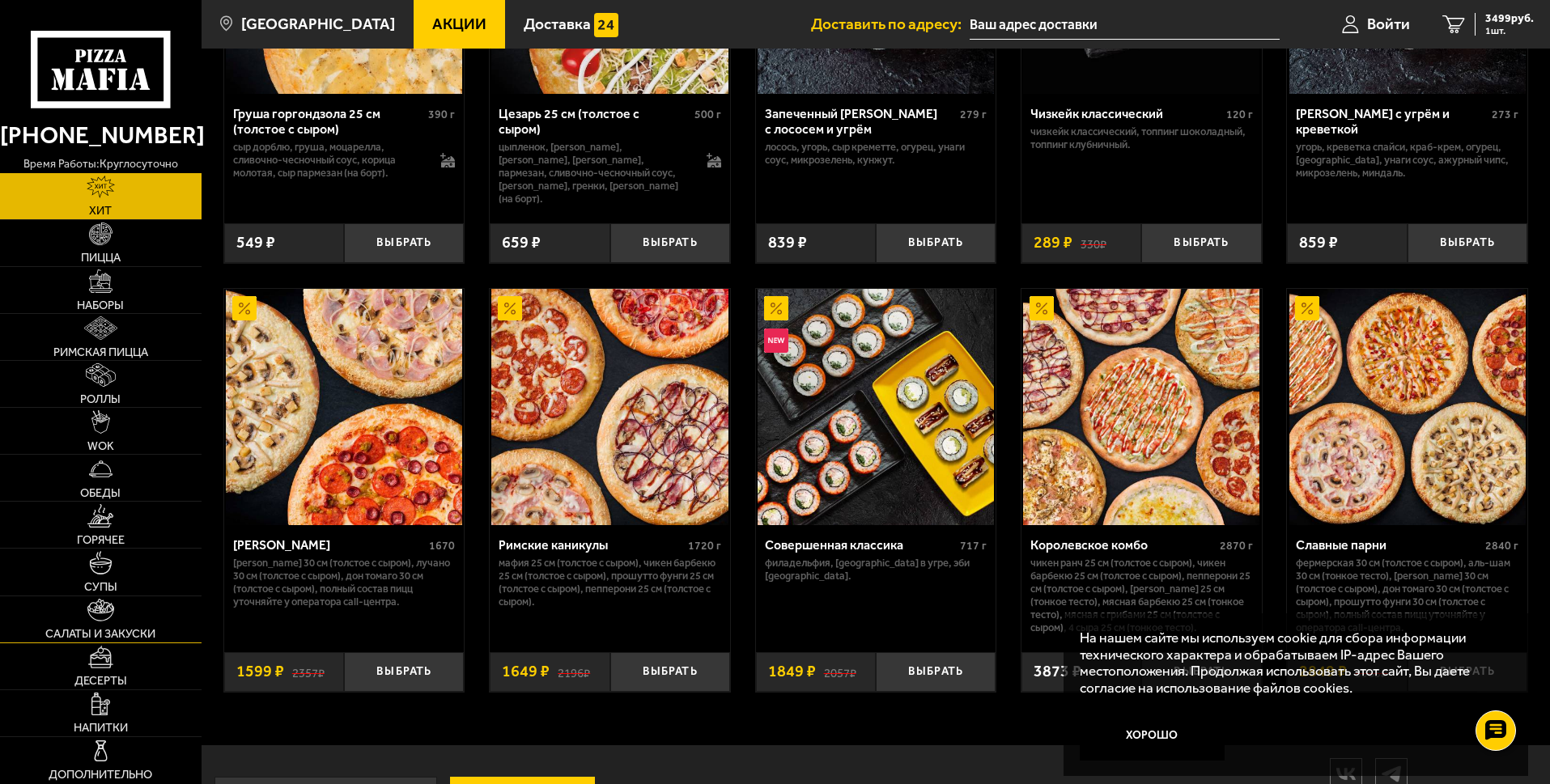
click at [123, 628] on span "Салаты и закуски" at bounding box center [100, 633] width 110 height 12
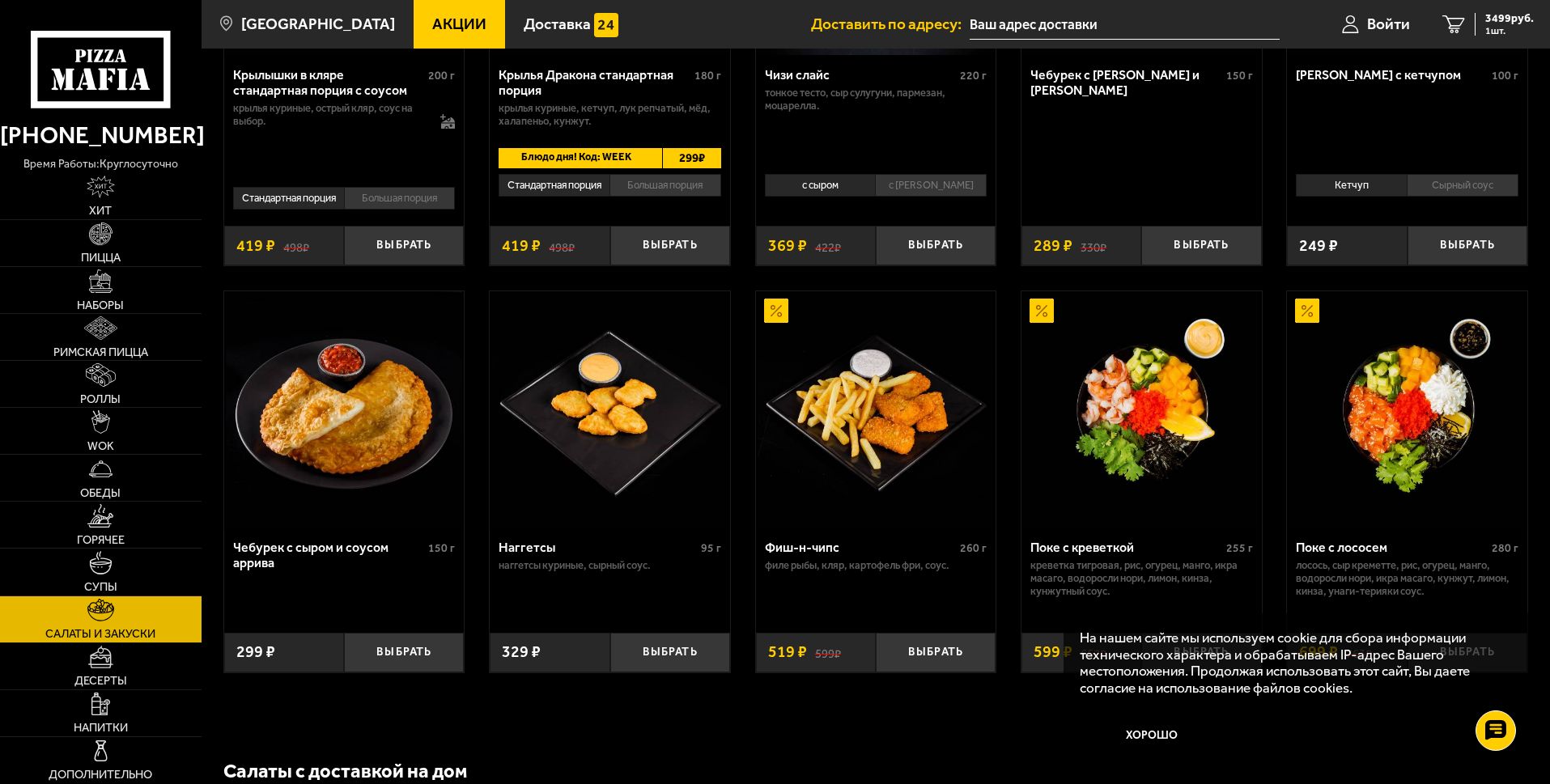
scroll to position [567, 0]
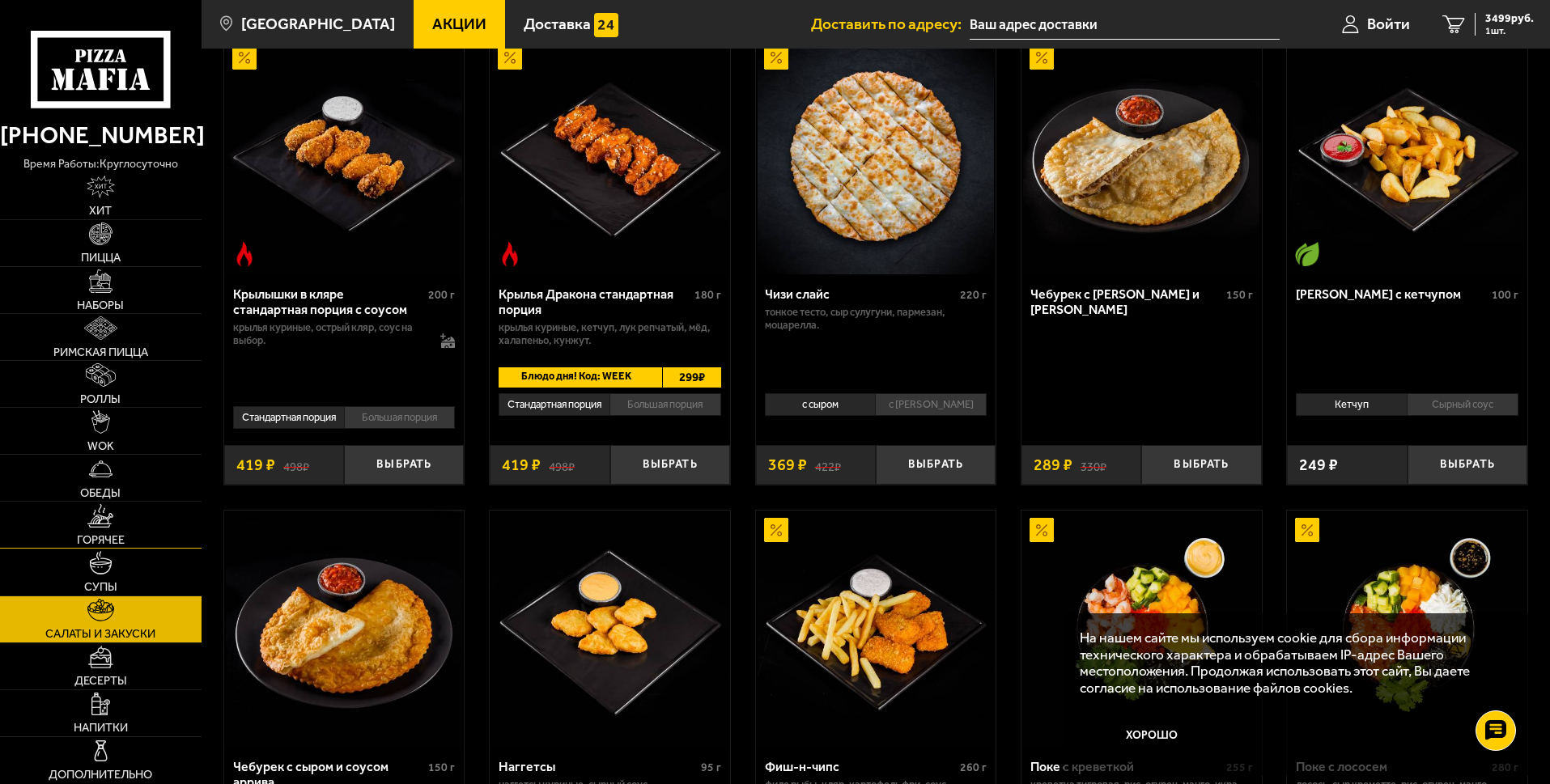
click at [103, 537] on span "Горячее" at bounding box center [100, 540] width 48 height 12
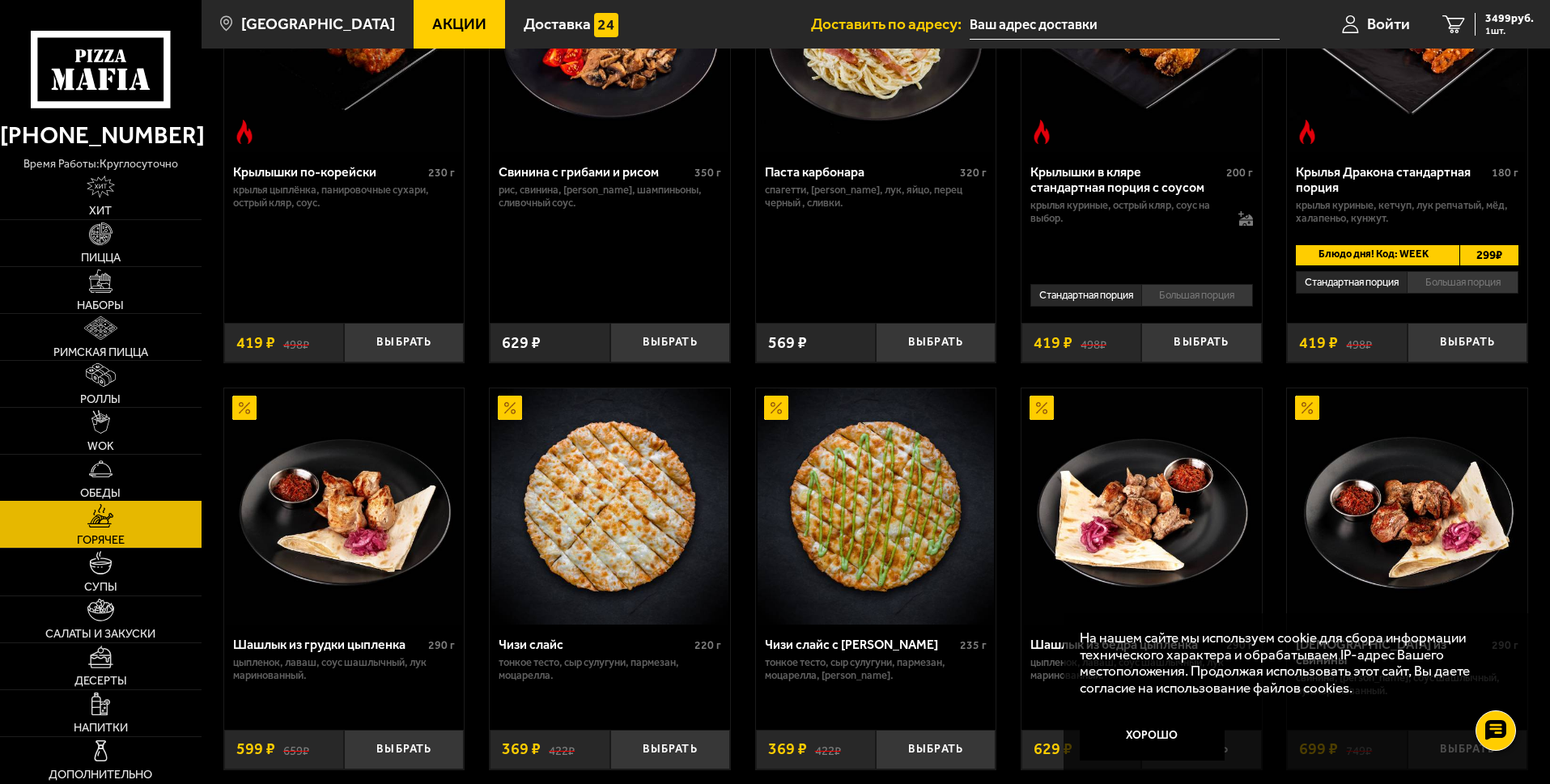
scroll to position [647, 0]
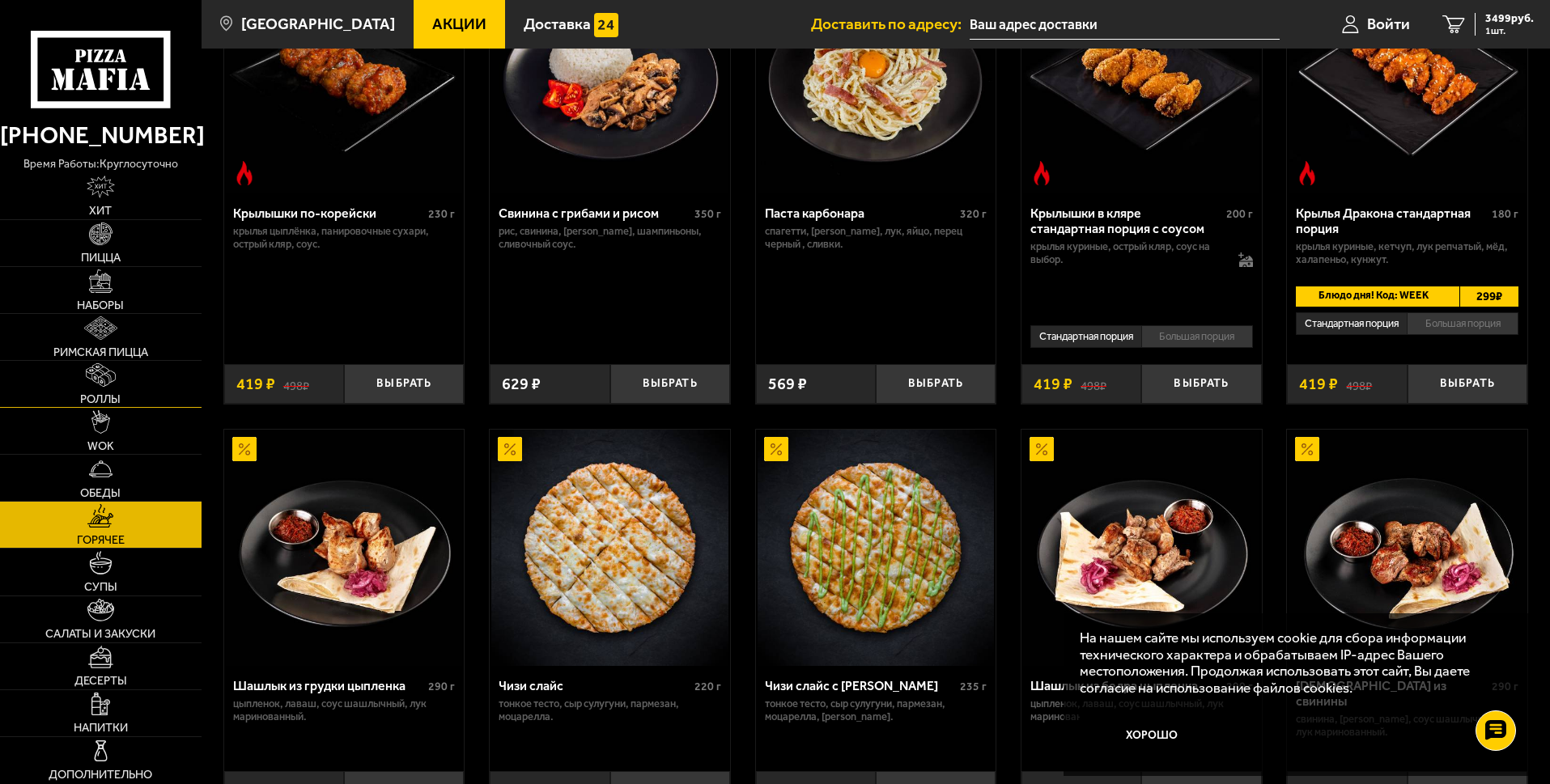
click at [111, 393] on span "Роллы" at bounding box center [100, 399] width 40 height 12
